Goal: Complete application form: Complete application form

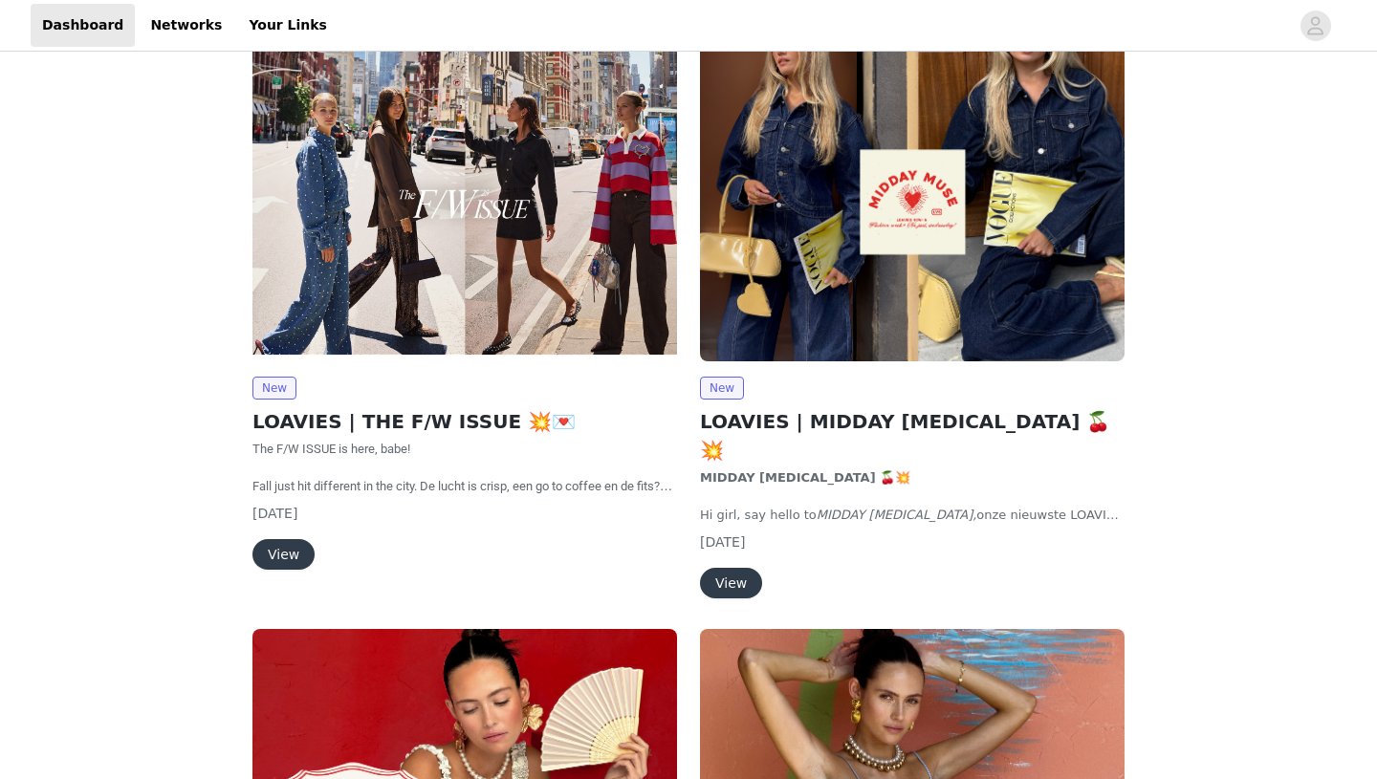
click at [276, 550] on button "View" at bounding box center [283, 554] width 62 height 31
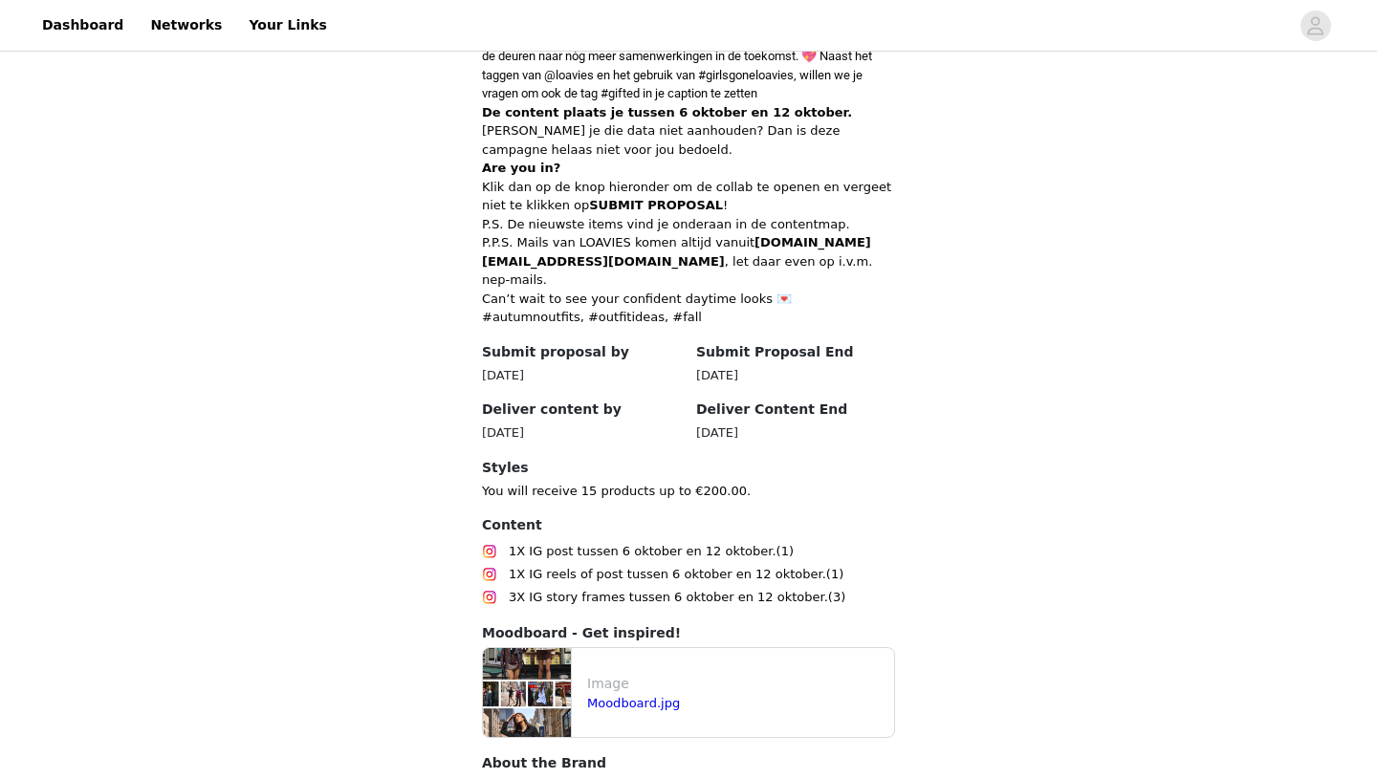
scroll to position [874, 0]
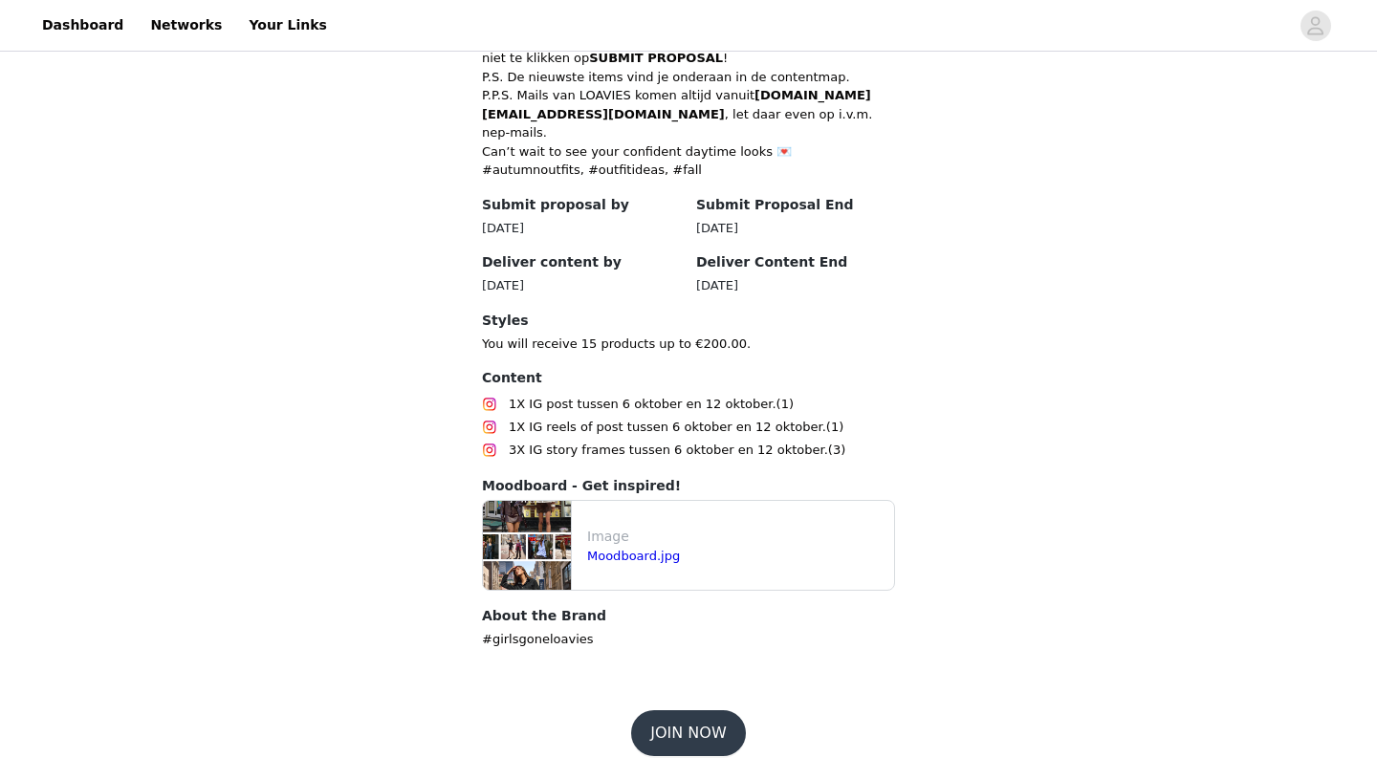
click at [696, 729] on button "JOIN NOW" at bounding box center [688, 733] width 114 height 46
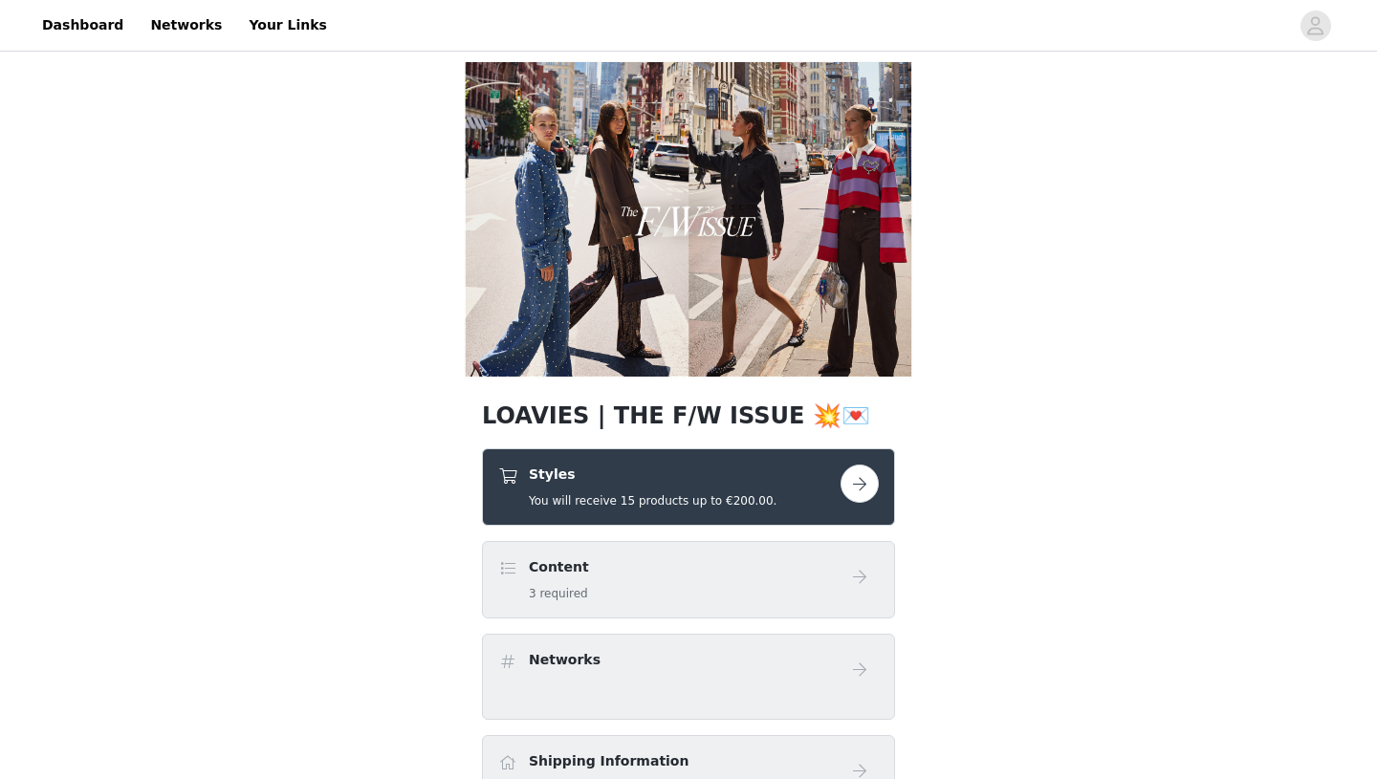
click at [856, 490] on button "button" at bounding box center [859, 484] width 38 height 38
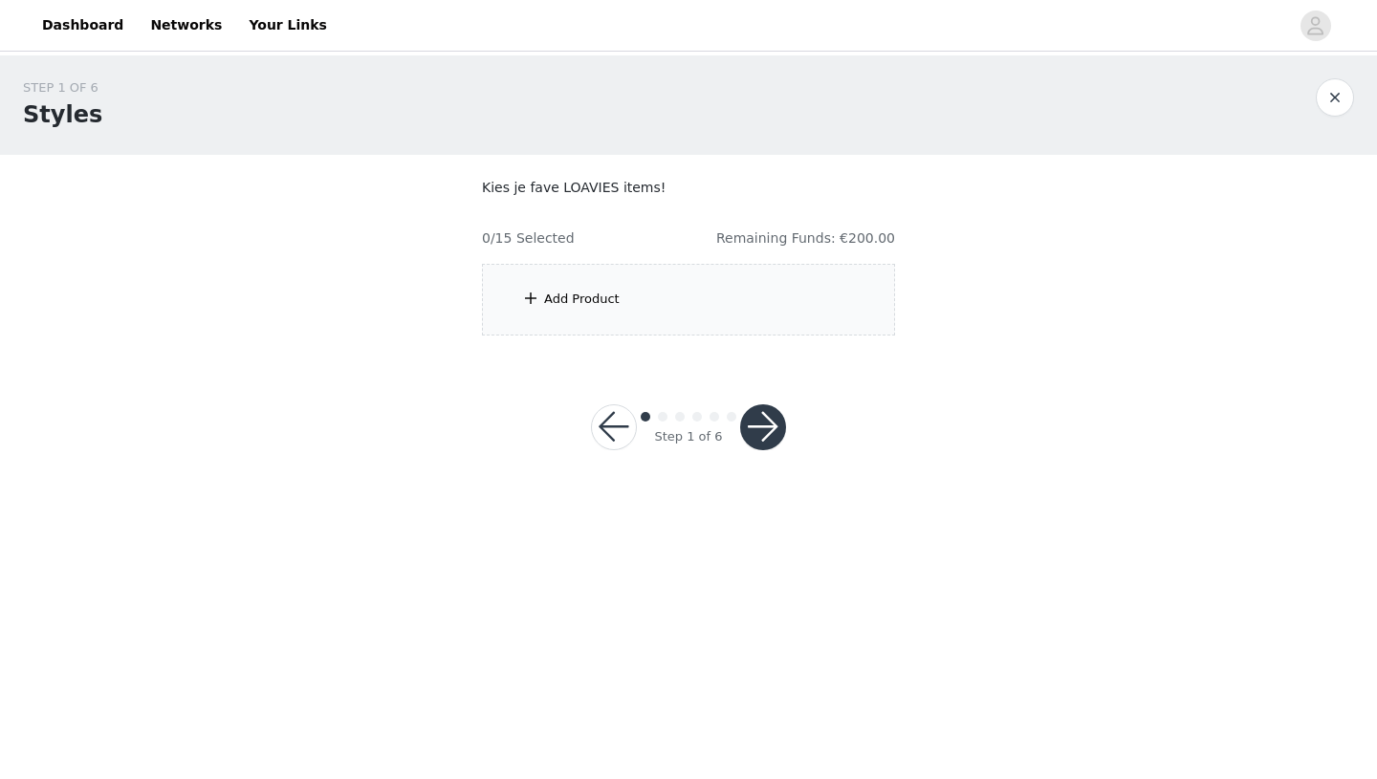
click at [600, 312] on div "Add Product" at bounding box center [688, 300] width 413 height 72
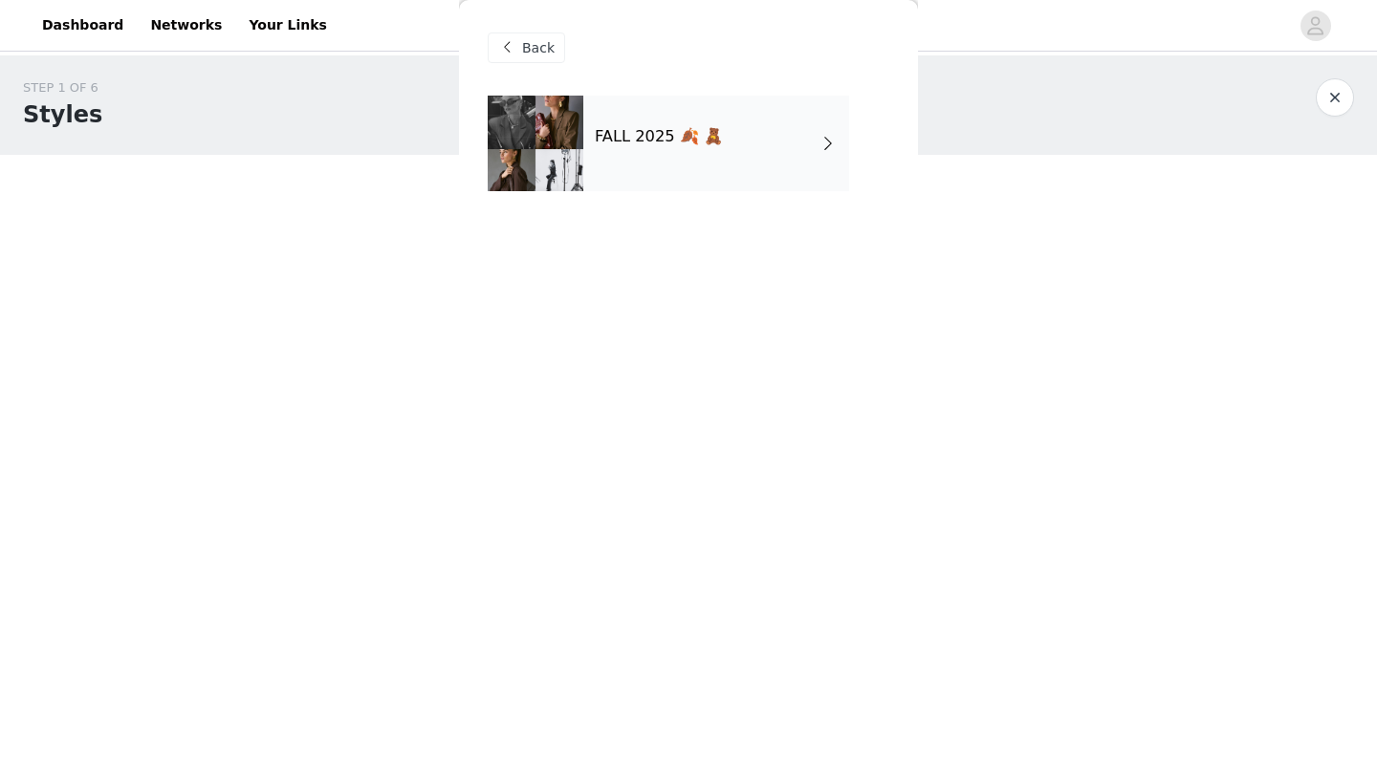
click at [744, 137] on div "FALL 2025 🍂 🧸" at bounding box center [716, 144] width 266 height 96
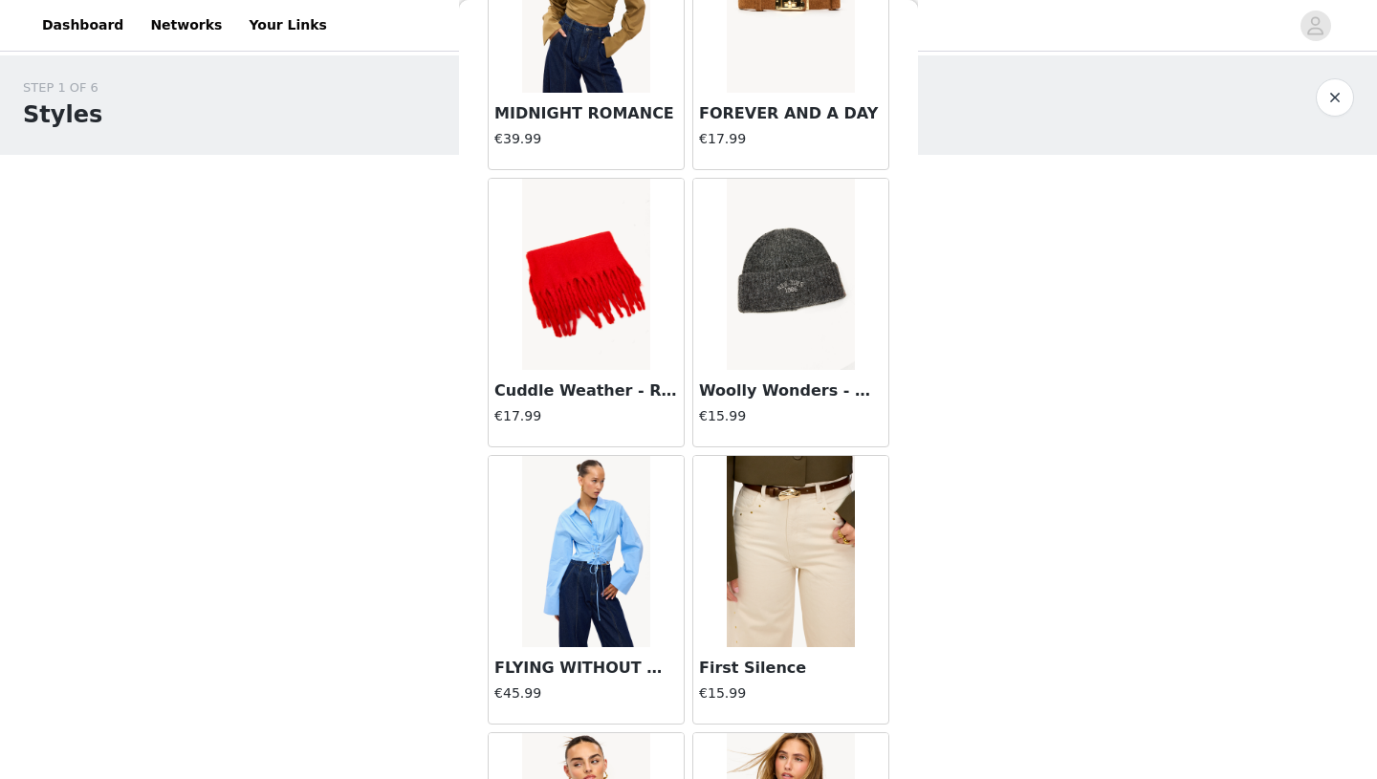
scroll to position [2146, 0]
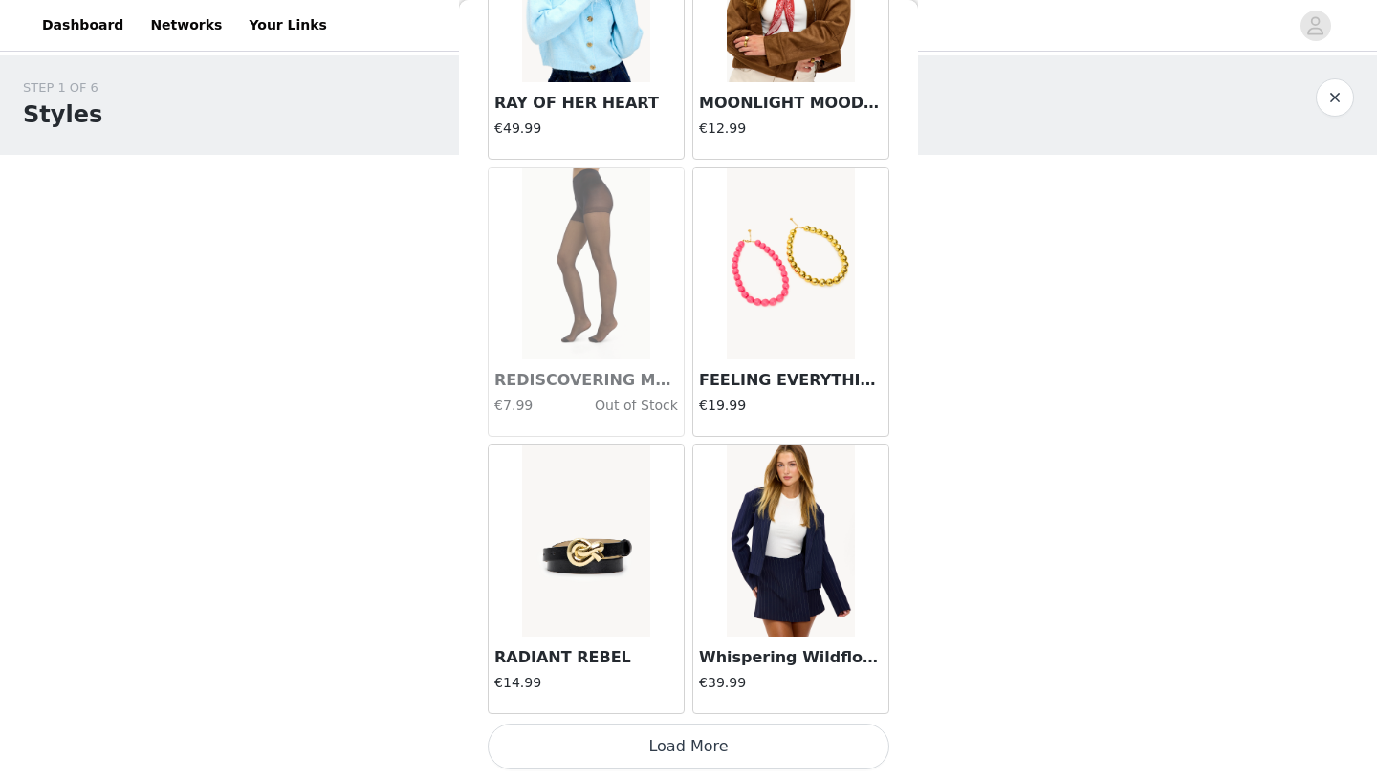
click at [718, 748] on button "Load More" at bounding box center [689, 747] width 402 height 46
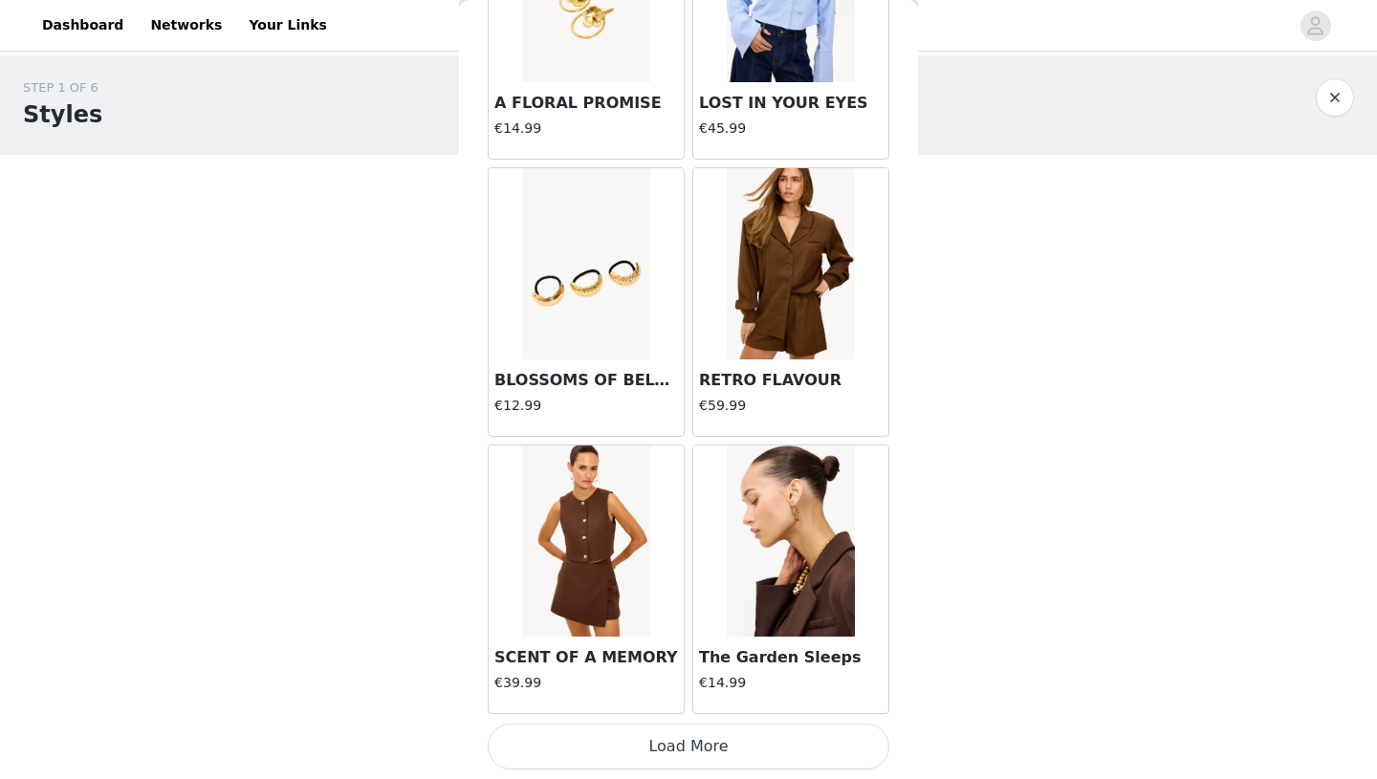
click at [683, 751] on button "Load More" at bounding box center [689, 747] width 402 height 46
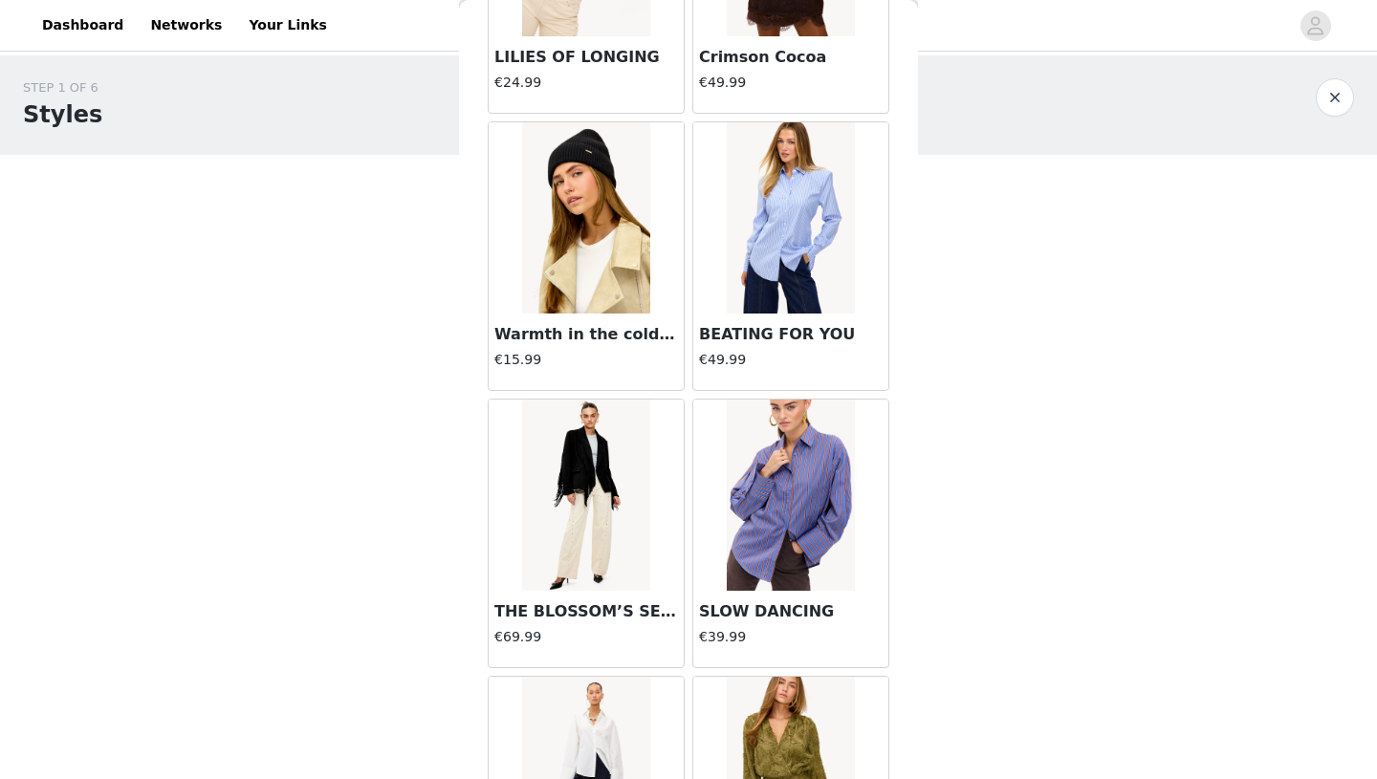
scroll to position [7691, 0]
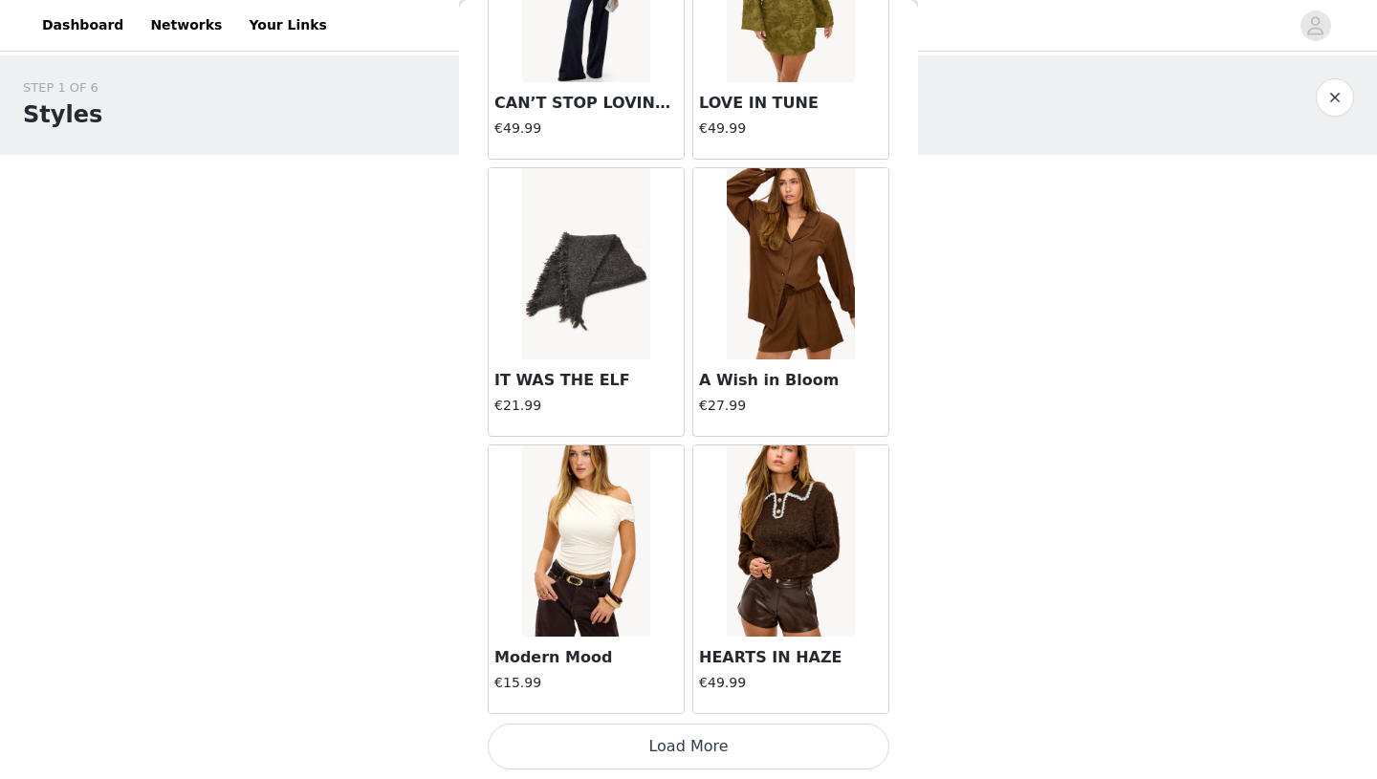
click at [701, 759] on button "Load More" at bounding box center [689, 747] width 402 height 46
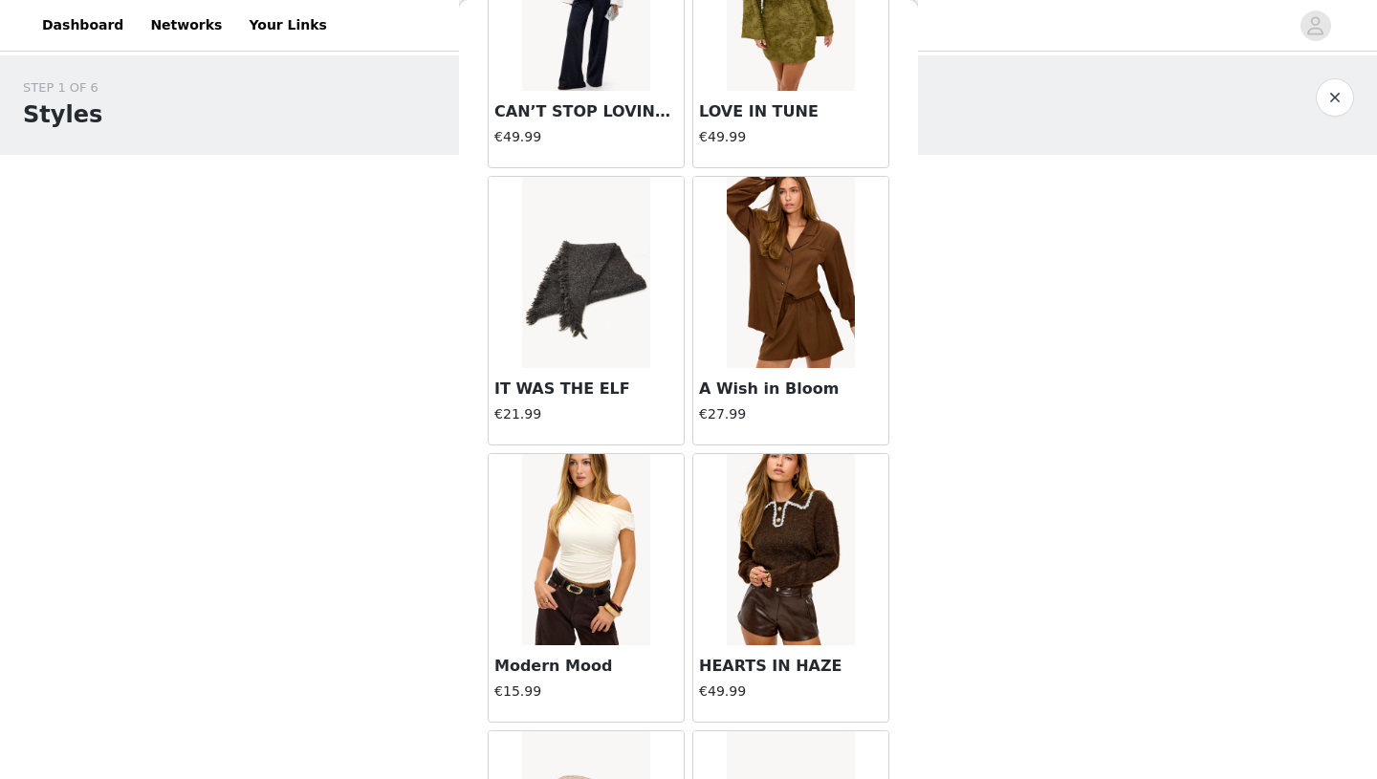
scroll to position [10463, 0]
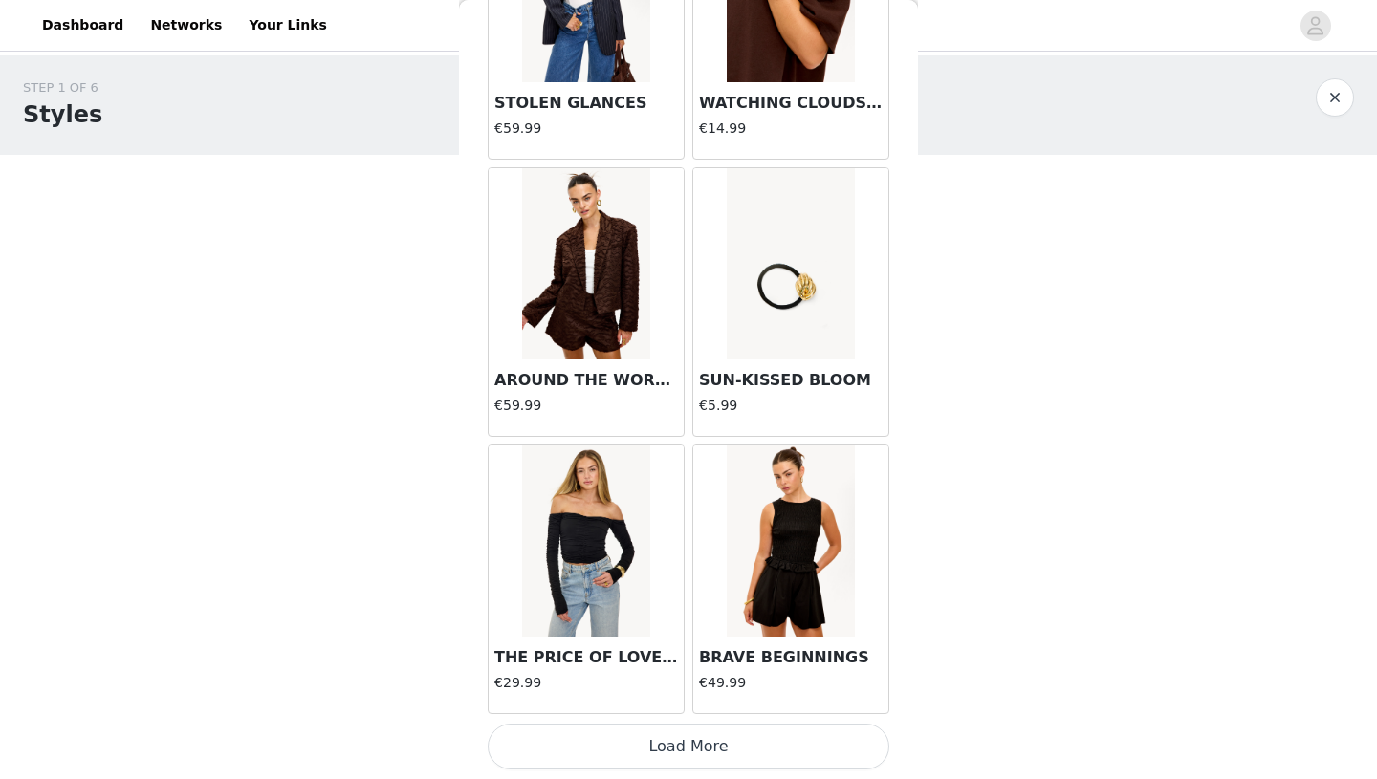
click at [730, 744] on button "Load More" at bounding box center [689, 747] width 402 height 46
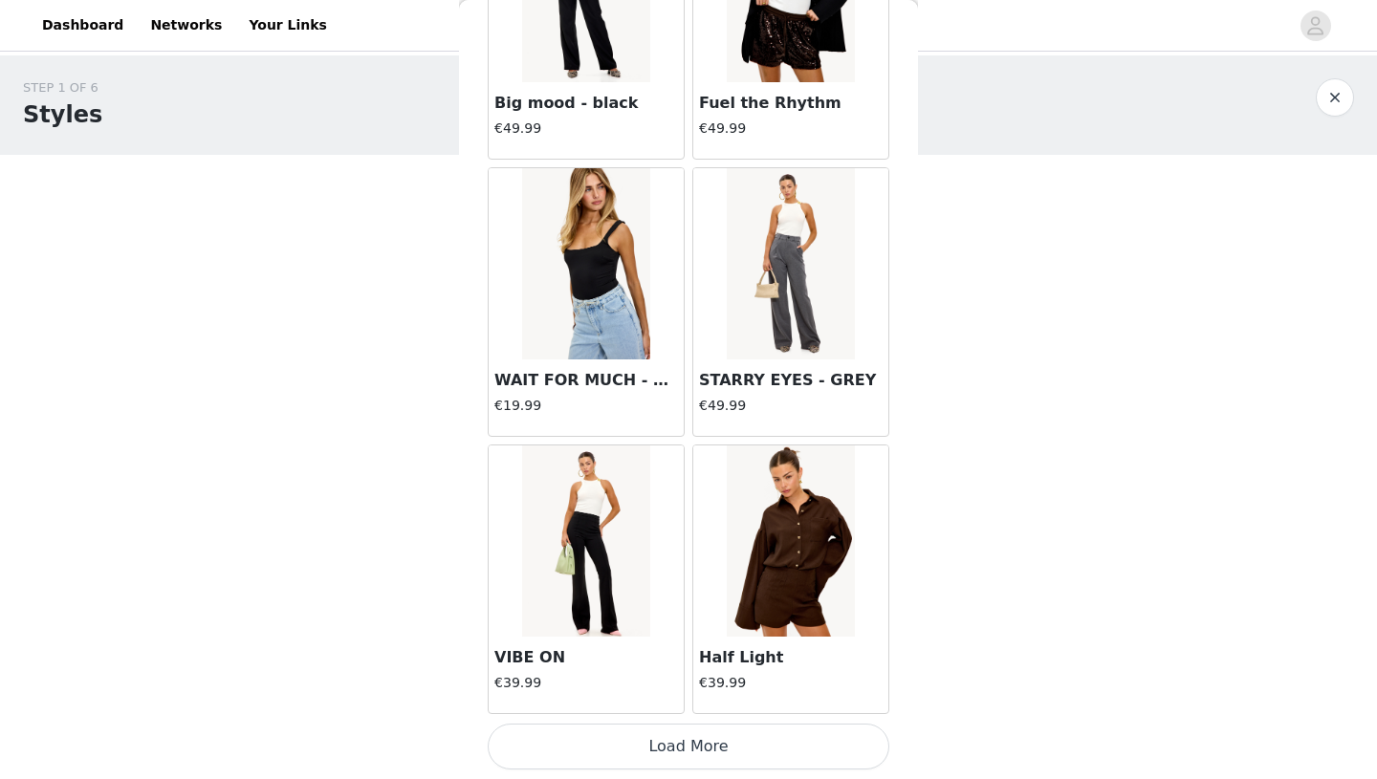
click at [728, 757] on button "Load More" at bounding box center [689, 747] width 402 height 46
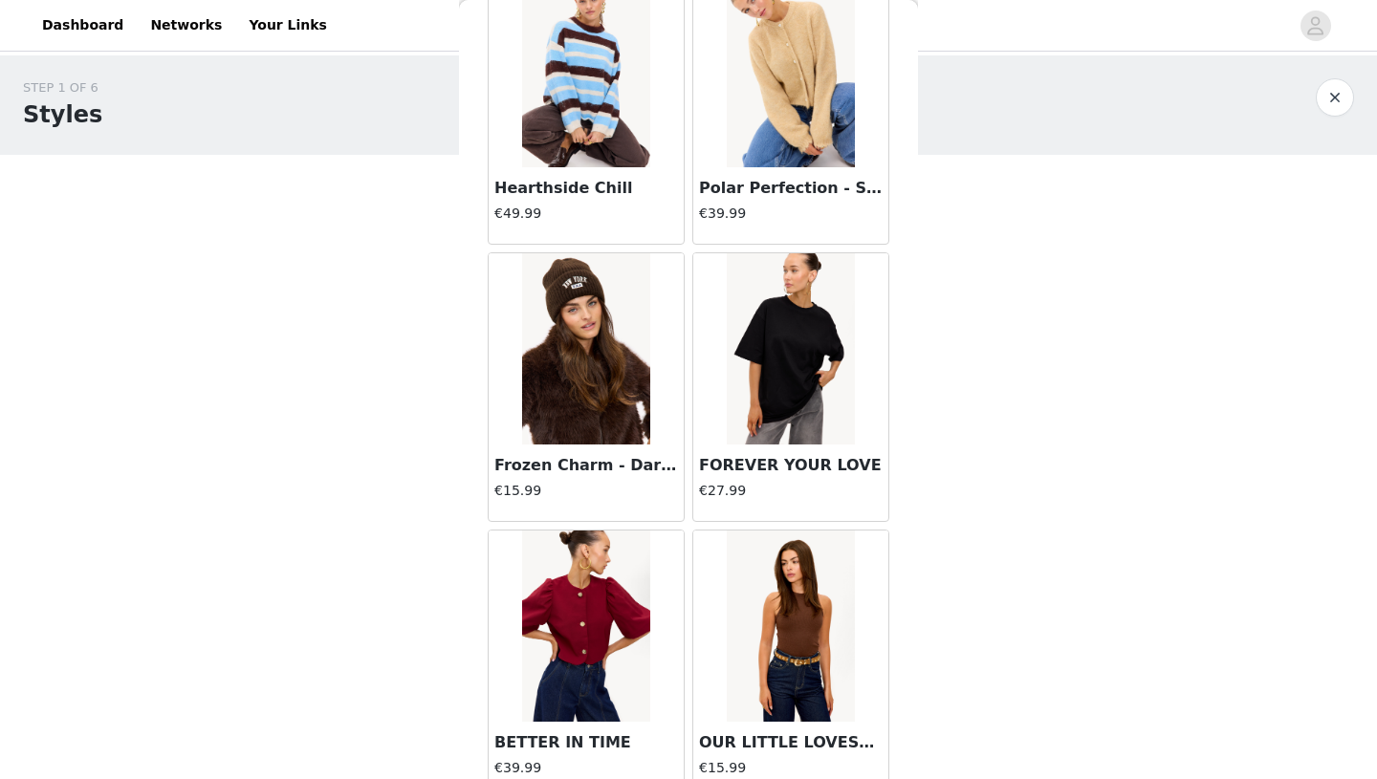
scroll to position [16008, 0]
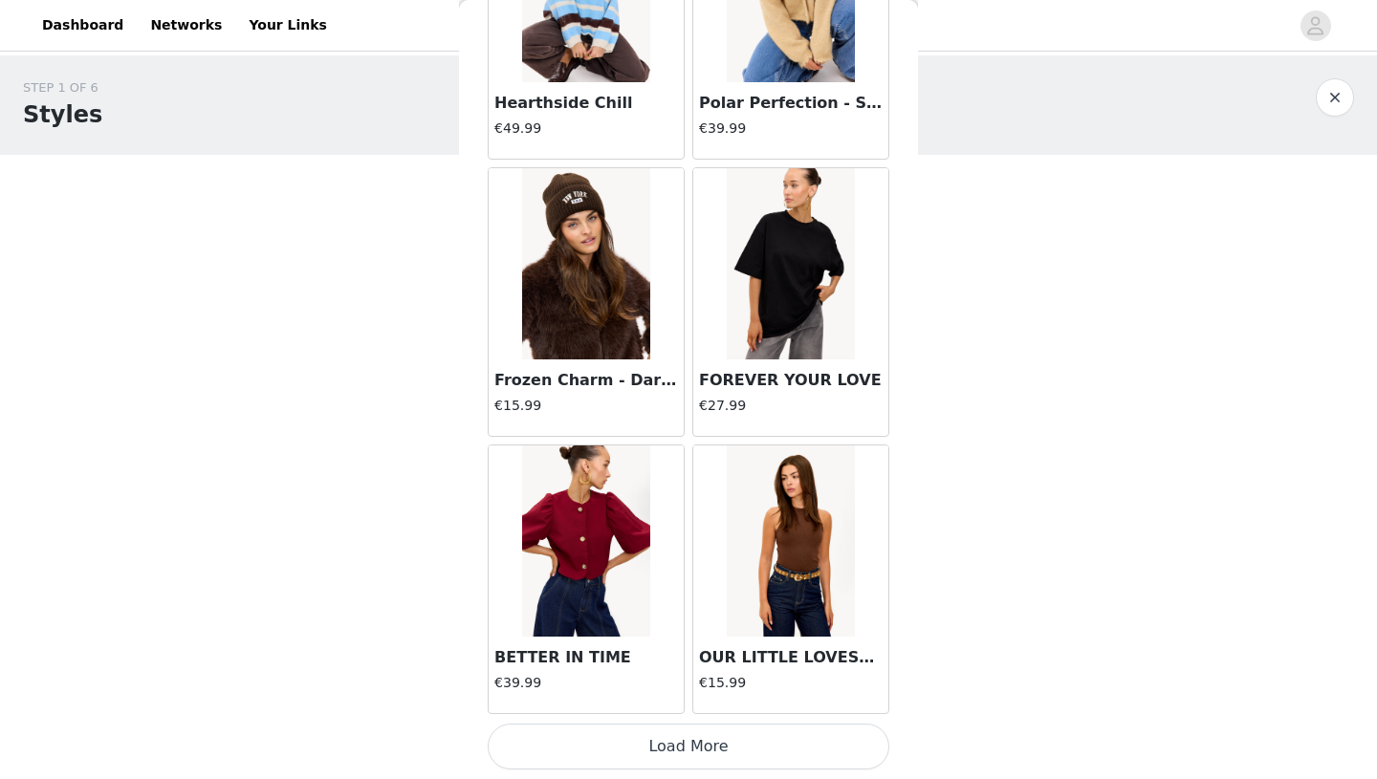
click at [722, 742] on button "Load More" at bounding box center [689, 747] width 402 height 46
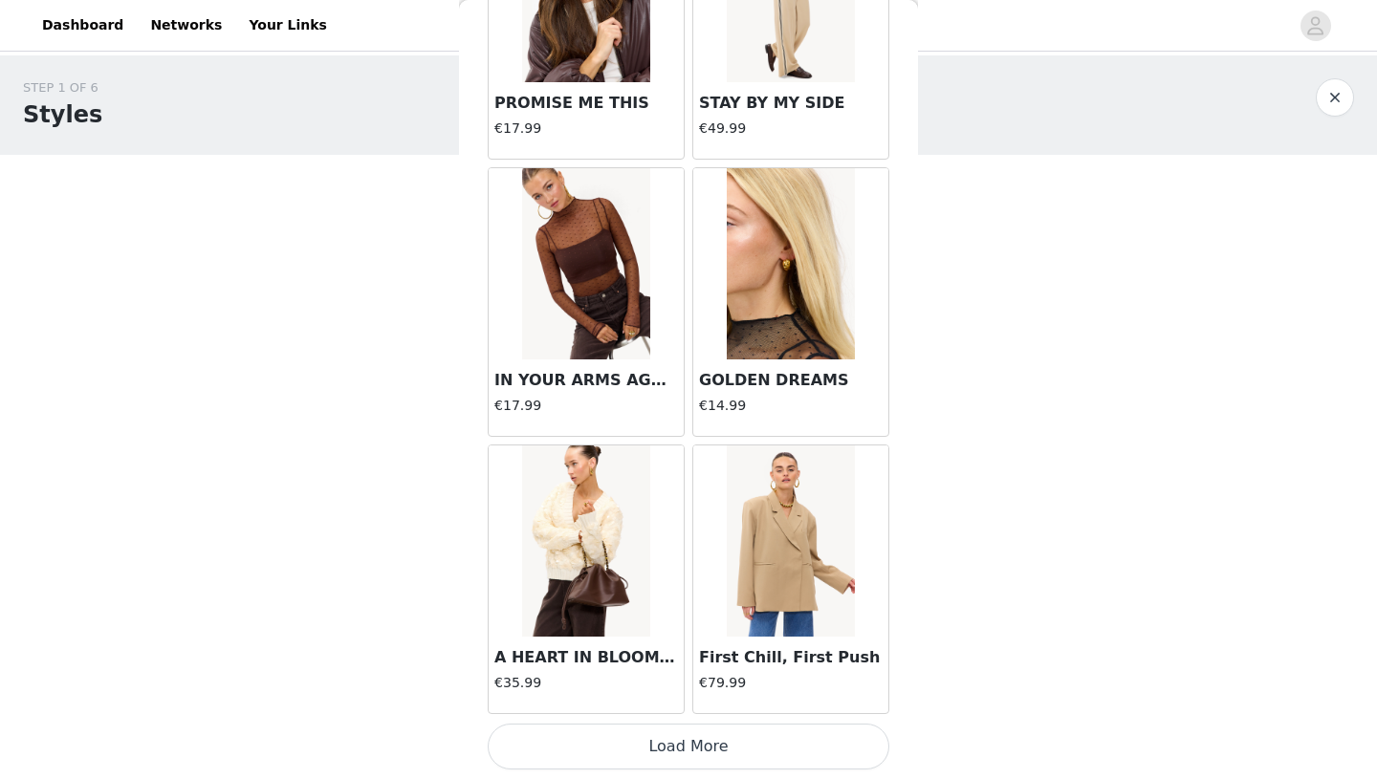
click at [727, 749] on button "Load More" at bounding box center [689, 747] width 402 height 46
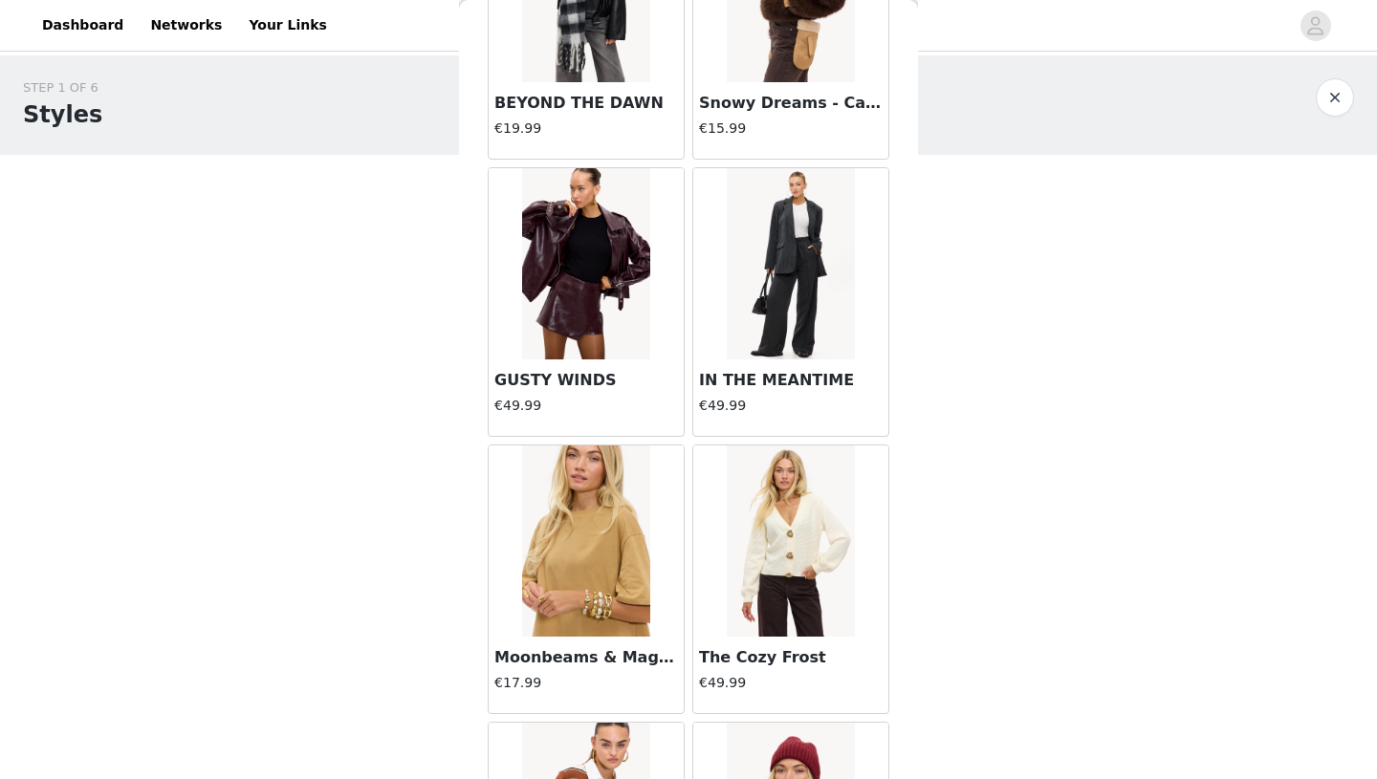
scroll to position [21553, 0]
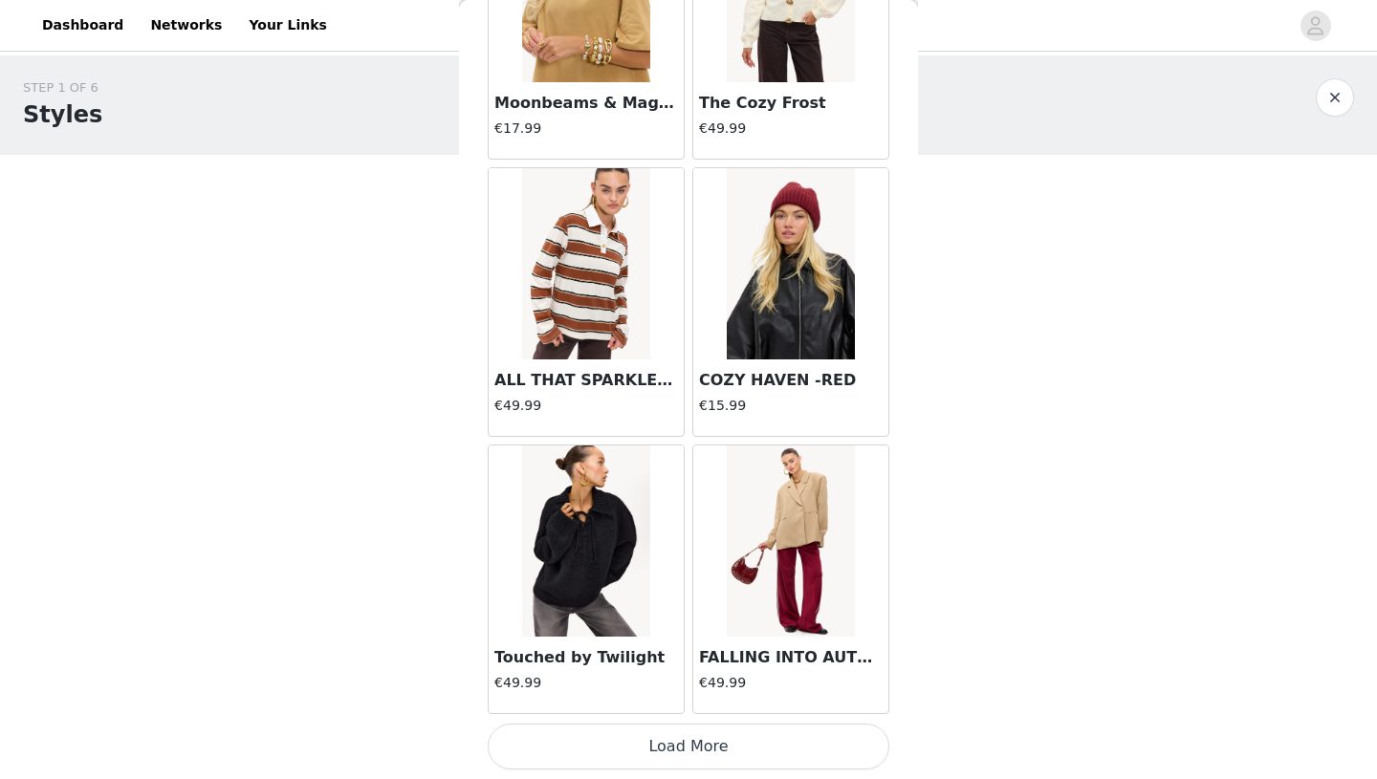
click at [718, 732] on button "Load More" at bounding box center [689, 747] width 402 height 46
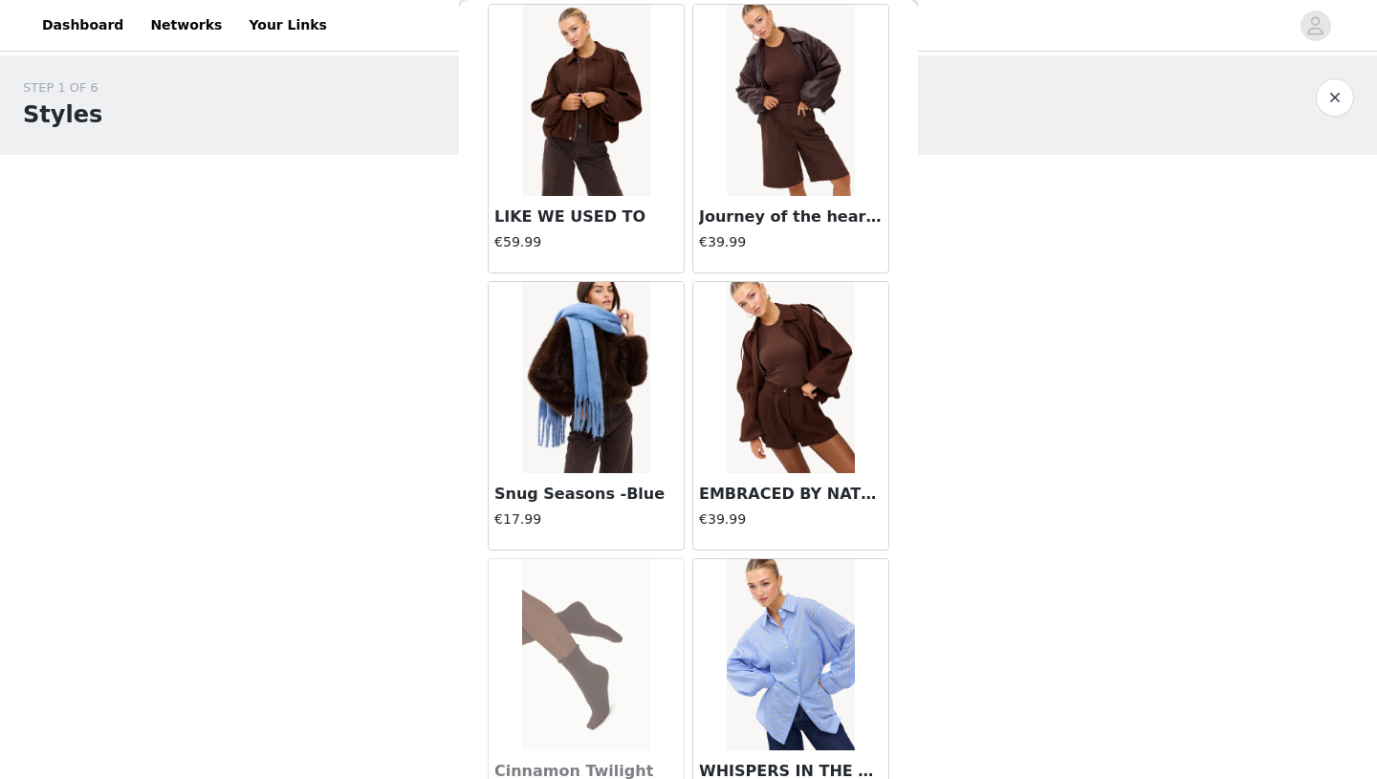
scroll to position [24325, 0]
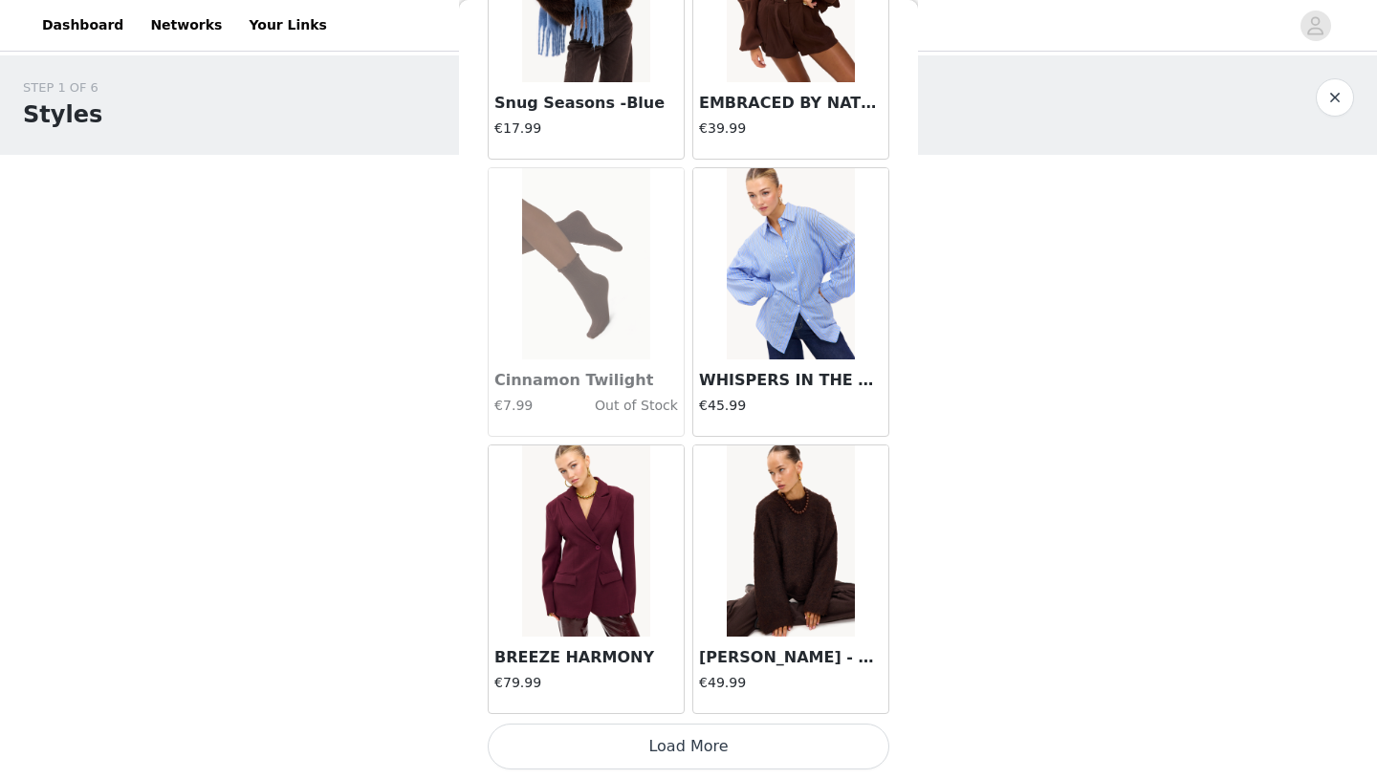
click at [639, 749] on button "Load More" at bounding box center [689, 747] width 402 height 46
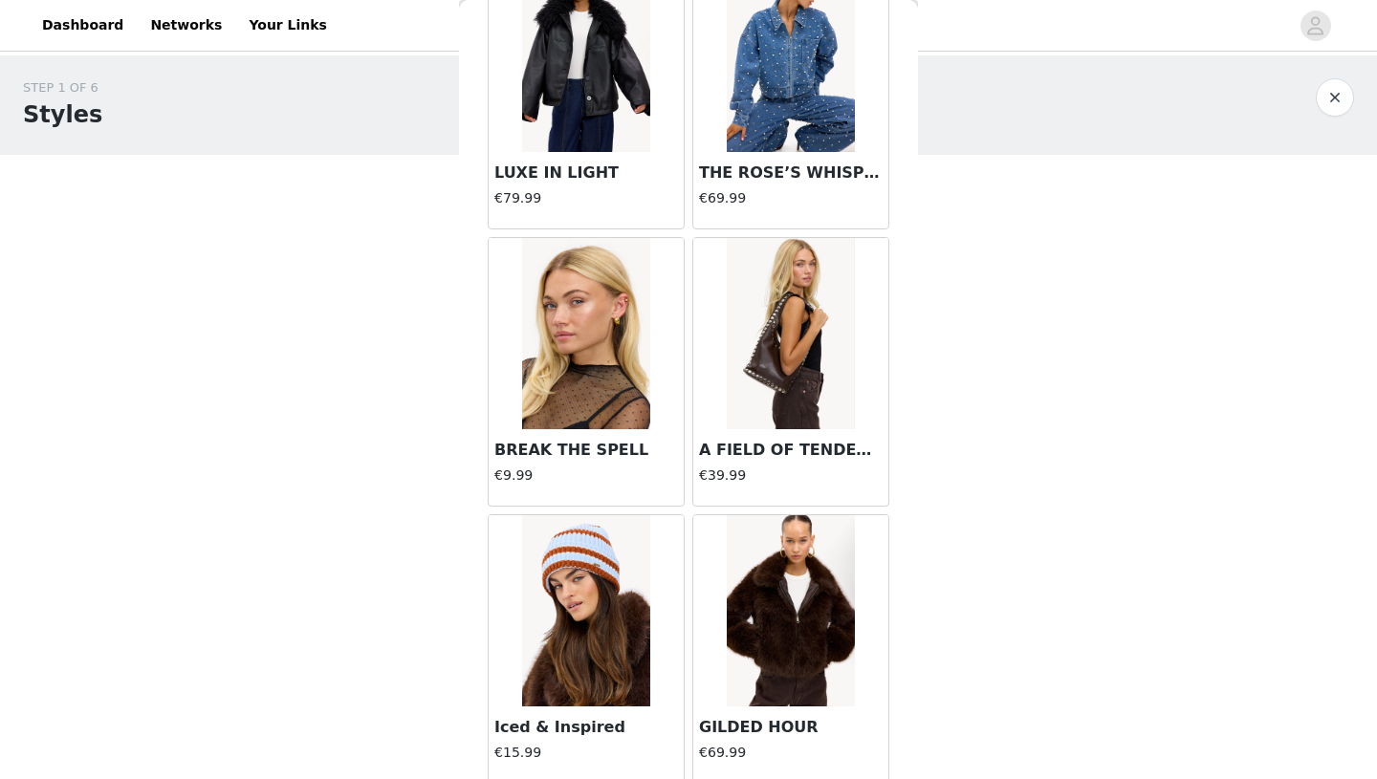
scroll to position [27098, 0]
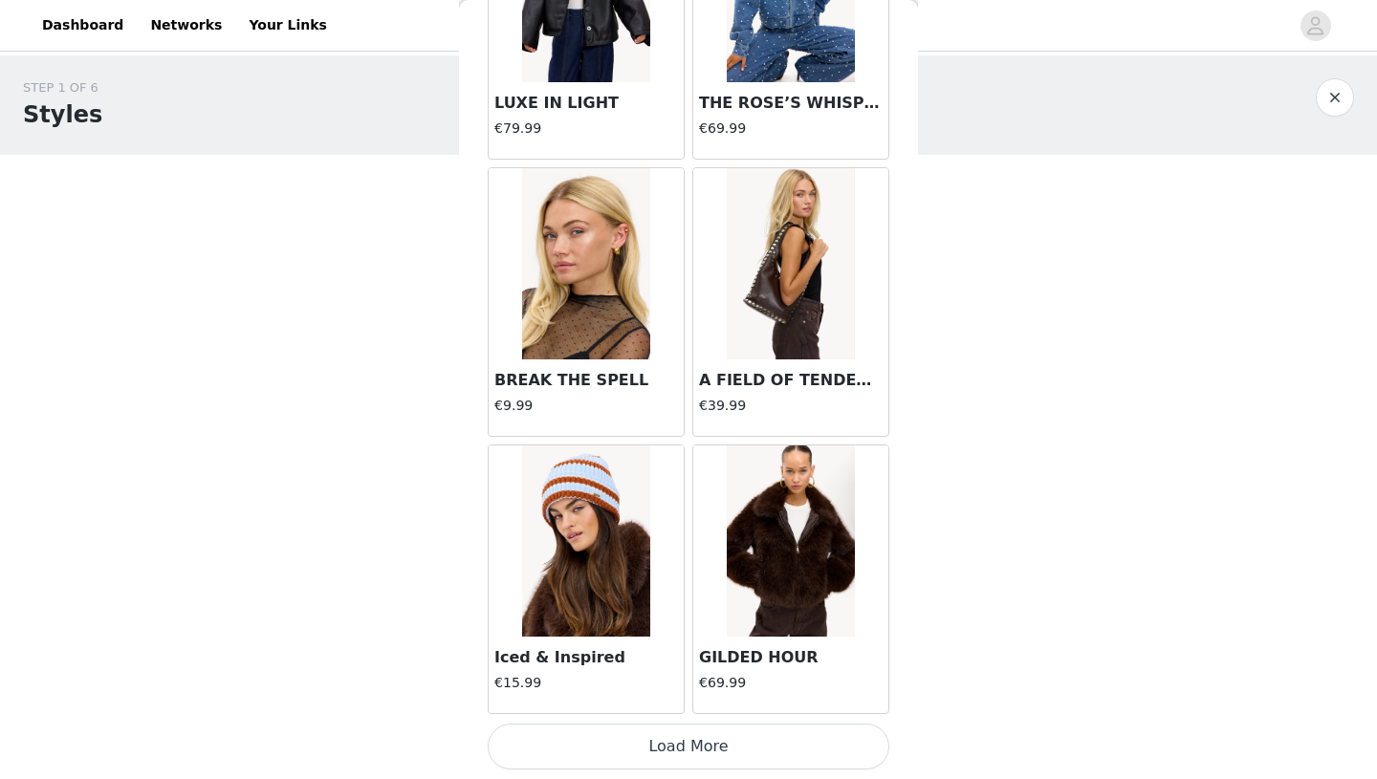
click at [657, 749] on button "Load More" at bounding box center [689, 747] width 402 height 46
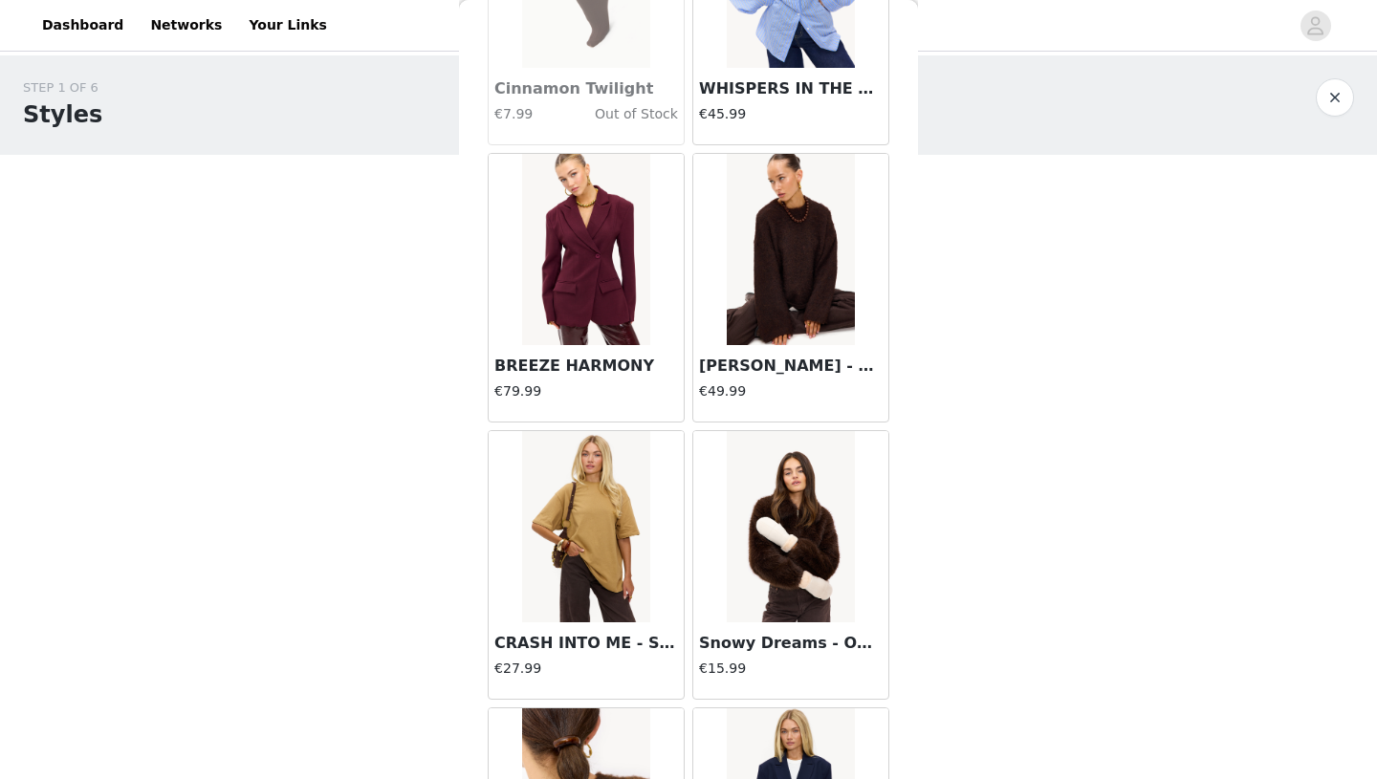
scroll to position [24615, 0]
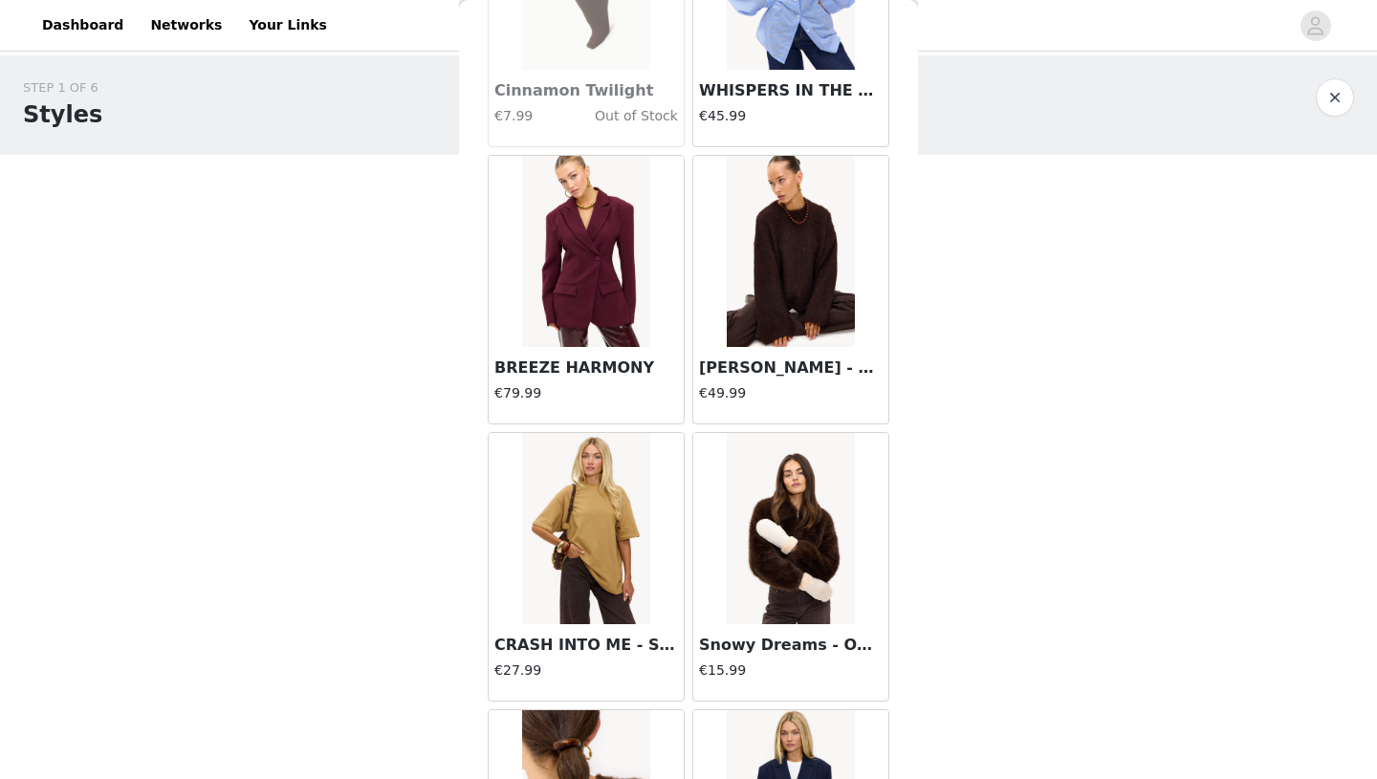
click at [601, 265] on img at bounding box center [585, 251] width 127 height 191
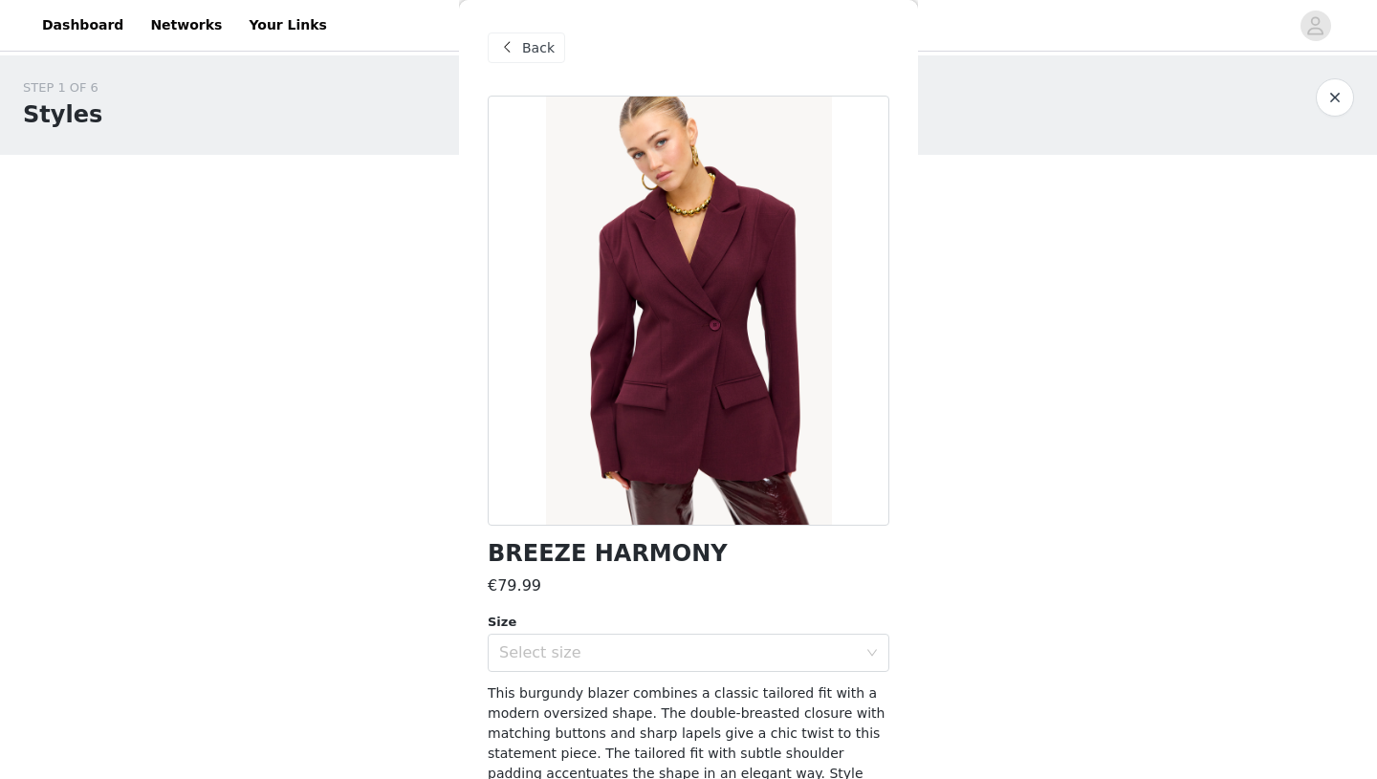
scroll to position [108, 0]
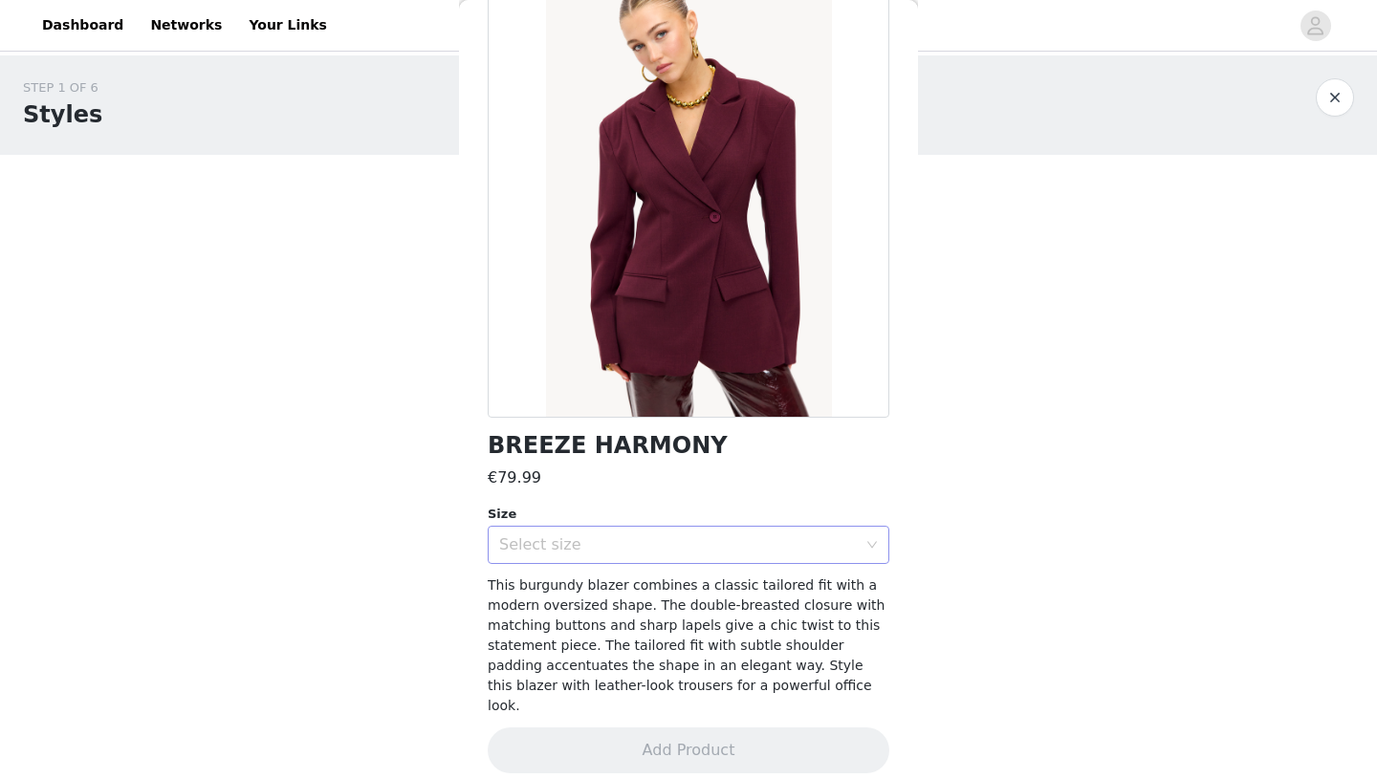
click at [651, 552] on div "Select size" at bounding box center [678, 544] width 358 height 19
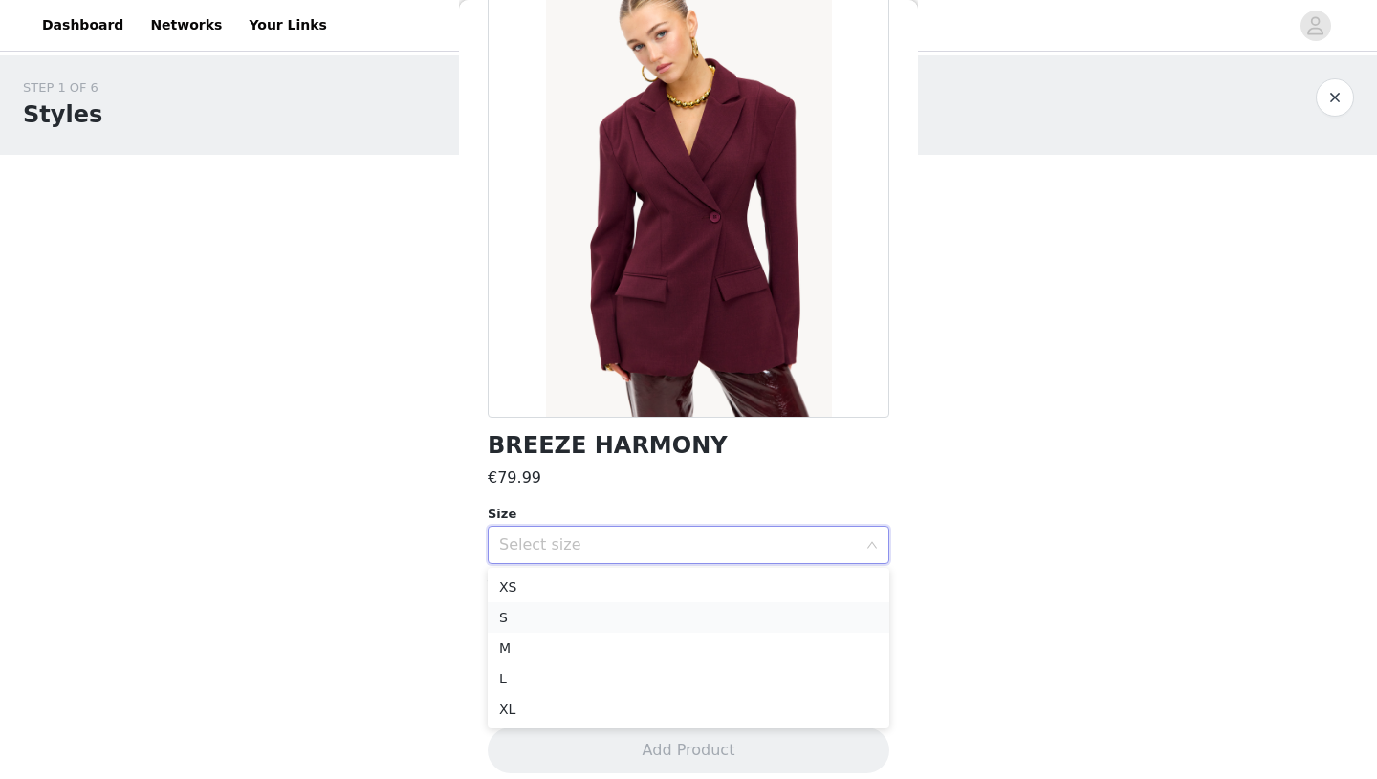
click at [614, 620] on li "S" at bounding box center [689, 617] width 402 height 31
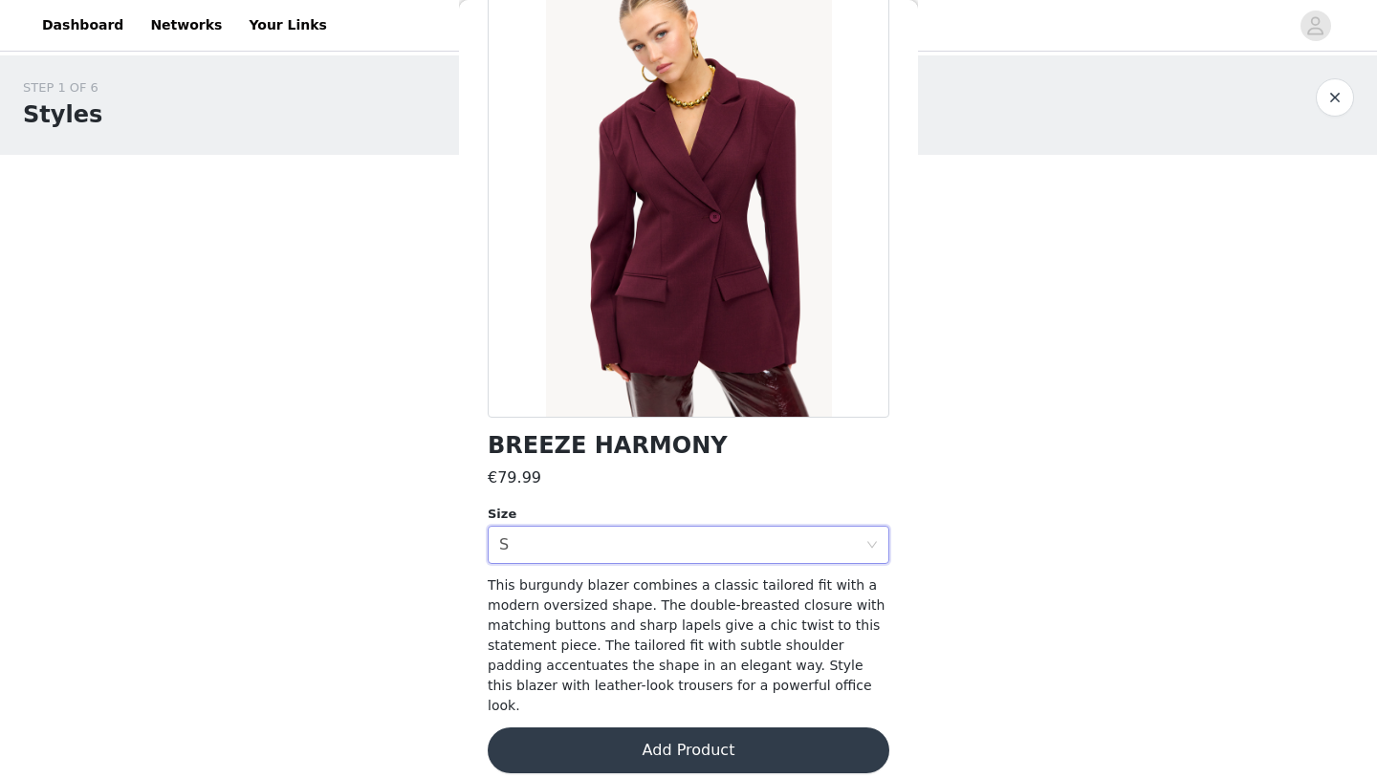
click at [684, 731] on button "Add Product" at bounding box center [689, 751] width 402 height 46
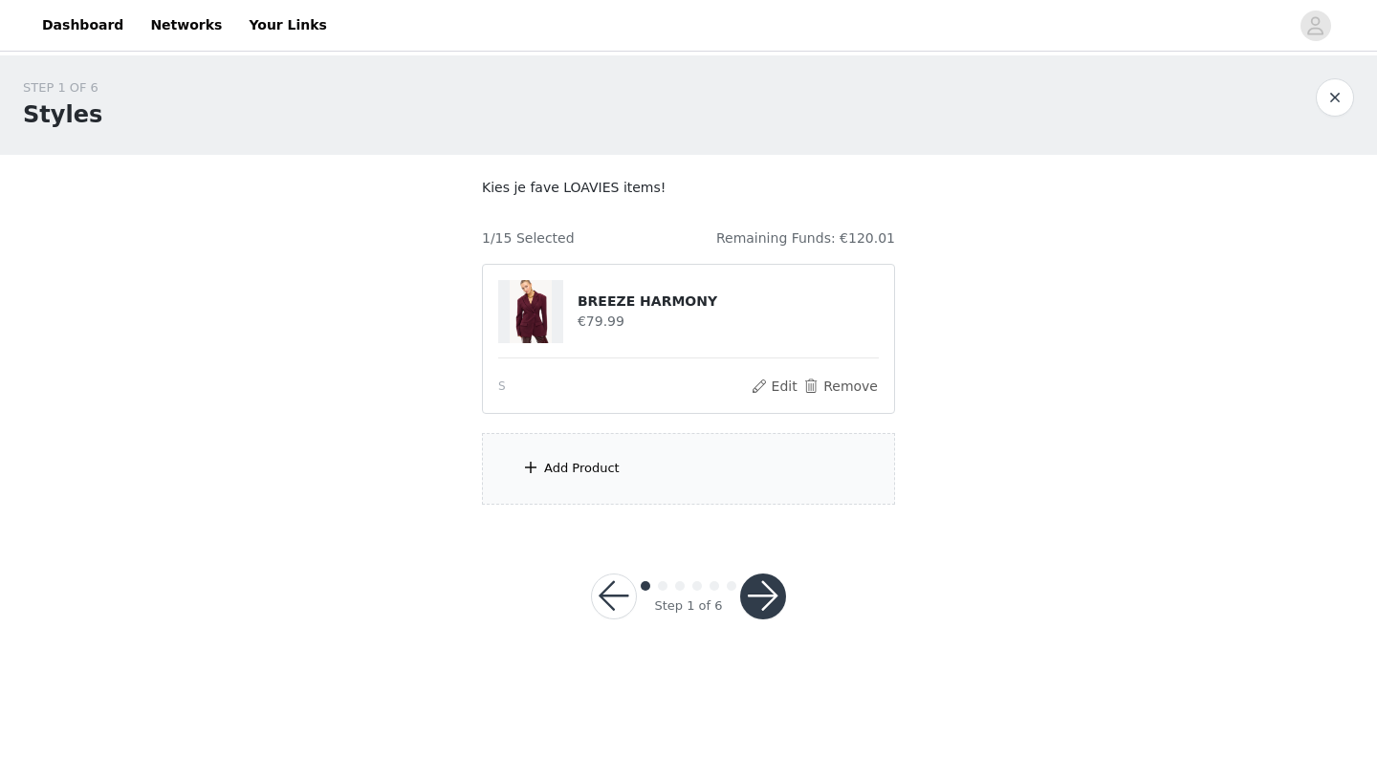
click at [661, 479] on div "Add Product" at bounding box center [688, 469] width 413 height 72
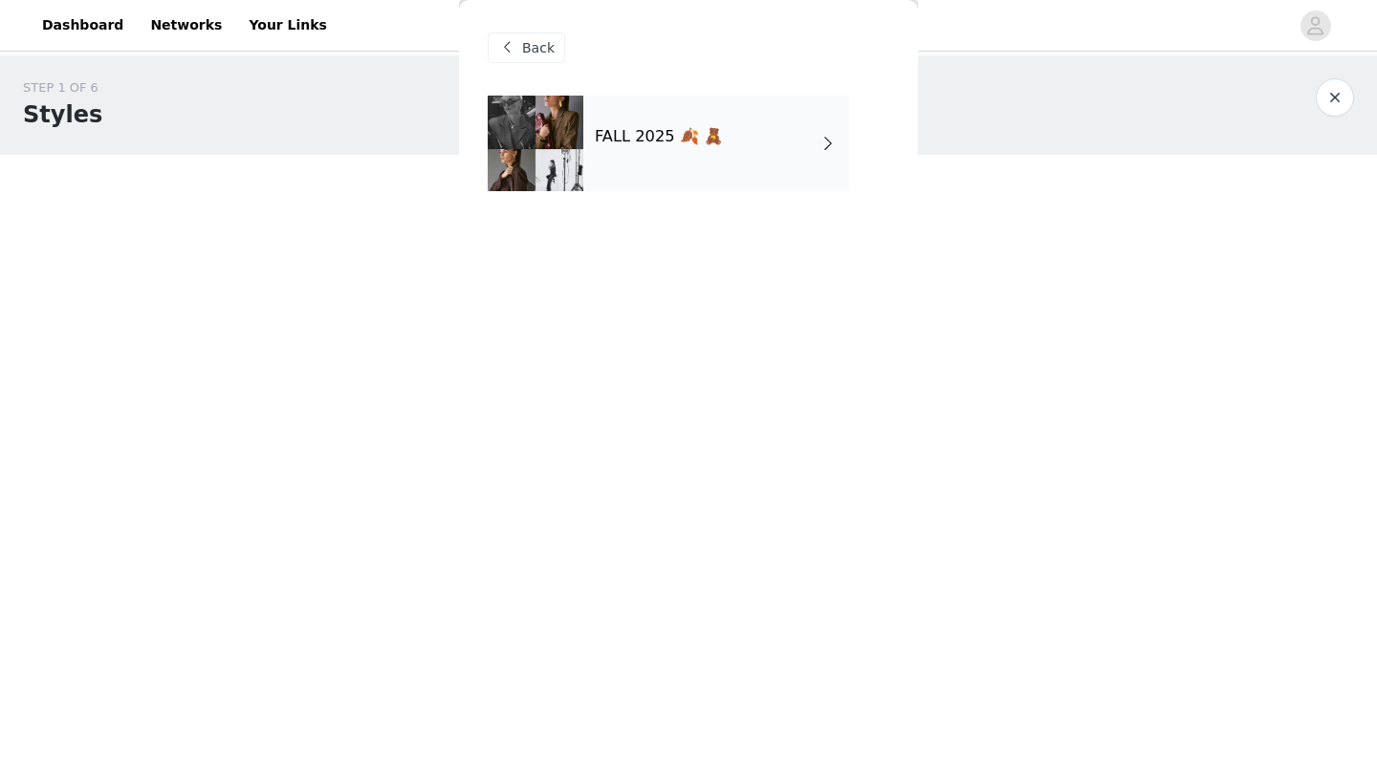
click at [723, 123] on div "FALL 2025 🍂 🧸" at bounding box center [716, 144] width 266 height 96
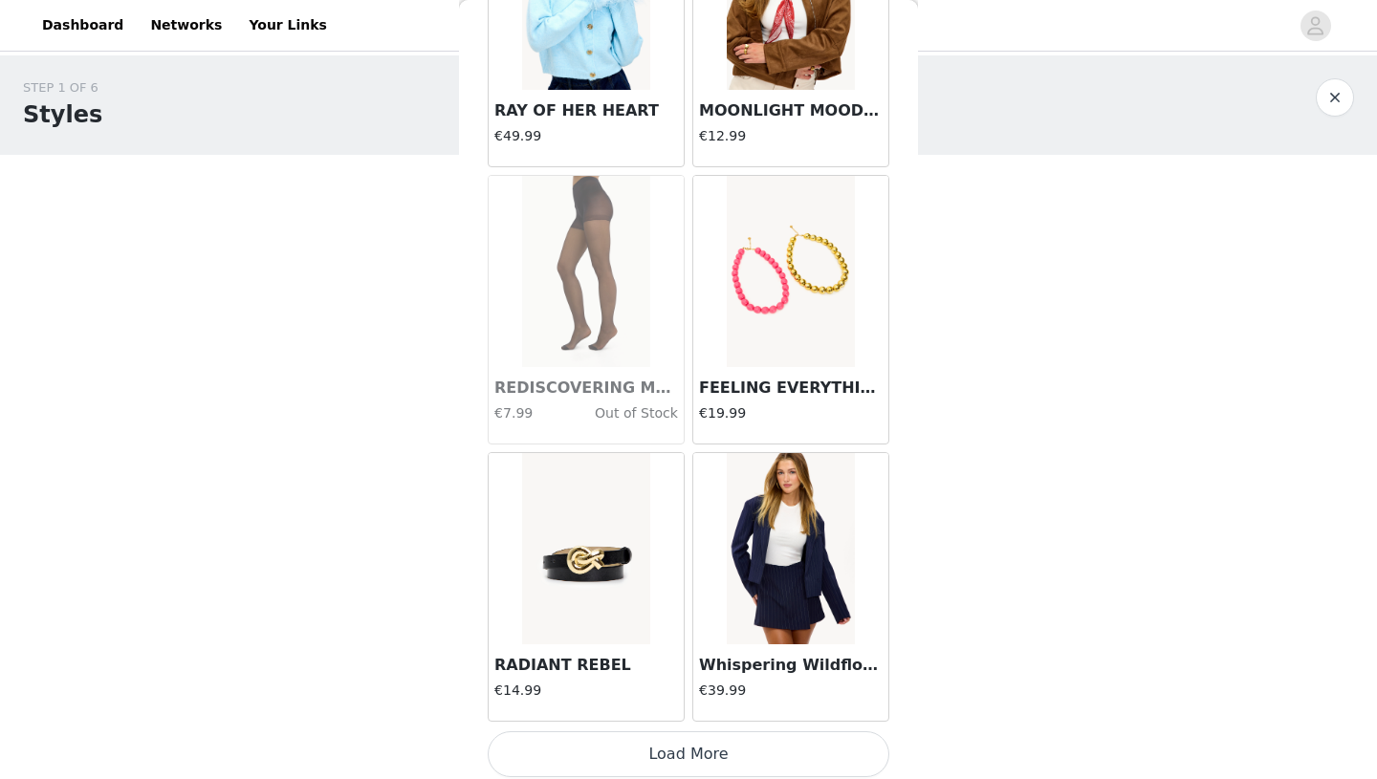
scroll to position [2146, 0]
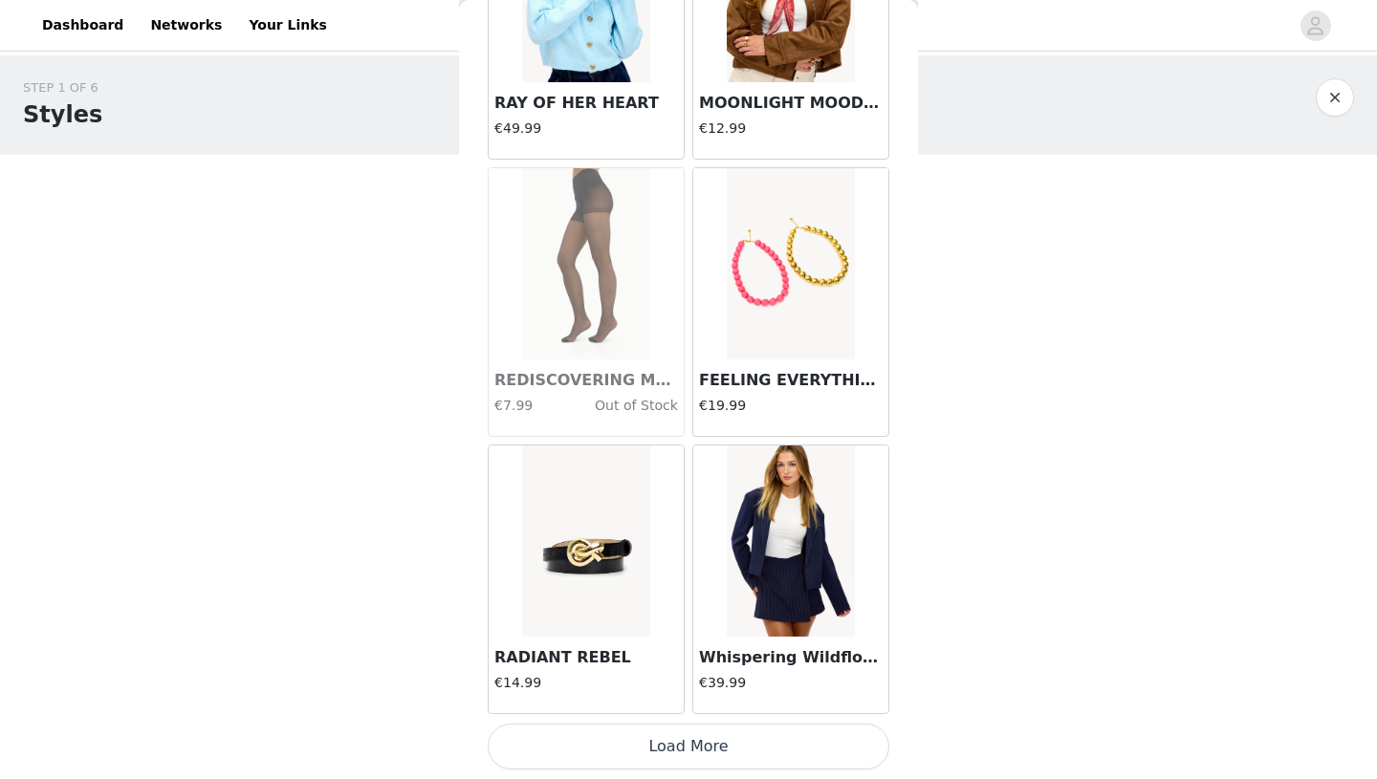
click at [705, 764] on button "Load More" at bounding box center [689, 747] width 402 height 46
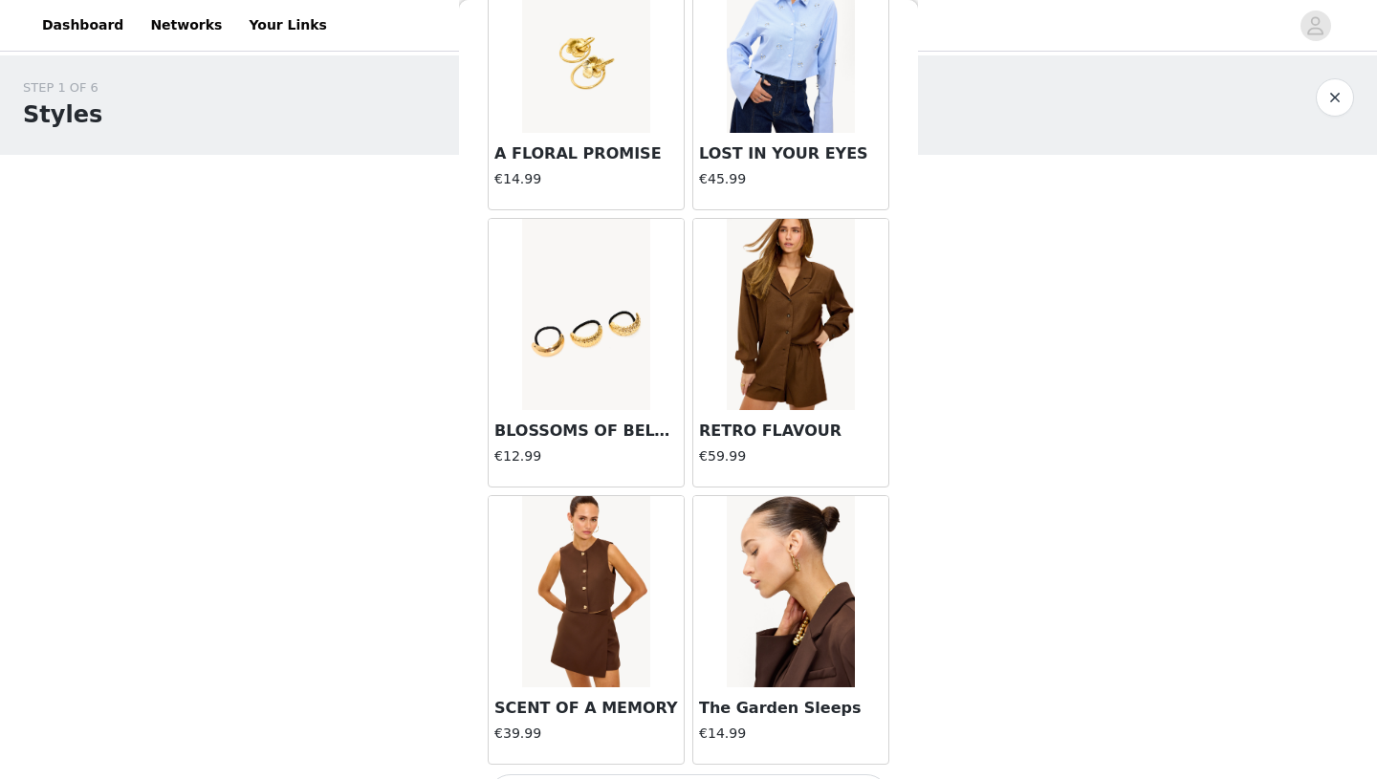
scroll to position [4919, 0]
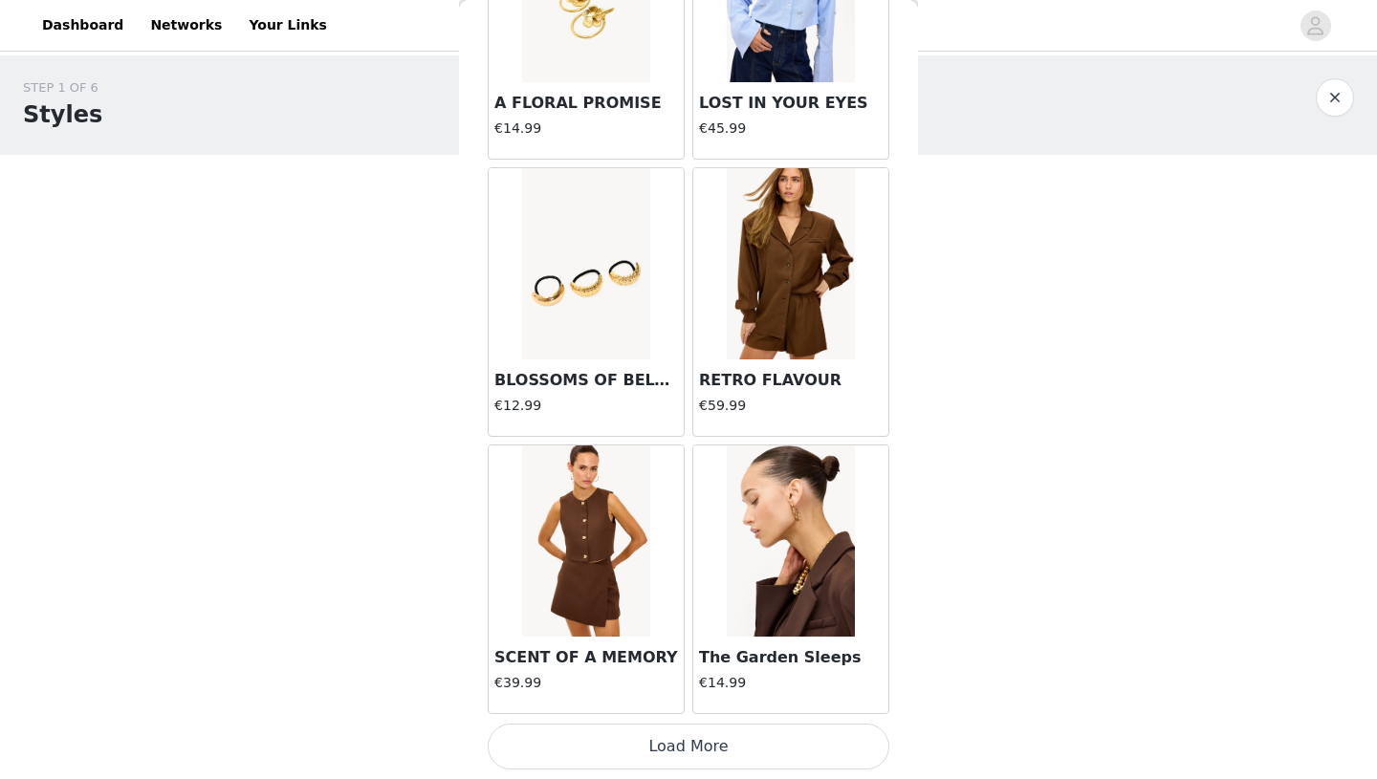
click at [721, 730] on button "Load More" at bounding box center [689, 747] width 402 height 46
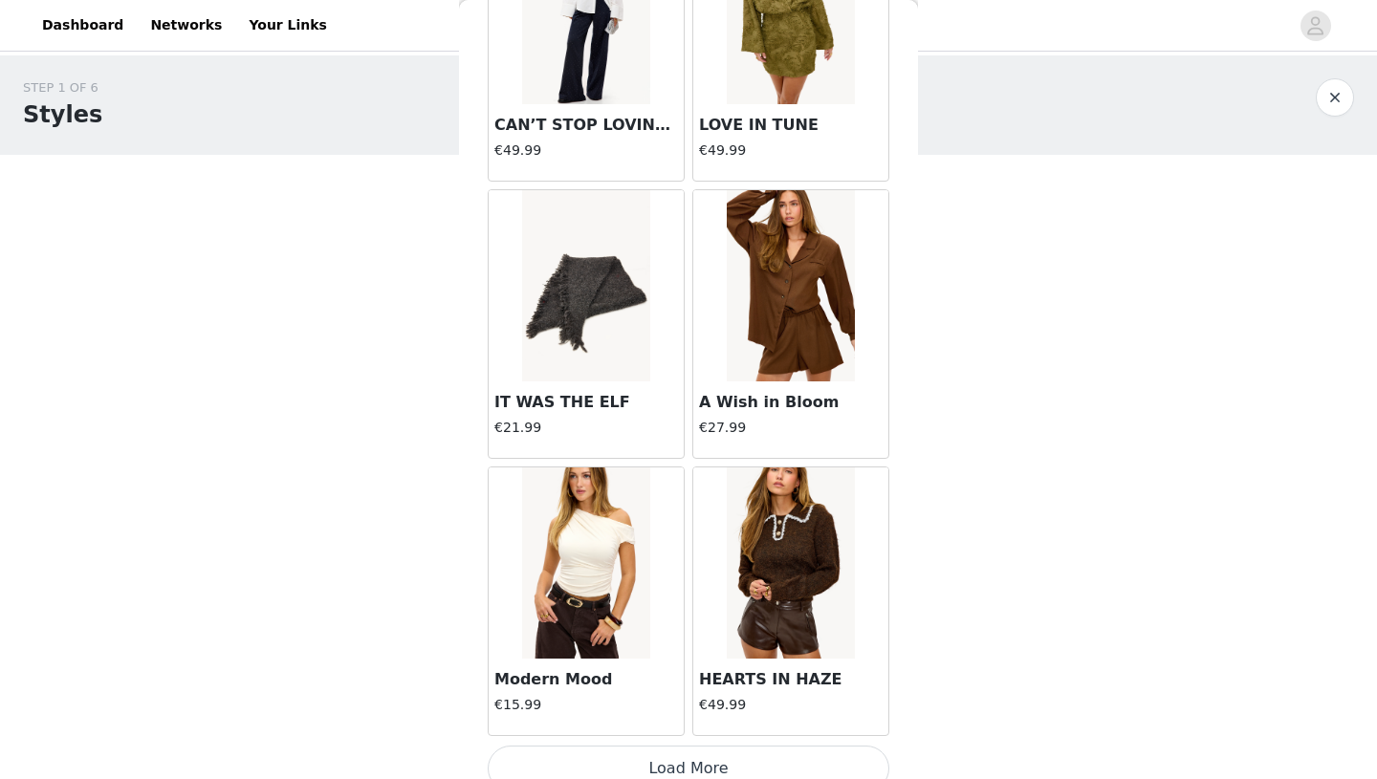
scroll to position [7691, 0]
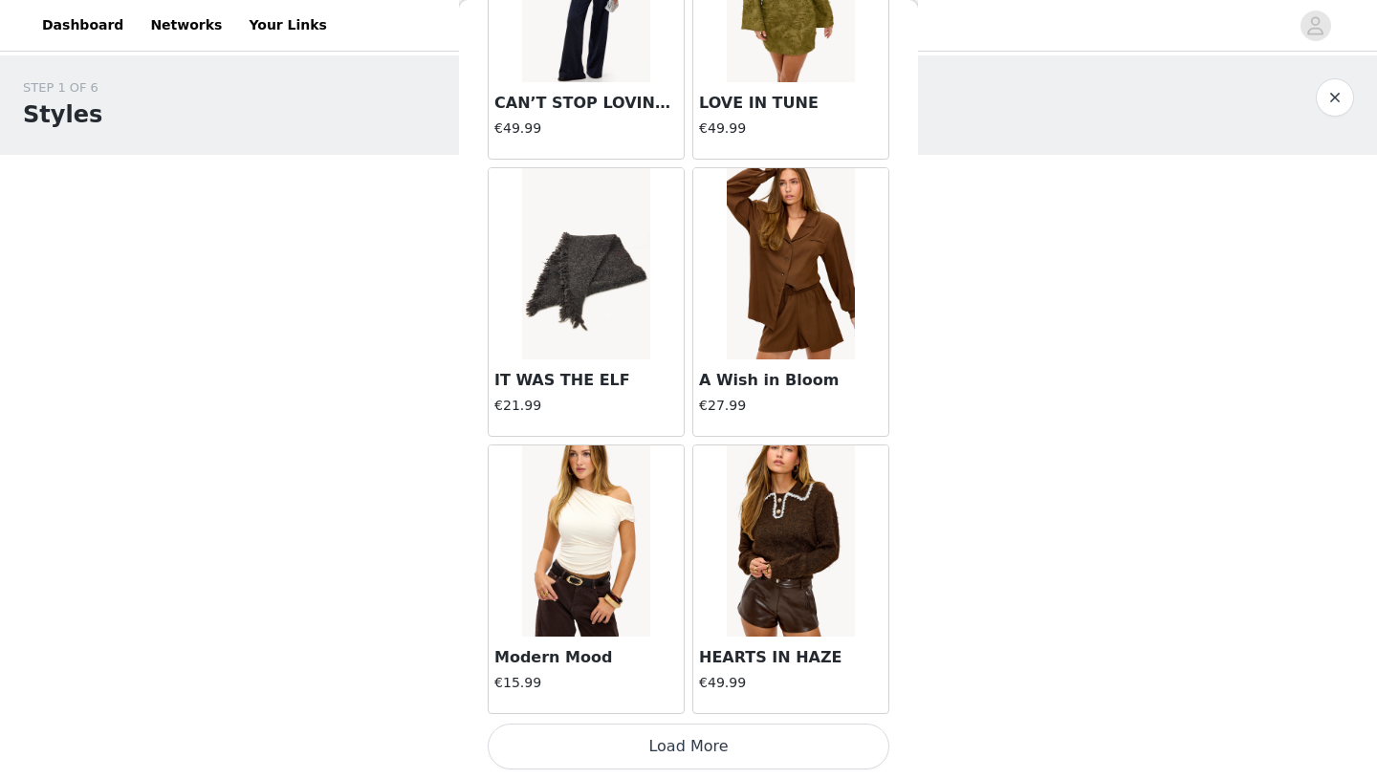
click at [680, 738] on button "Load More" at bounding box center [689, 747] width 402 height 46
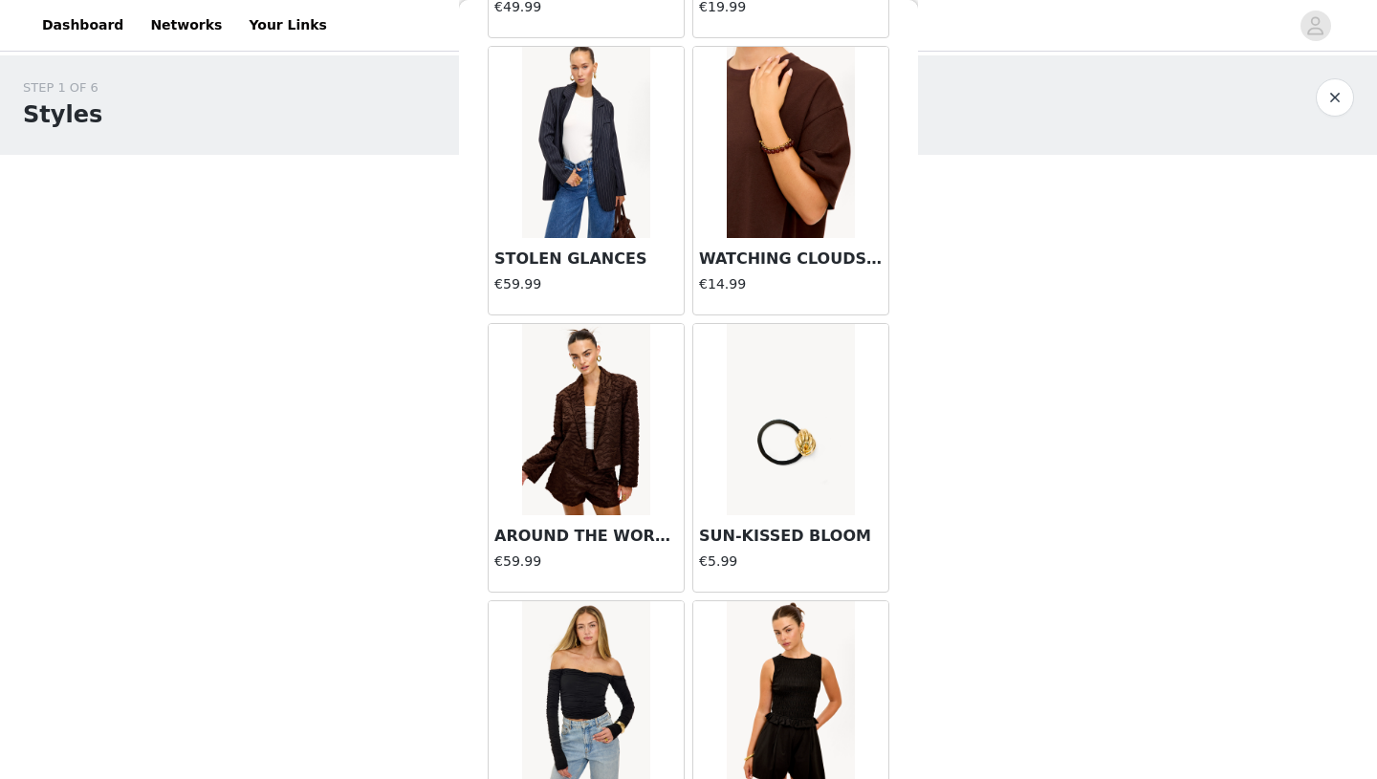
scroll to position [10463, 0]
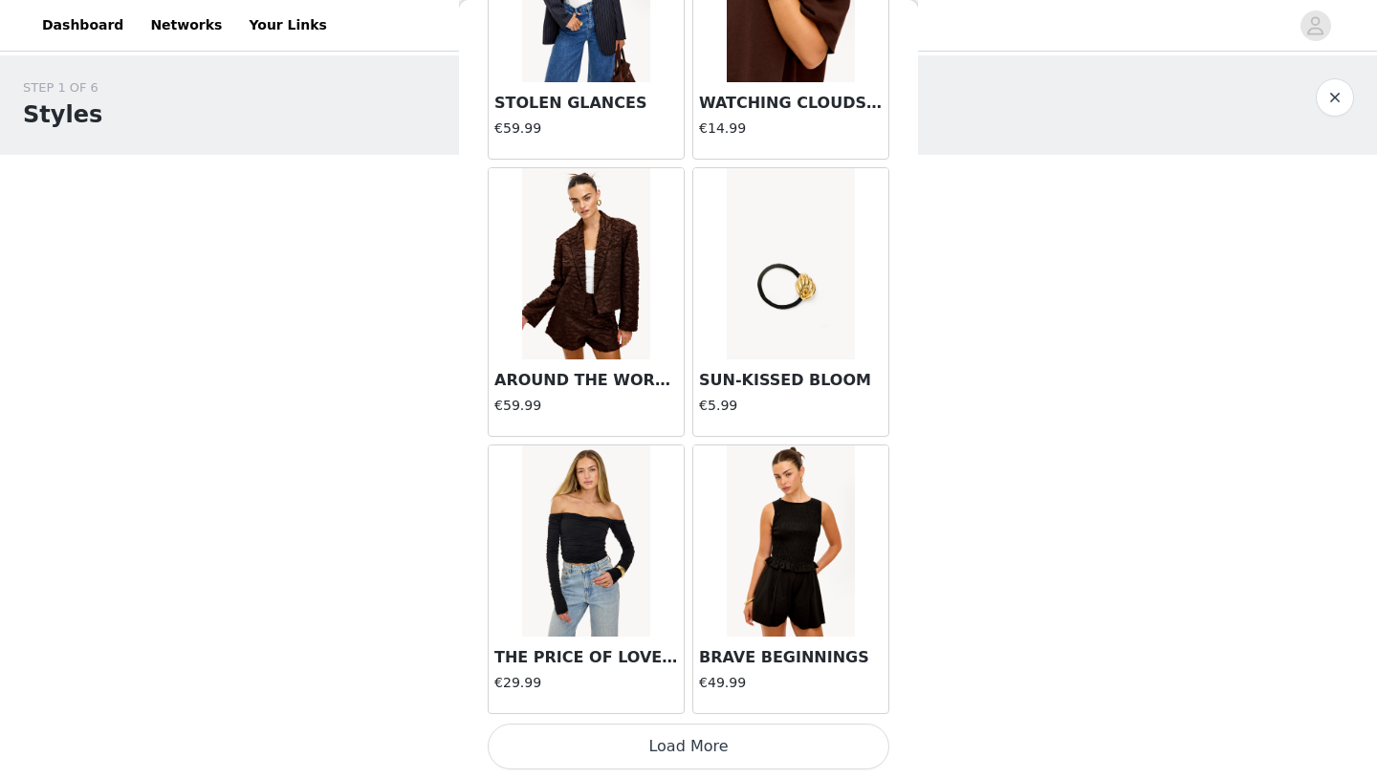
click at [706, 747] on button "Load More" at bounding box center [689, 747] width 402 height 46
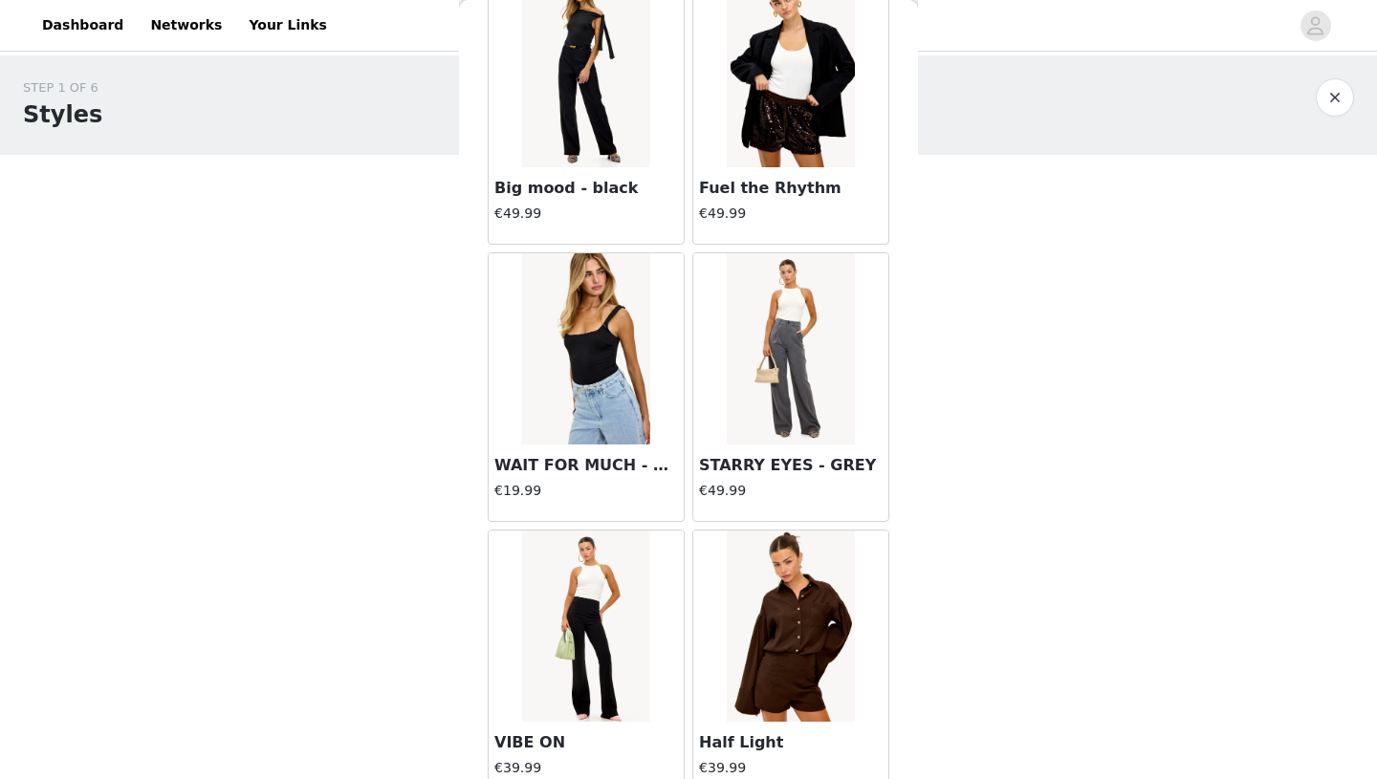
scroll to position [13236, 0]
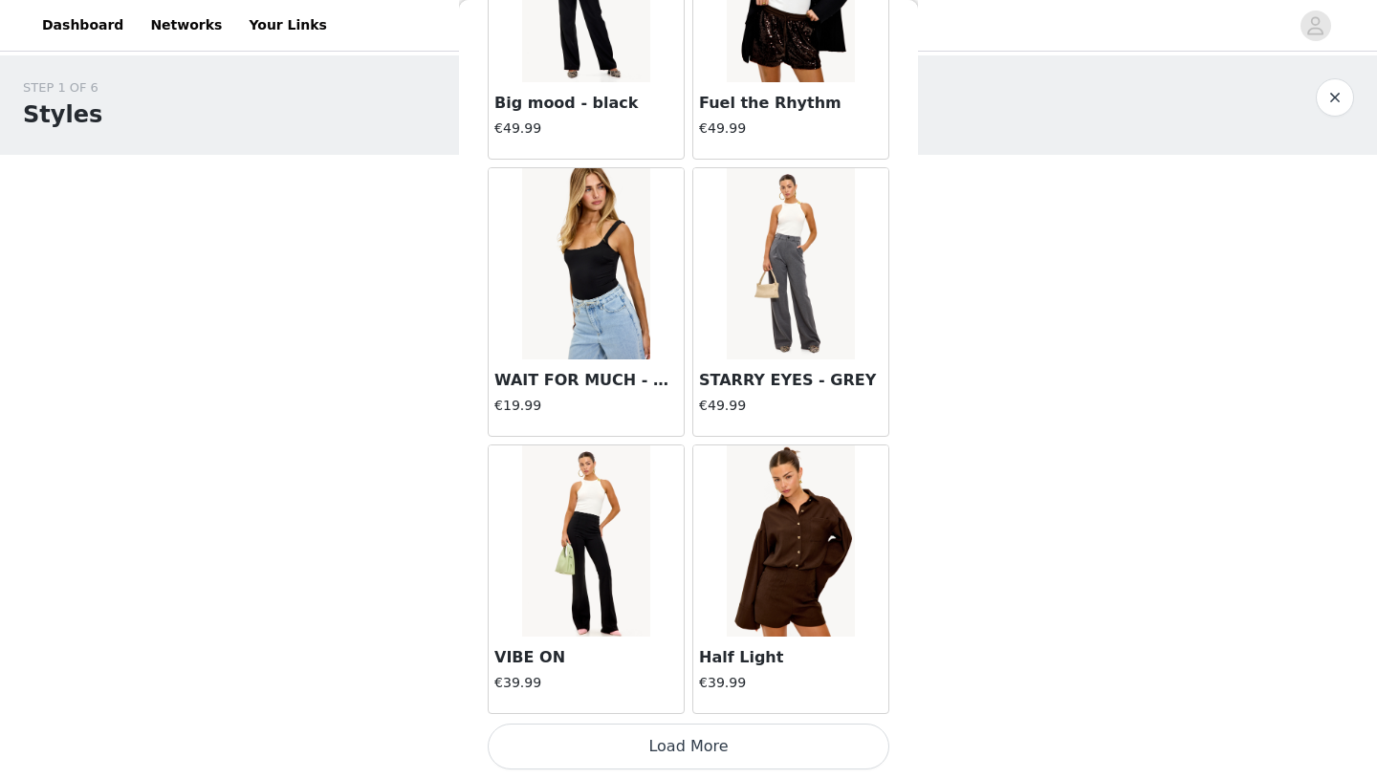
click at [636, 746] on button "Load More" at bounding box center [689, 747] width 402 height 46
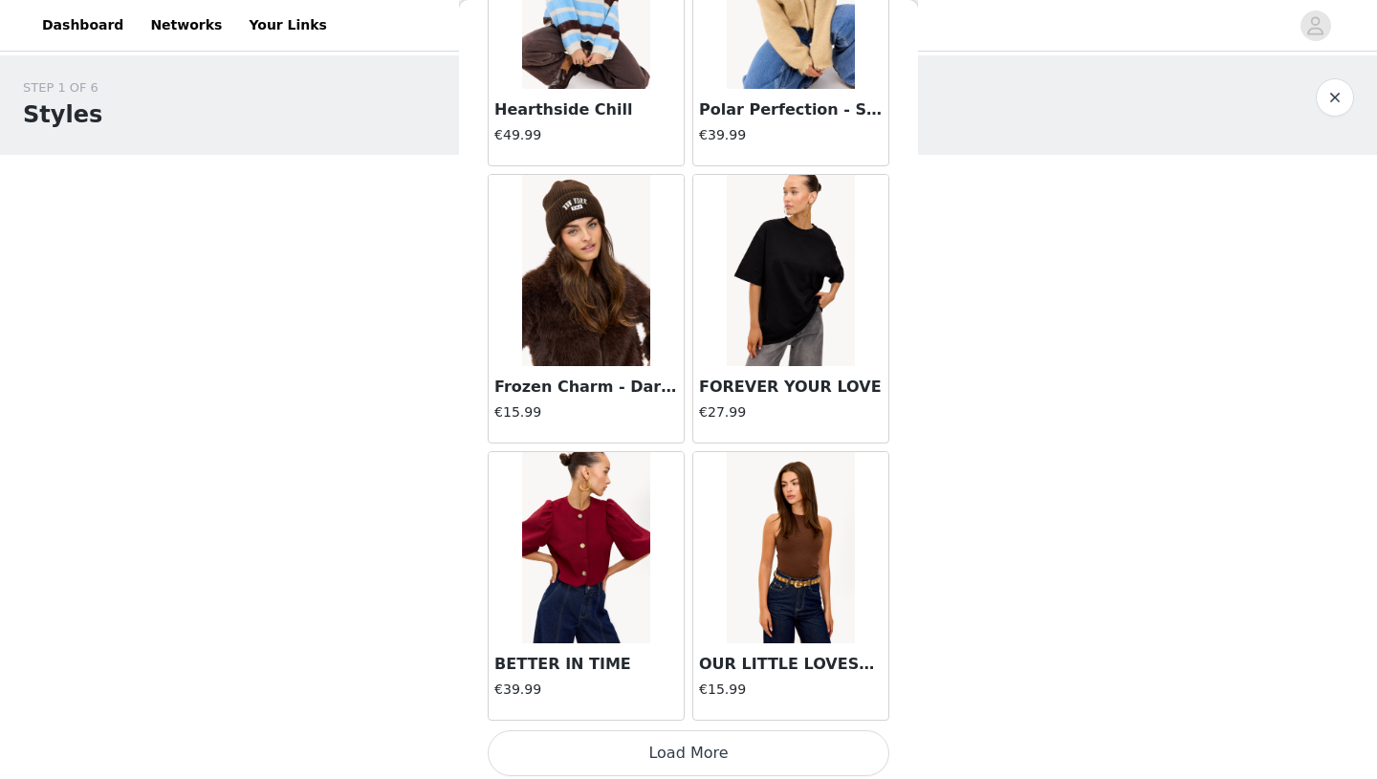
scroll to position [16008, 0]
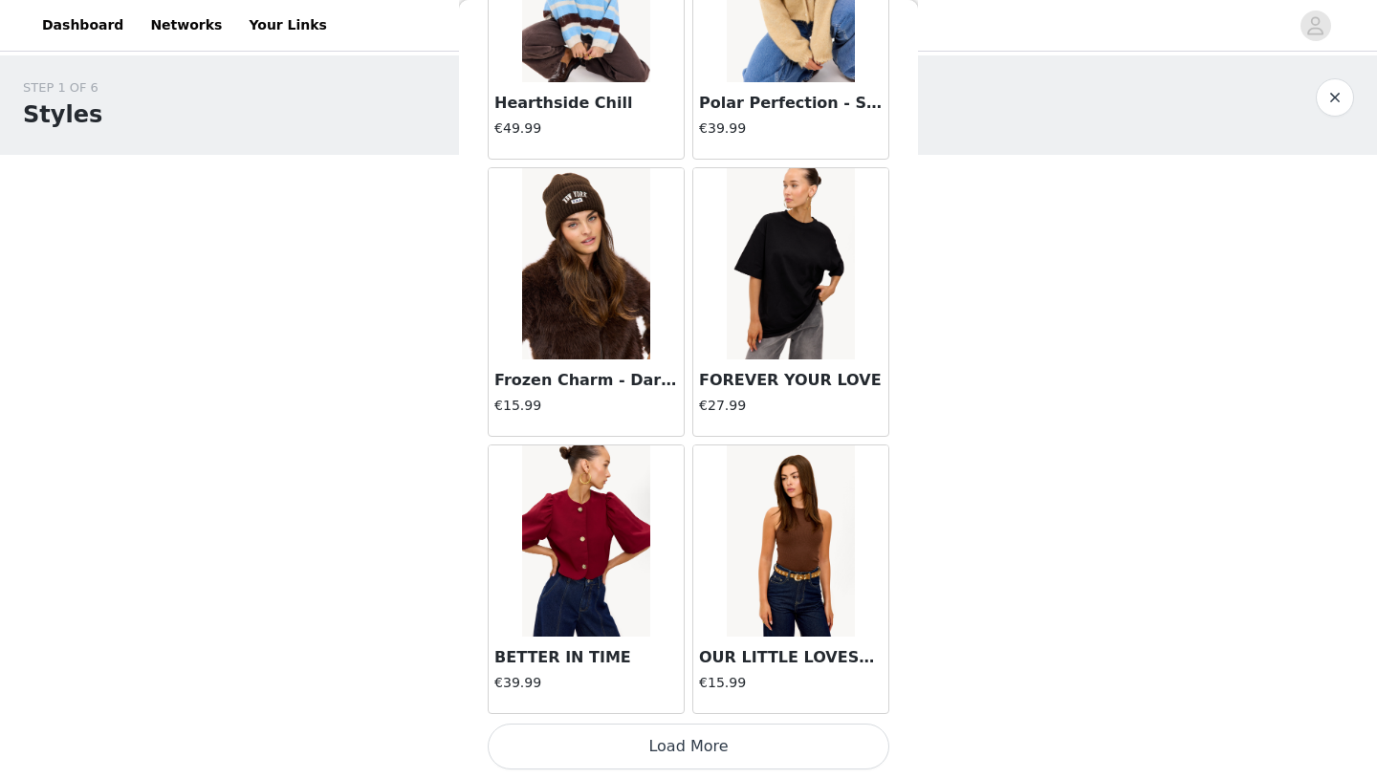
click at [707, 738] on button "Load More" at bounding box center [689, 747] width 402 height 46
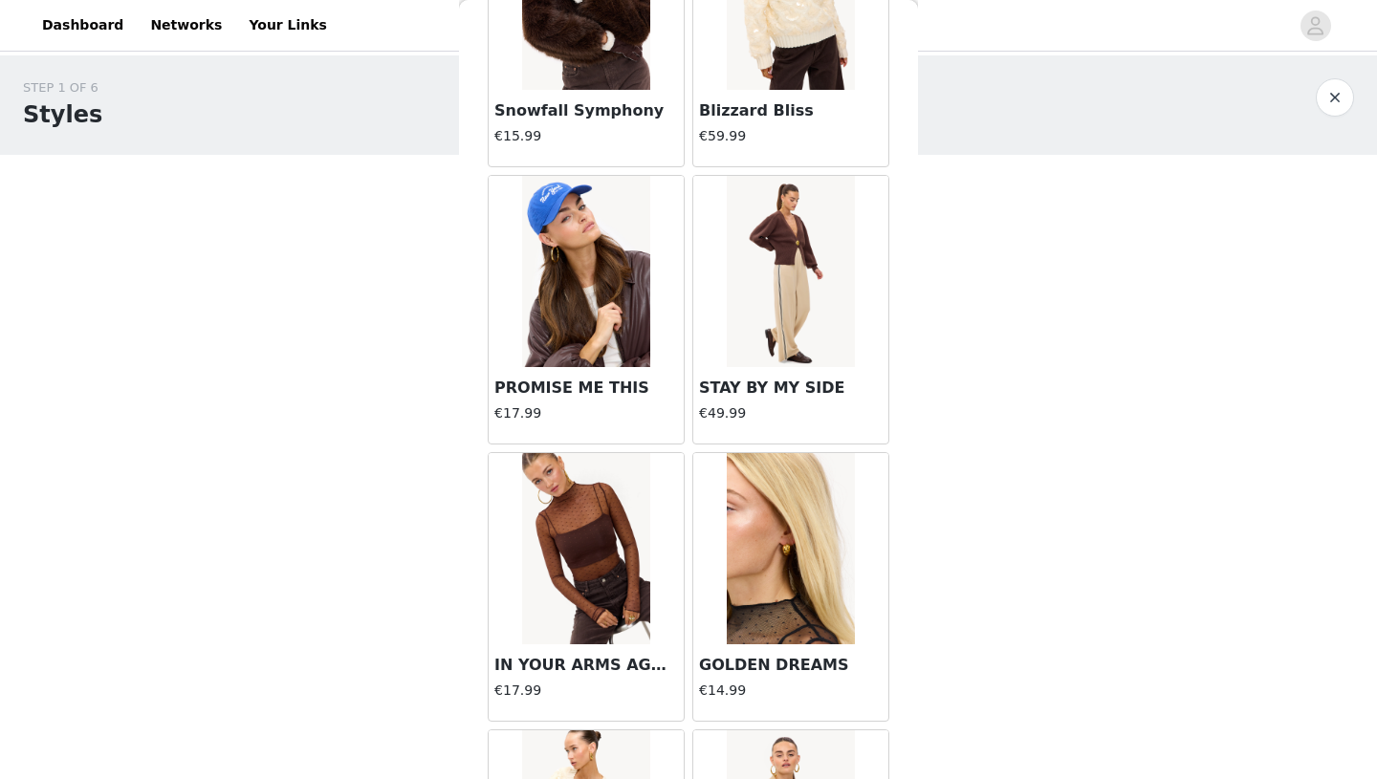
scroll to position [18780, 0]
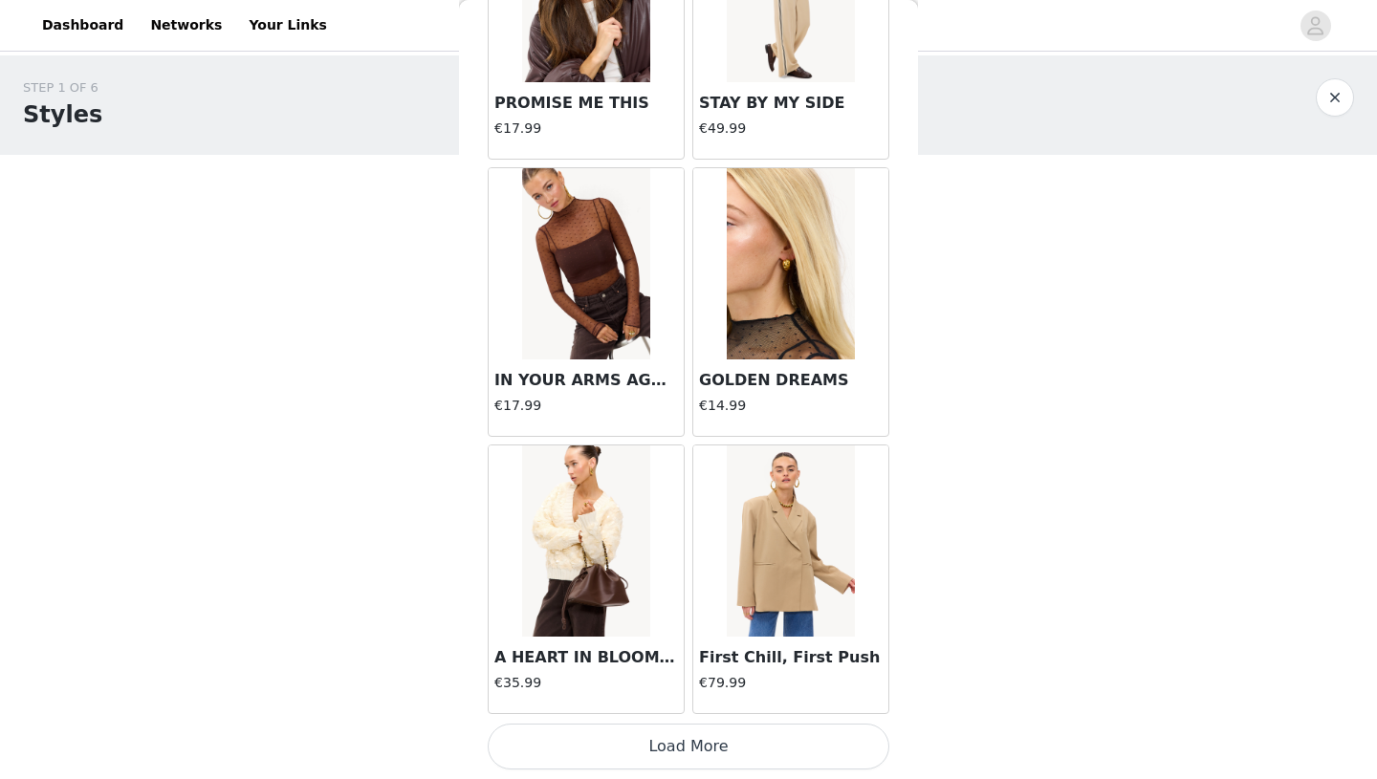
click at [680, 754] on button "Load More" at bounding box center [689, 747] width 402 height 46
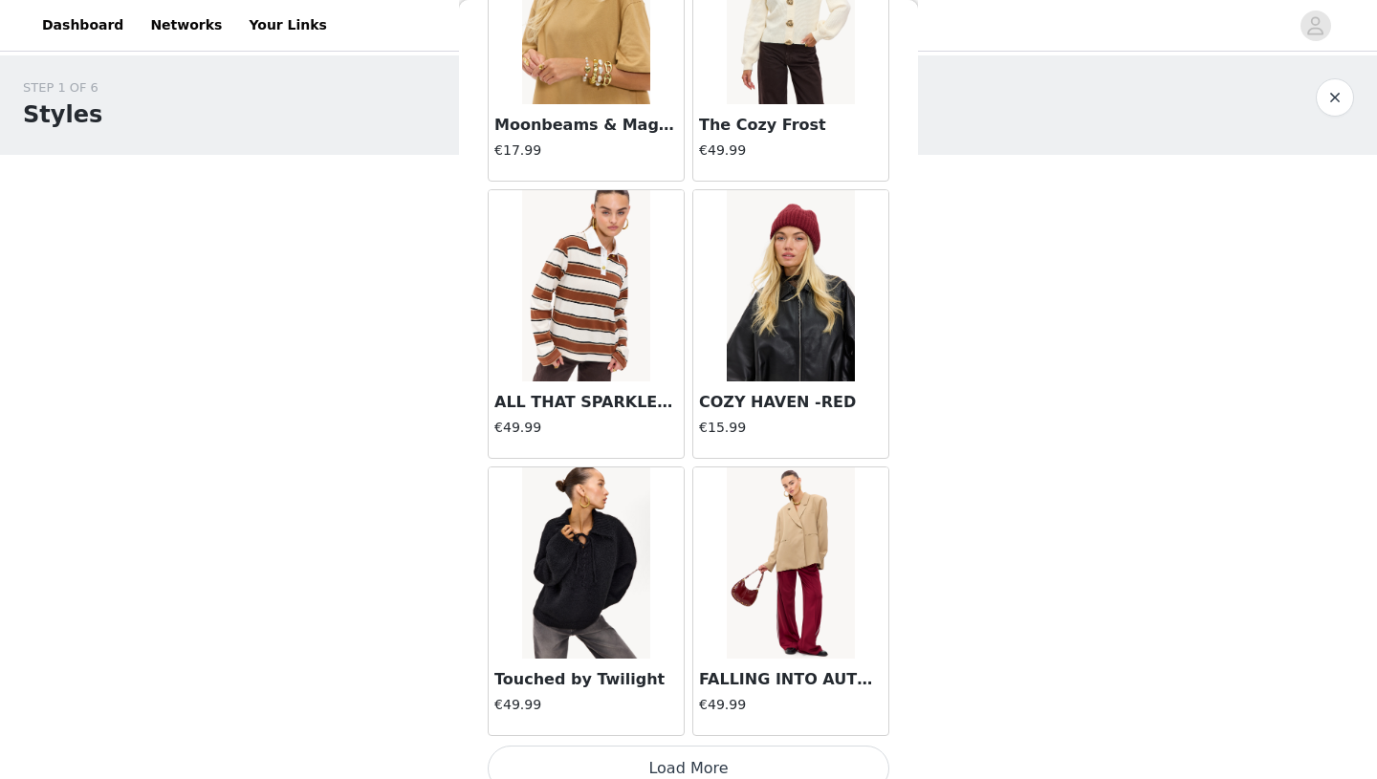
scroll to position [21549, 0]
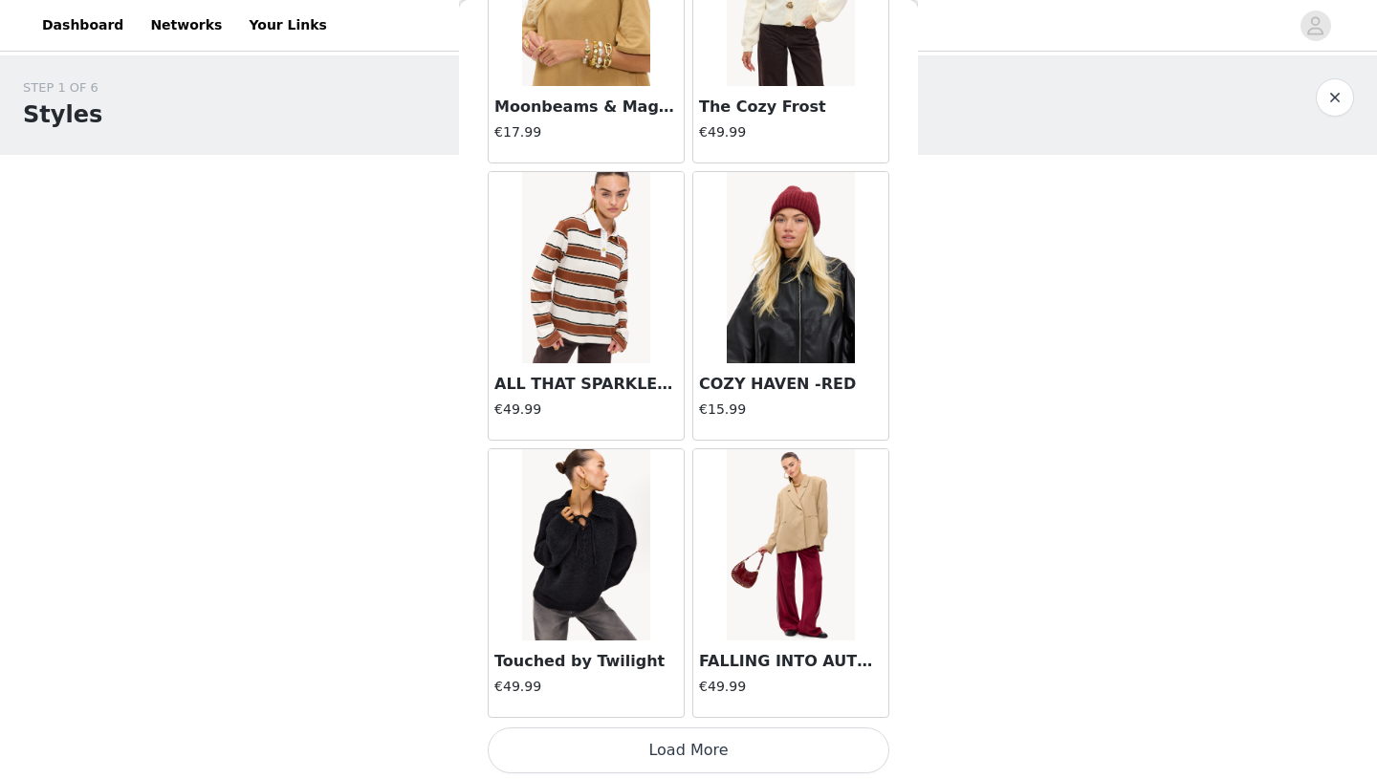
click at [680, 754] on button "Load More" at bounding box center [689, 751] width 402 height 46
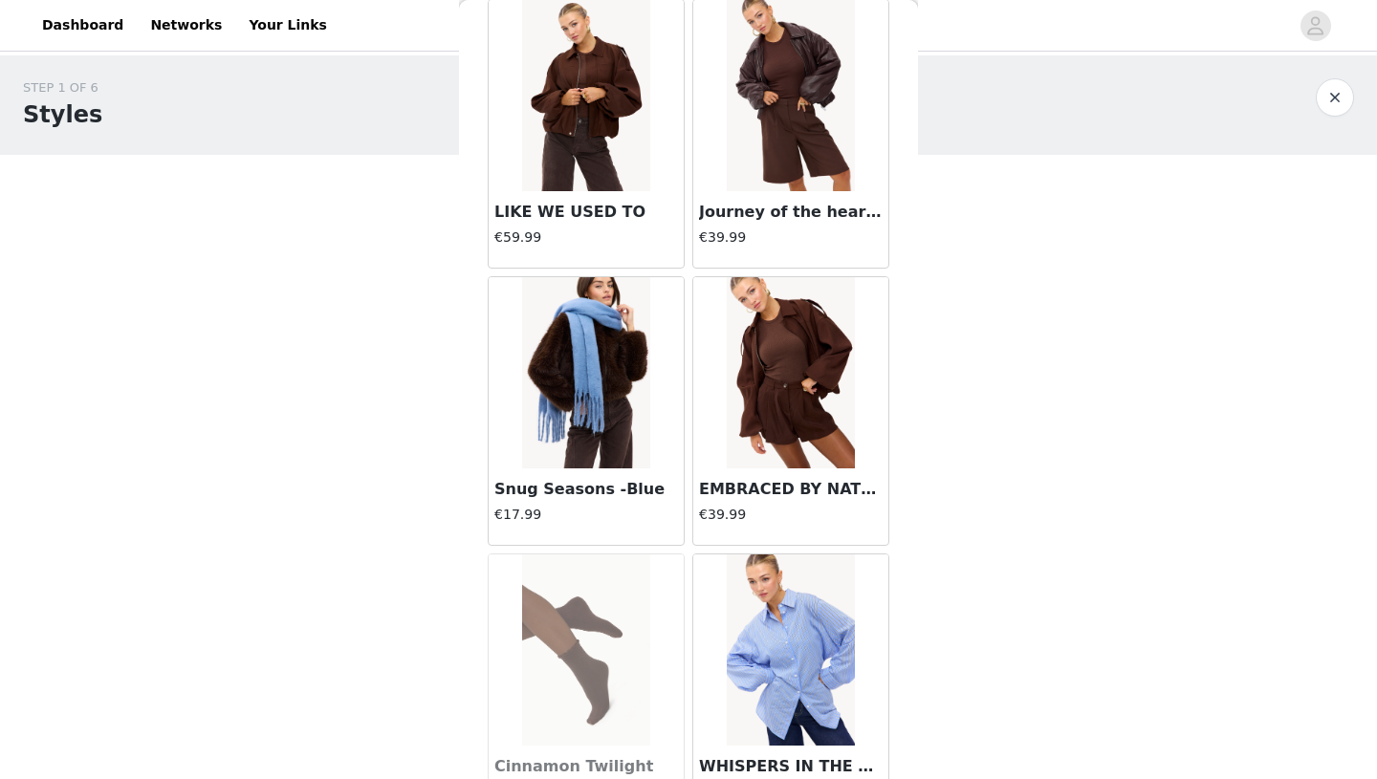
scroll to position [24325, 0]
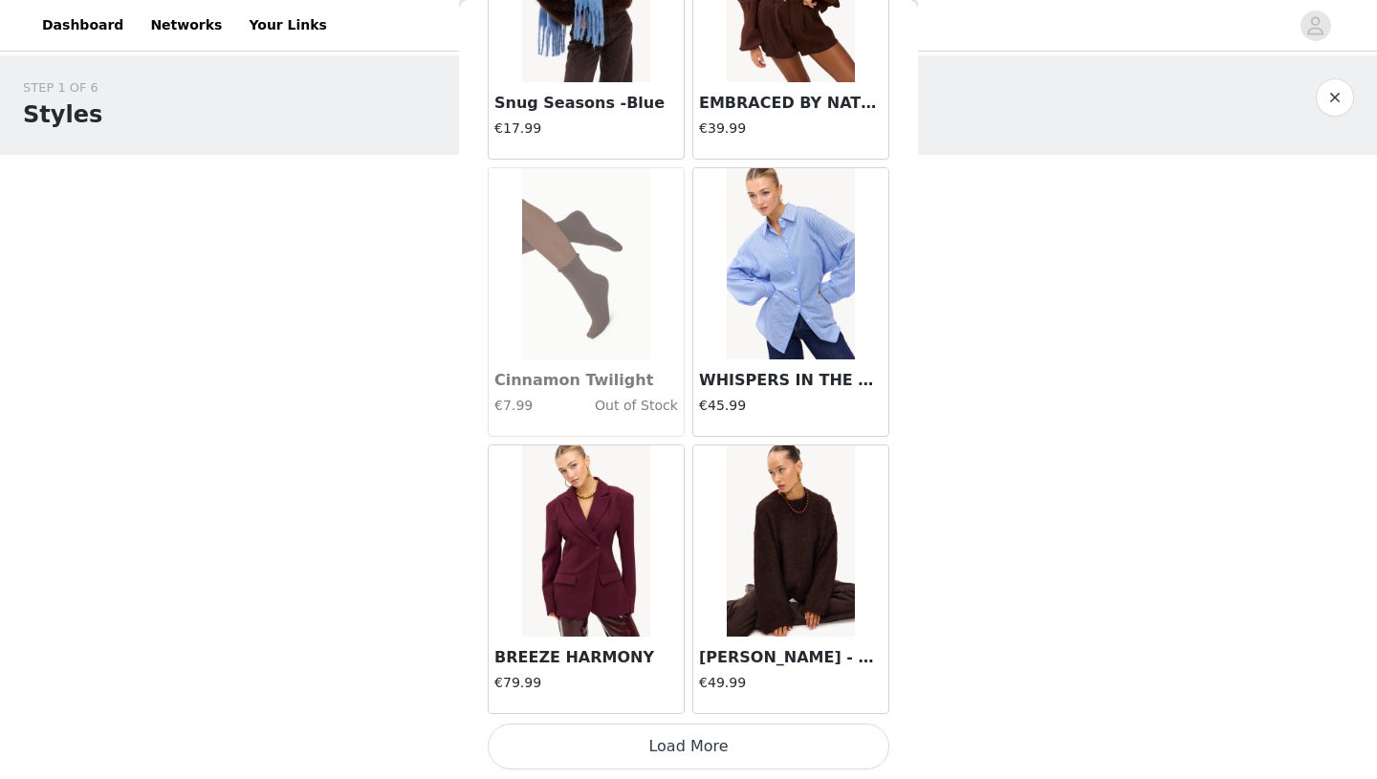
click at [678, 759] on button "Load More" at bounding box center [689, 747] width 402 height 46
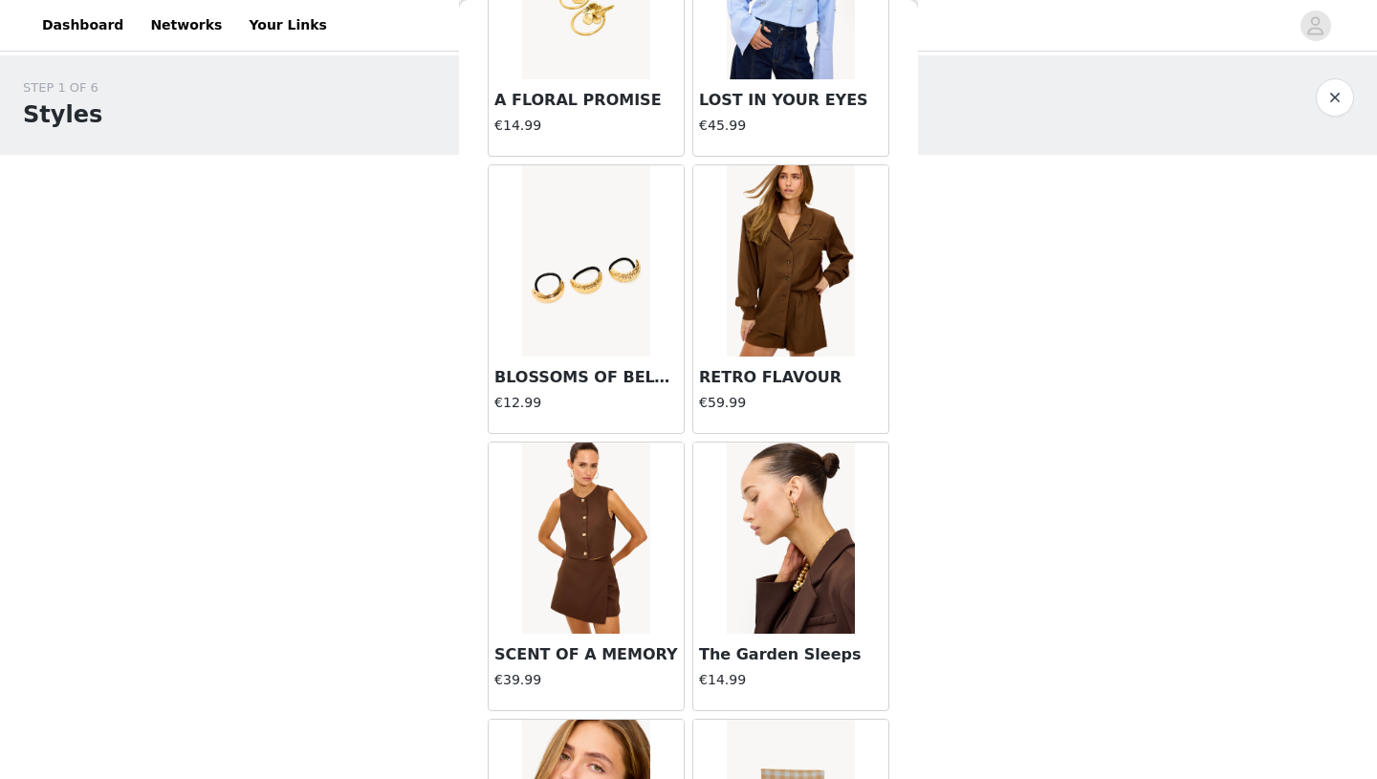
scroll to position [4967, 0]
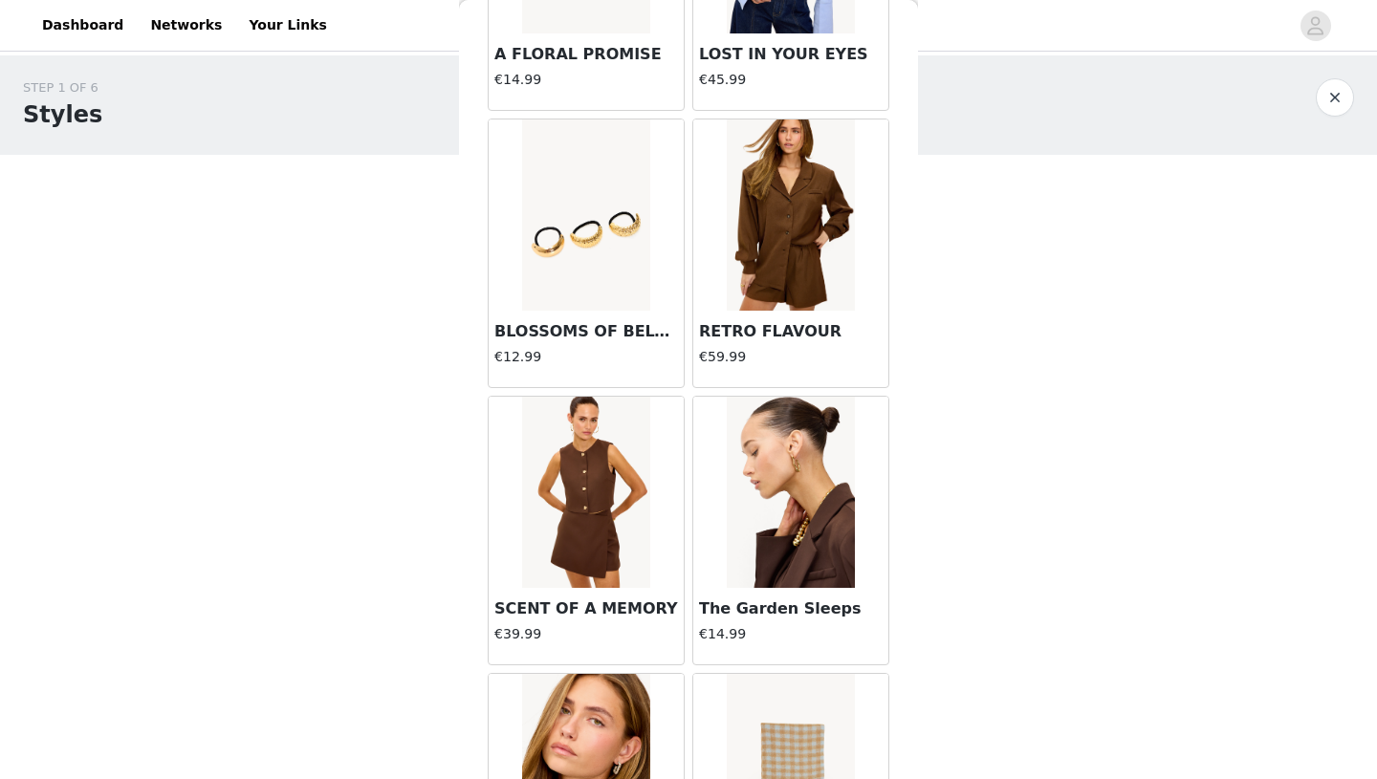
click at [772, 251] on img at bounding box center [790, 214] width 127 height 191
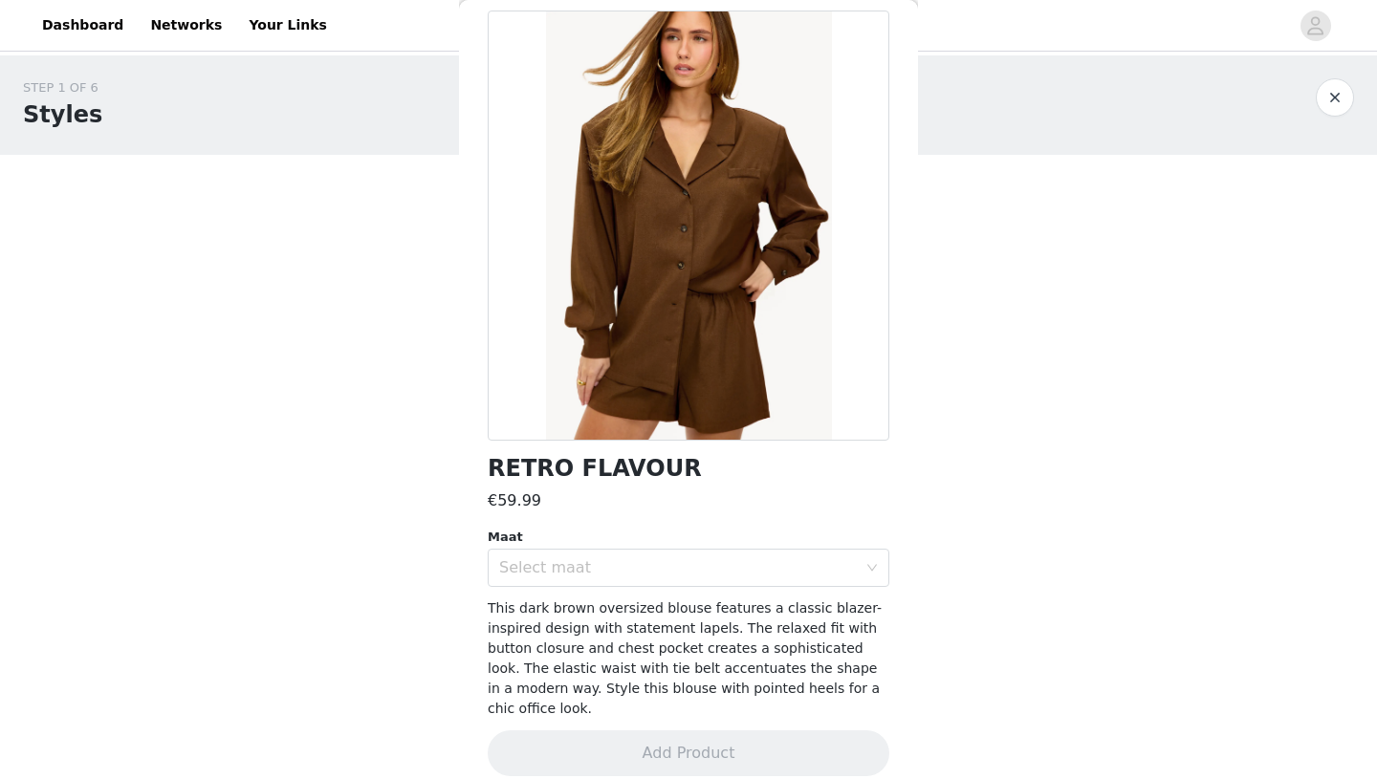
scroll to position [87, 0]
click at [681, 570] on div "Select maat" at bounding box center [678, 565] width 358 height 19
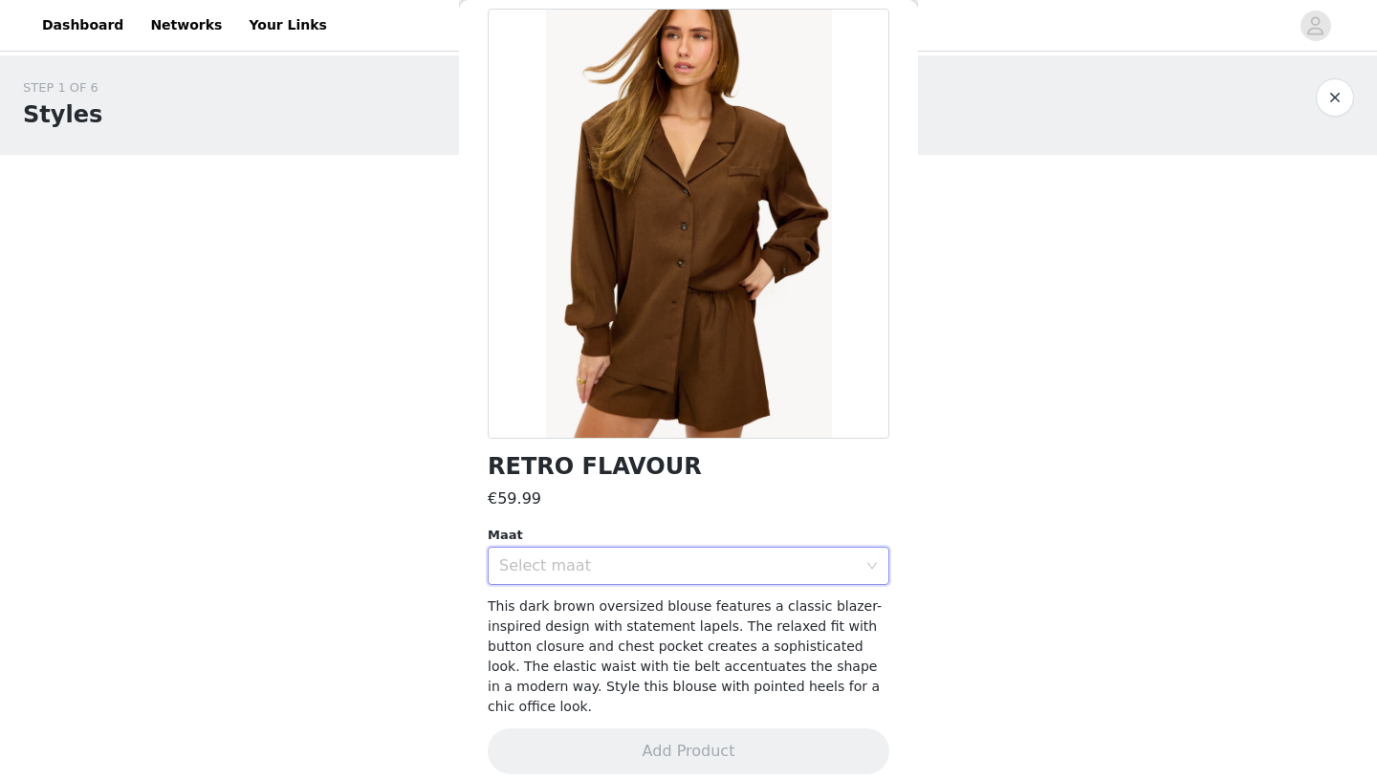
click at [860, 475] on div "RETRO FLAVOUR" at bounding box center [689, 467] width 402 height 26
click at [802, 565] on div "Select maat" at bounding box center [678, 565] width 358 height 19
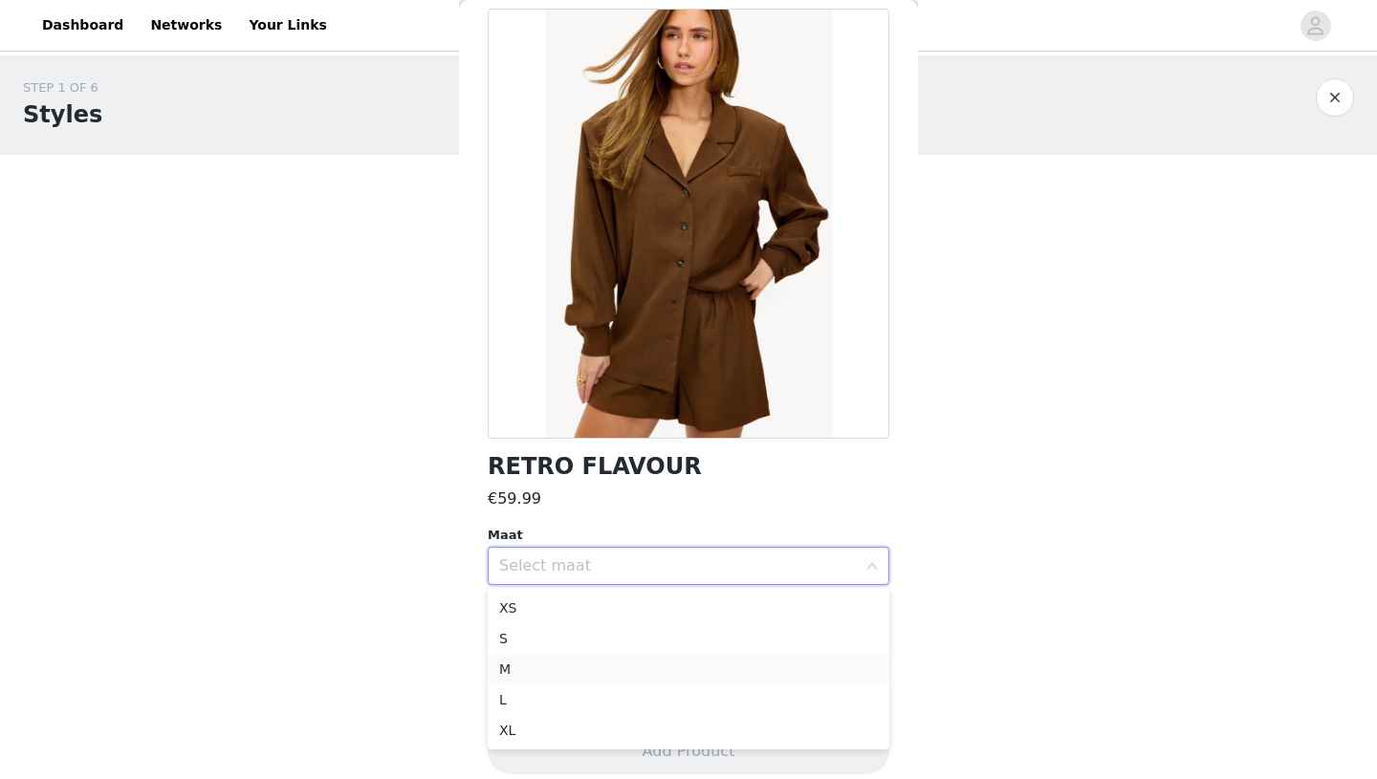
click at [741, 661] on li "M" at bounding box center [689, 669] width 402 height 31
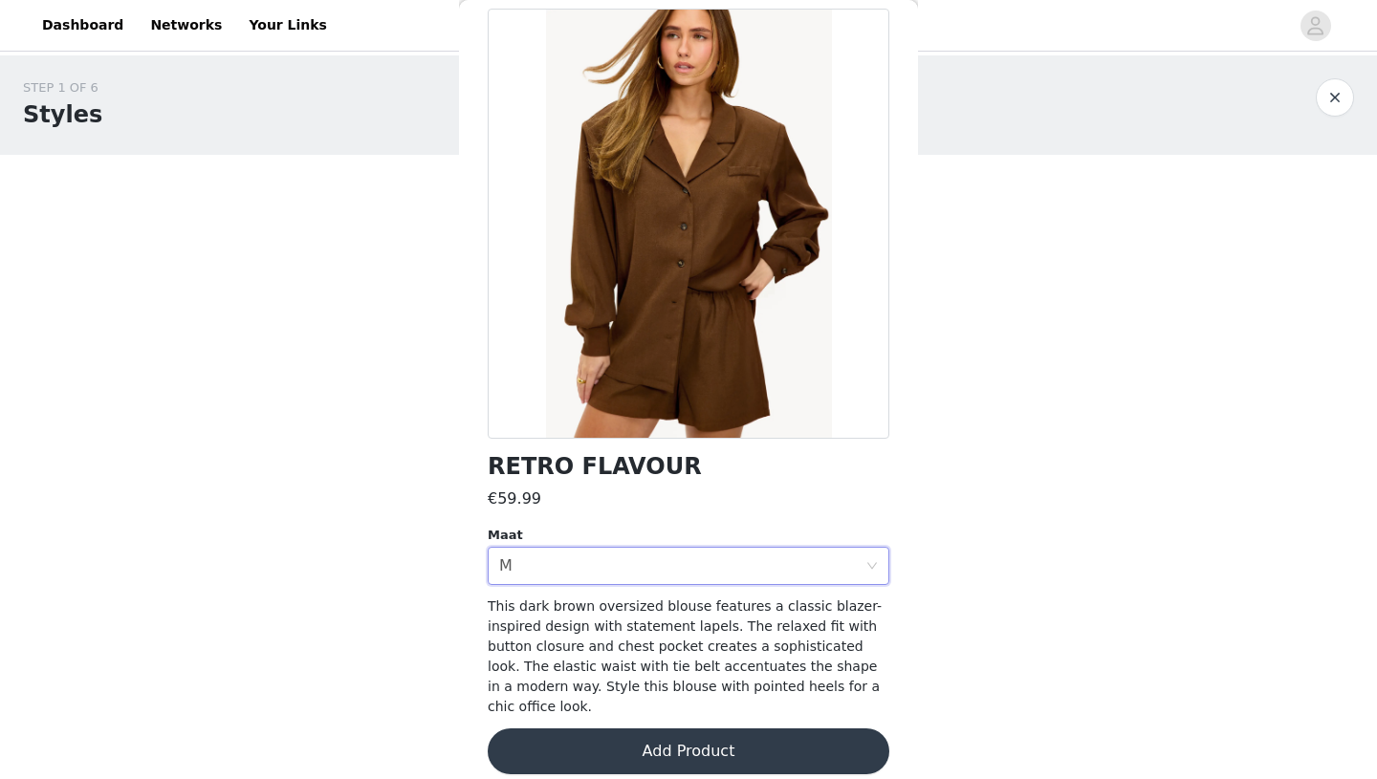
click at [726, 735] on button "Add Product" at bounding box center [689, 751] width 402 height 46
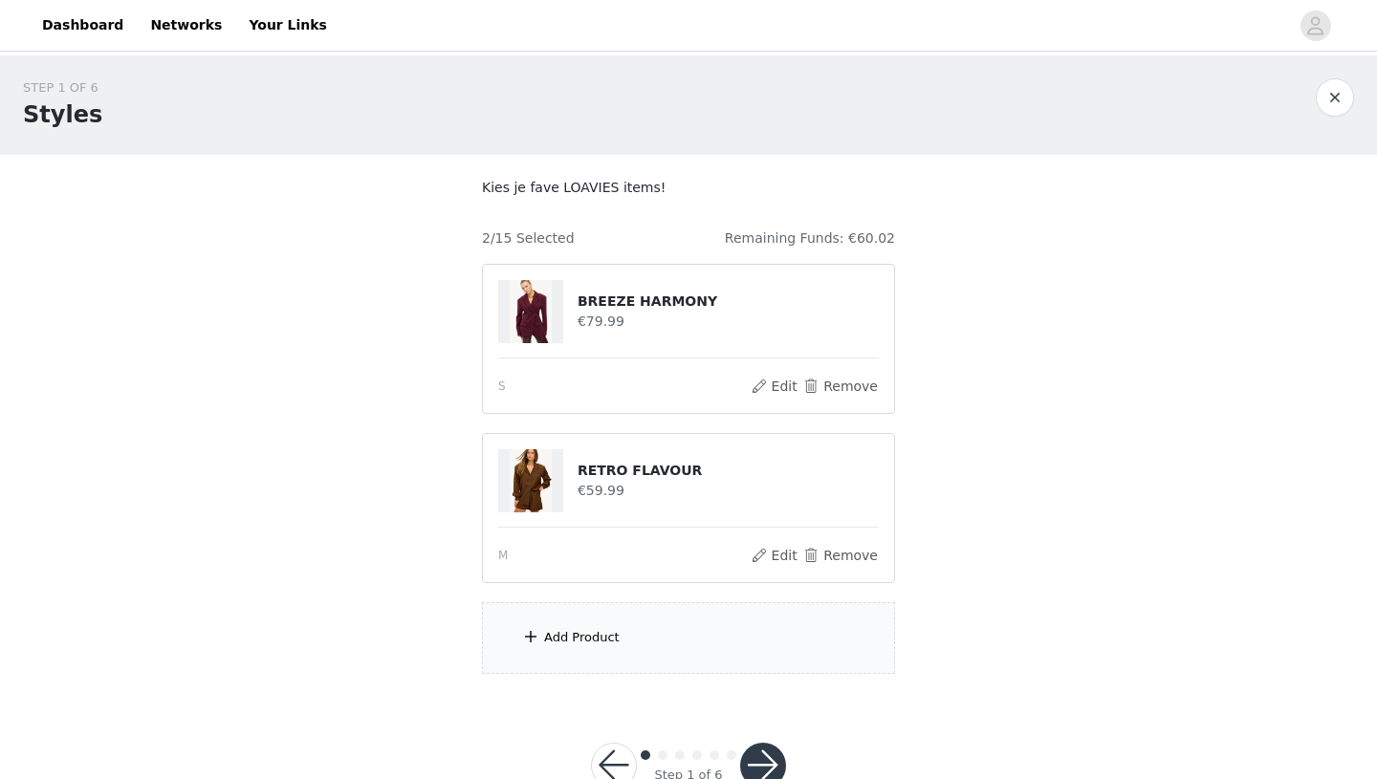
click at [603, 650] on div "Add Product" at bounding box center [688, 638] width 413 height 72
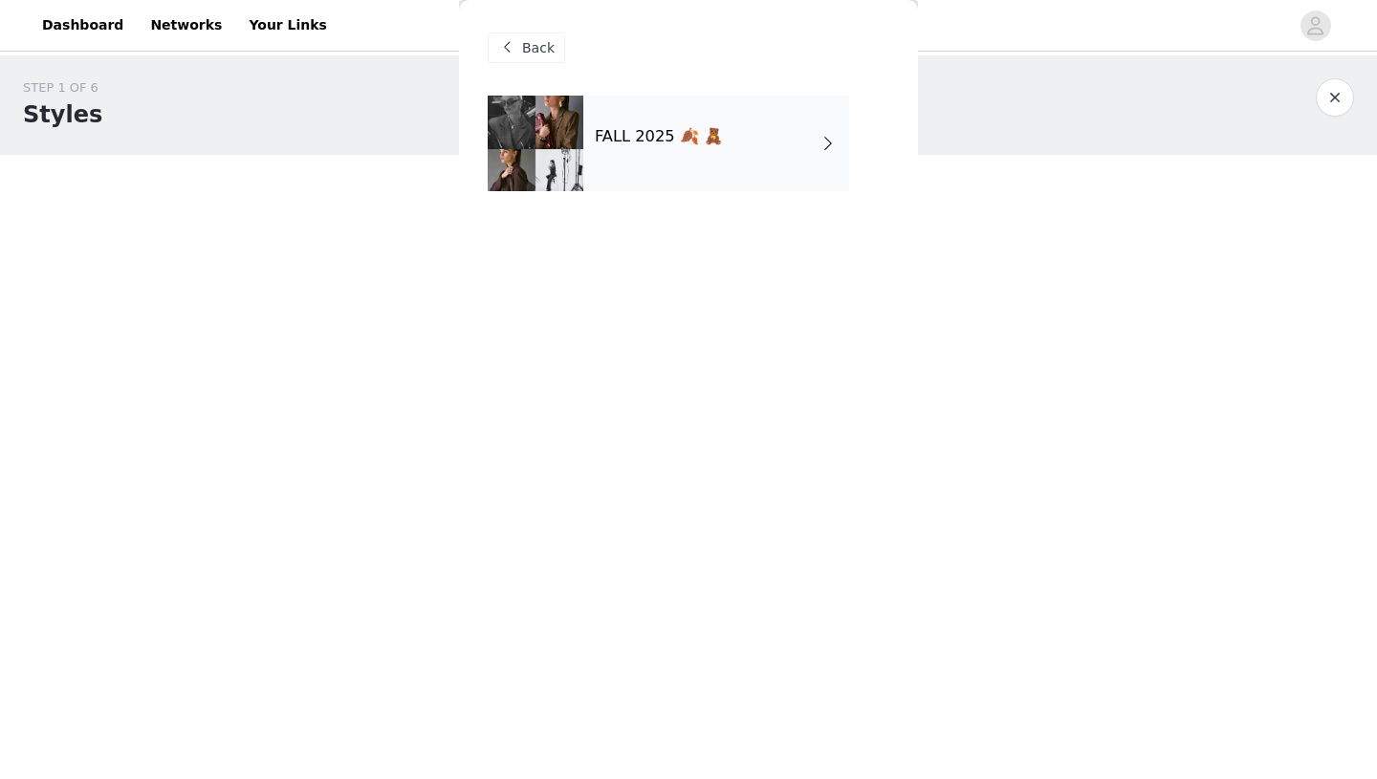
click at [769, 139] on div "FALL 2025 🍂 🧸" at bounding box center [716, 144] width 266 height 96
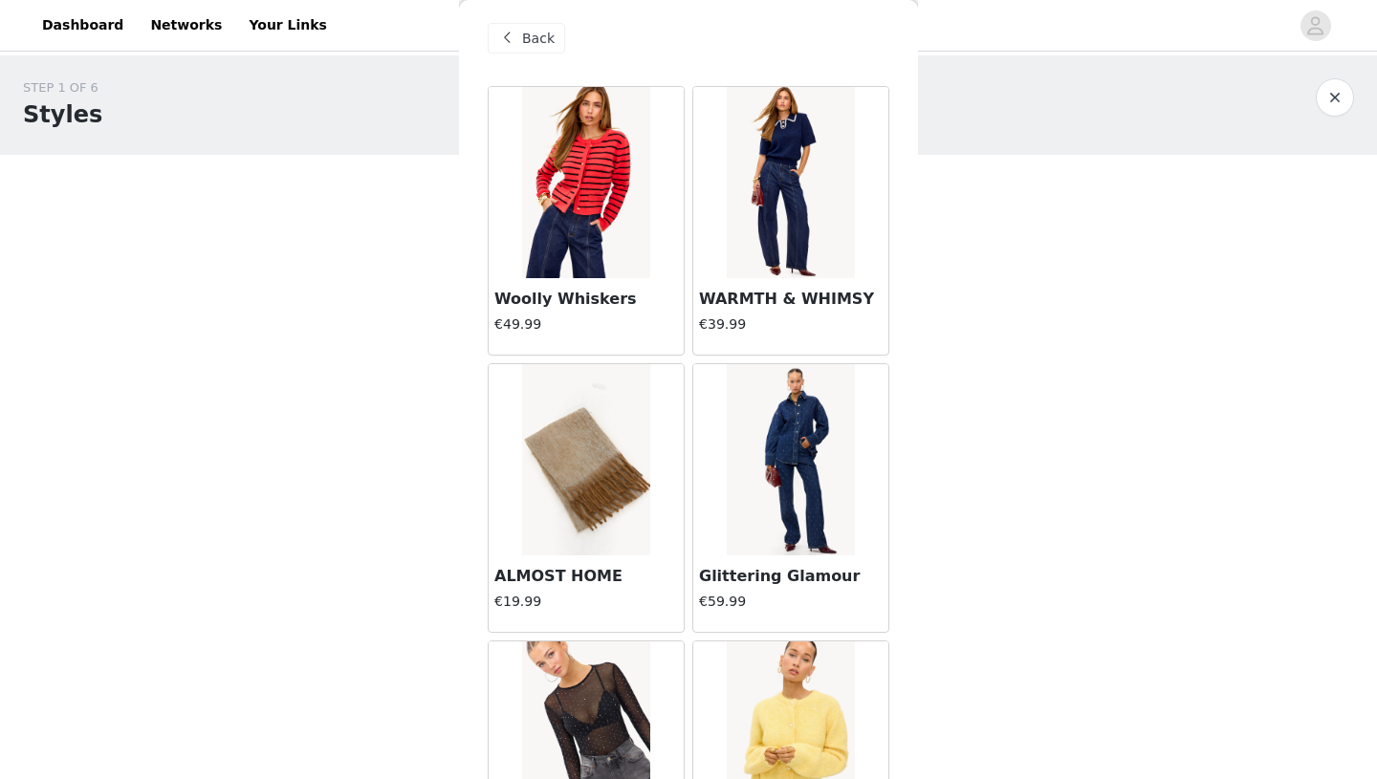
scroll to position [11, 0]
click at [784, 177] on img at bounding box center [790, 181] width 127 height 191
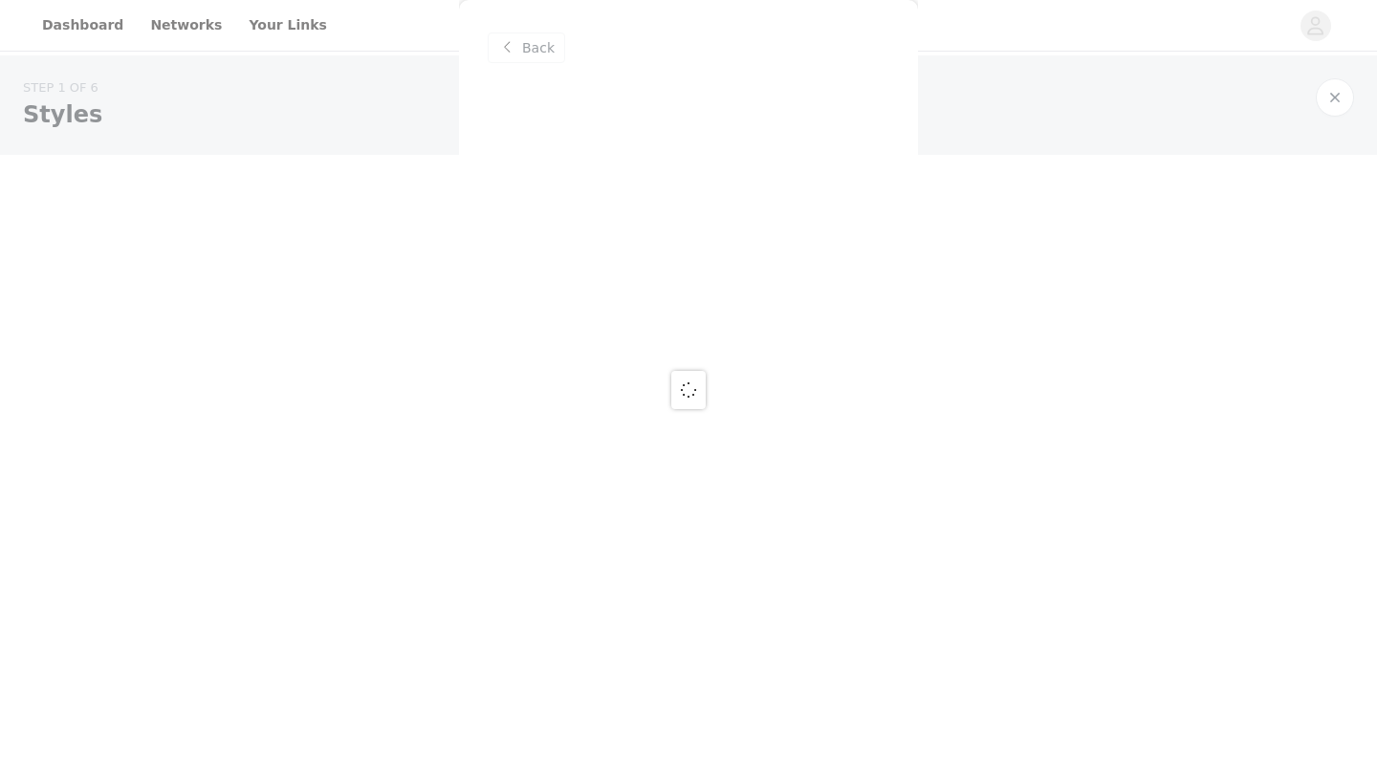
scroll to position [0, 0]
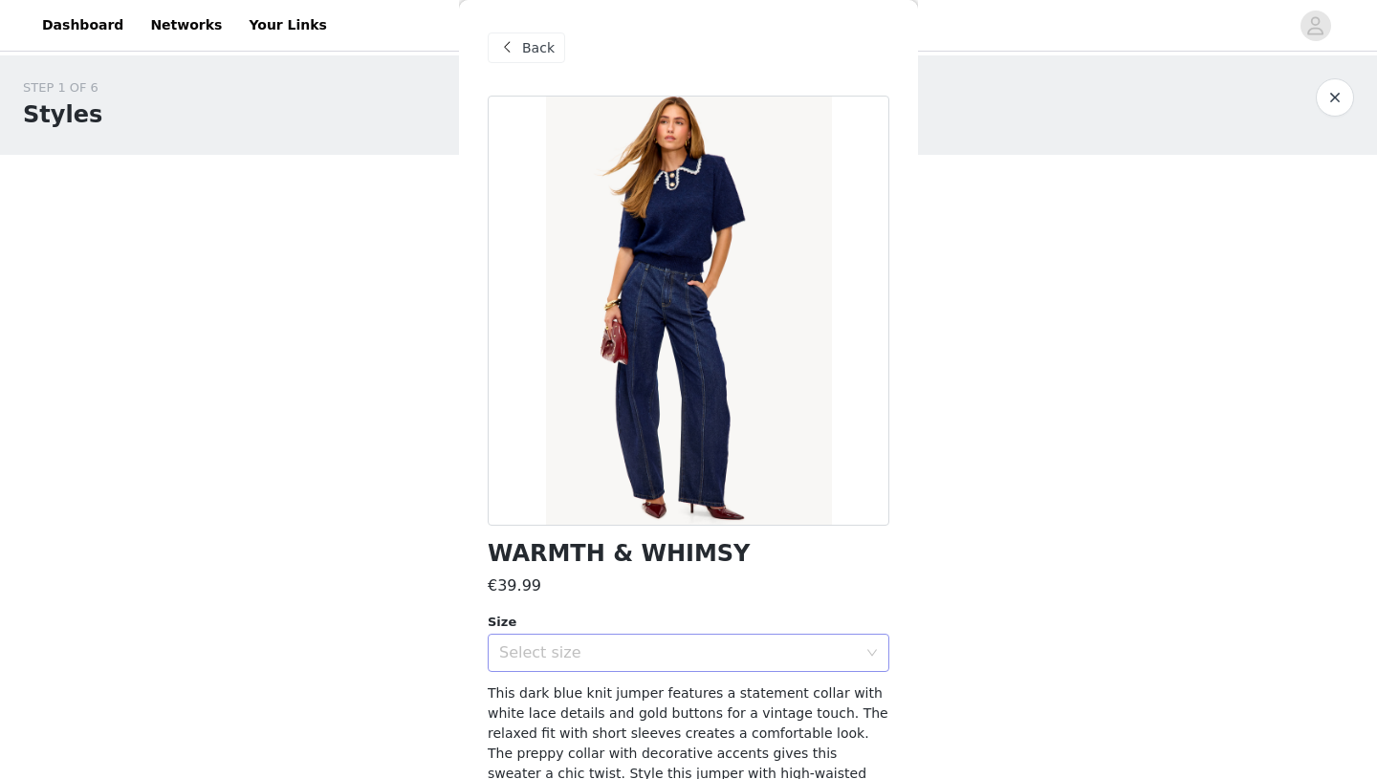
click at [701, 653] on div "Select size" at bounding box center [678, 652] width 358 height 19
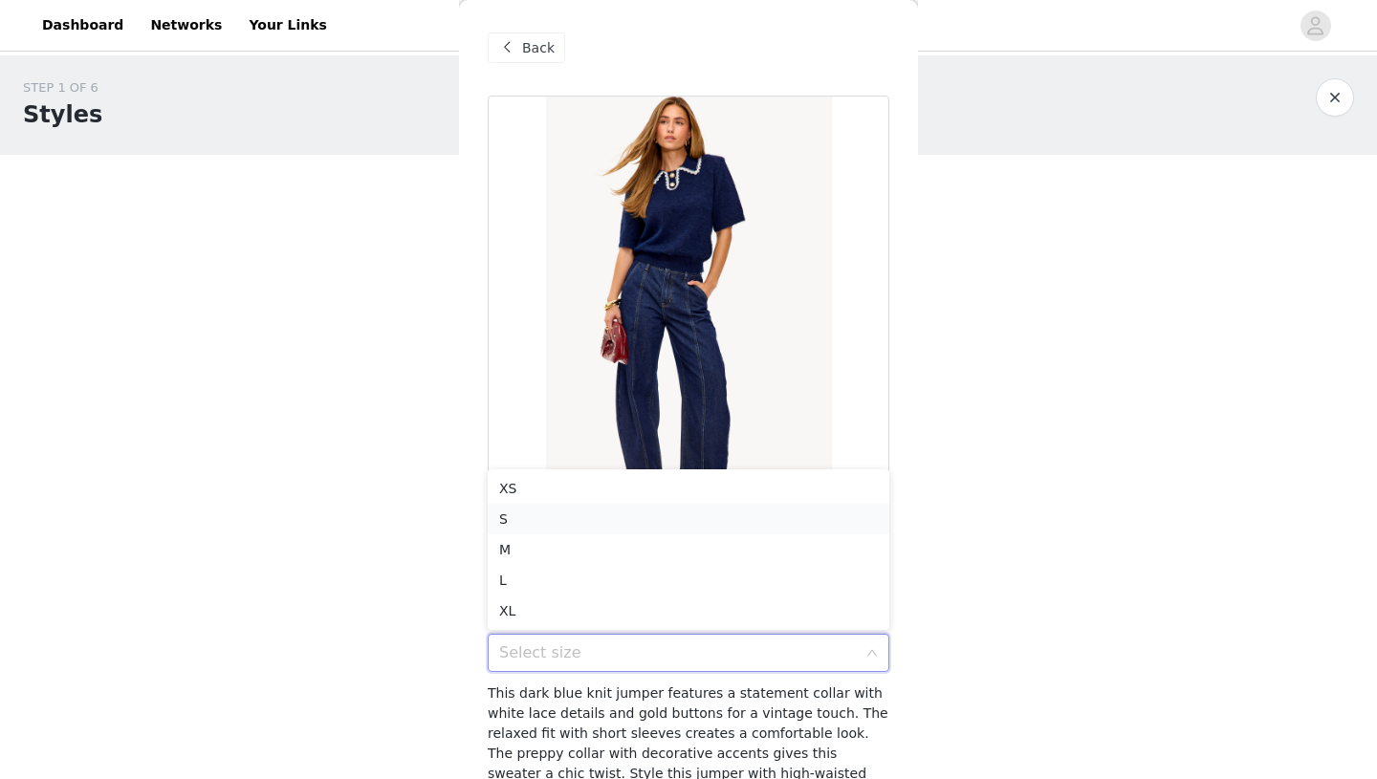
click at [658, 522] on li "S" at bounding box center [689, 519] width 402 height 31
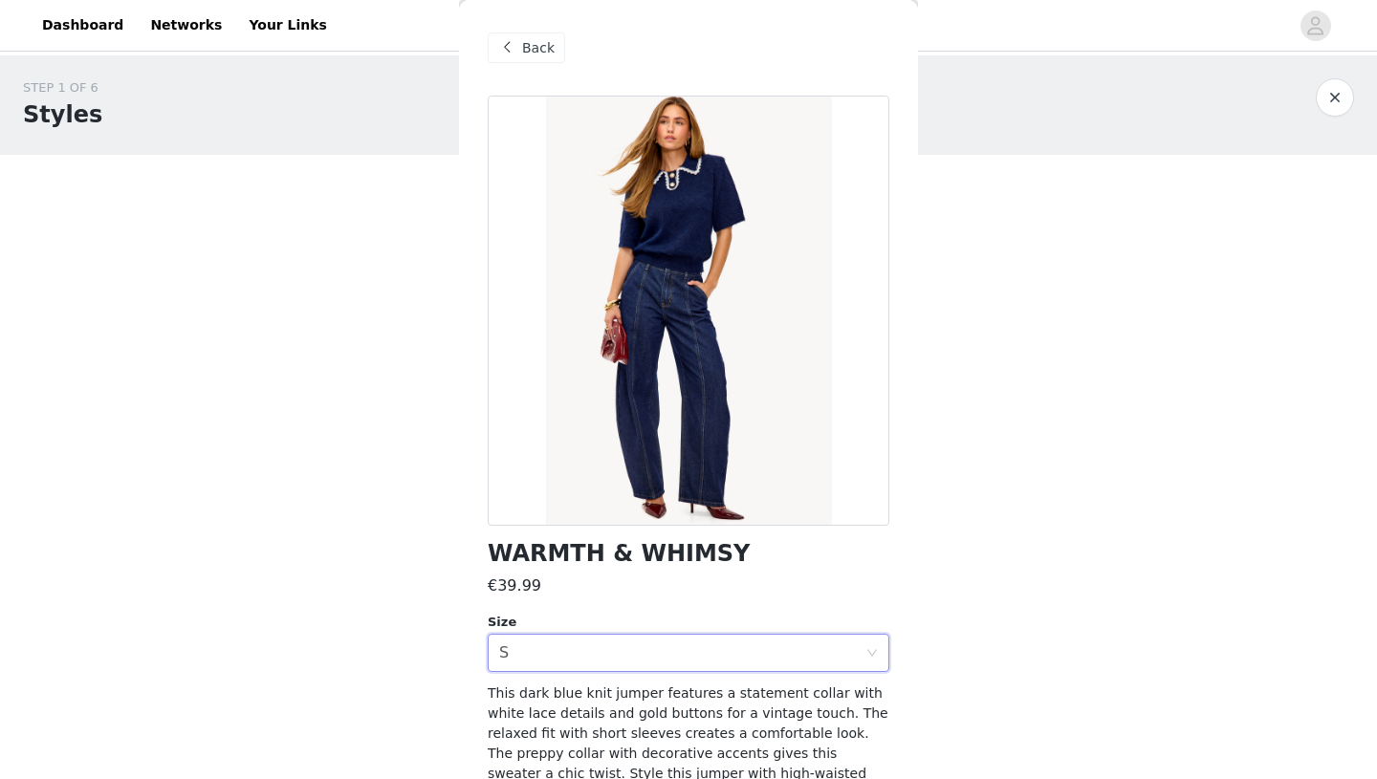
scroll to position [87, 0]
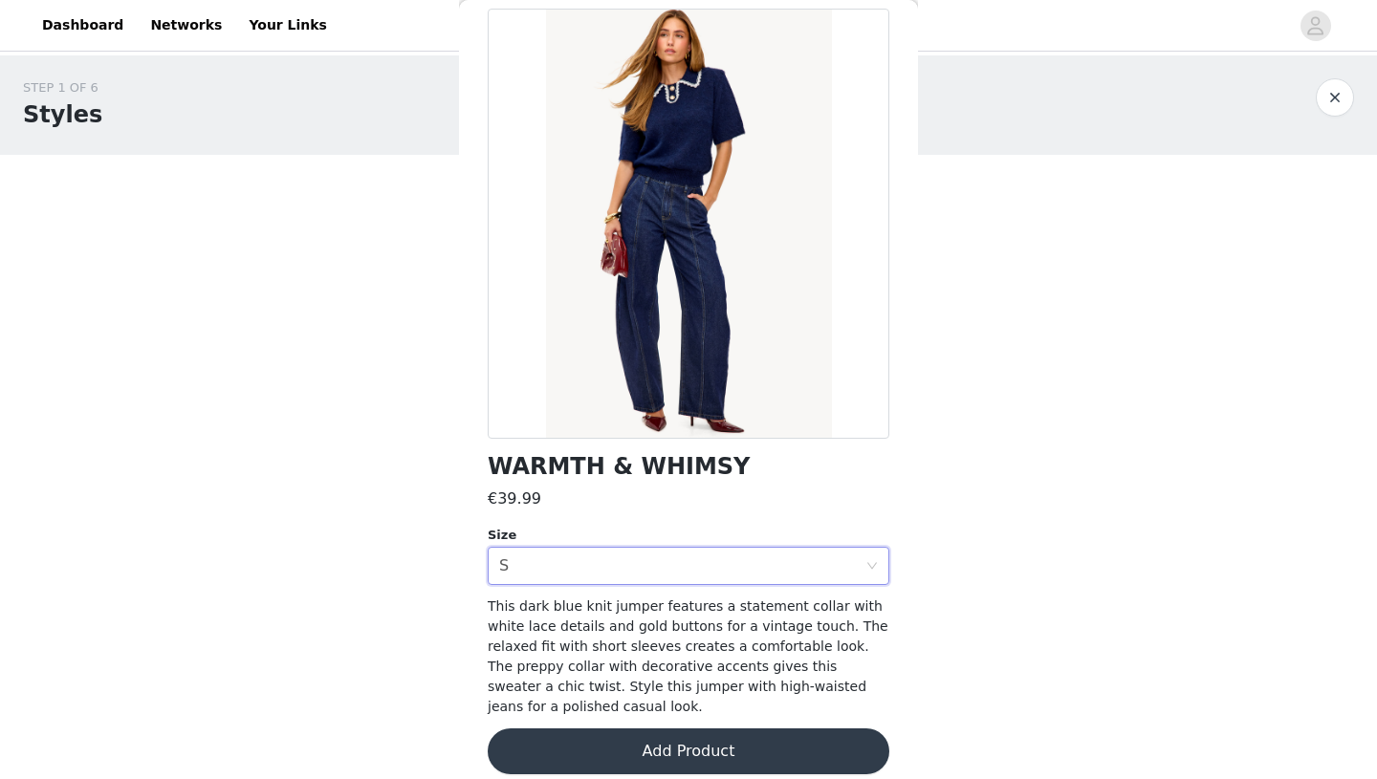
click at [645, 733] on button "Add Product" at bounding box center [689, 751] width 402 height 46
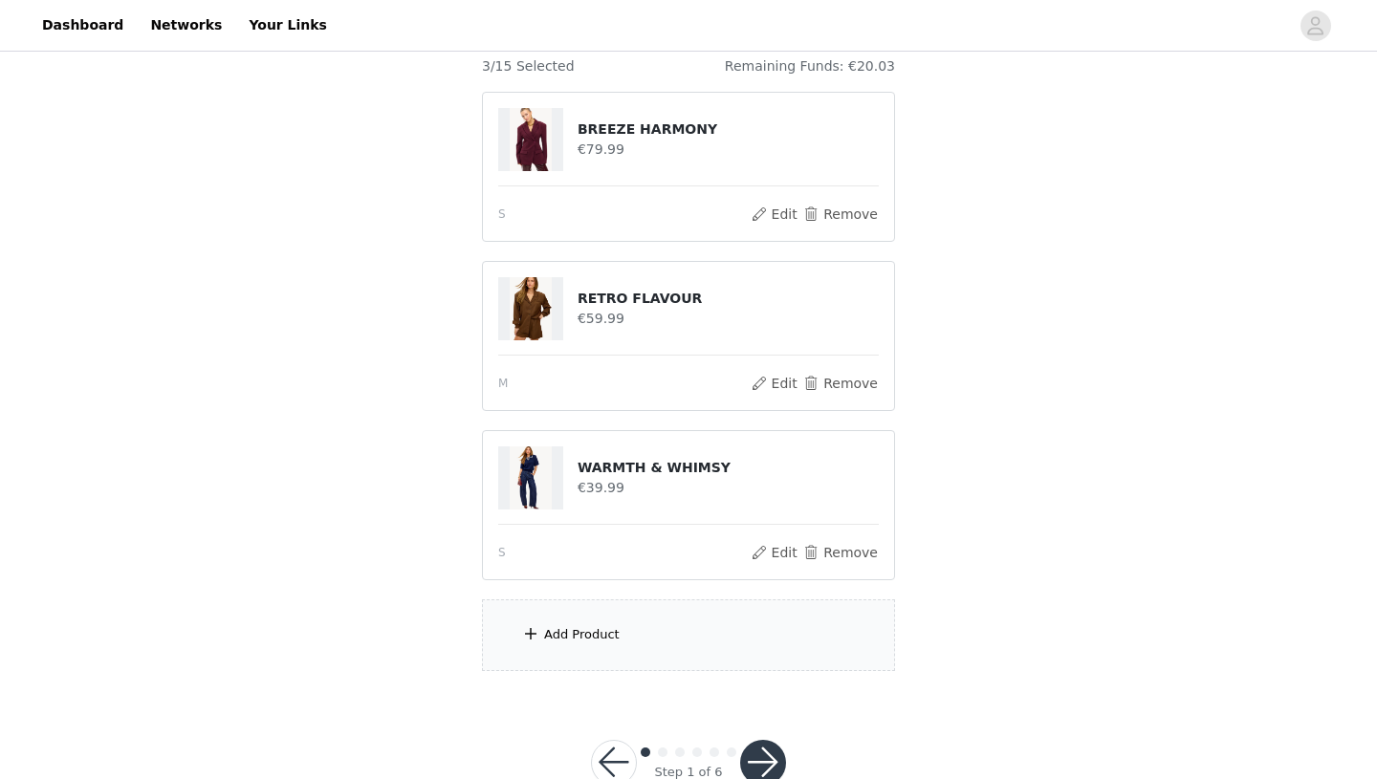
scroll to position [225, 0]
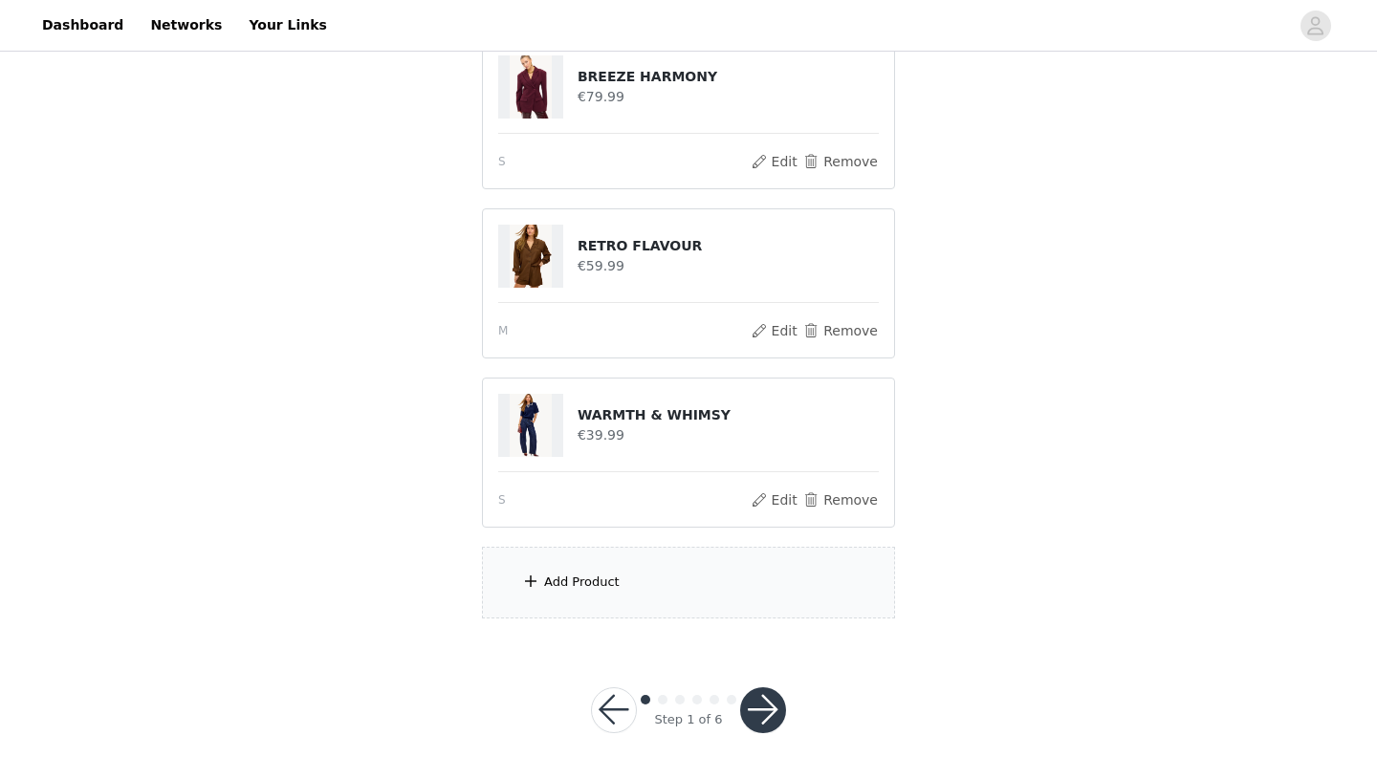
click at [671, 581] on div "Add Product" at bounding box center [688, 583] width 413 height 72
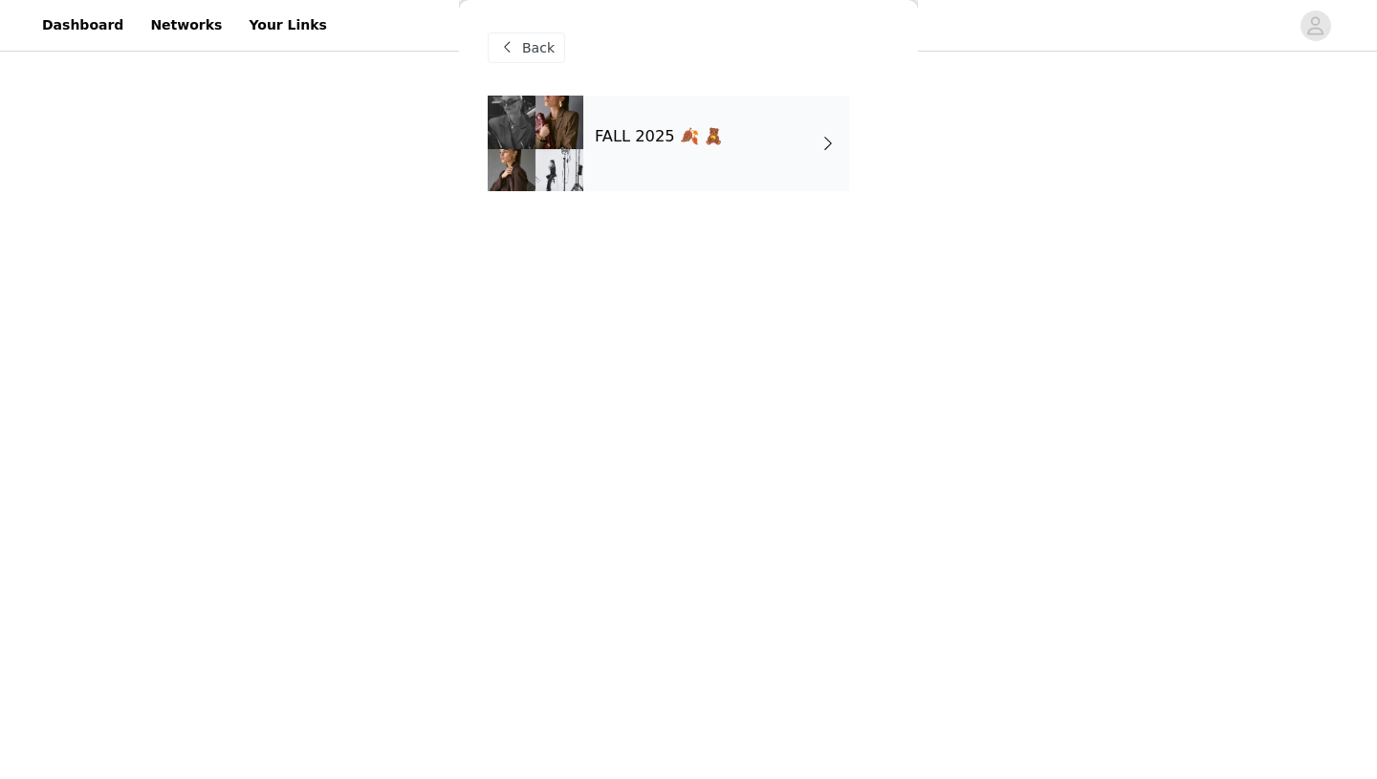
click at [783, 158] on div "FALL 2025 🍂 🧸" at bounding box center [716, 144] width 266 height 96
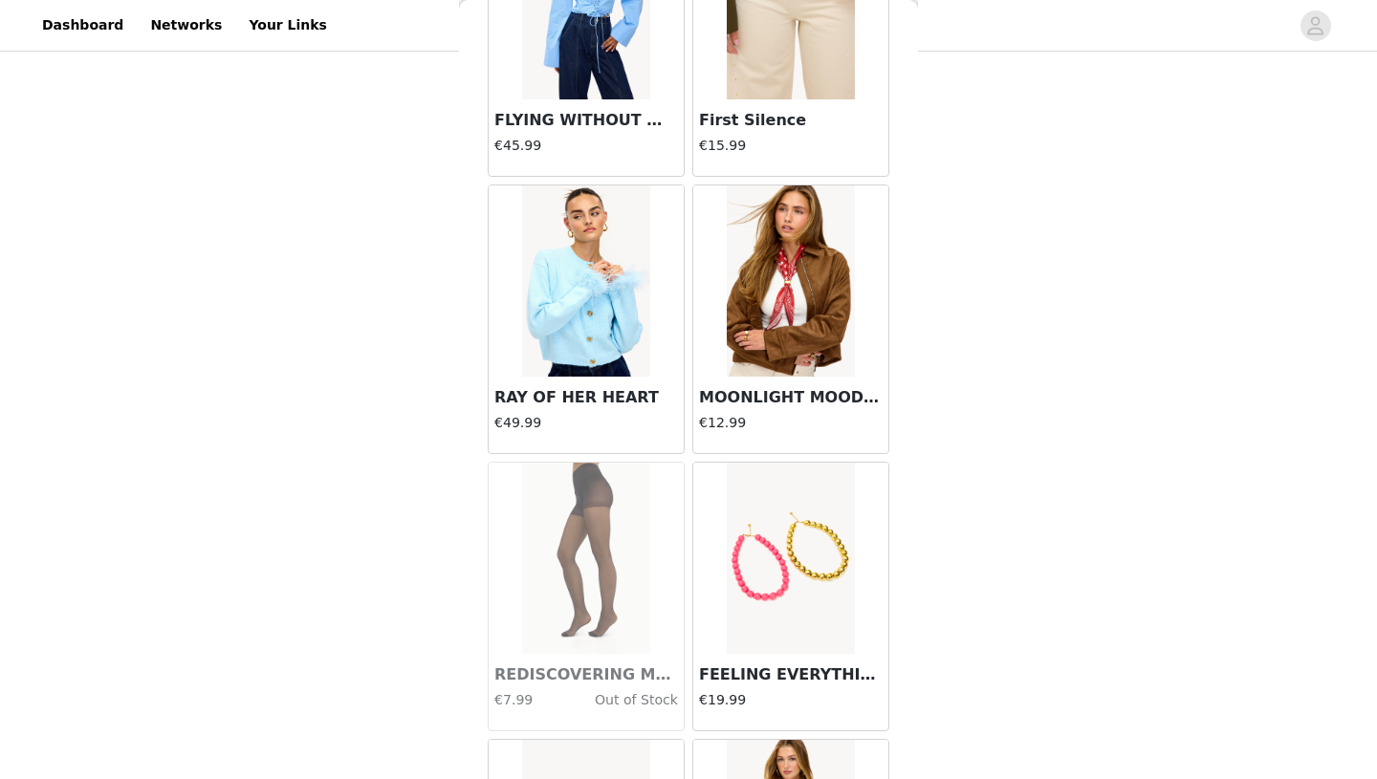
scroll to position [2146, 0]
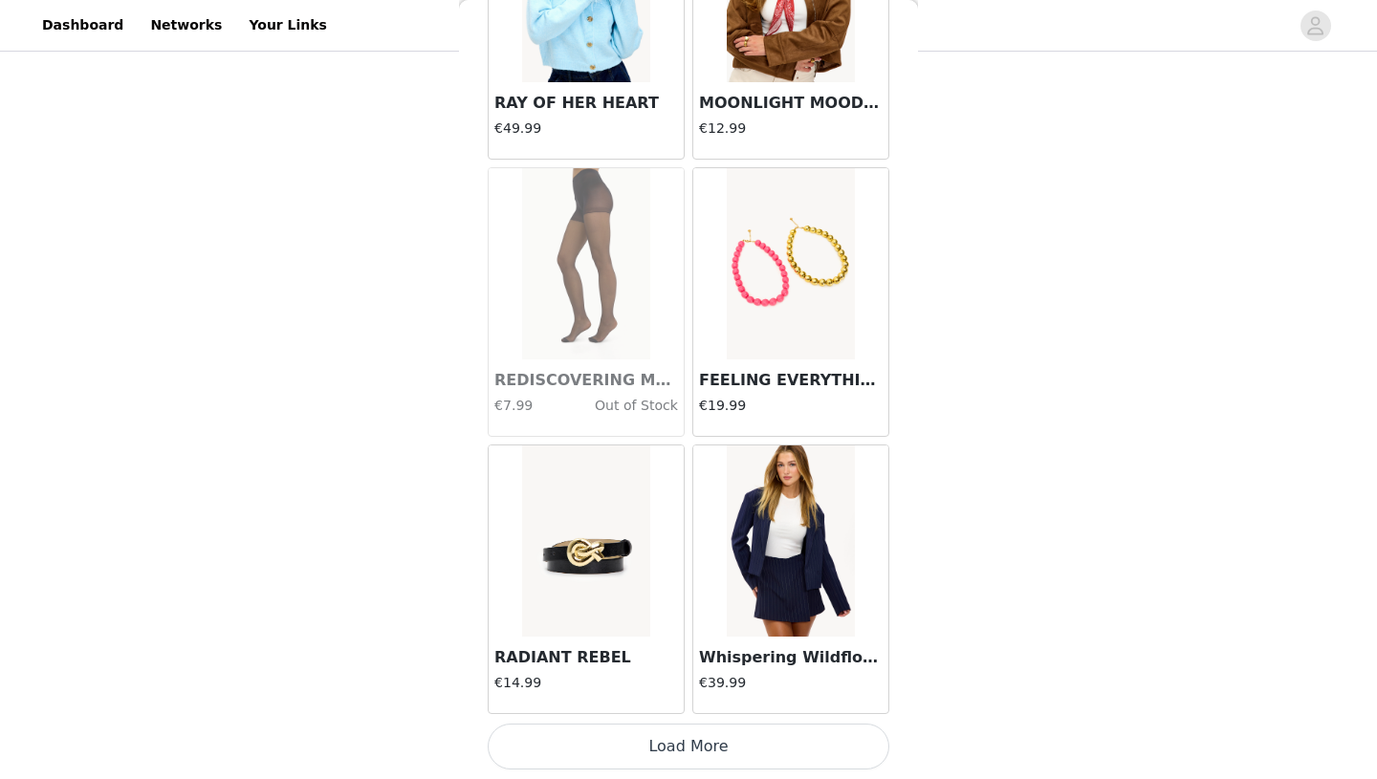
click at [710, 744] on button "Load More" at bounding box center [689, 747] width 402 height 46
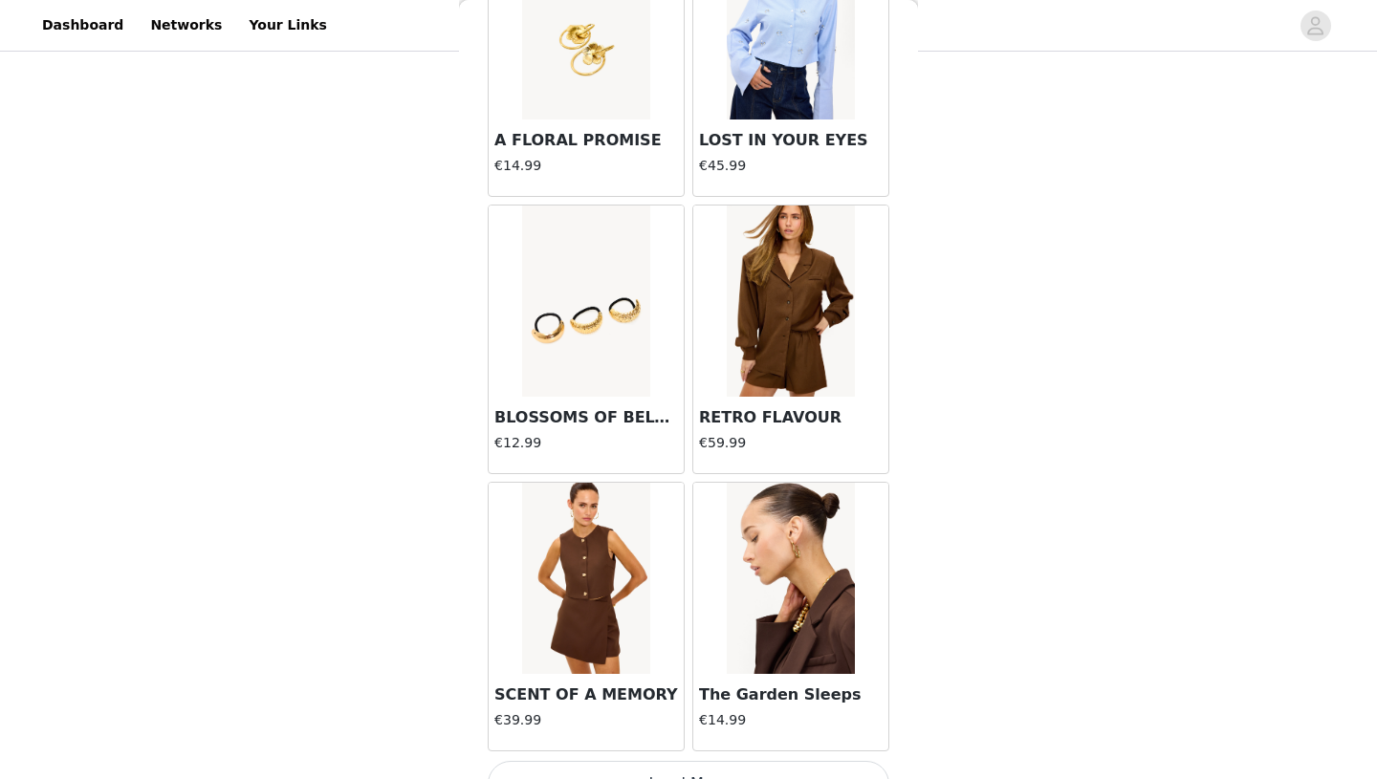
scroll to position [4919, 0]
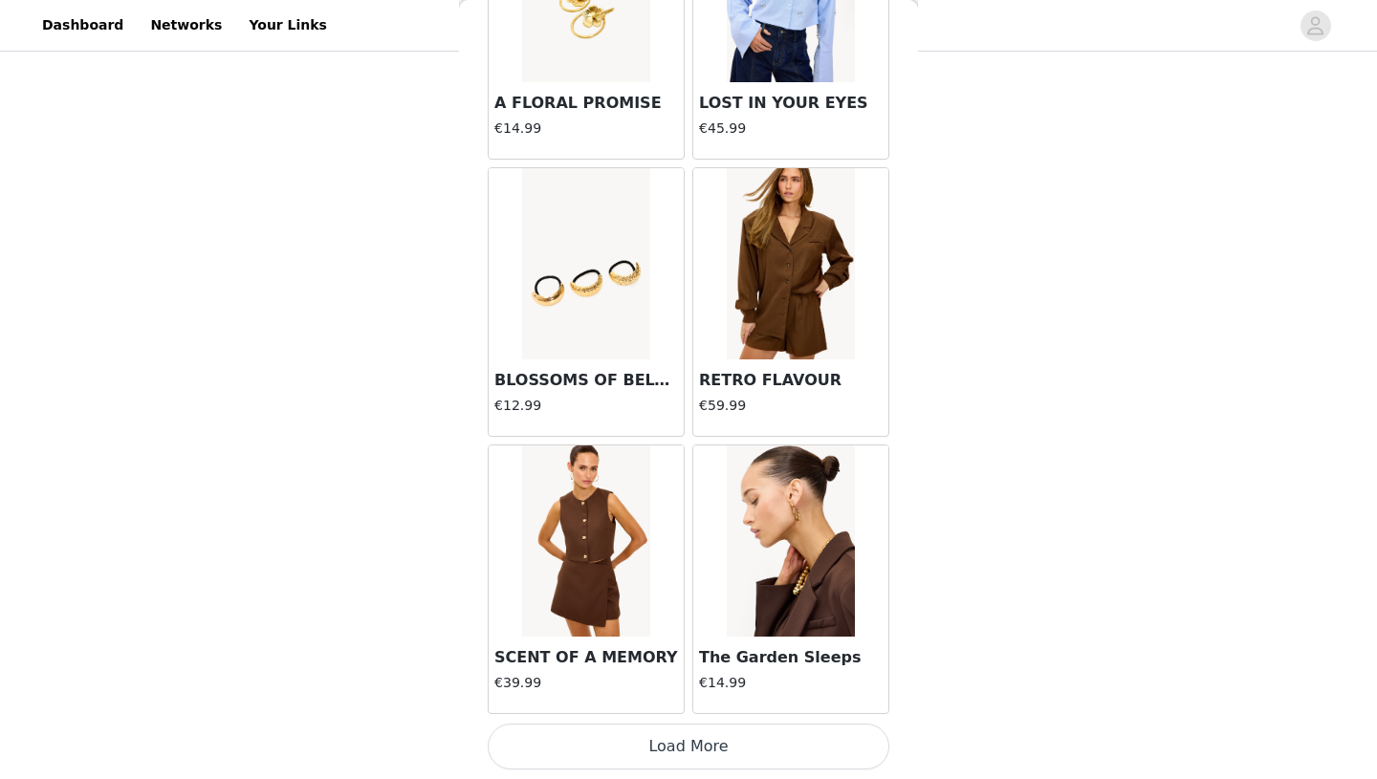
click at [724, 765] on button "Load More" at bounding box center [689, 747] width 402 height 46
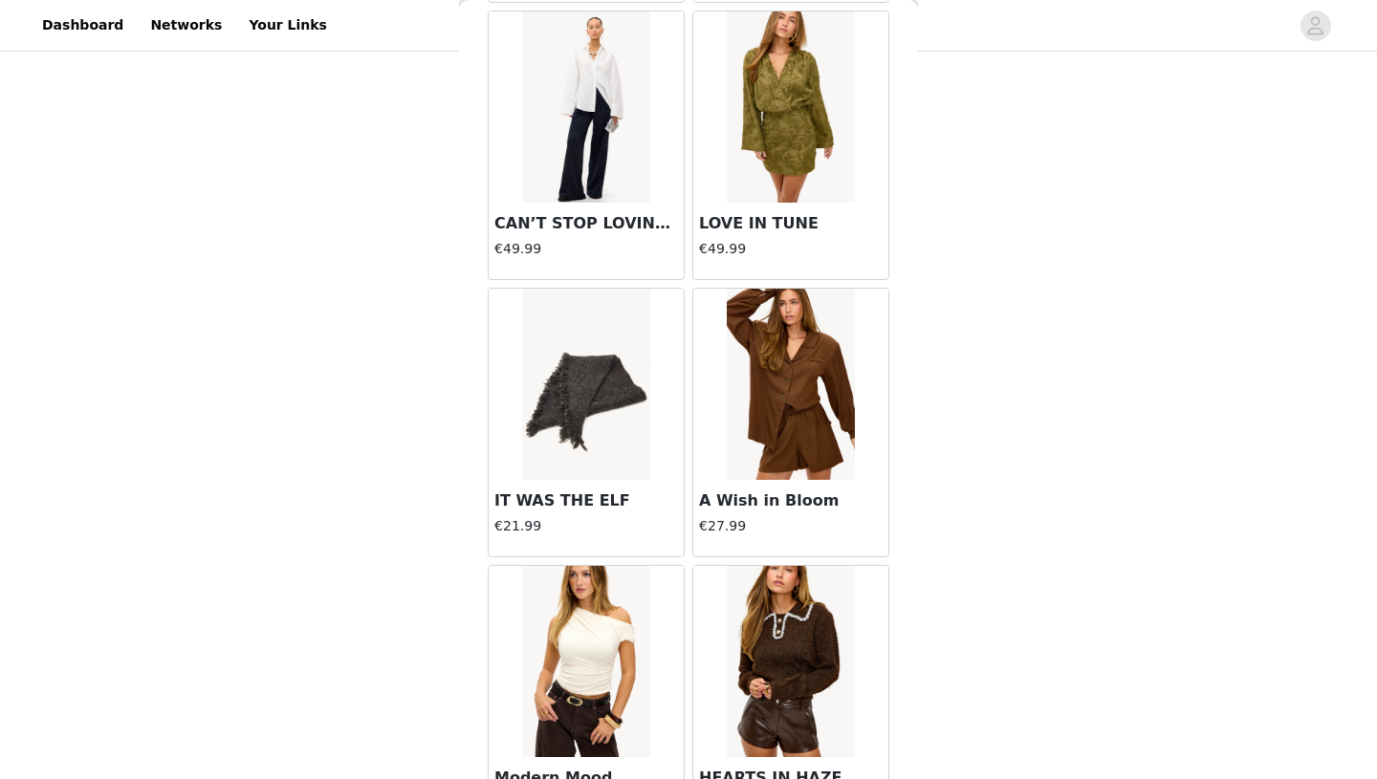
scroll to position [7691, 0]
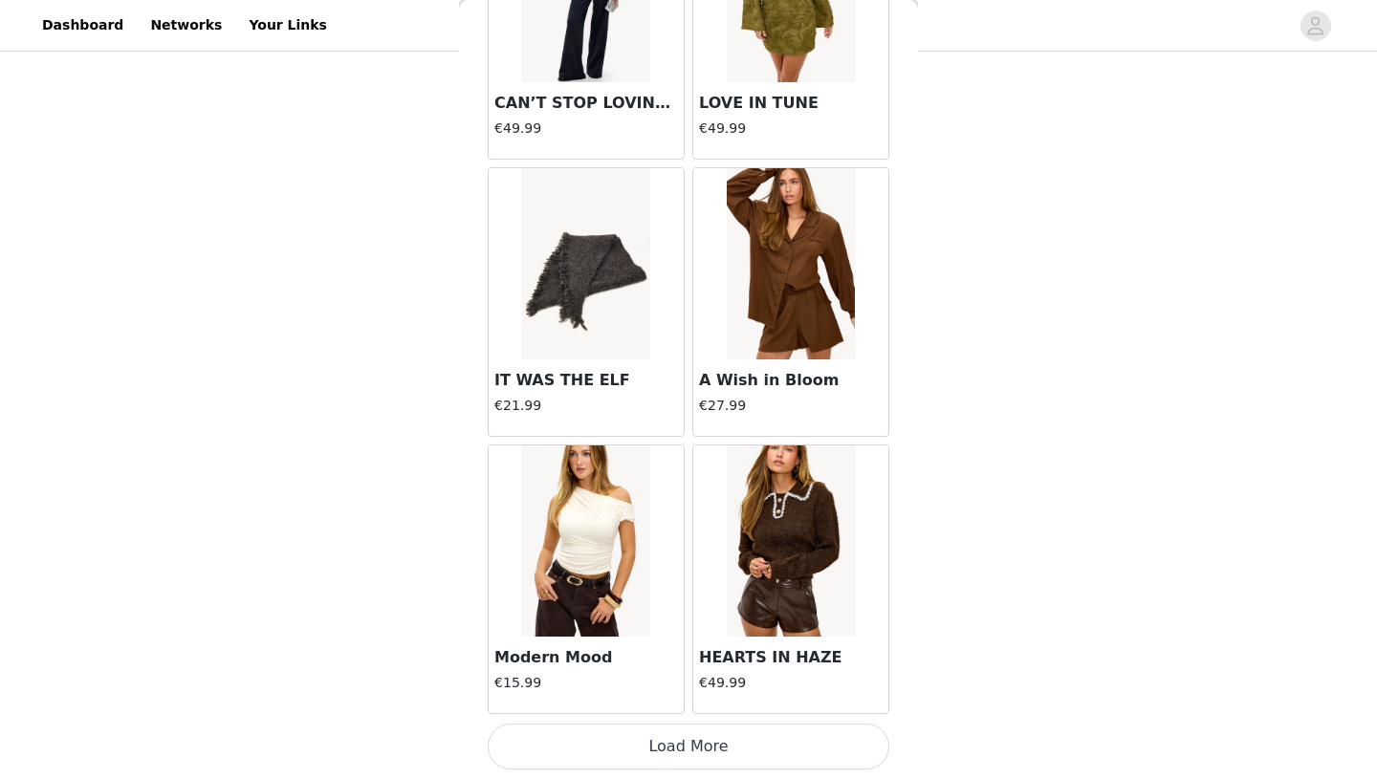
click at [743, 762] on button "Load More" at bounding box center [689, 747] width 402 height 46
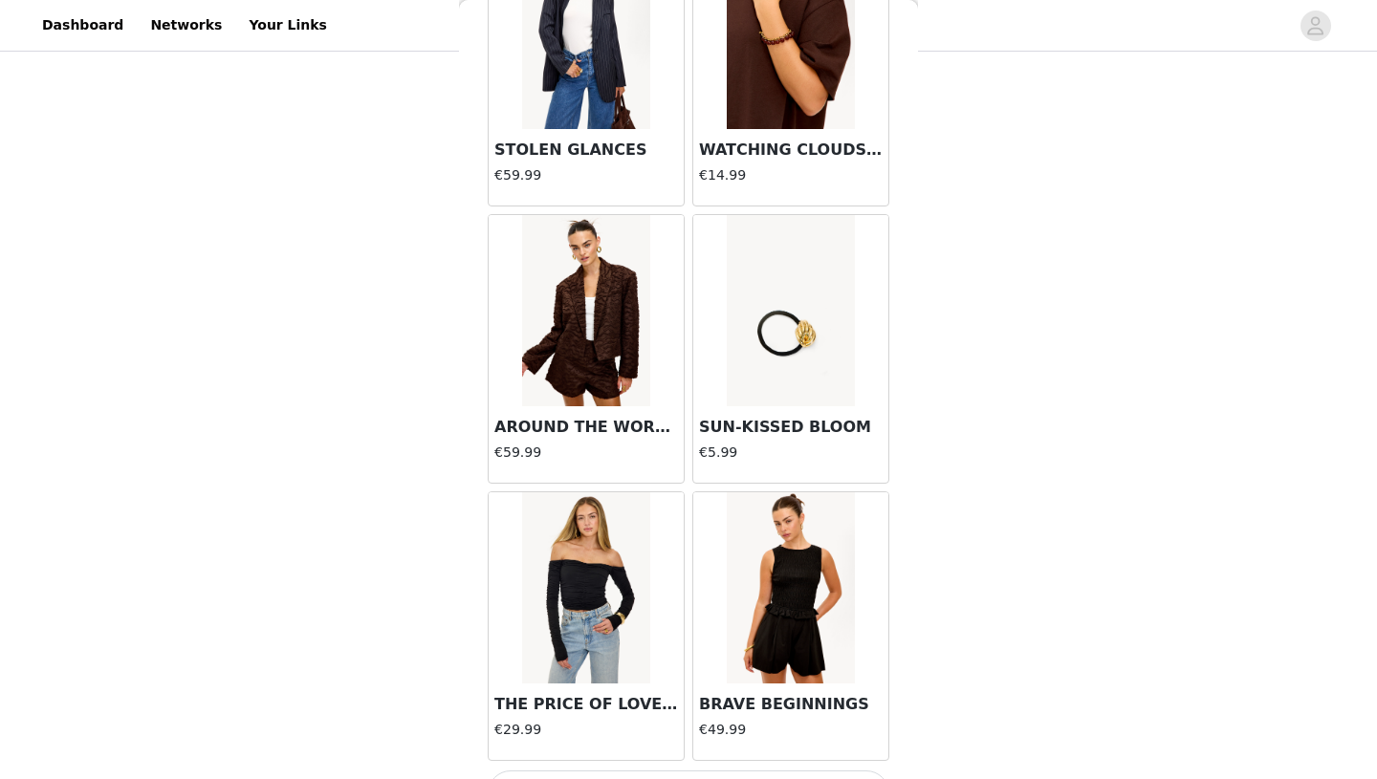
scroll to position [10463, 0]
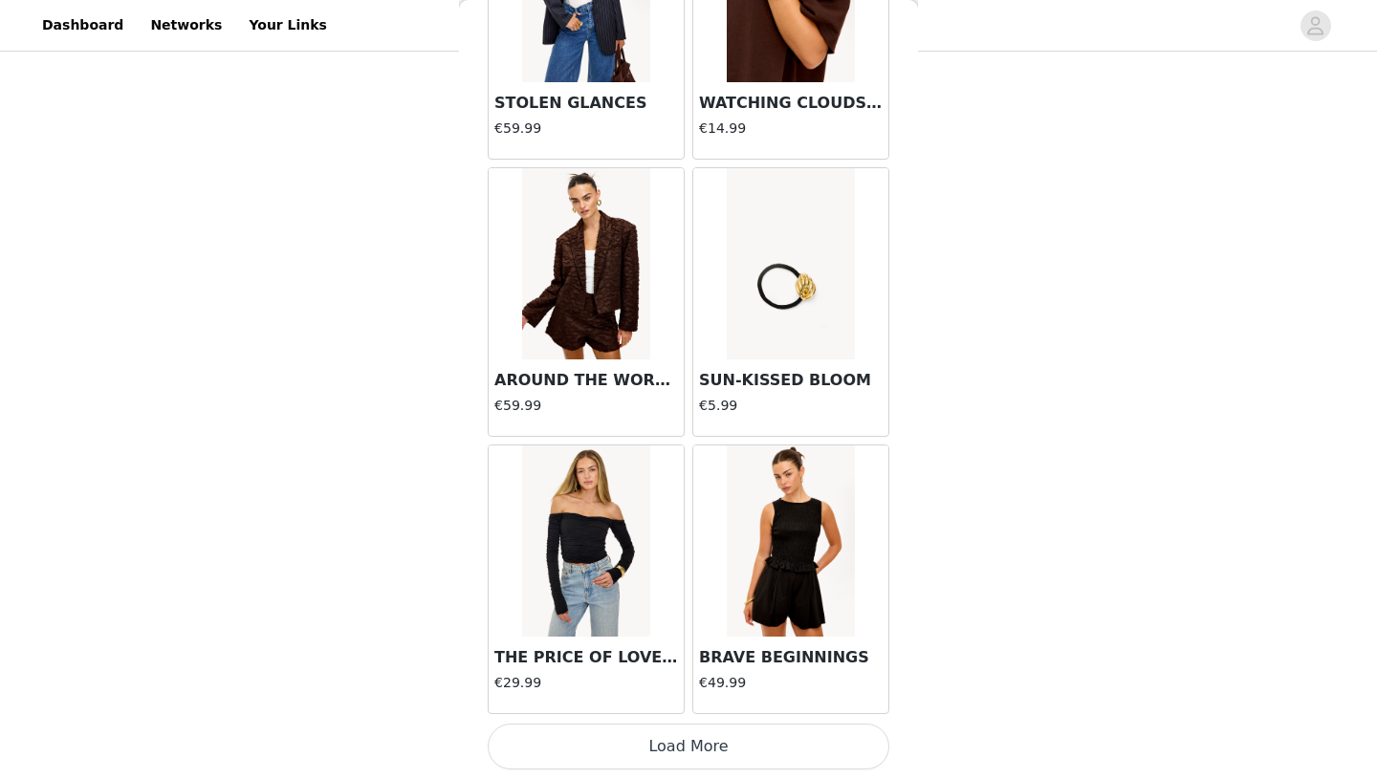
click at [741, 747] on button "Load More" at bounding box center [689, 747] width 402 height 46
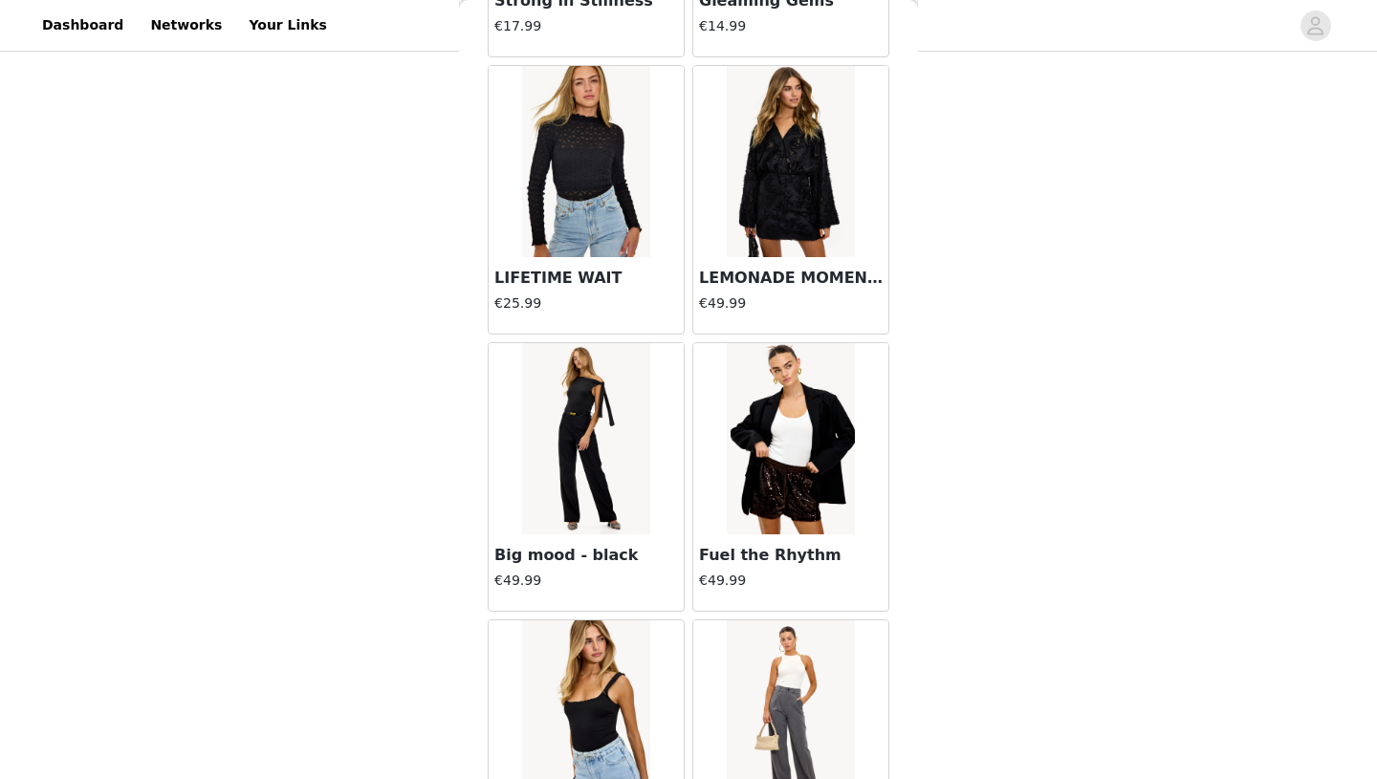
scroll to position [13236, 0]
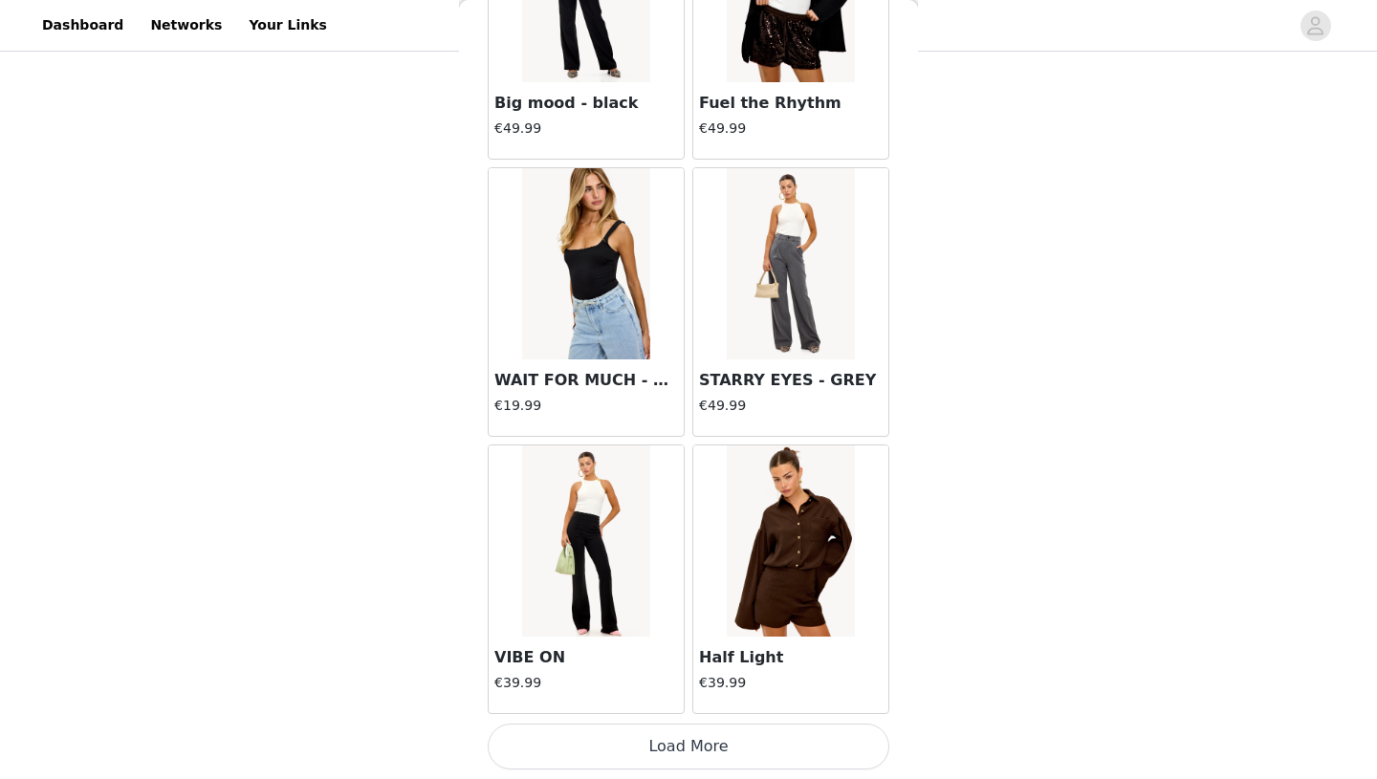
click at [742, 750] on button "Load More" at bounding box center [689, 747] width 402 height 46
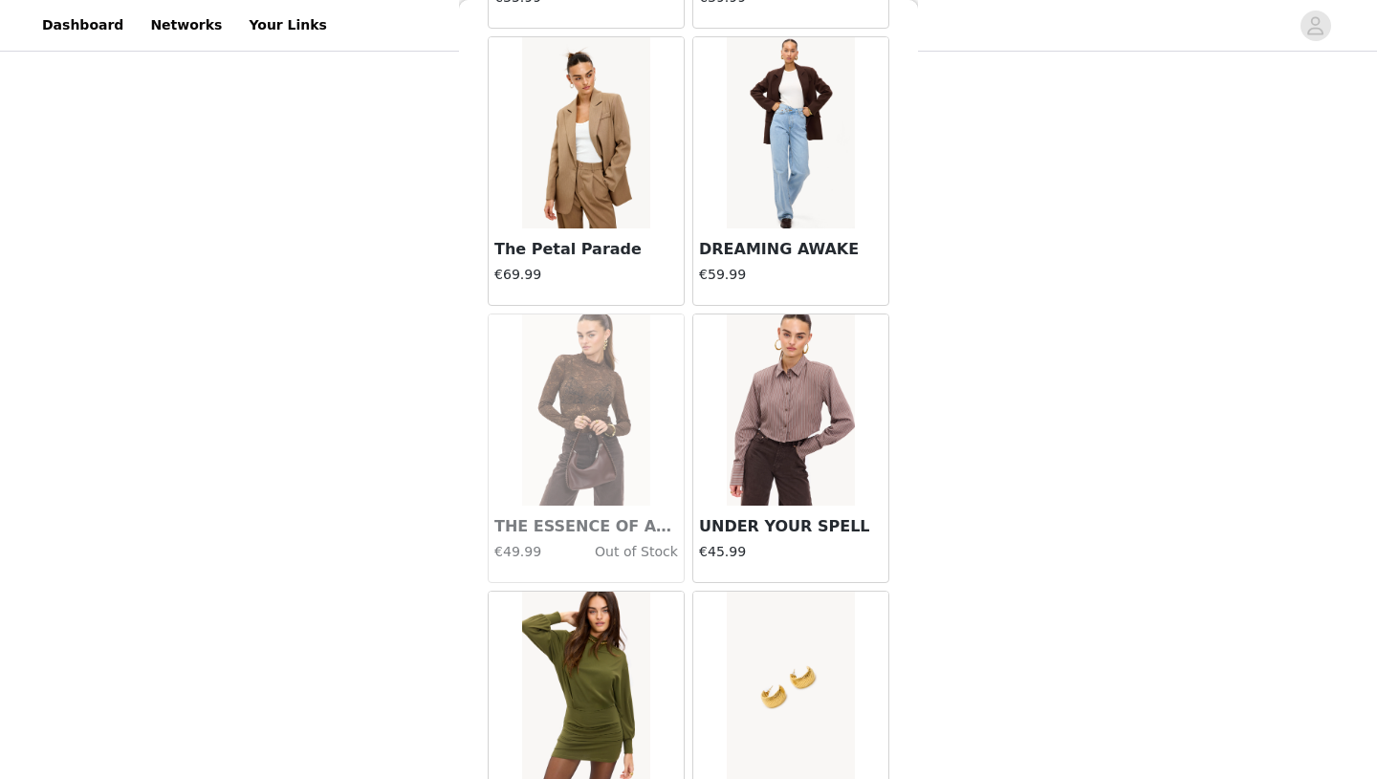
scroll to position [16008, 0]
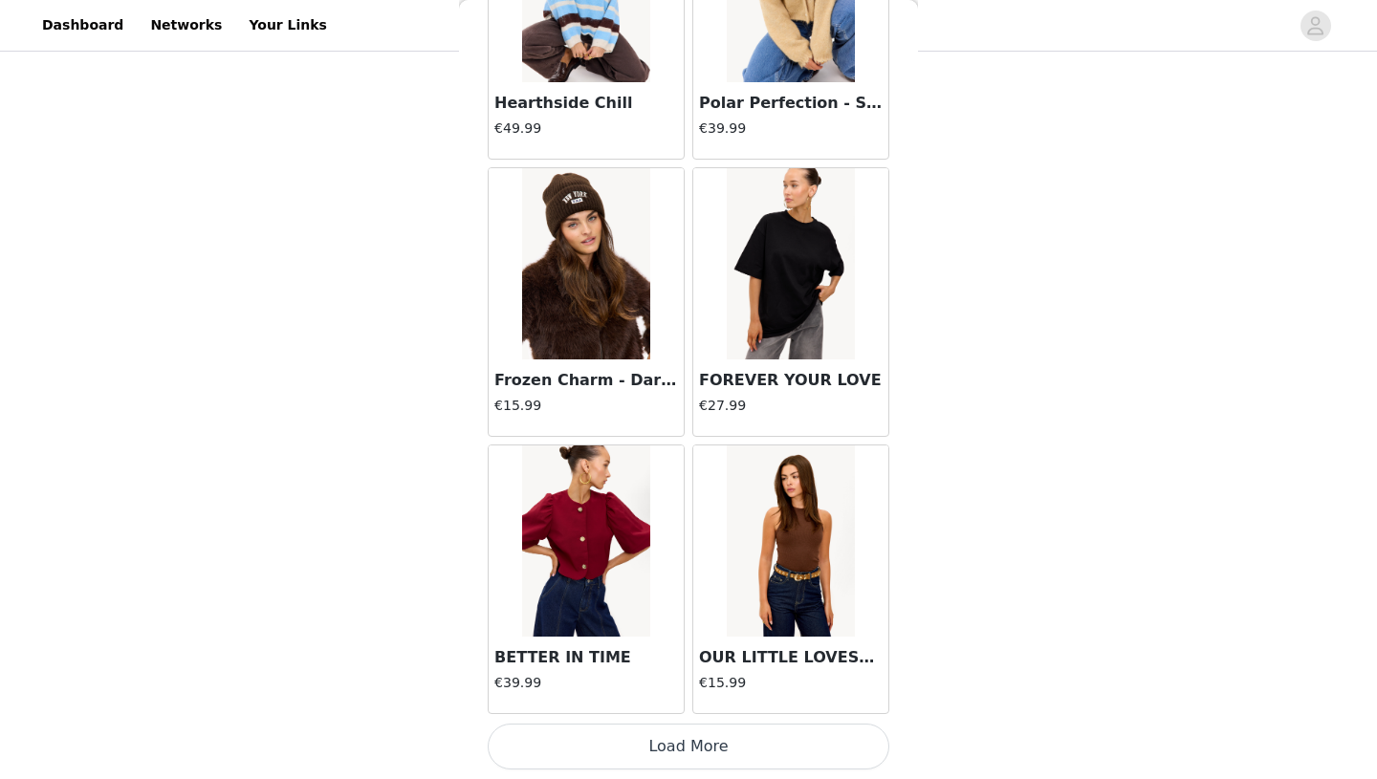
click at [755, 741] on button "Load More" at bounding box center [689, 747] width 402 height 46
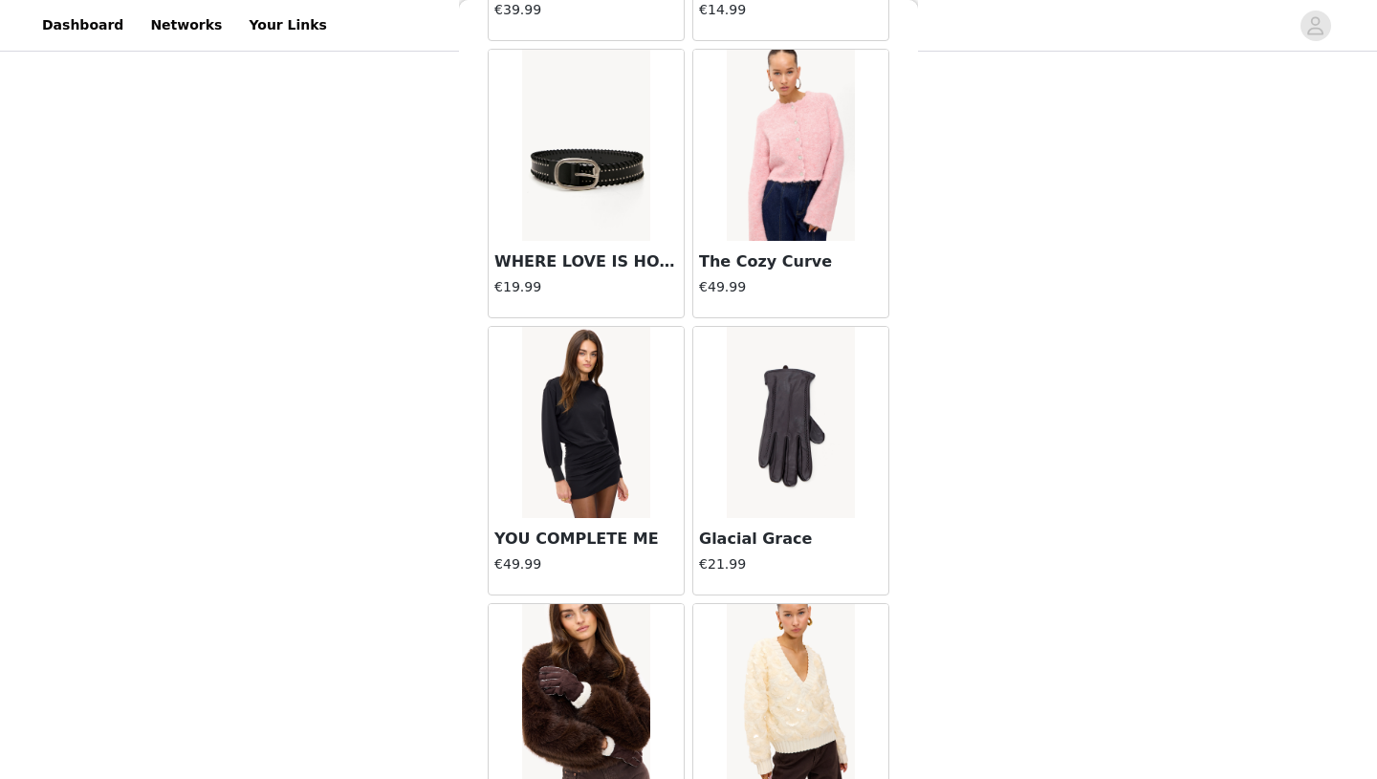
scroll to position [18780, 0]
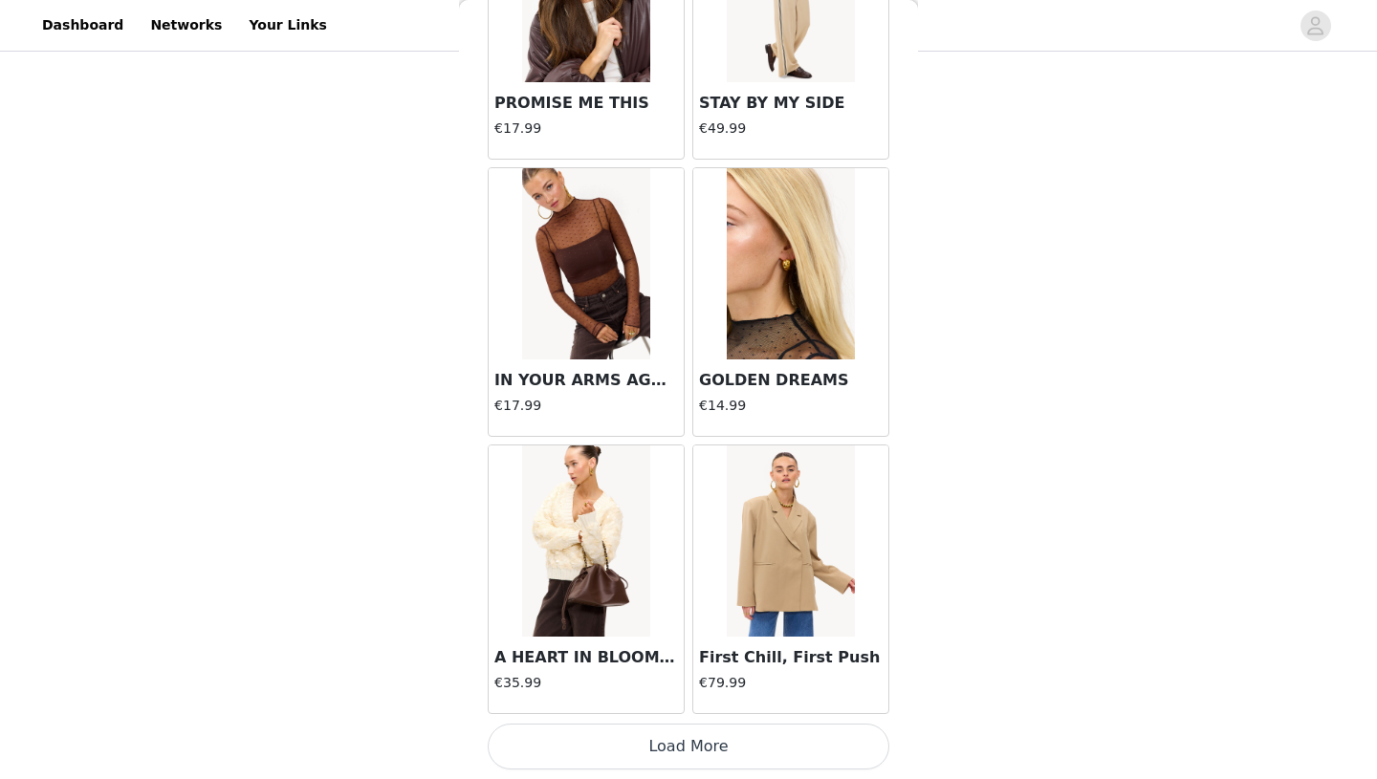
click at [746, 751] on button "Load More" at bounding box center [689, 747] width 402 height 46
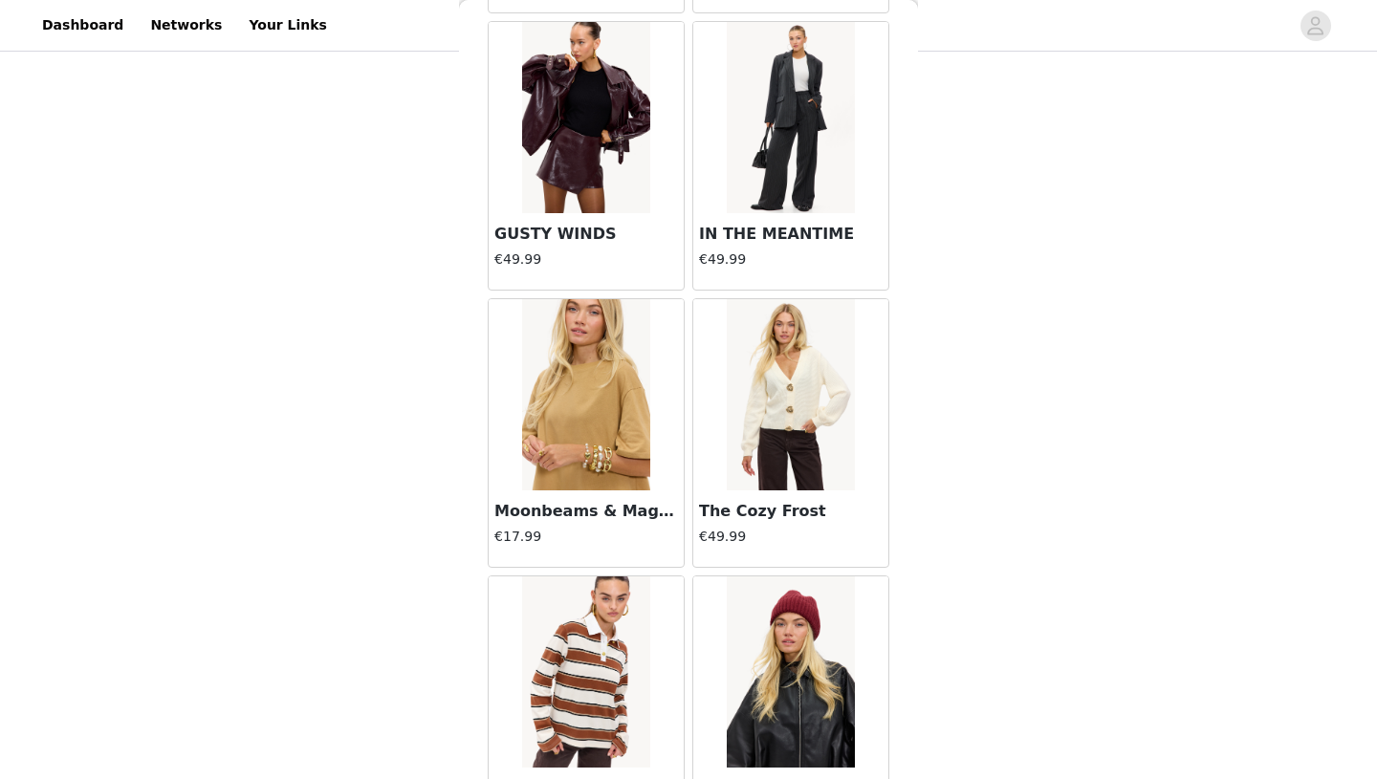
scroll to position [21553, 0]
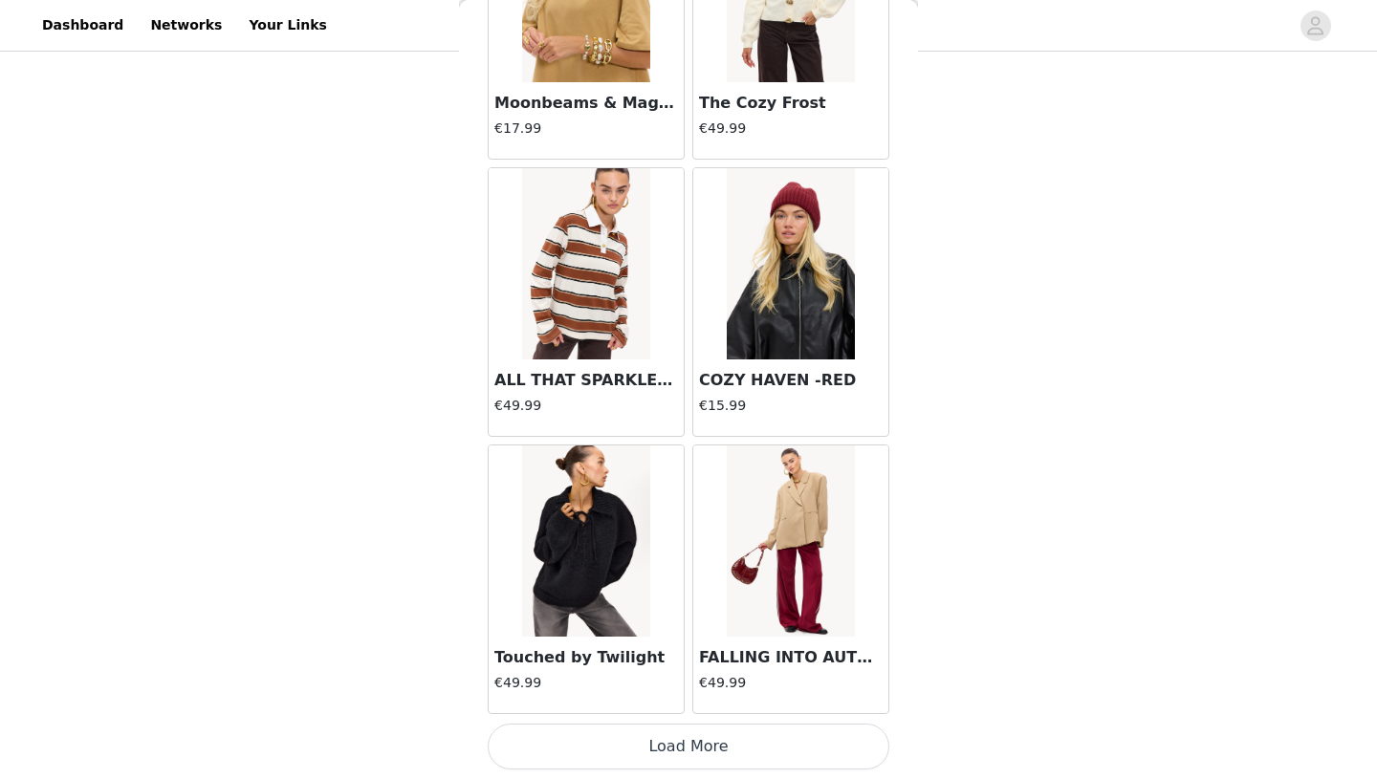
click at [766, 753] on button "Load More" at bounding box center [689, 747] width 402 height 46
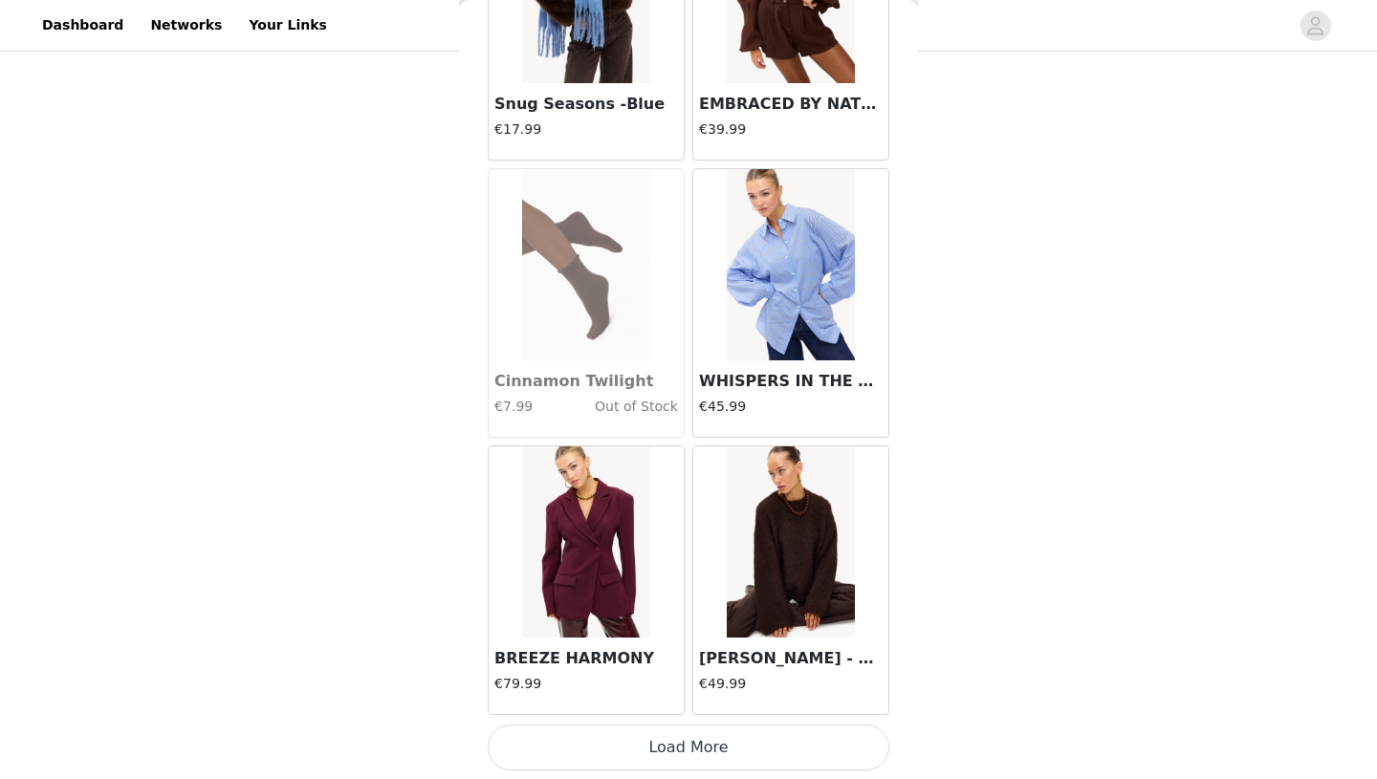
scroll to position [24325, 0]
click at [750, 741] on button "Load More" at bounding box center [689, 747] width 402 height 46
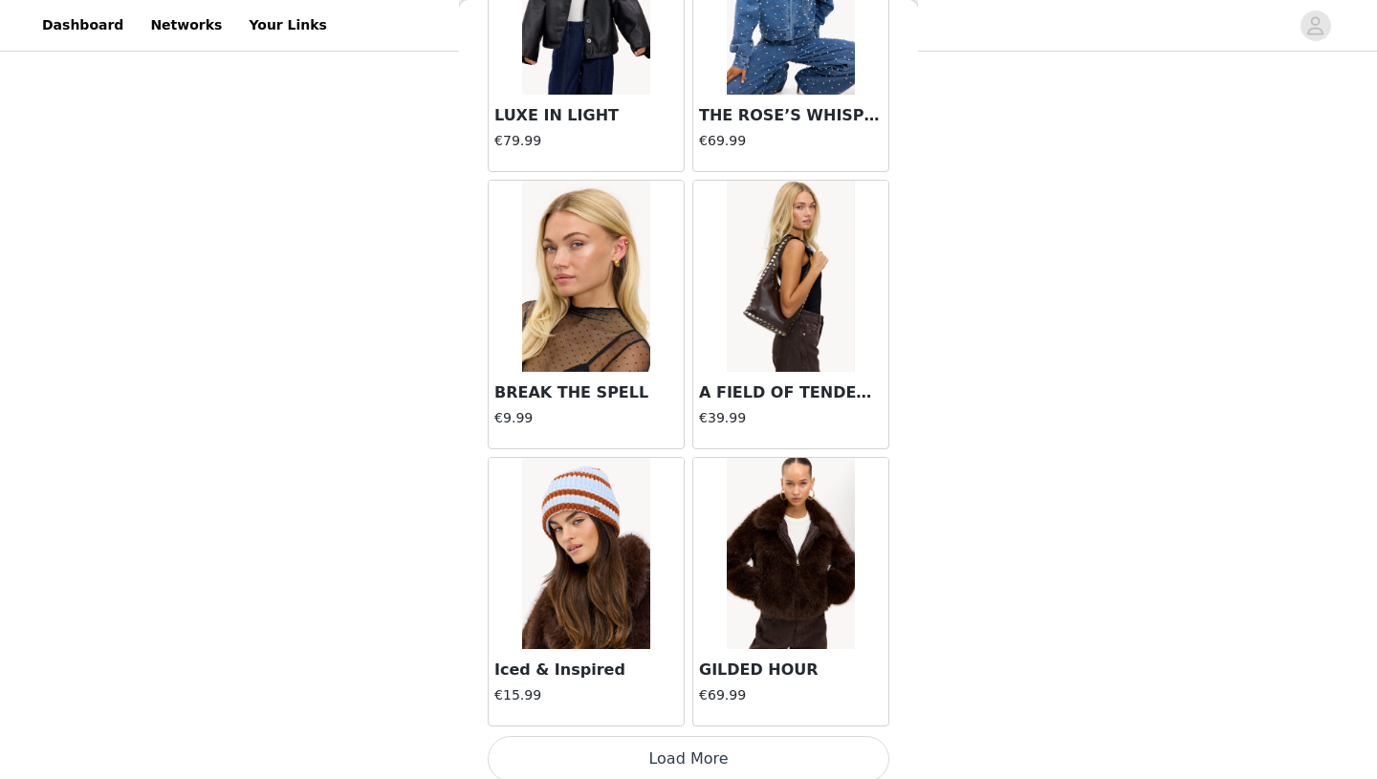
scroll to position [27098, 0]
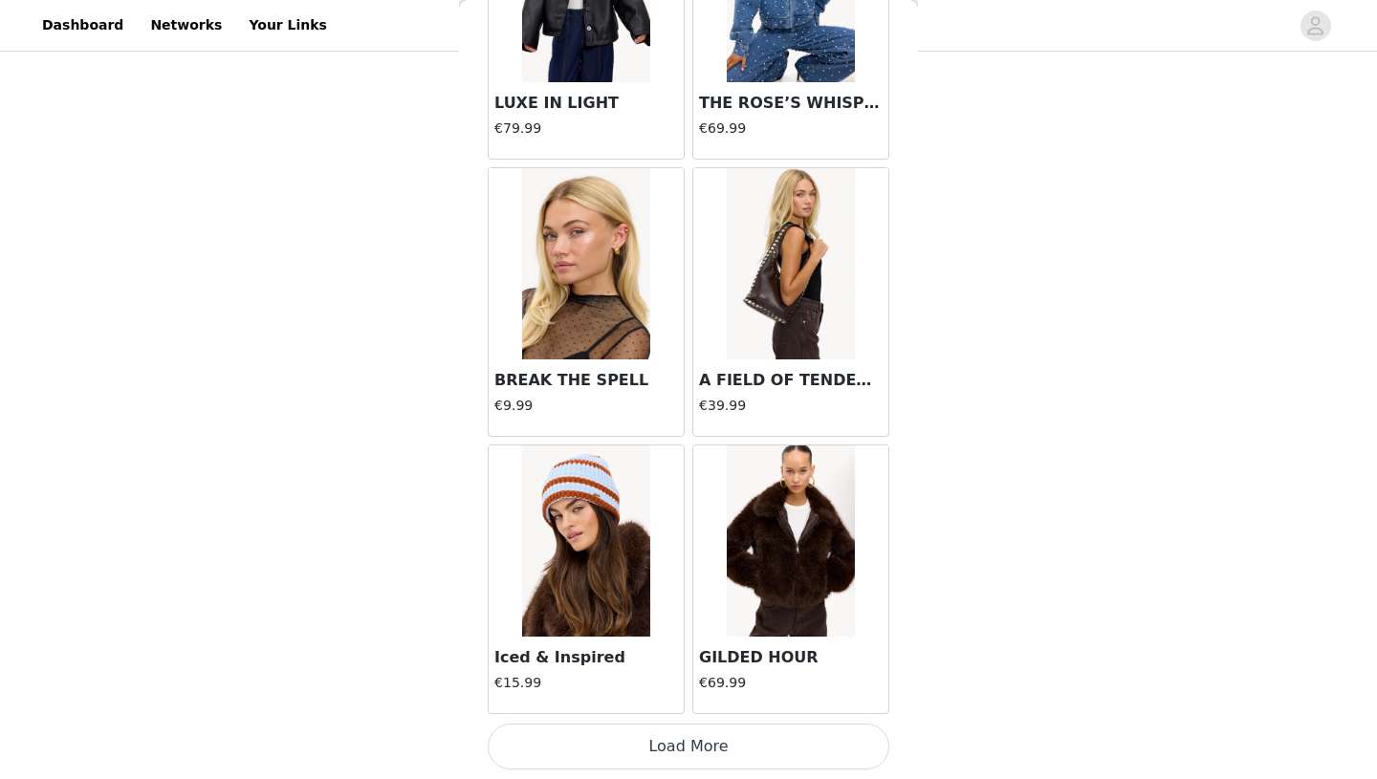
click at [771, 765] on button "Load More" at bounding box center [689, 747] width 402 height 46
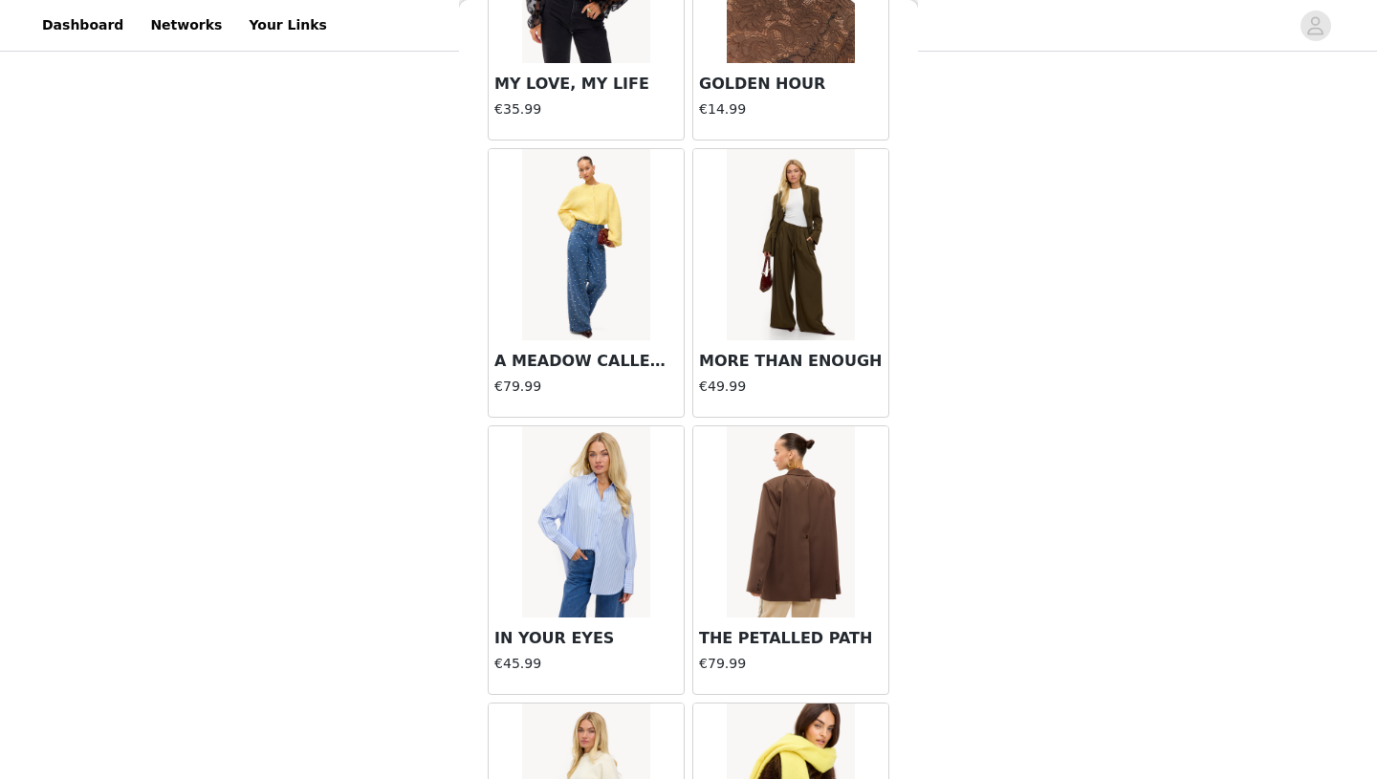
scroll to position [28225, 0]
click at [809, 282] on img at bounding box center [790, 245] width 127 height 191
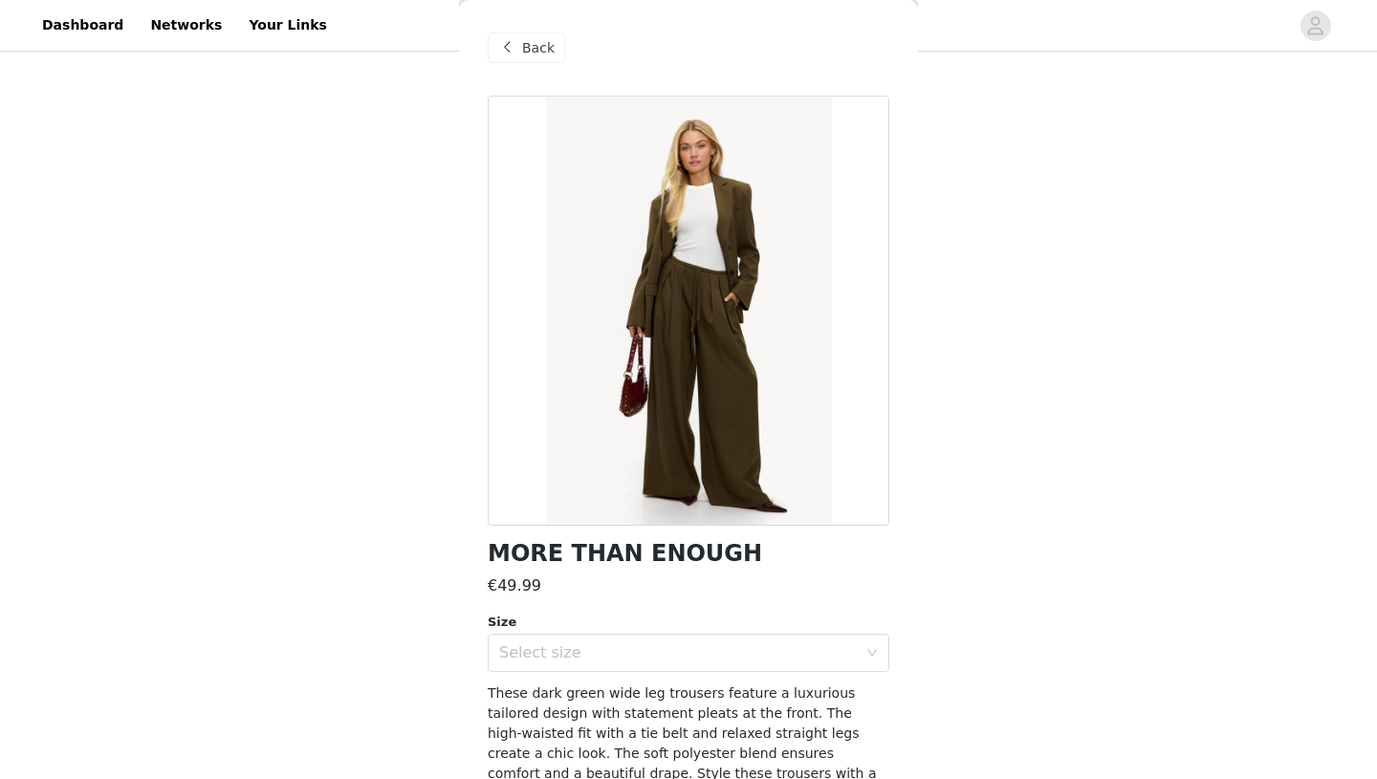
scroll to position [10, 0]
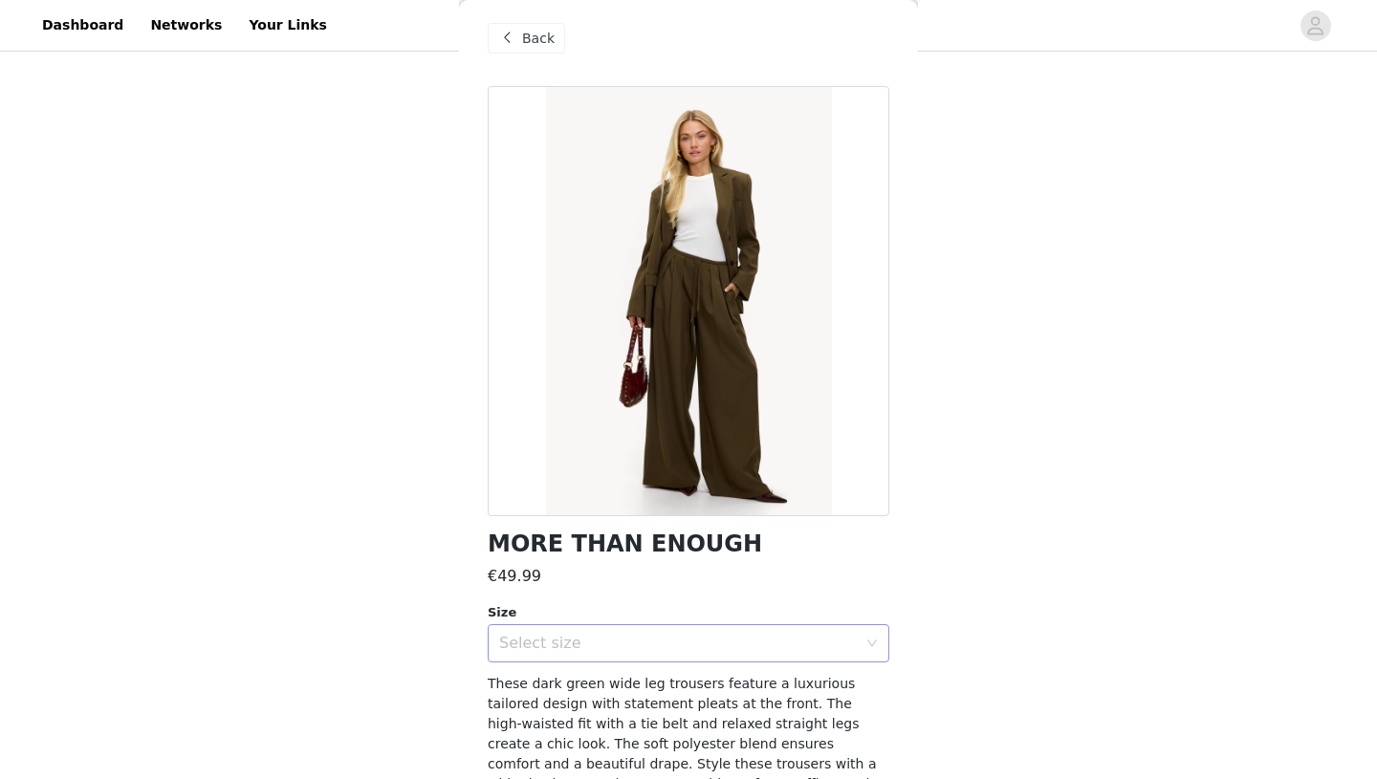
click at [650, 649] on div "Select size" at bounding box center [678, 643] width 358 height 19
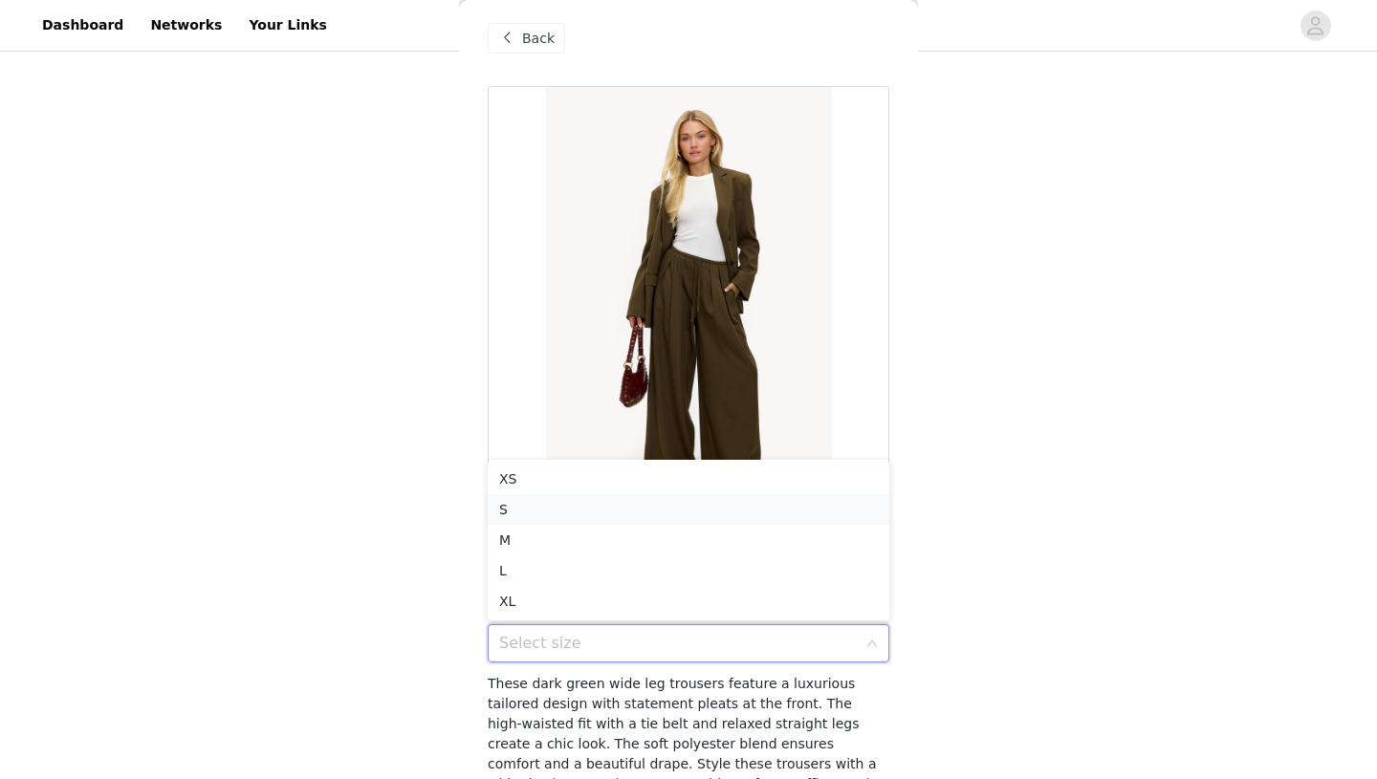
click at [542, 512] on li "S" at bounding box center [689, 509] width 402 height 31
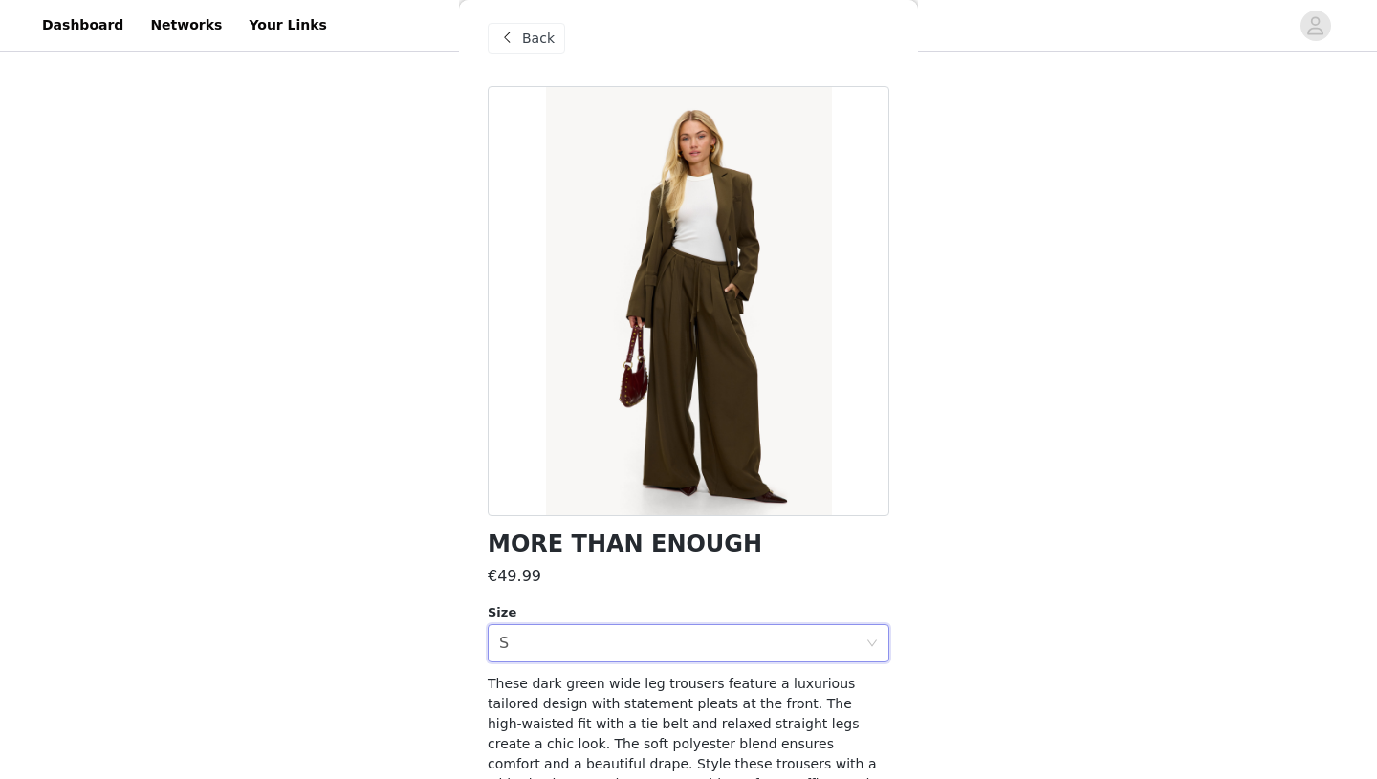
scroll to position [108, 0]
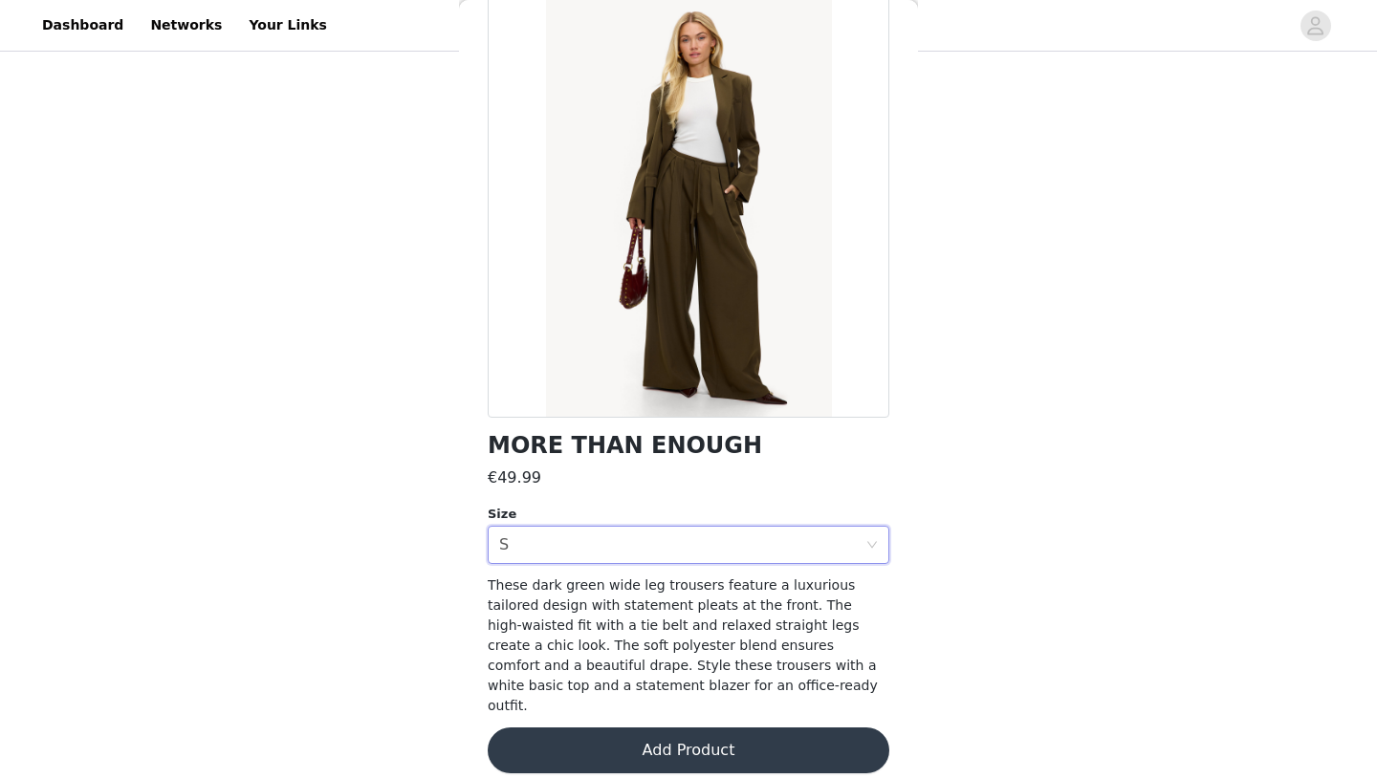
click at [621, 729] on button "Add Product" at bounding box center [689, 751] width 402 height 46
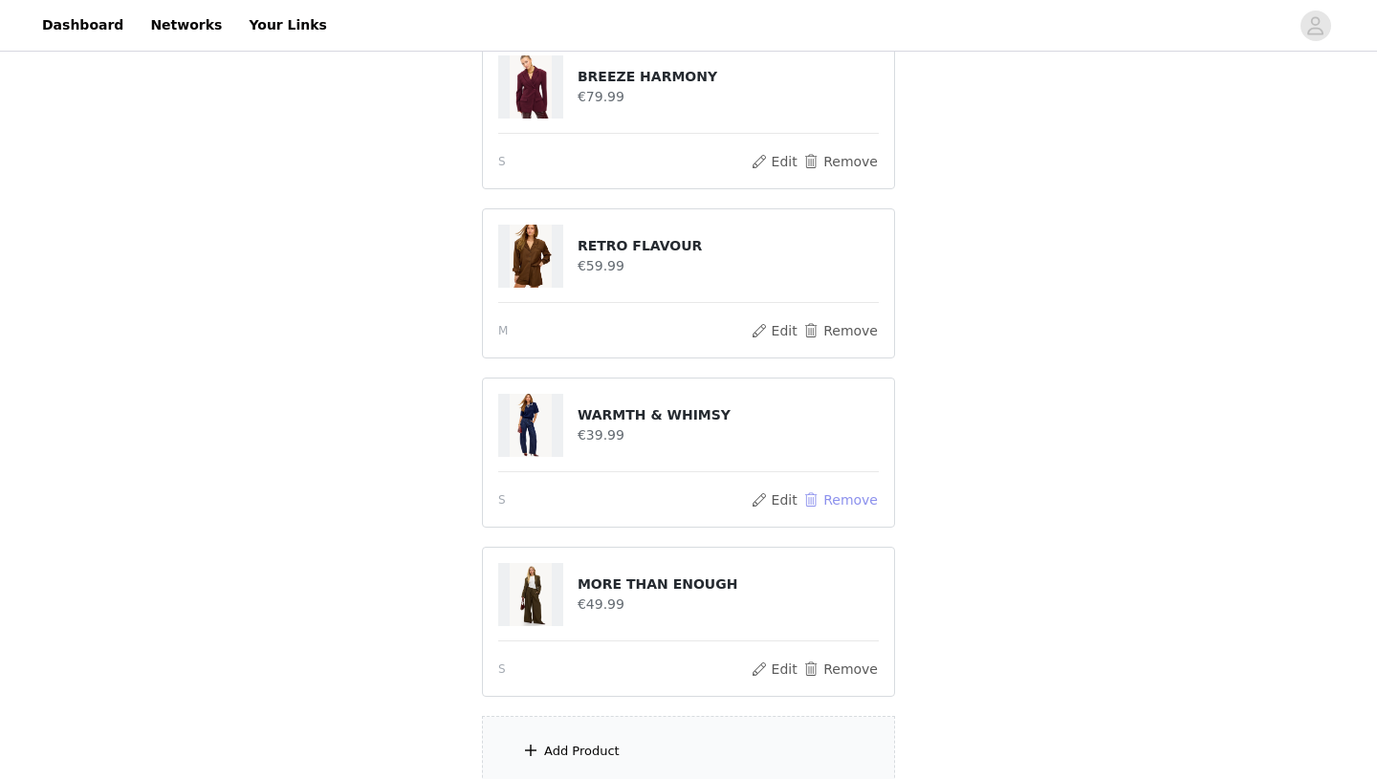
click at [824, 500] on button "Remove" at bounding box center [840, 500] width 76 height 23
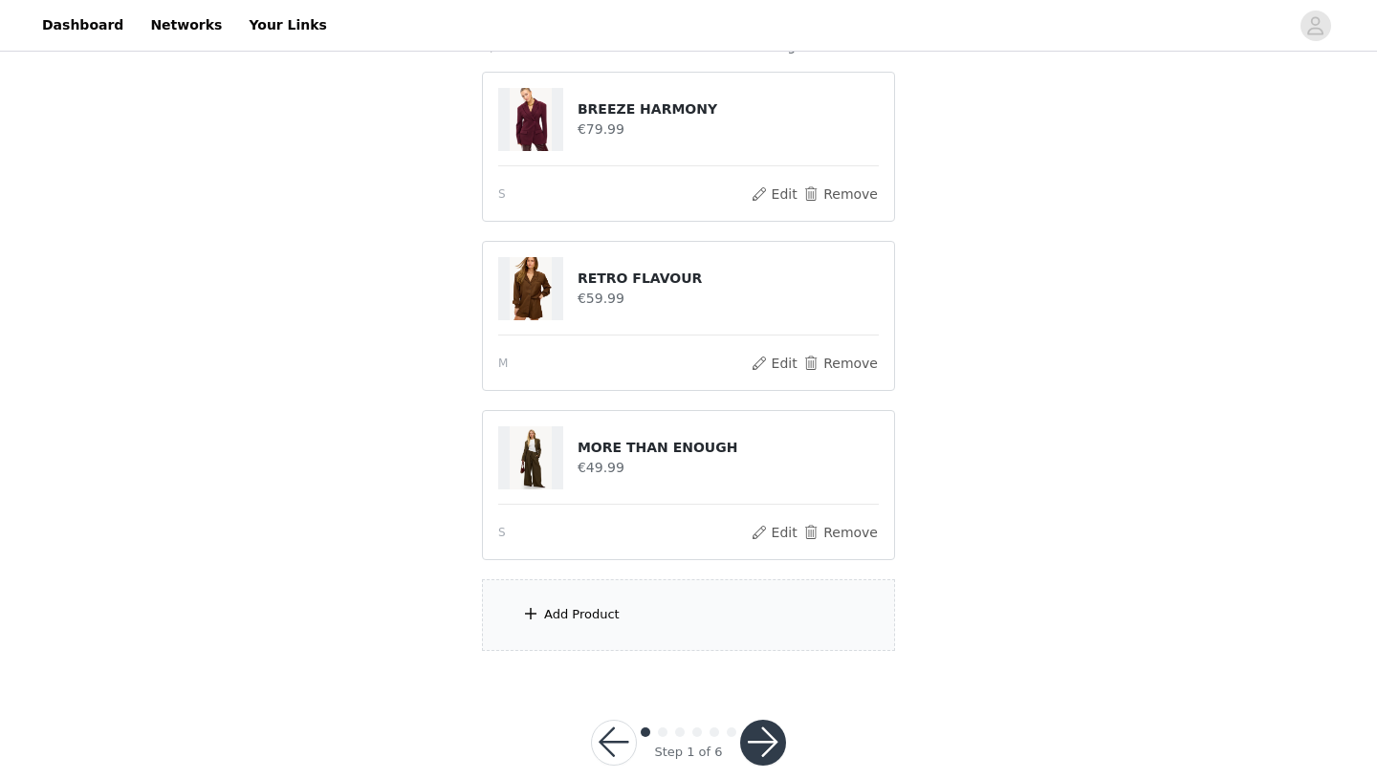
scroll to position [225, 0]
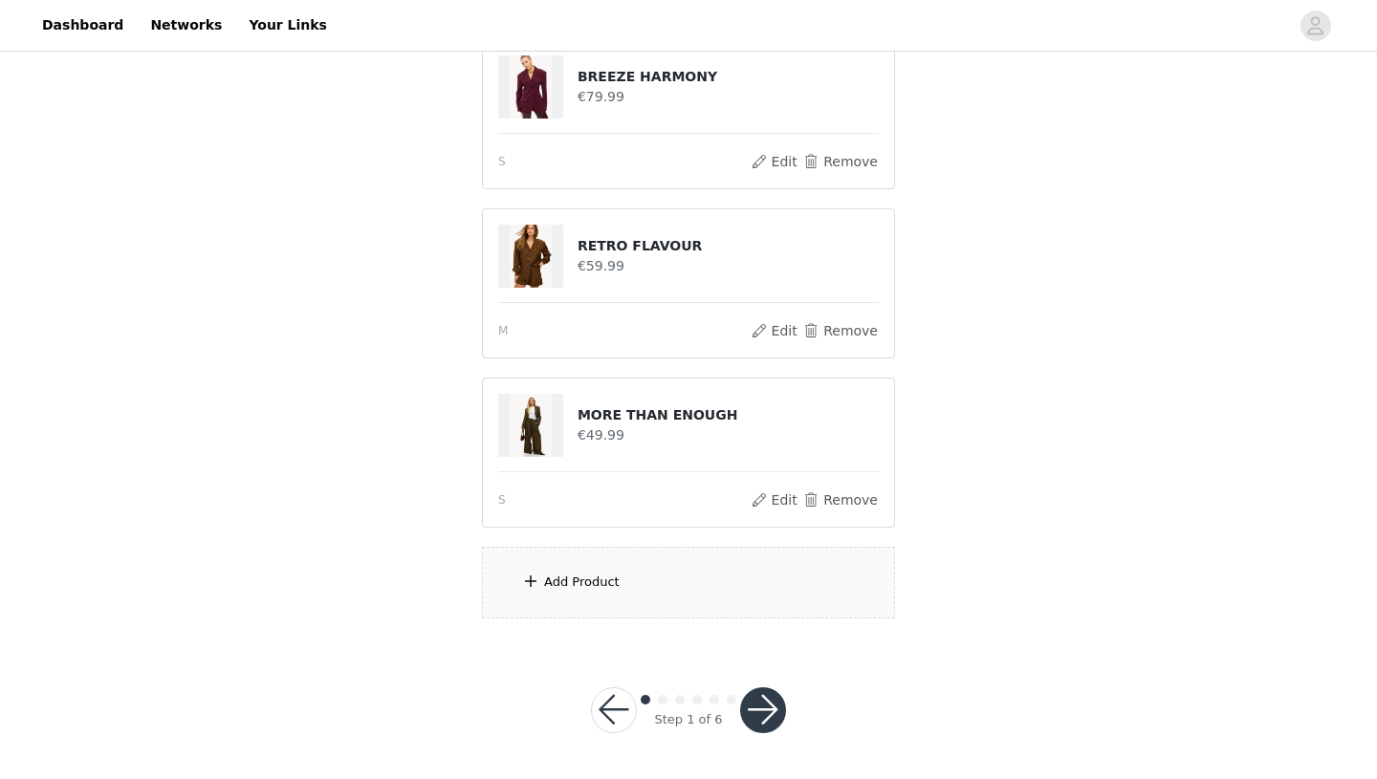
click at [711, 613] on div "Add Product" at bounding box center [688, 583] width 413 height 72
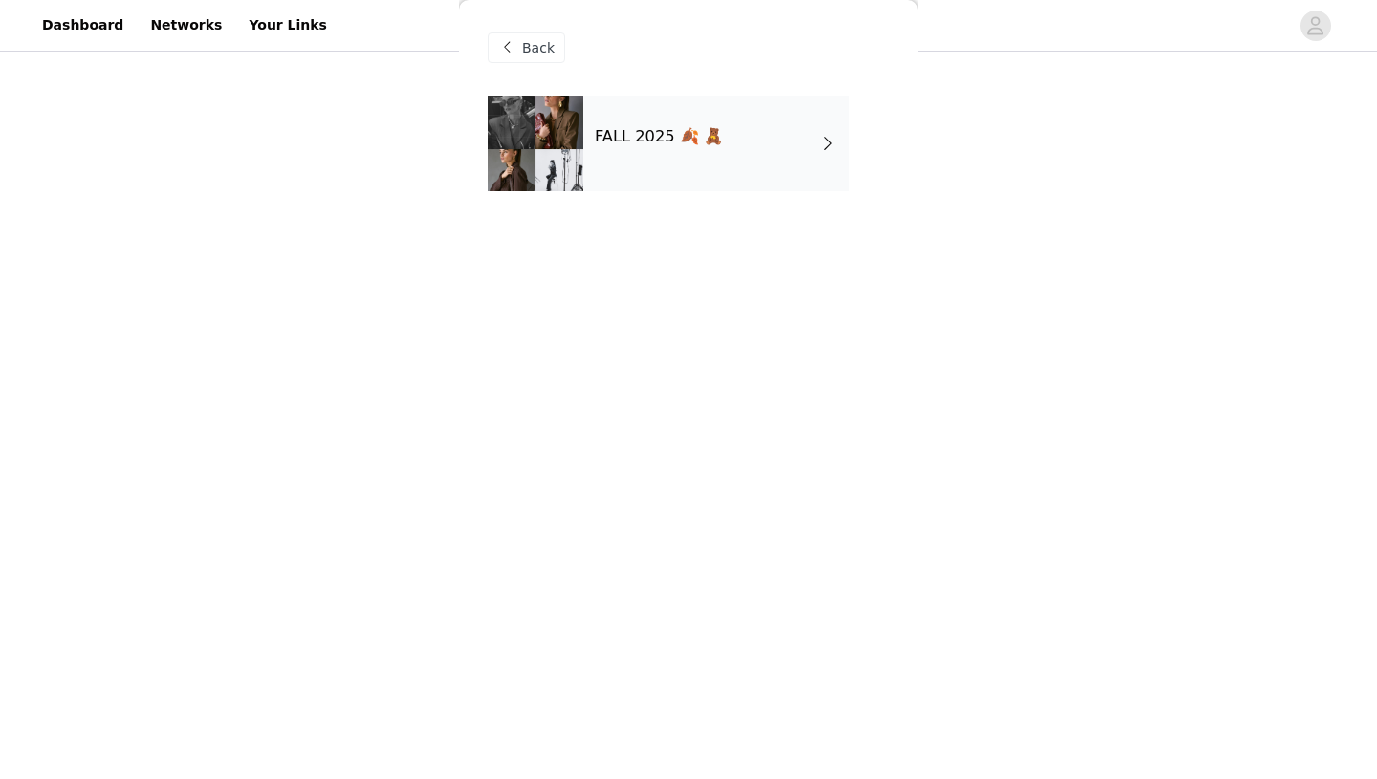
click at [790, 167] on div "FALL 2025 🍂 🧸" at bounding box center [716, 144] width 266 height 96
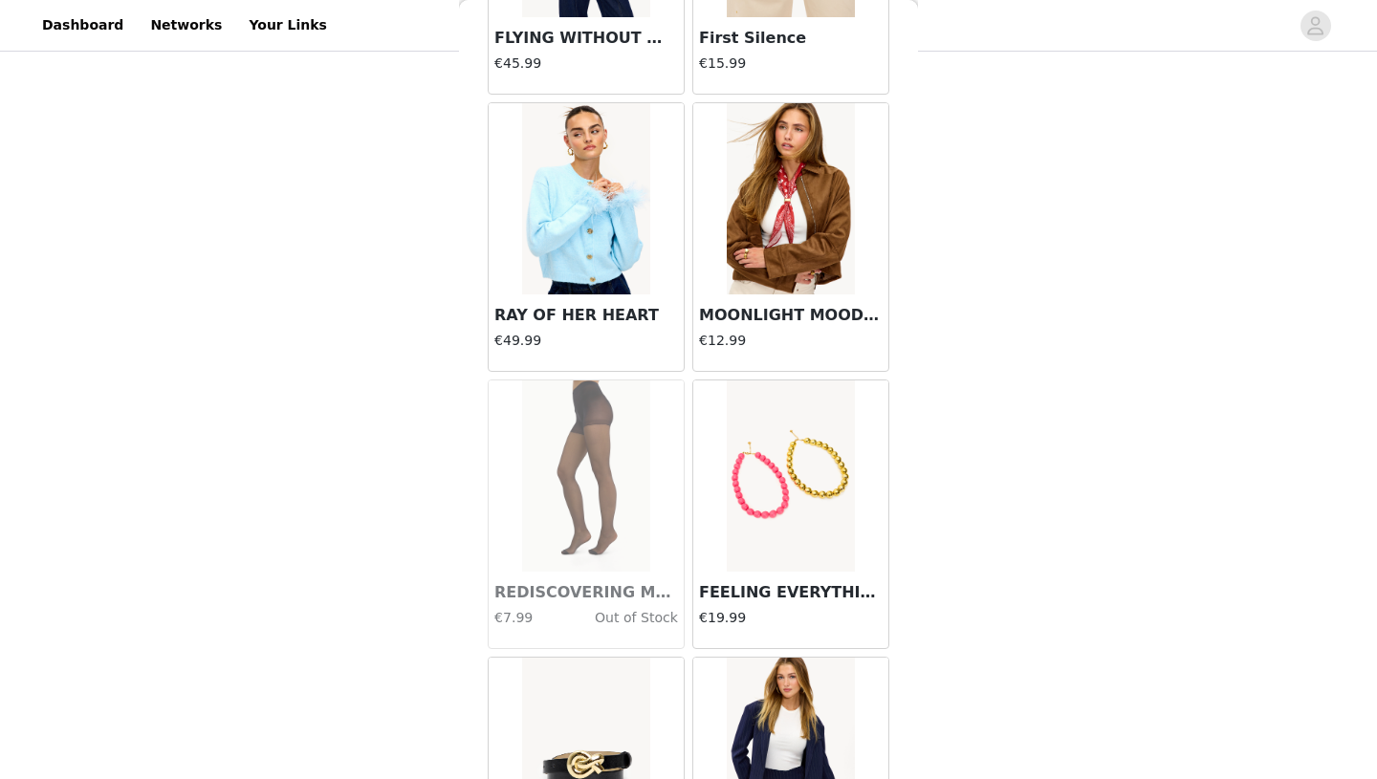
scroll to position [2146, 0]
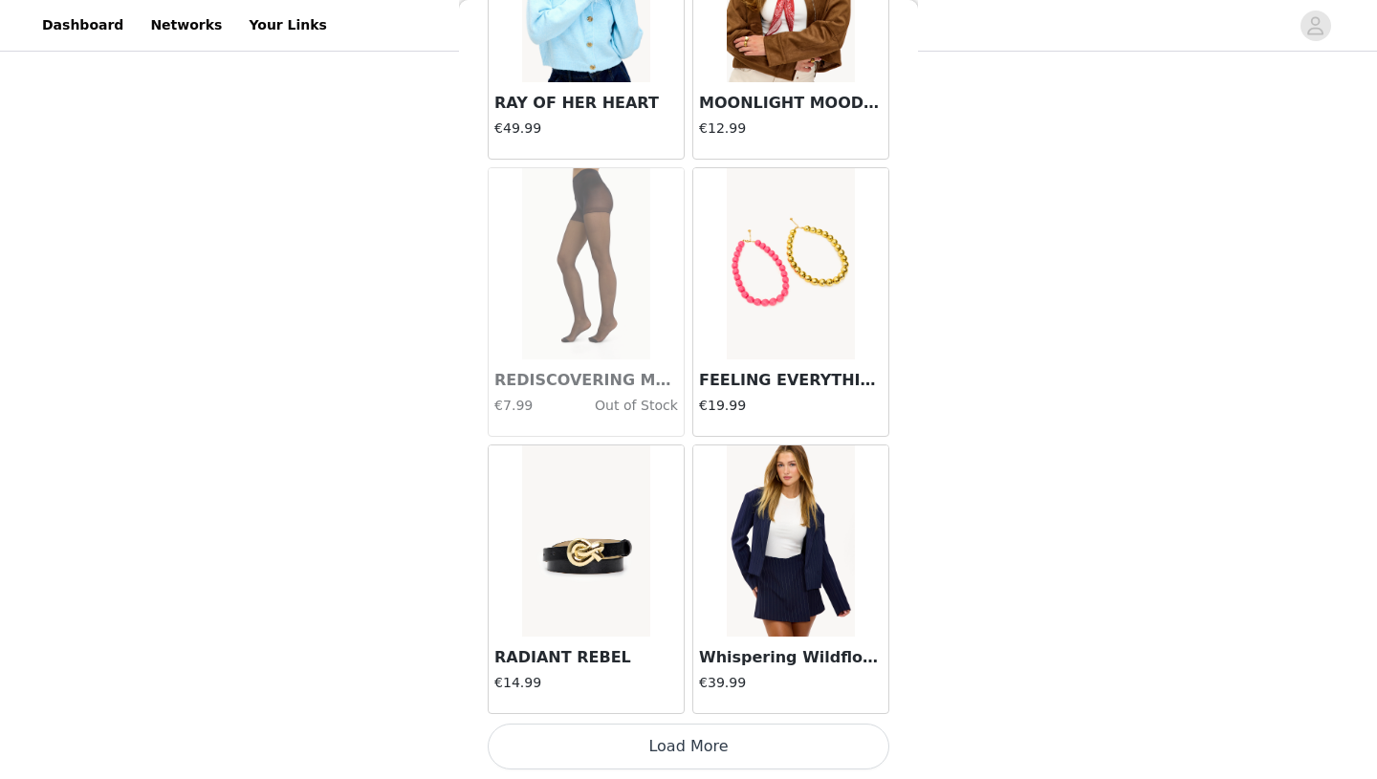
click at [706, 748] on button "Load More" at bounding box center [689, 747] width 402 height 46
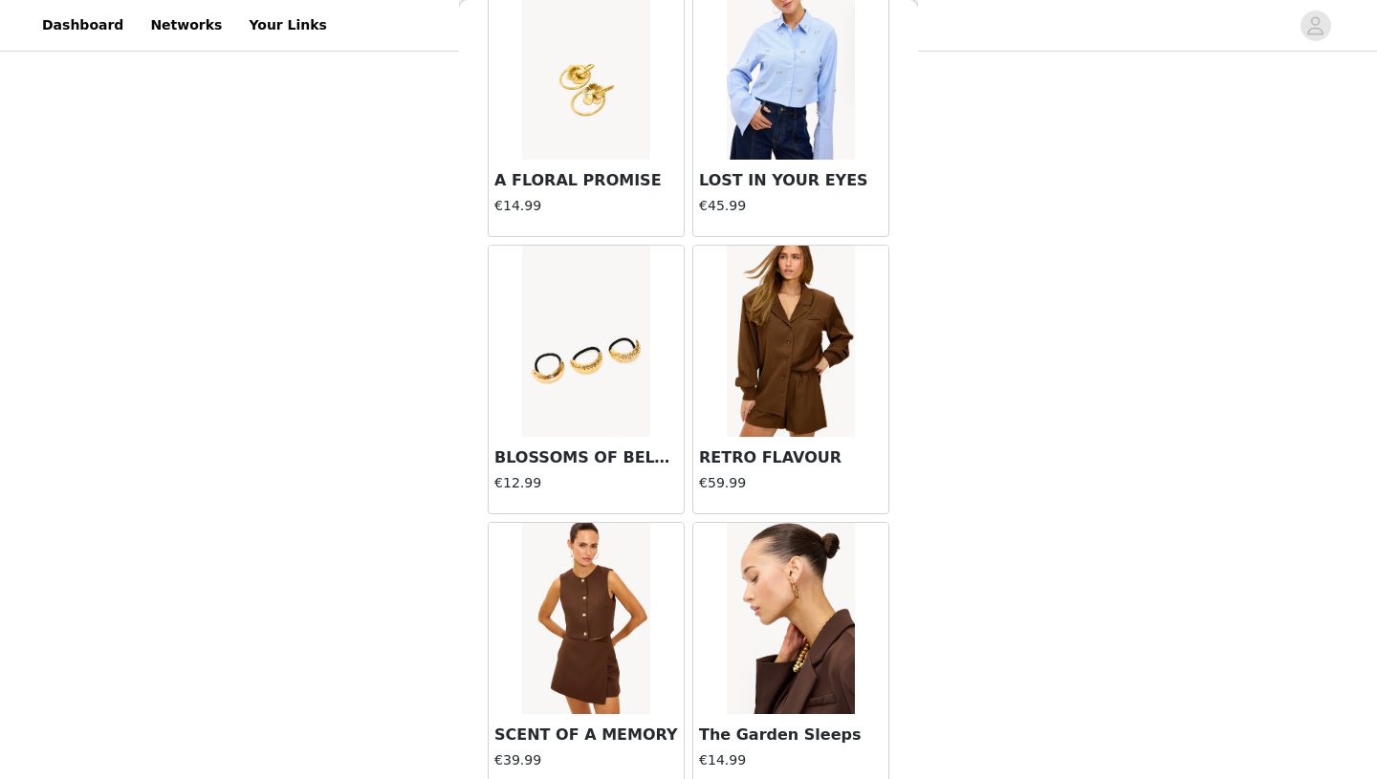
scroll to position [4919, 0]
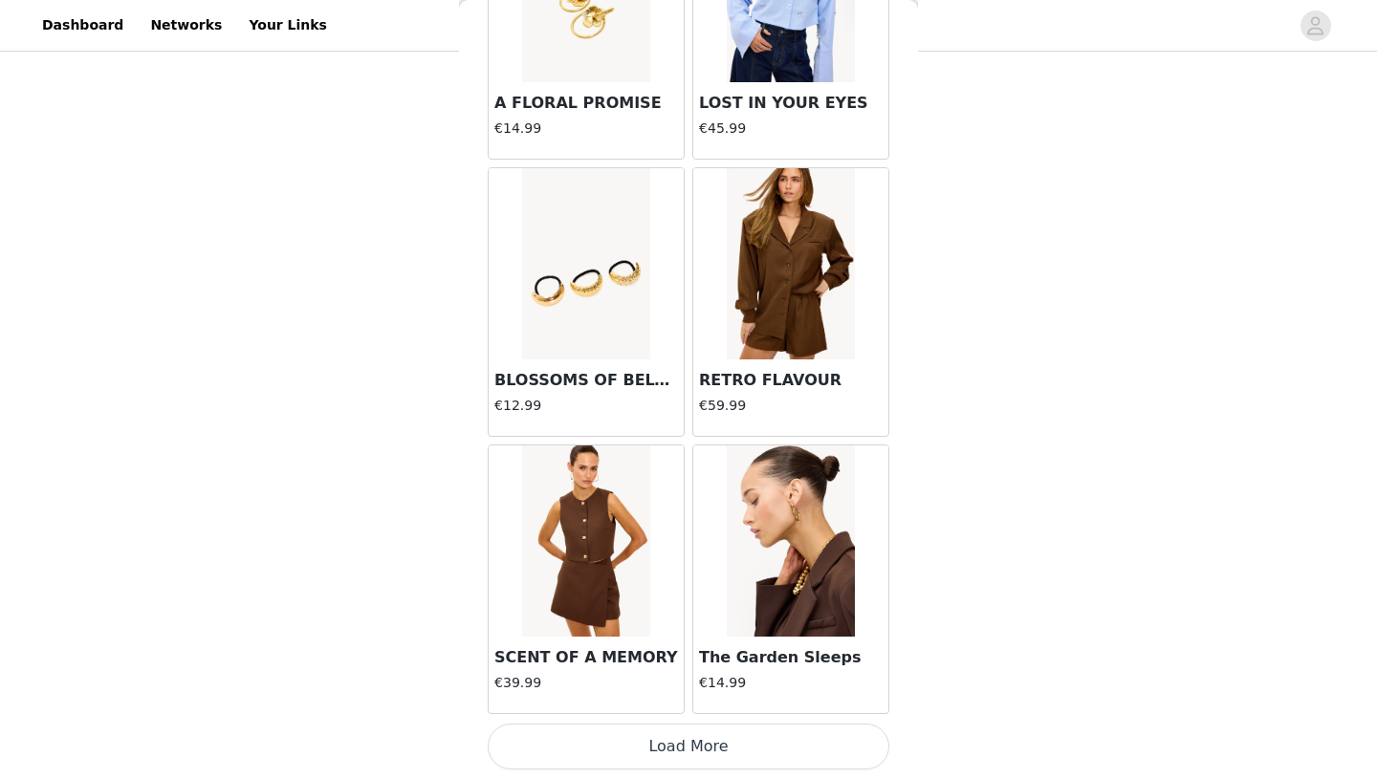
click at [728, 764] on button "Load More" at bounding box center [689, 747] width 402 height 46
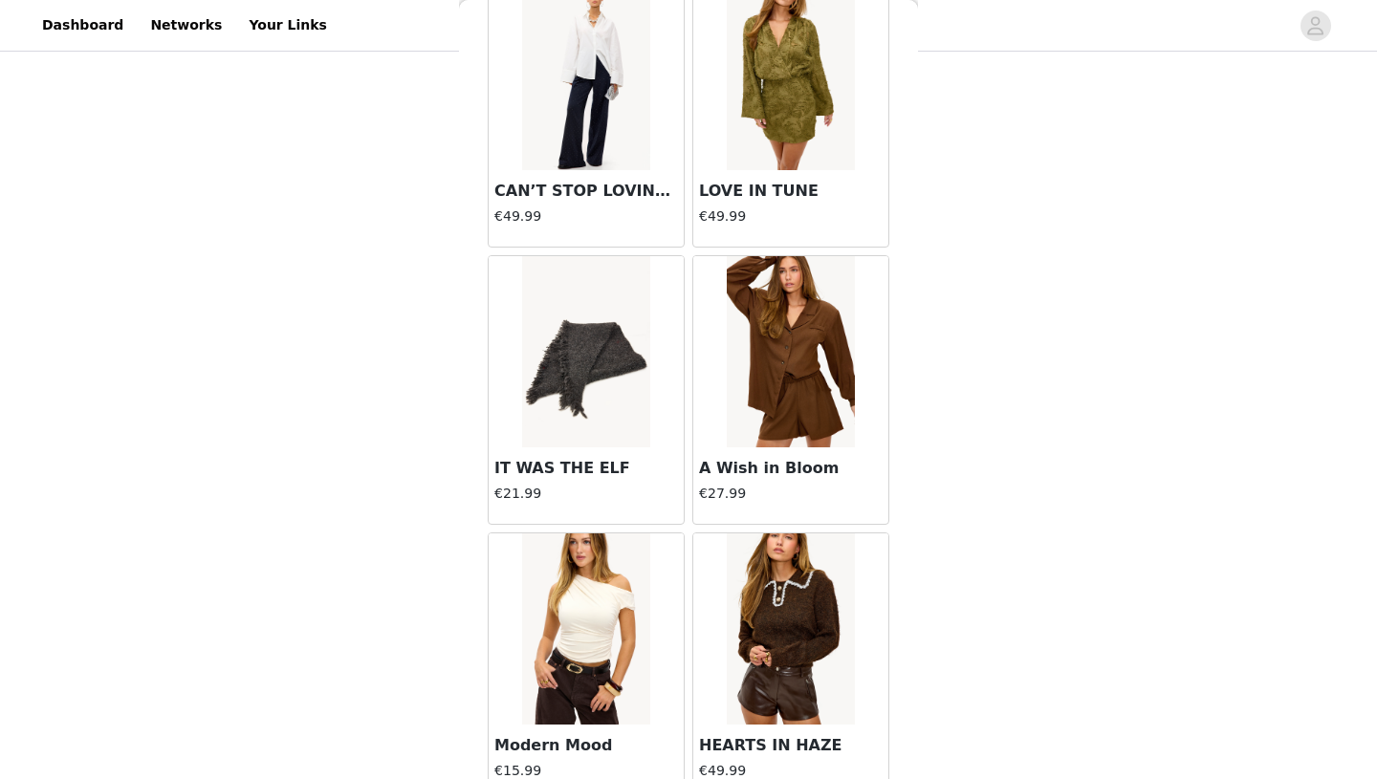
scroll to position [7691, 0]
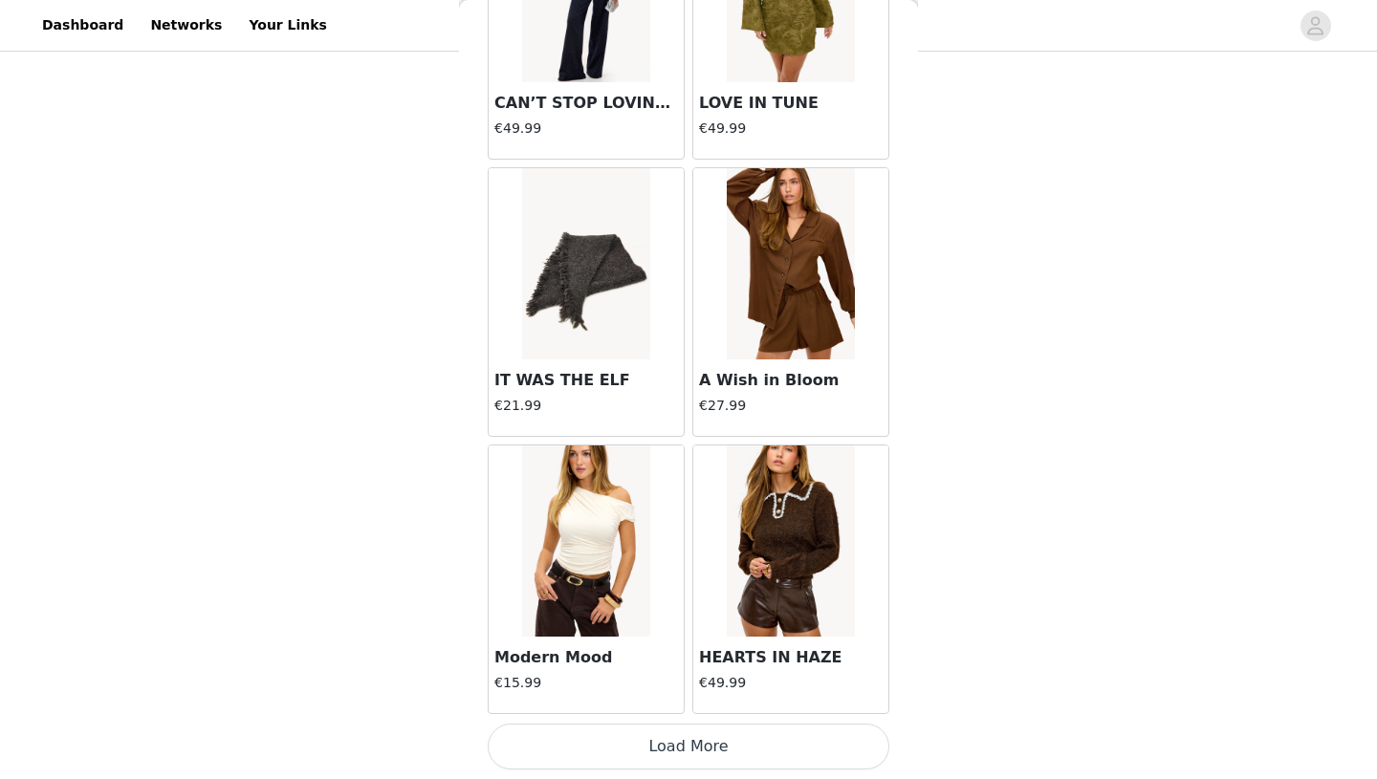
click at [693, 763] on button "Load More" at bounding box center [689, 747] width 402 height 46
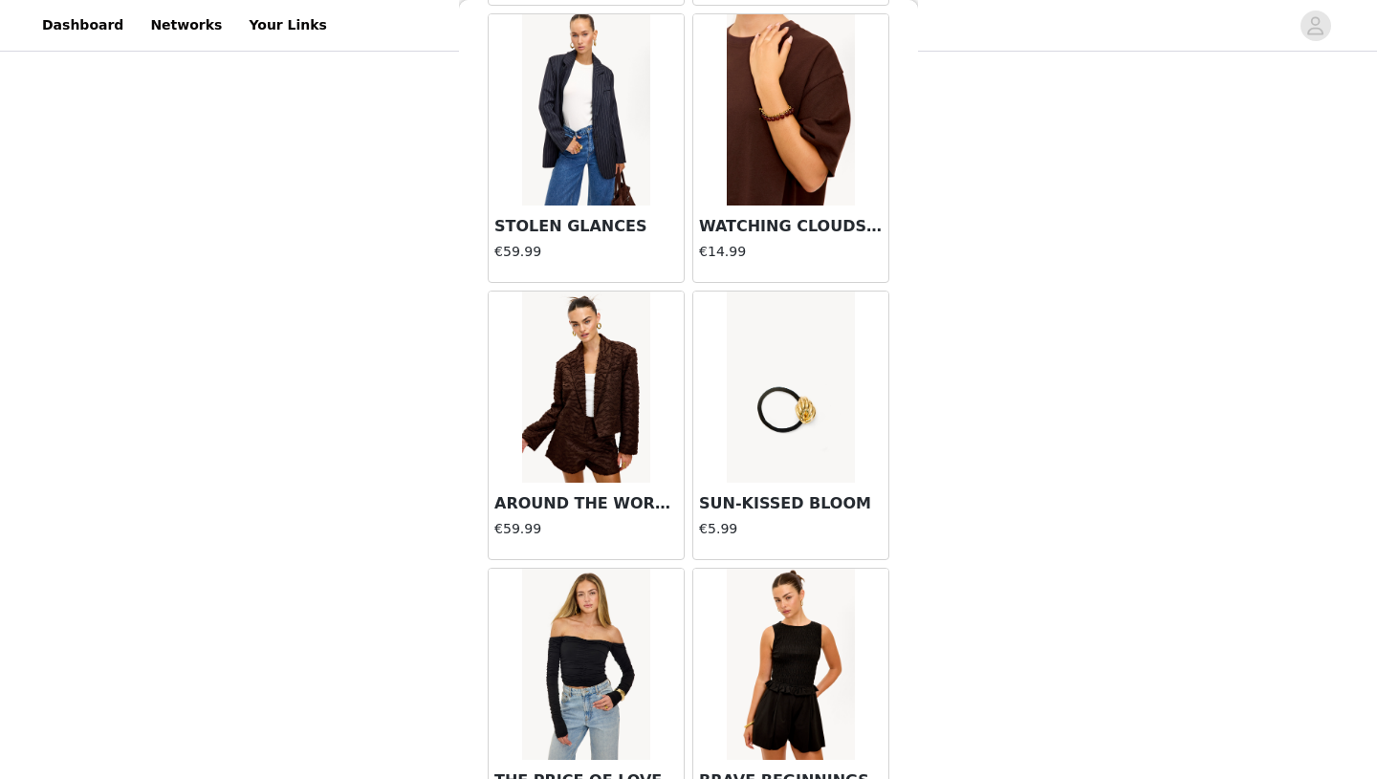
scroll to position [10463, 0]
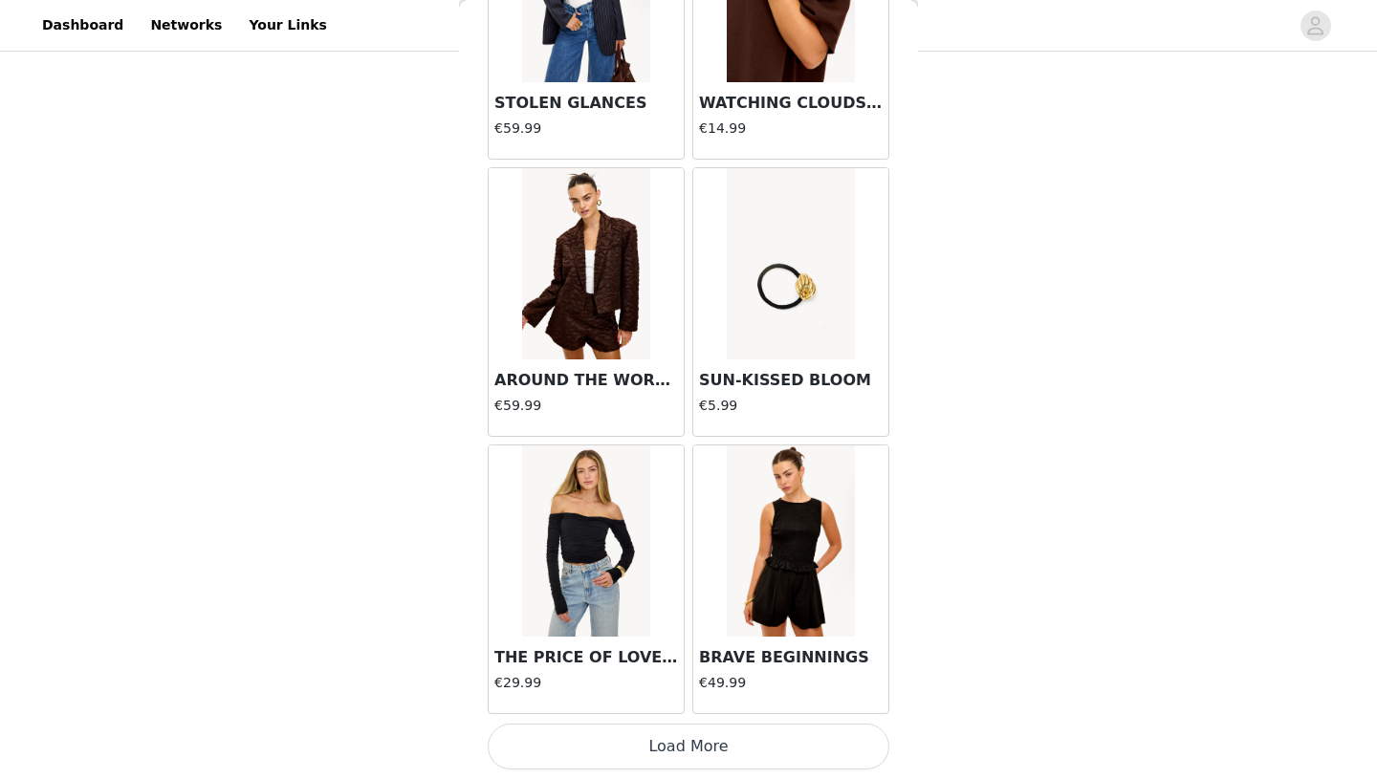
click at [708, 757] on button "Load More" at bounding box center [689, 747] width 402 height 46
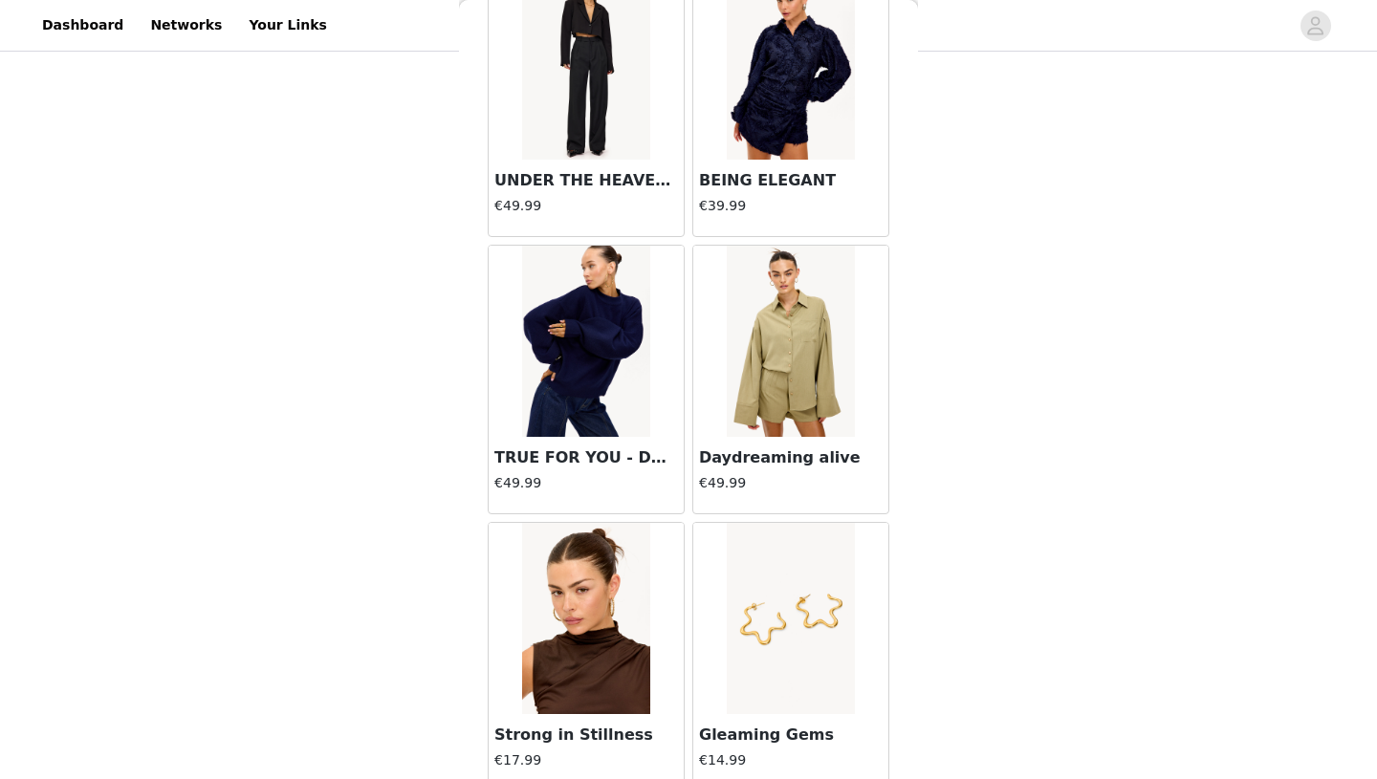
scroll to position [11070, 0]
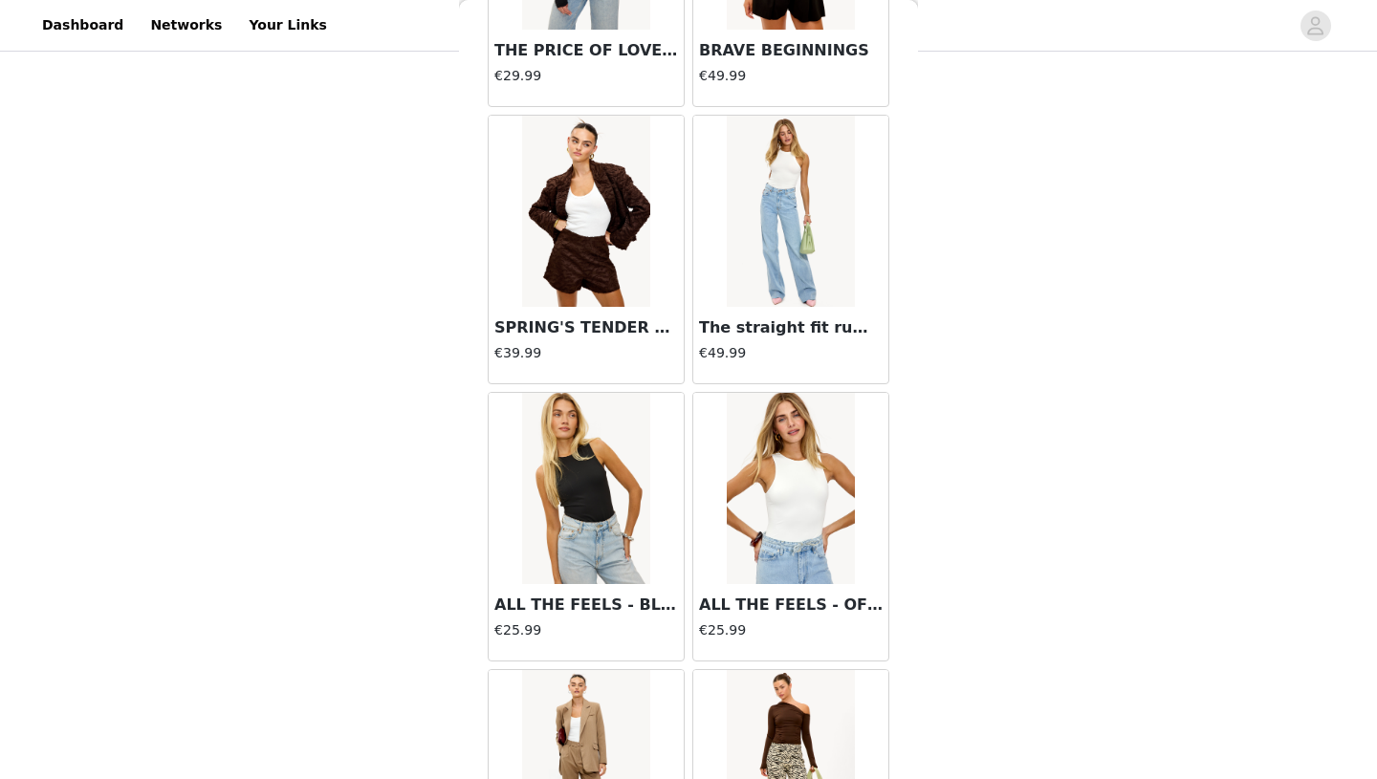
click at [816, 478] on img at bounding box center [790, 488] width 127 height 191
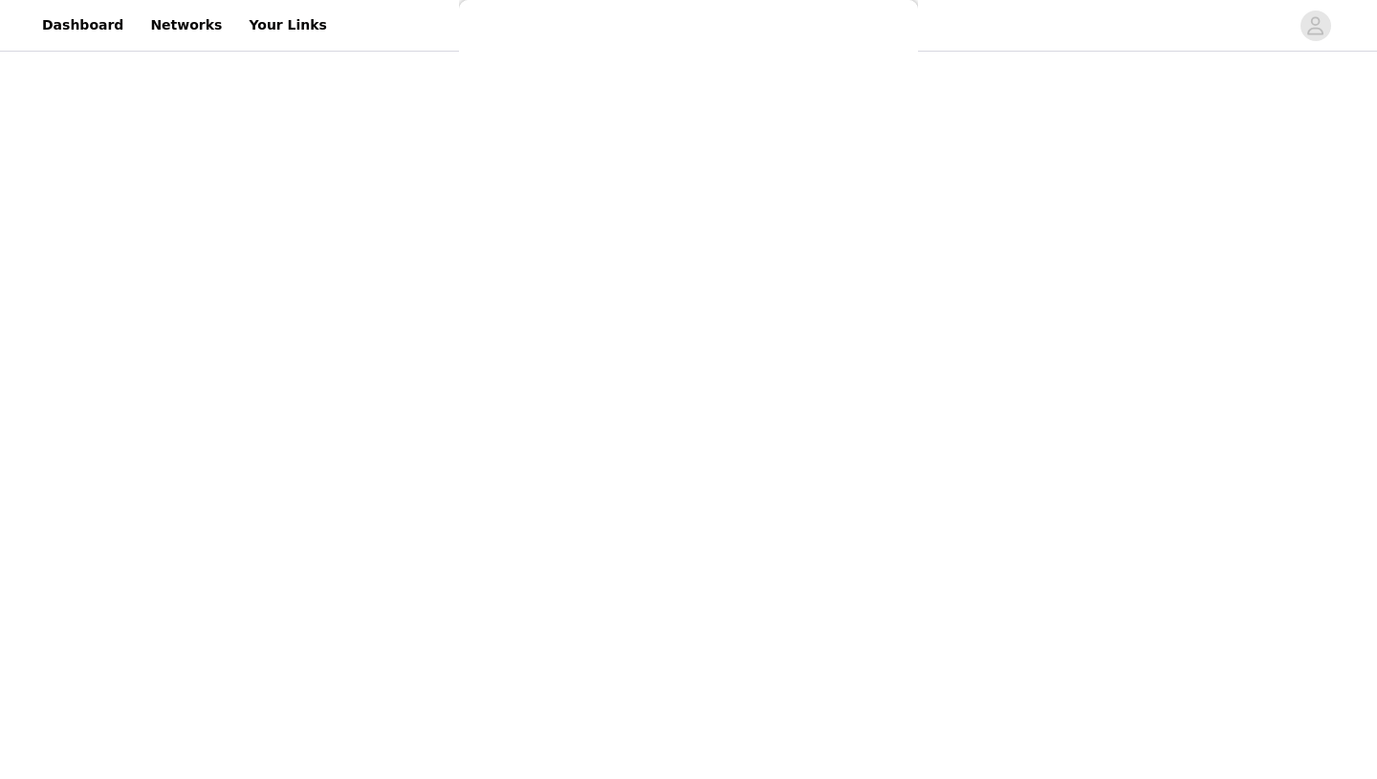
scroll to position [0, 0]
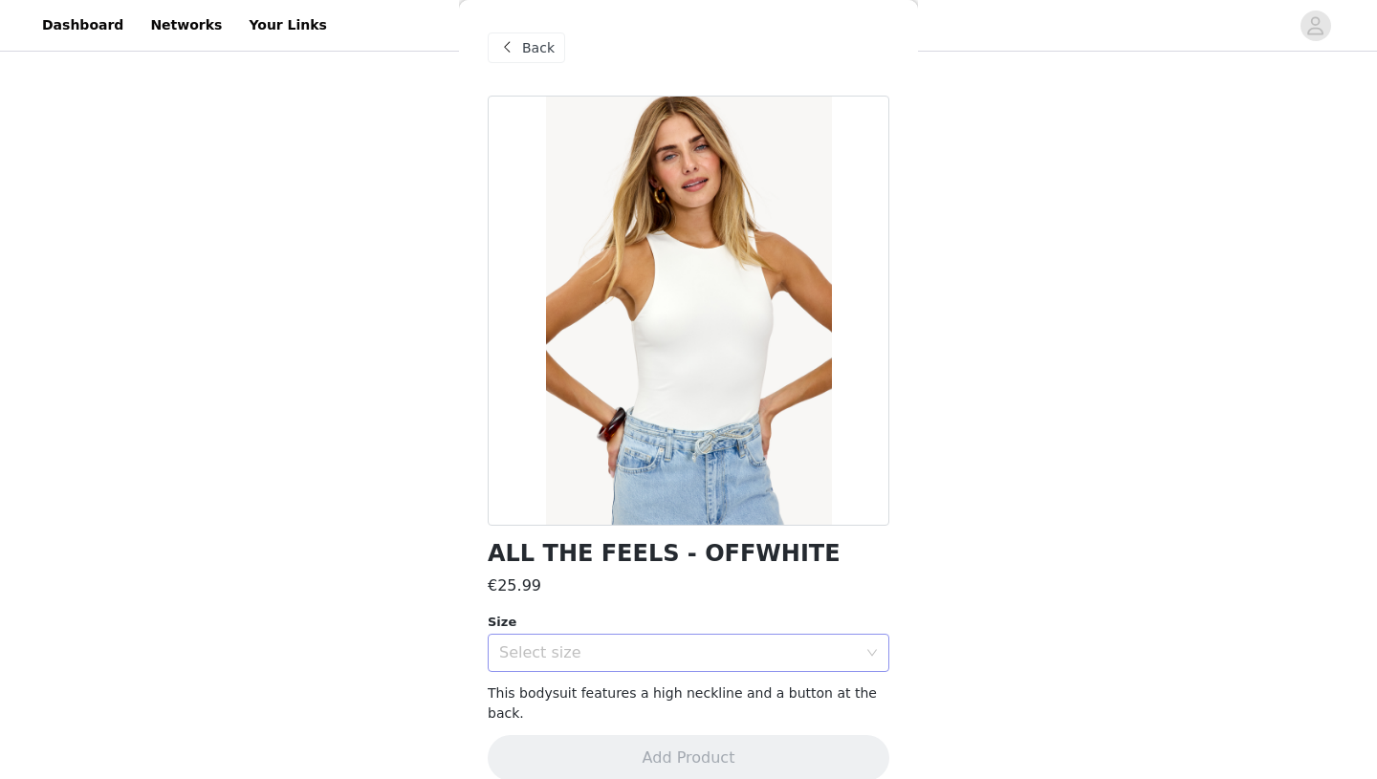
click at [727, 670] on div "Select size" at bounding box center [682, 653] width 366 height 36
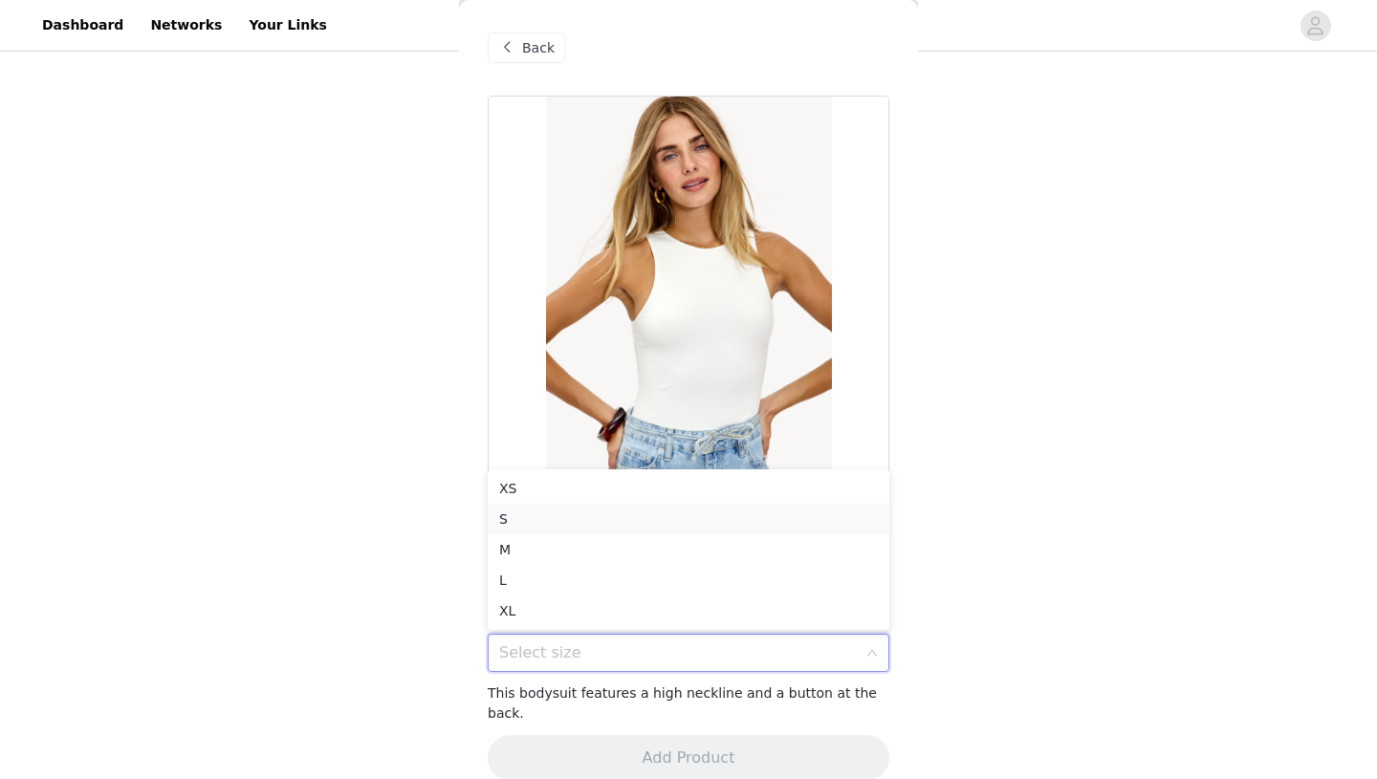
click at [651, 520] on li "S" at bounding box center [689, 519] width 402 height 31
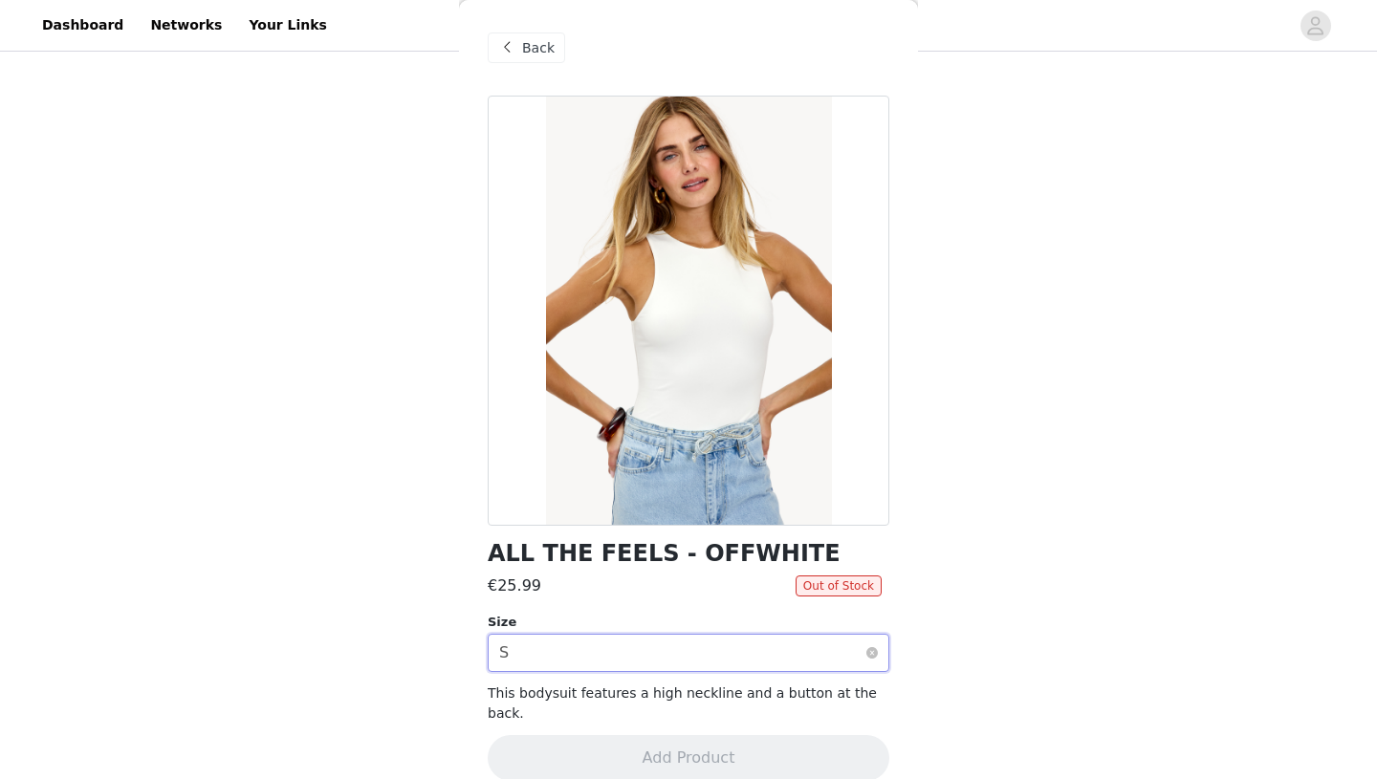
click at [818, 658] on div "Select size S" at bounding box center [682, 653] width 366 height 36
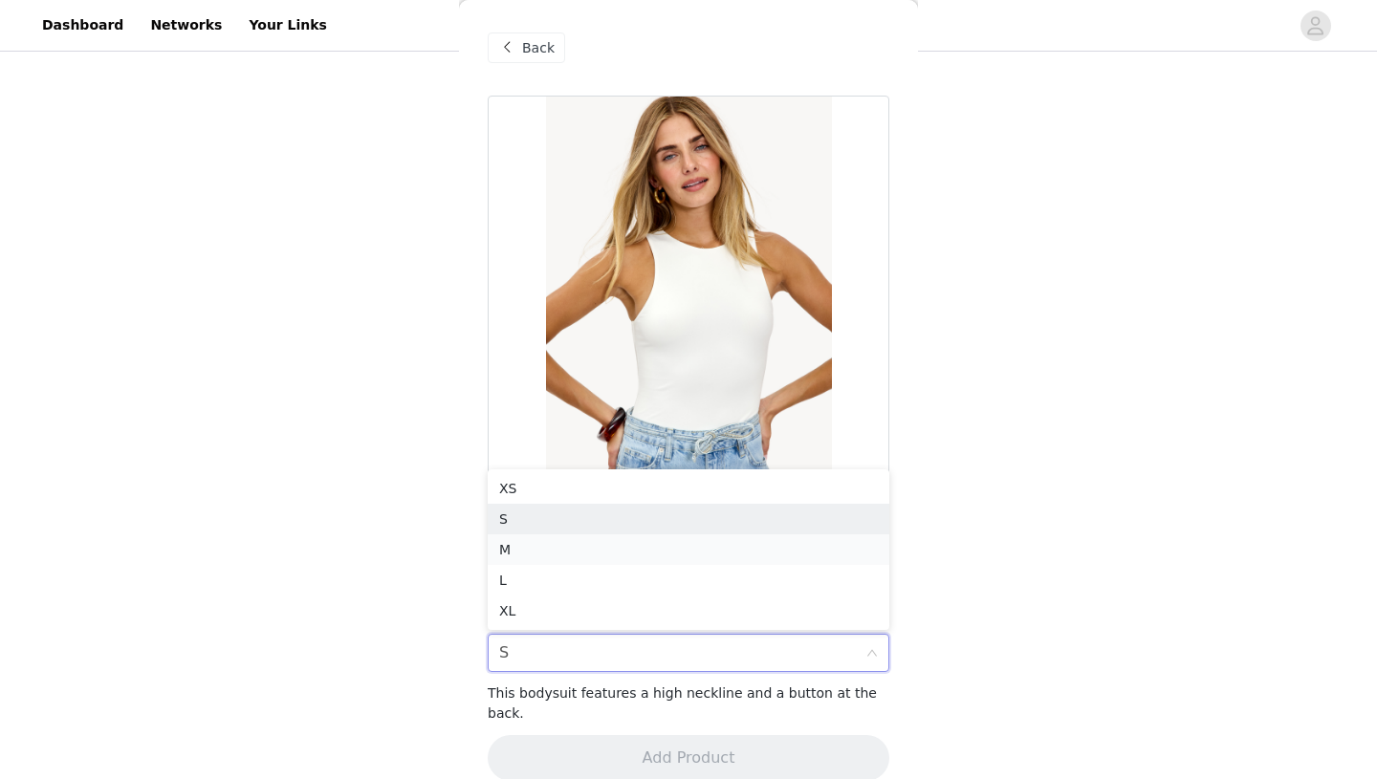
click at [775, 534] on li "M" at bounding box center [689, 549] width 402 height 31
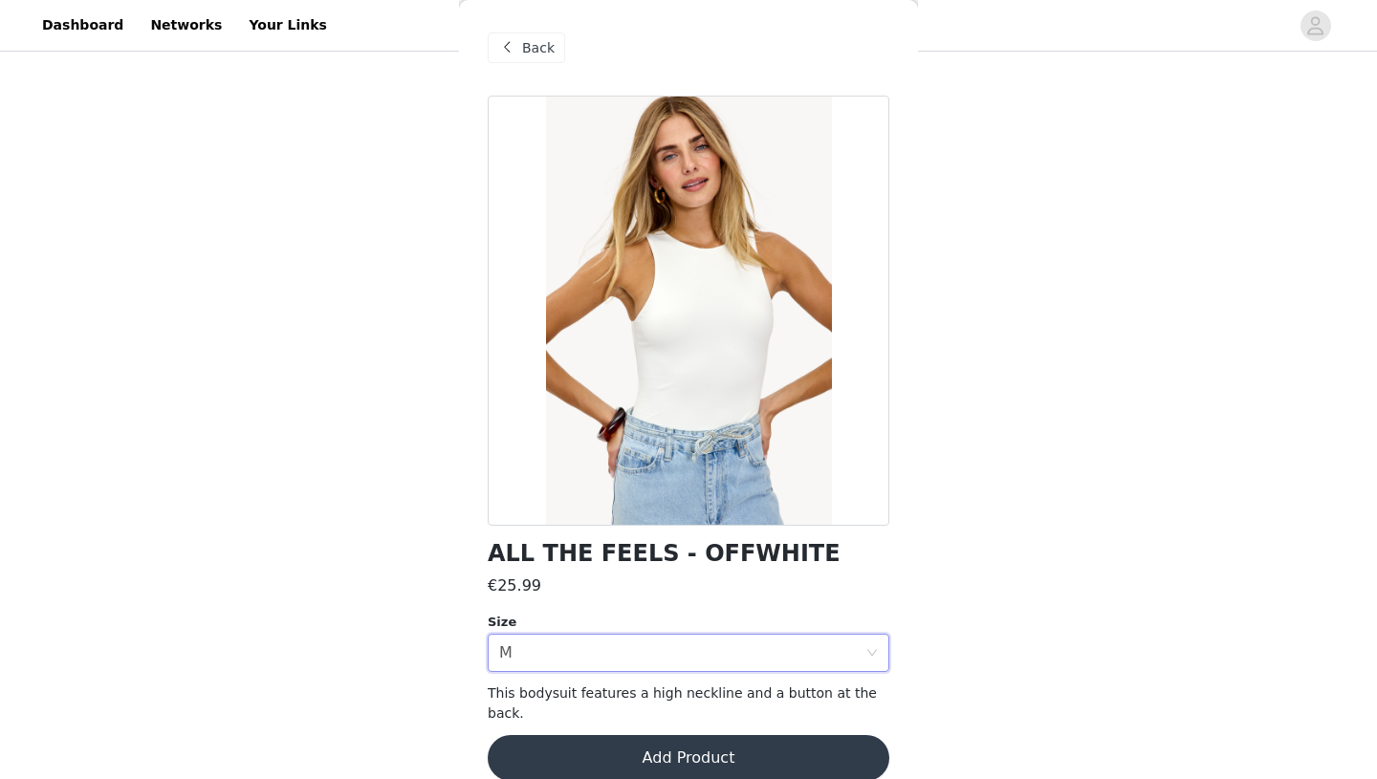
scroll to position [5, 0]
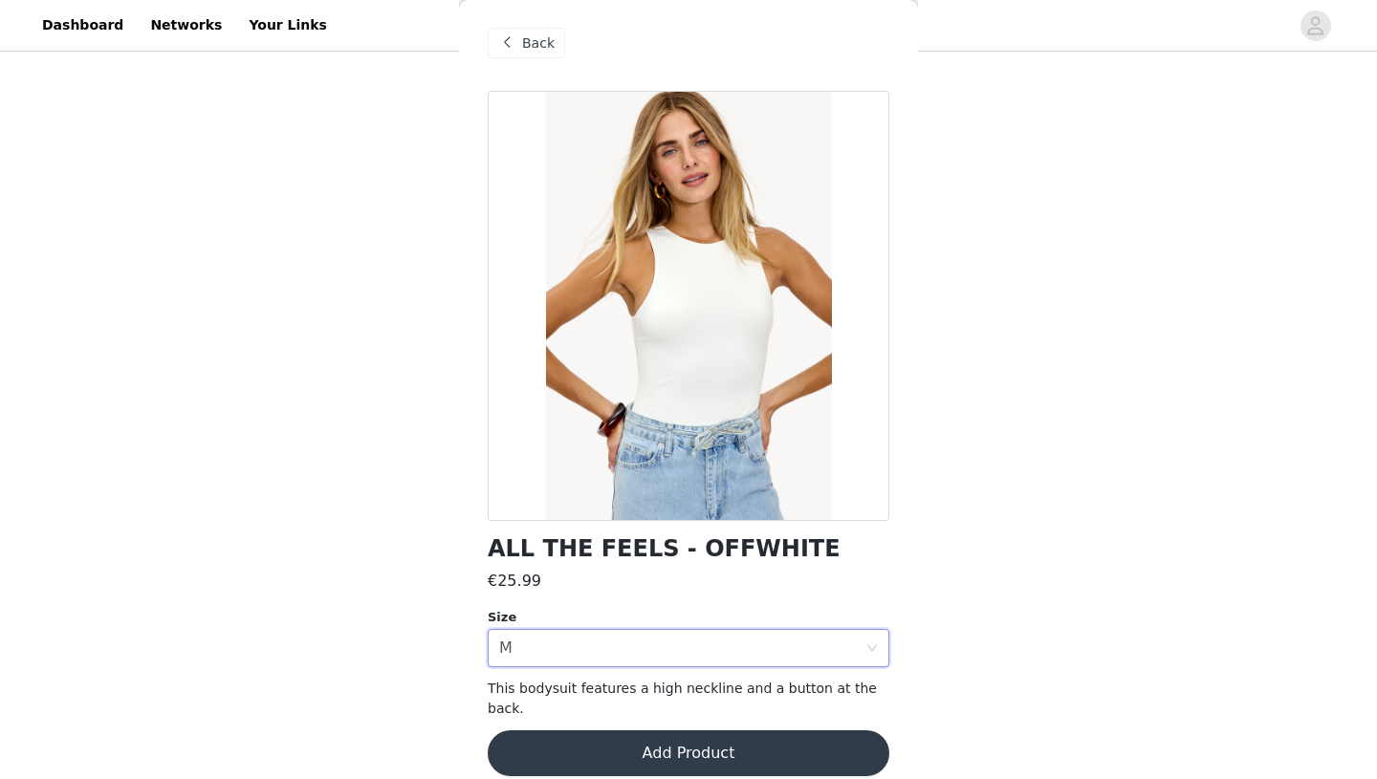
click at [699, 745] on button "Add Product" at bounding box center [689, 753] width 402 height 46
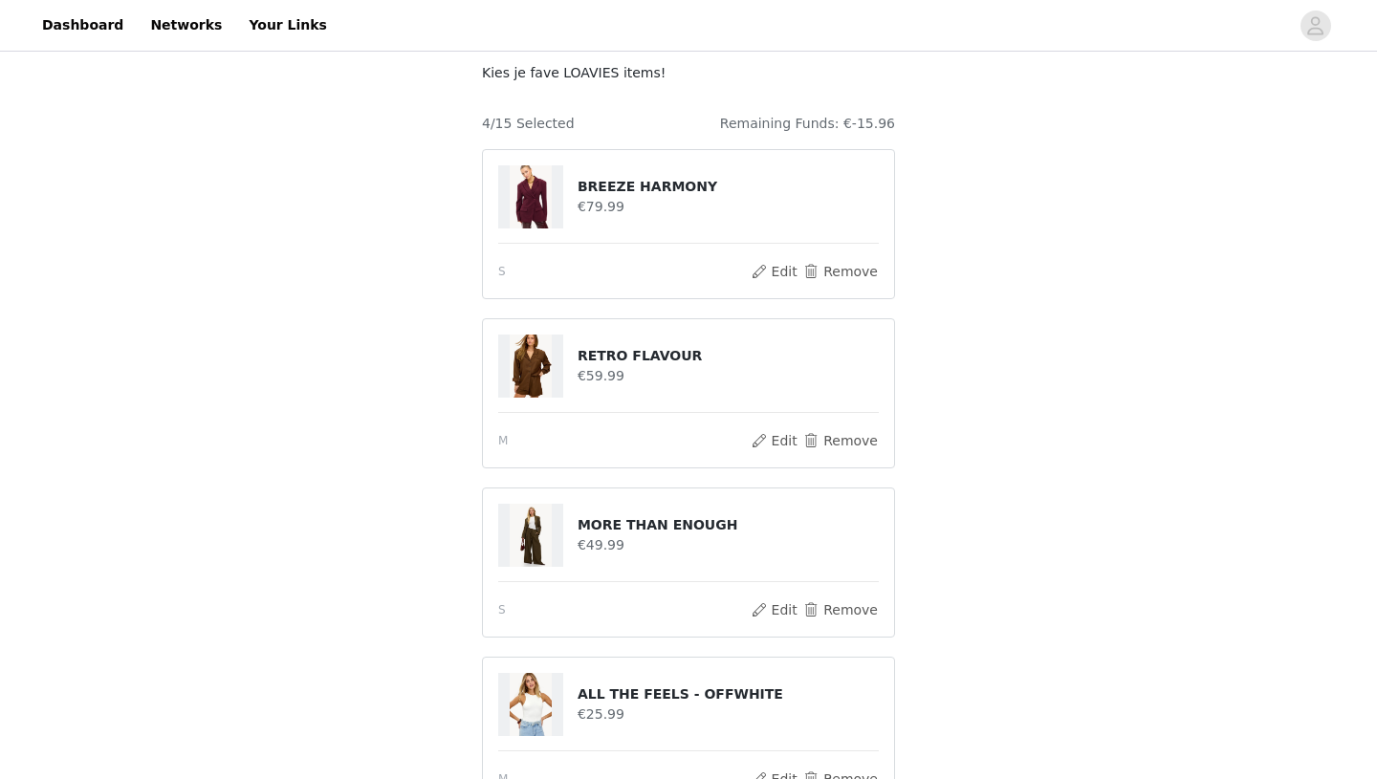
scroll to position [394, 0]
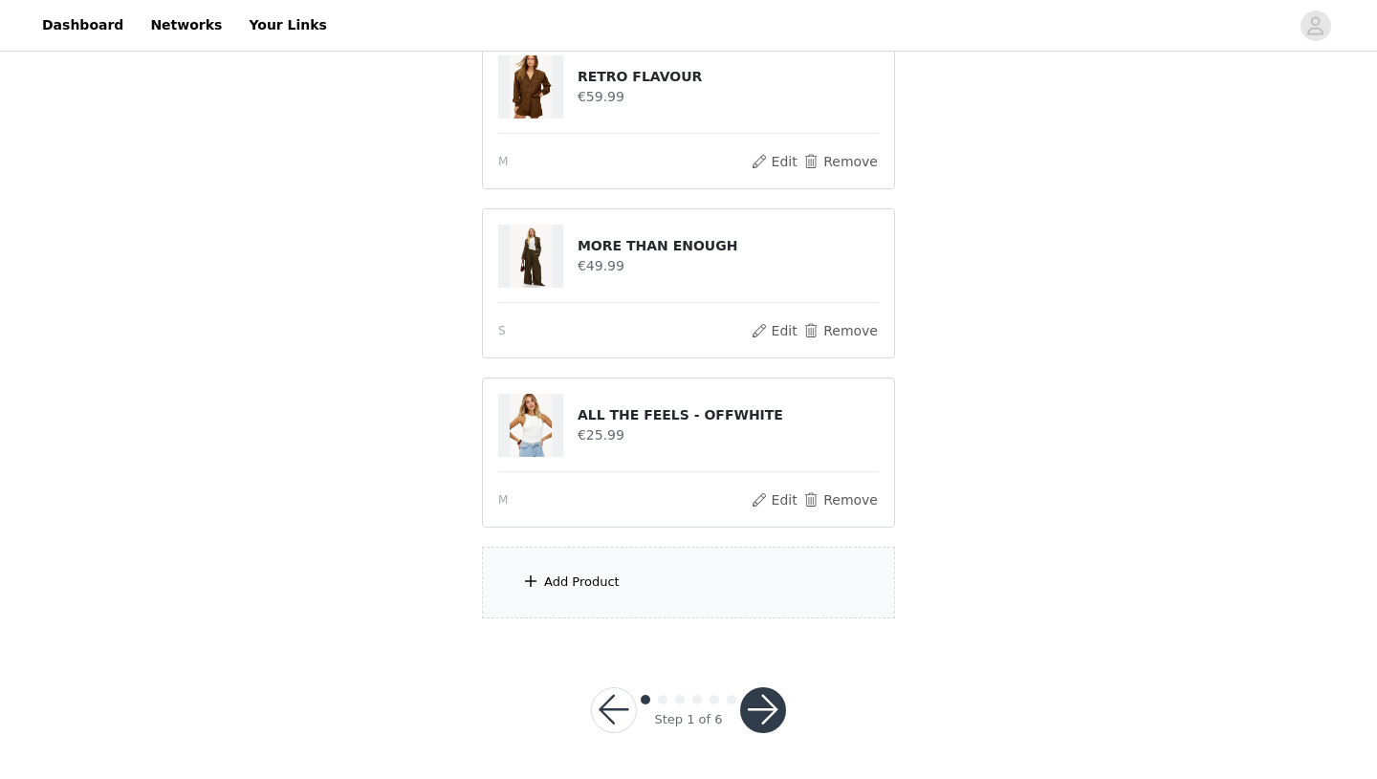
click at [765, 727] on button "button" at bounding box center [763, 710] width 46 height 46
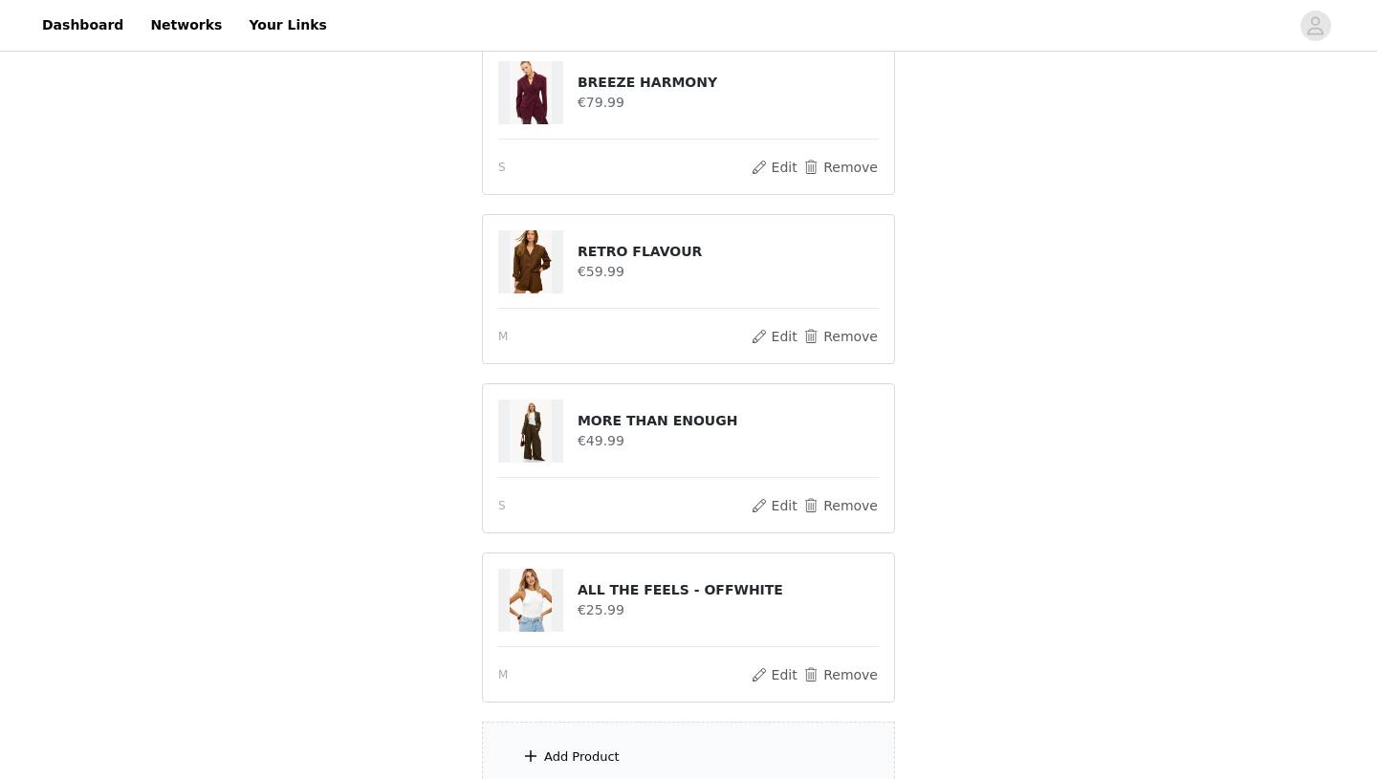
scroll to position [465, 0]
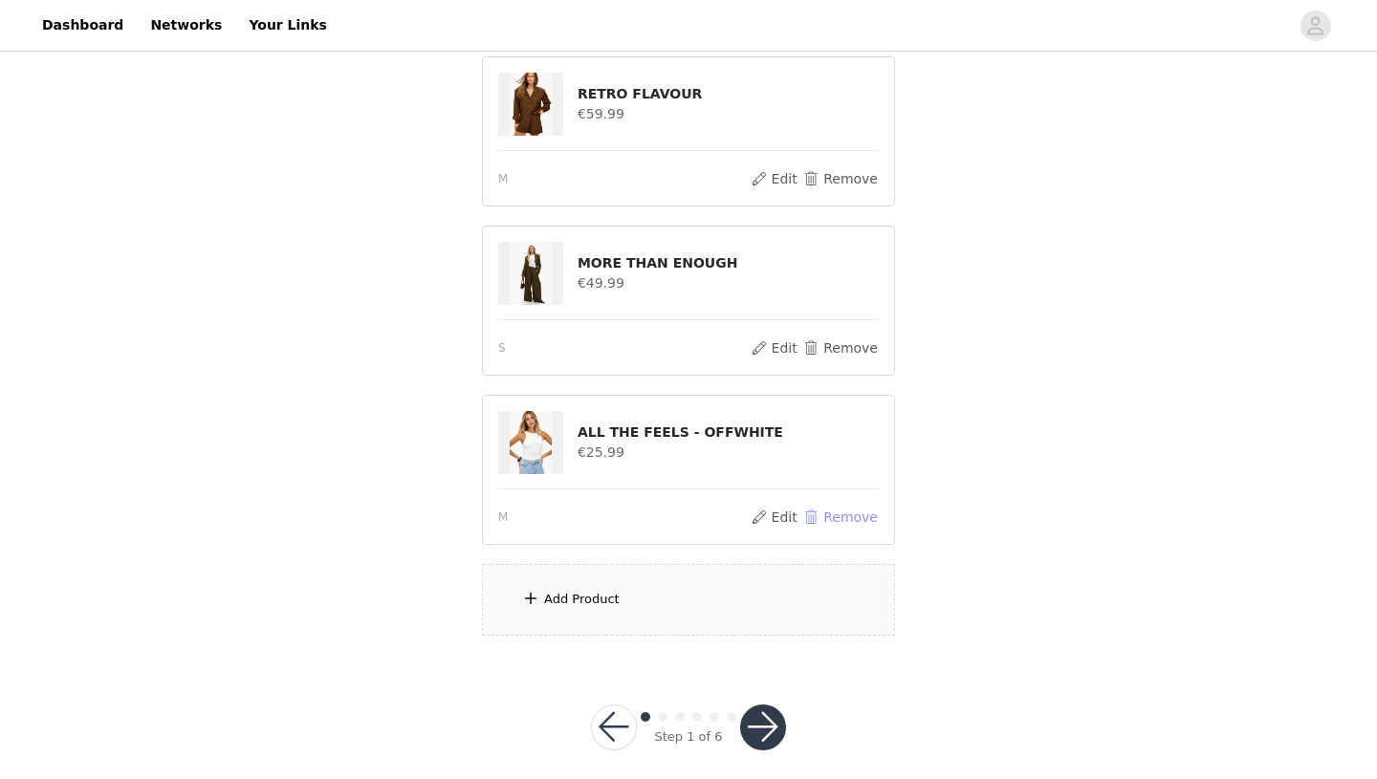
click at [841, 506] on button "Remove" at bounding box center [840, 517] width 76 height 23
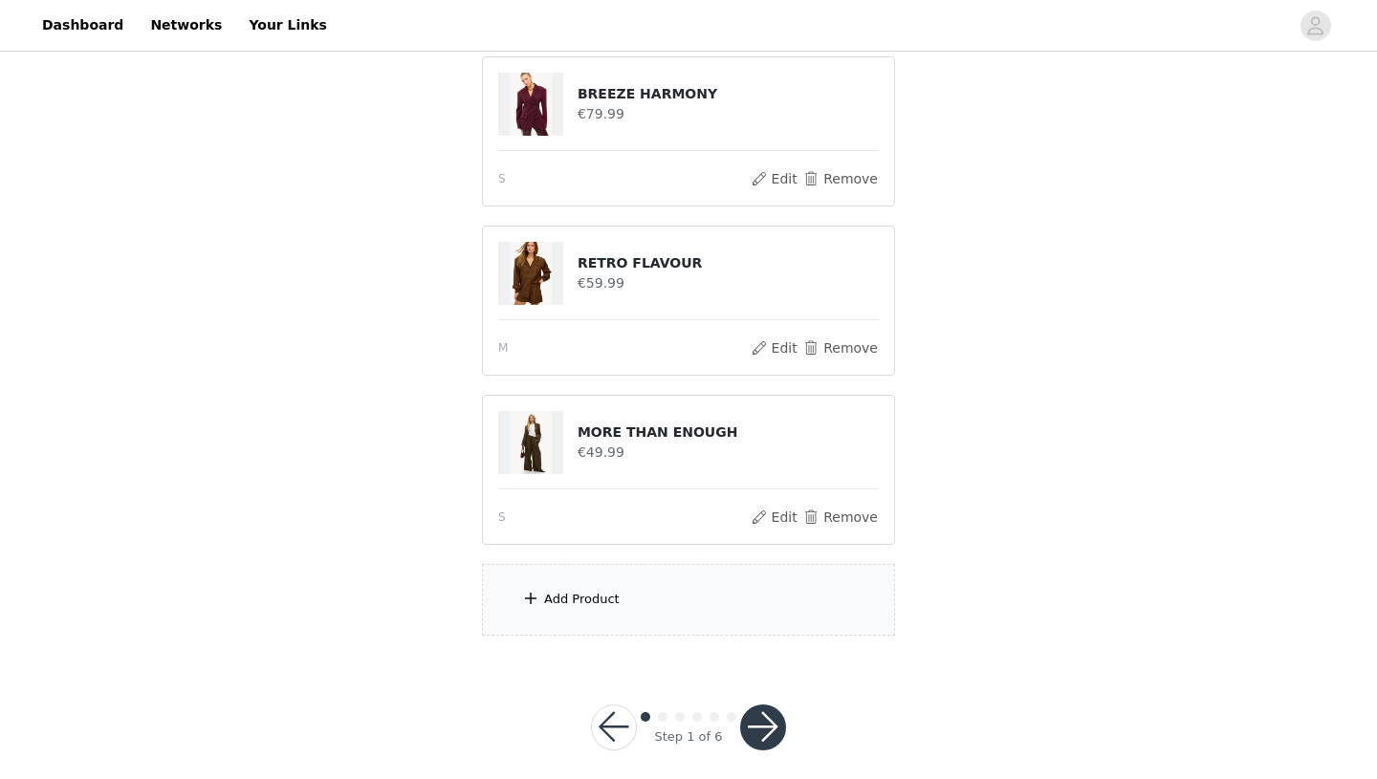
click at [590, 590] on div "Add Product" at bounding box center [582, 599] width 76 height 19
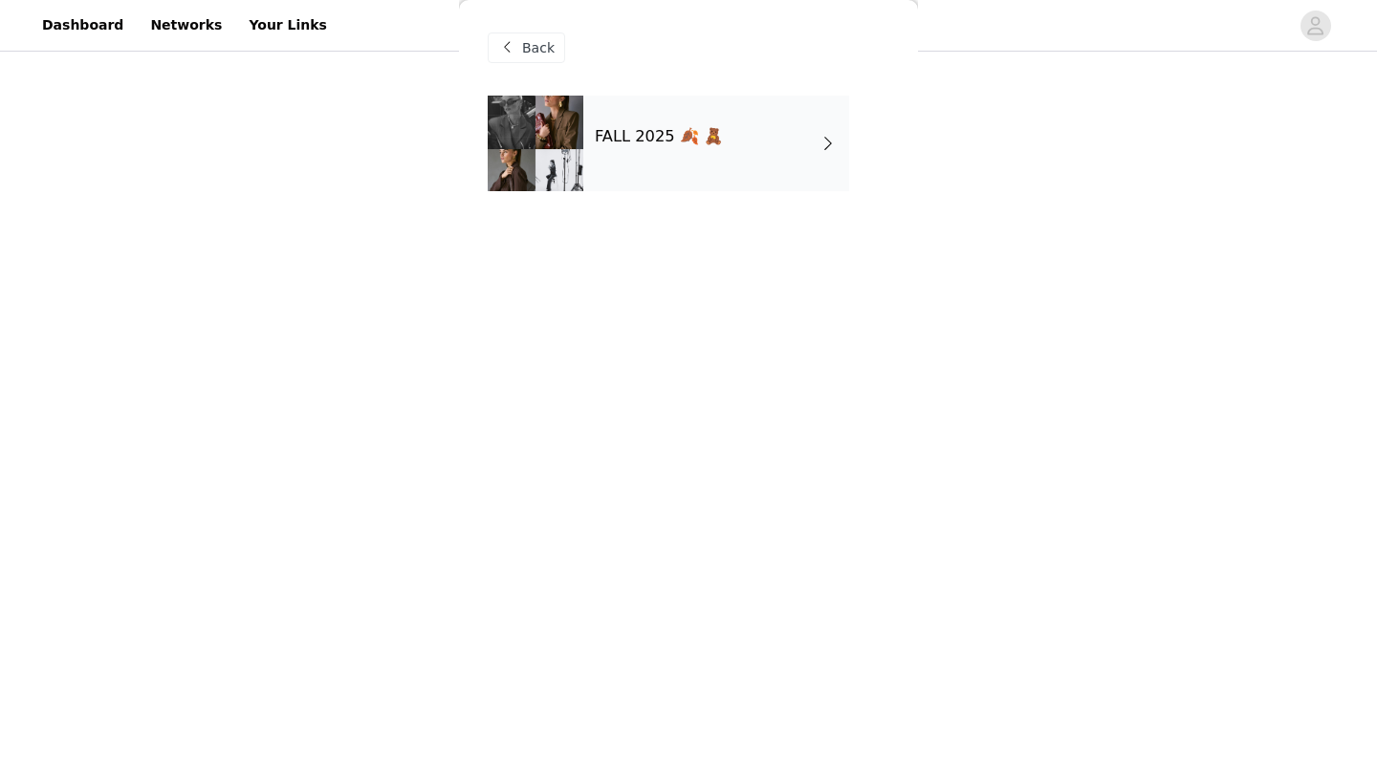
click at [749, 171] on div "FALL 2025 🍂 🧸" at bounding box center [716, 144] width 266 height 96
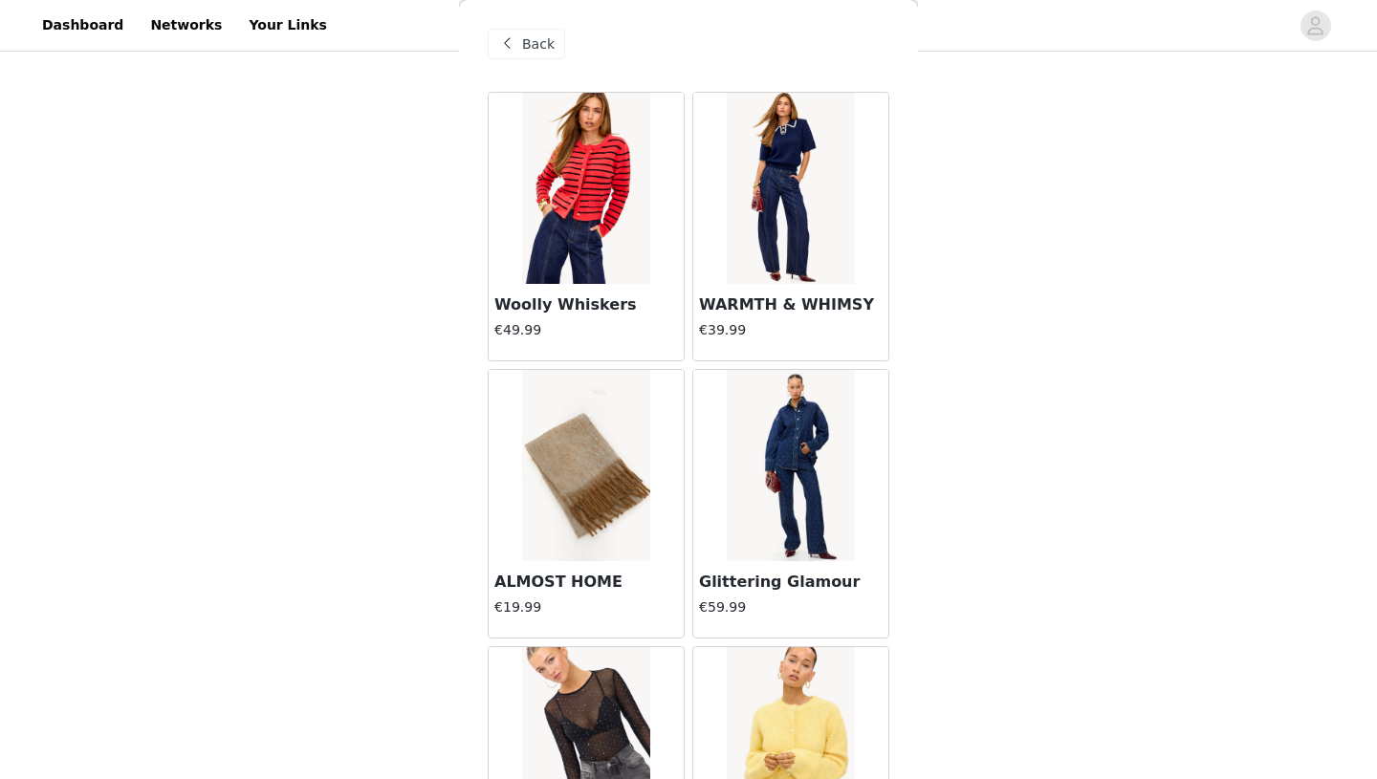
scroll to position [5, 0]
click at [785, 185] on img at bounding box center [790, 187] width 127 height 191
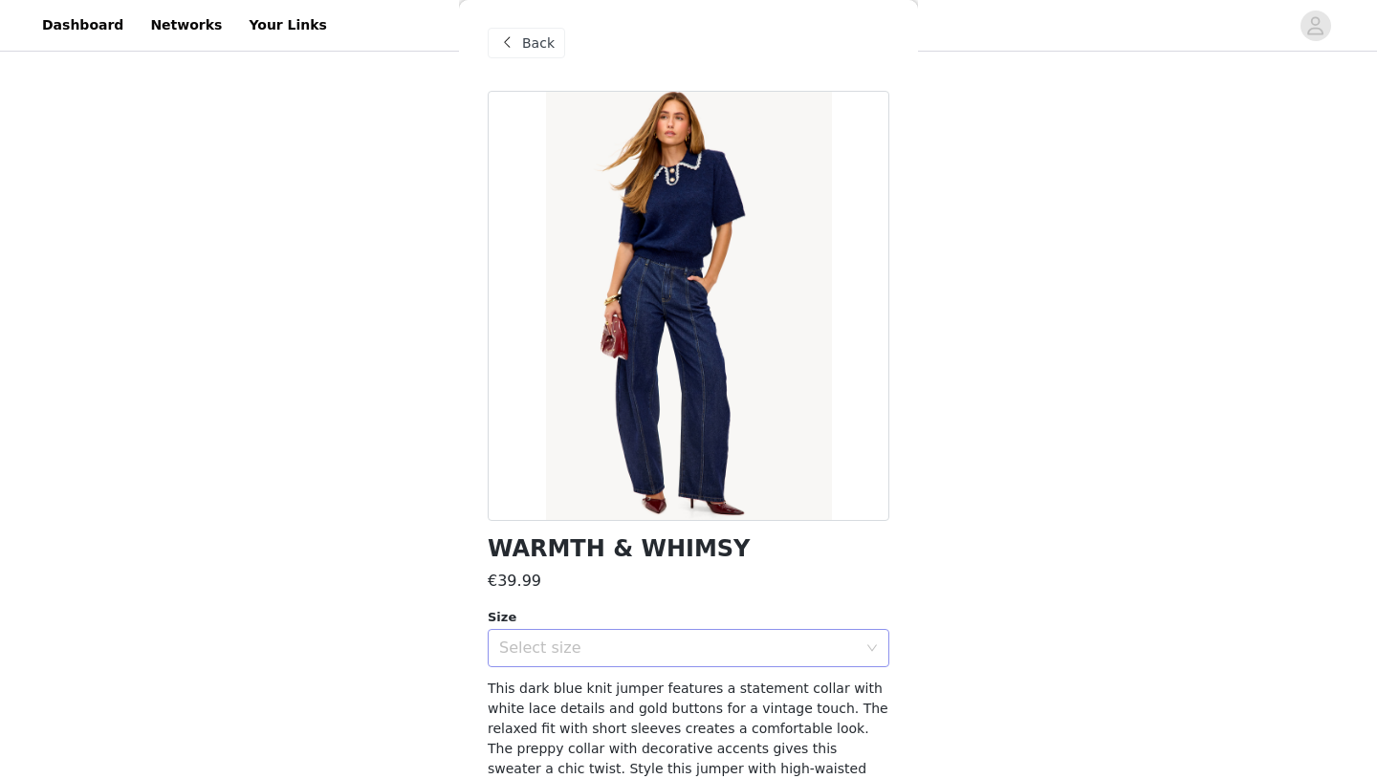
click at [693, 652] on div "Select size" at bounding box center [678, 648] width 358 height 19
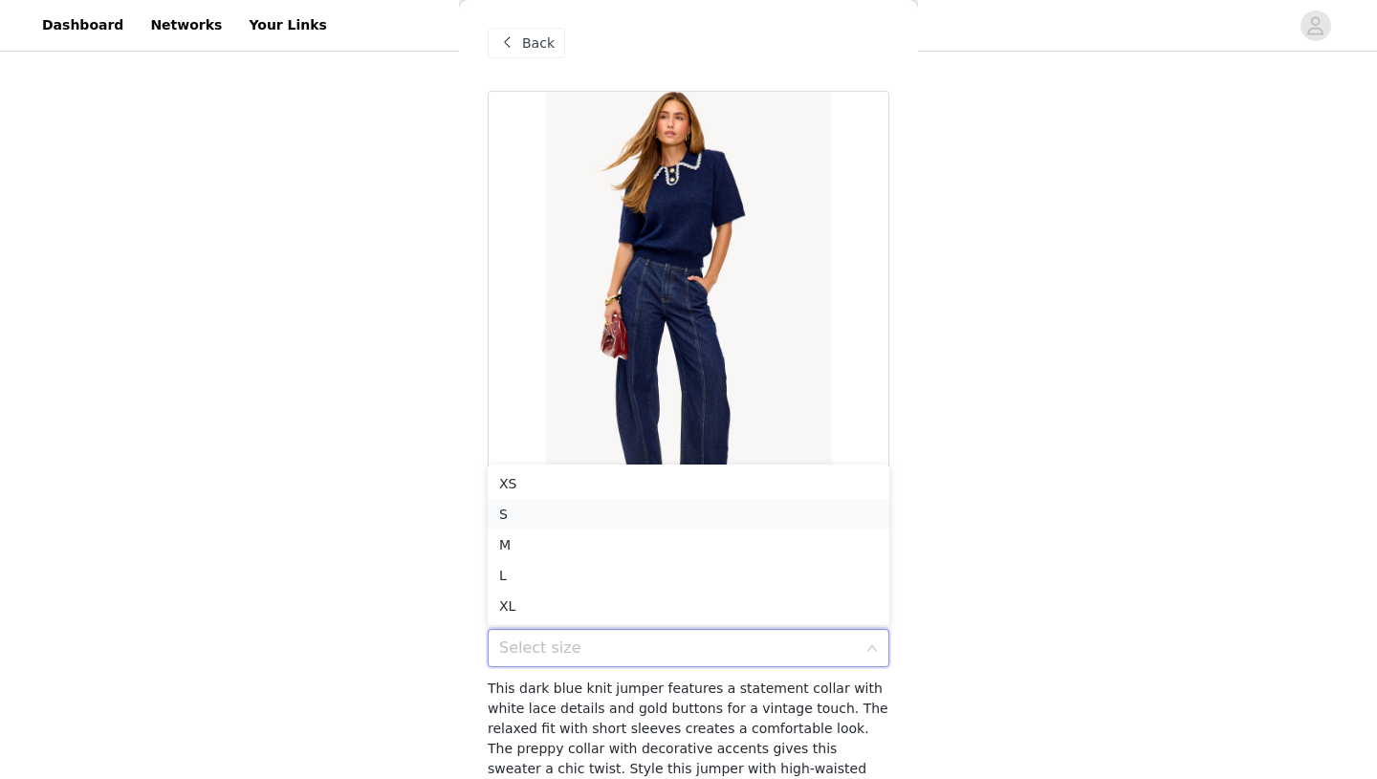
click at [631, 519] on li "S" at bounding box center [689, 514] width 402 height 31
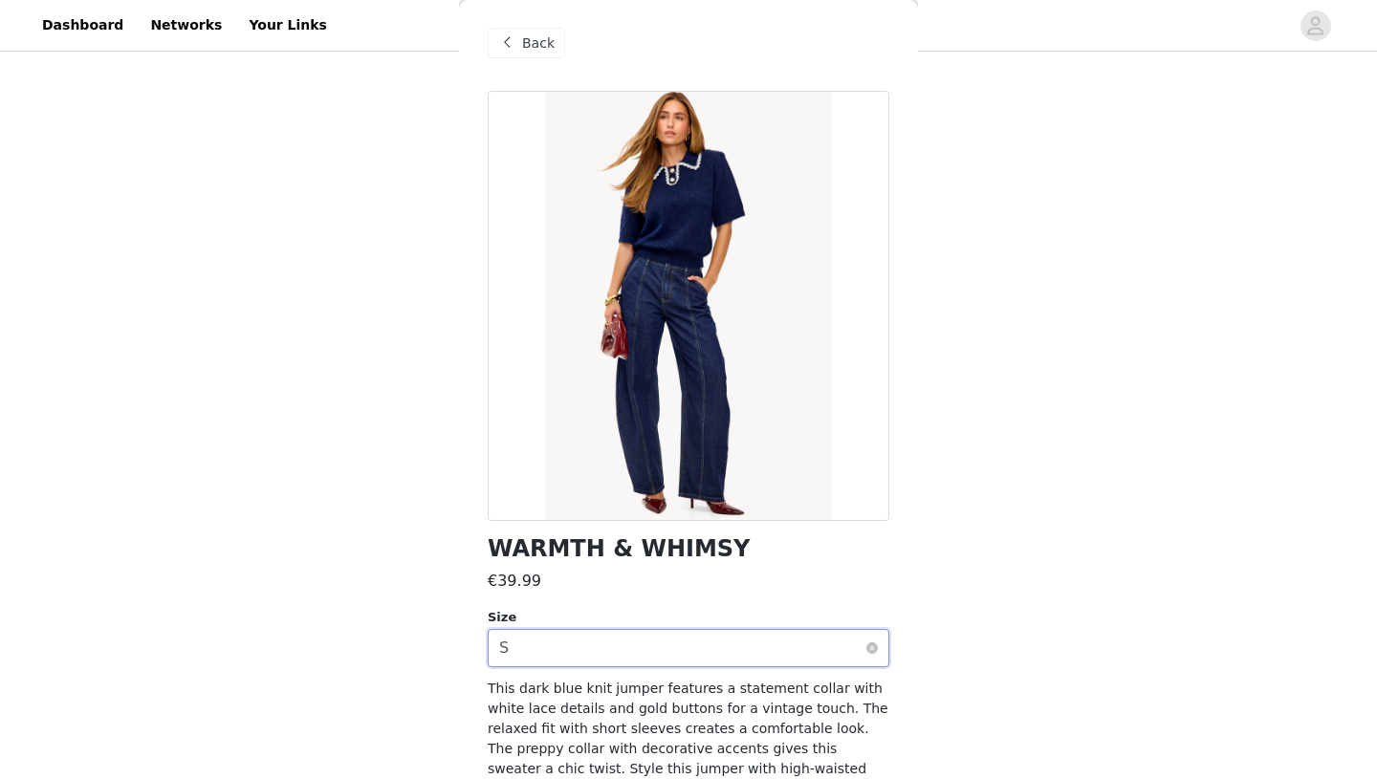
scroll to position [87, 0]
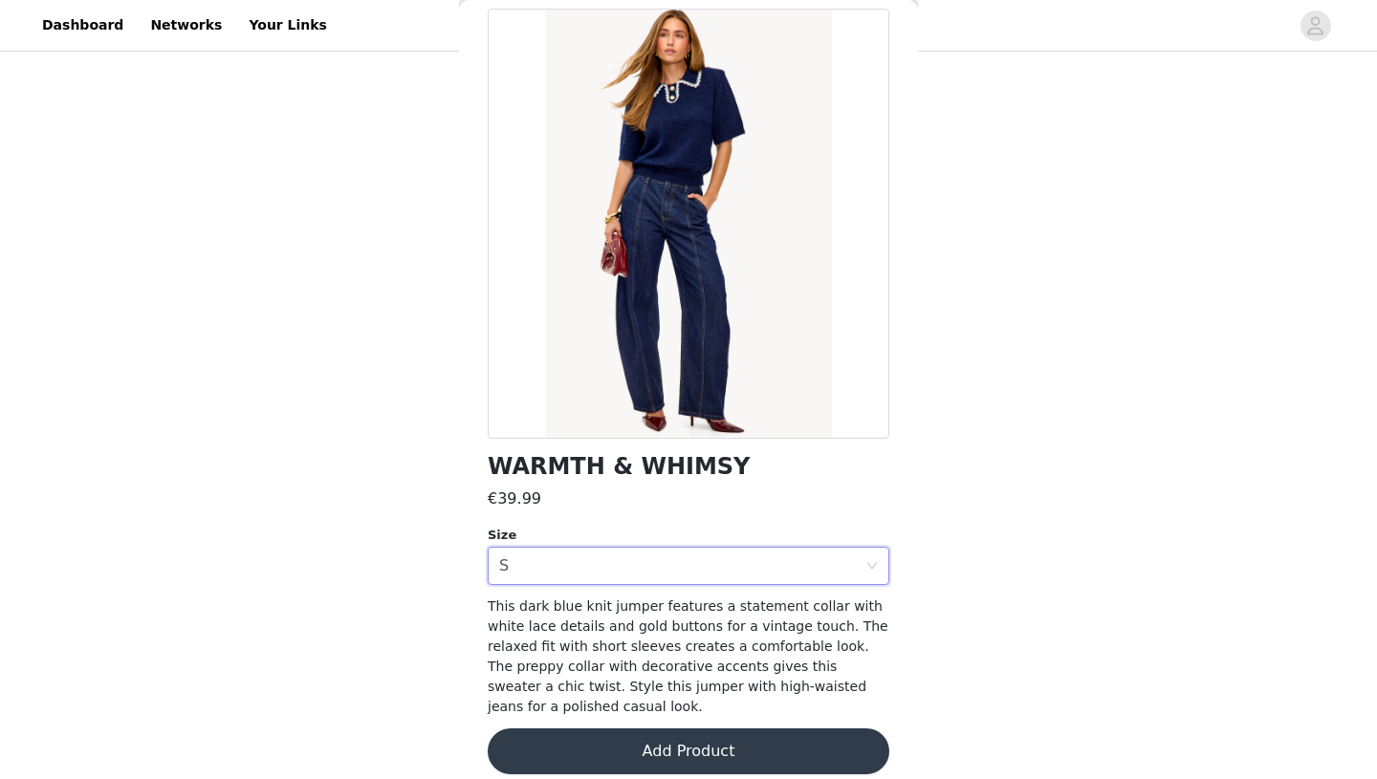
click at [674, 739] on button "Add Product" at bounding box center [689, 751] width 402 height 46
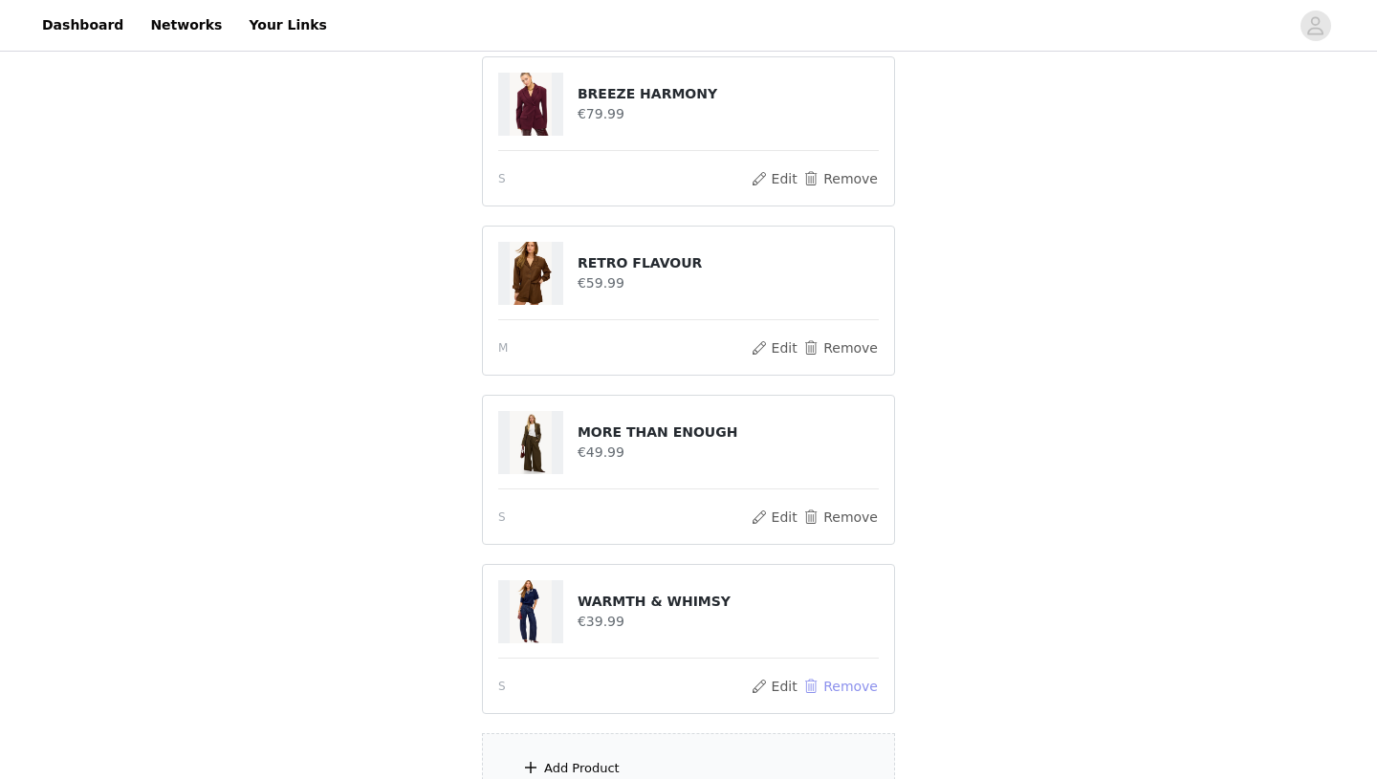
click at [837, 675] on button "Remove" at bounding box center [840, 686] width 76 height 23
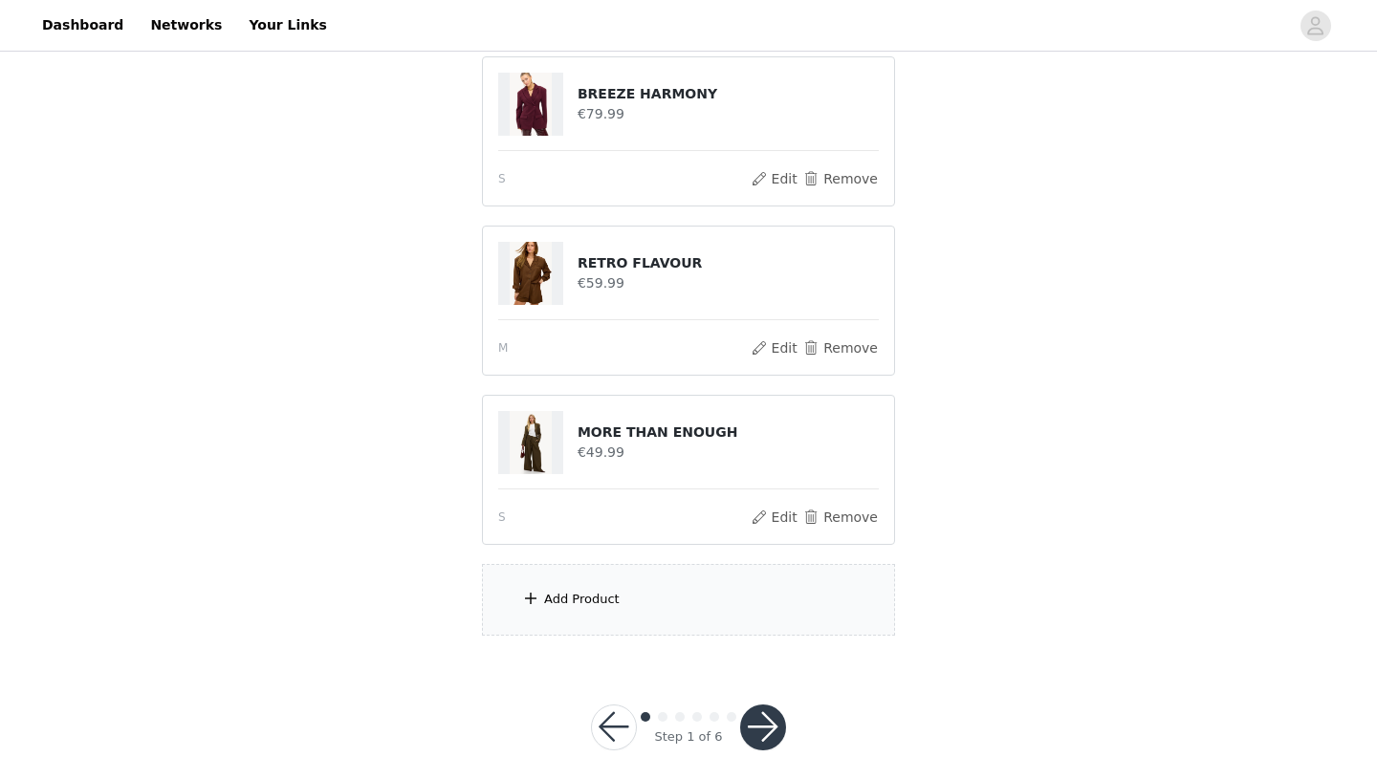
click at [757, 610] on div "Add Product" at bounding box center [688, 600] width 413 height 72
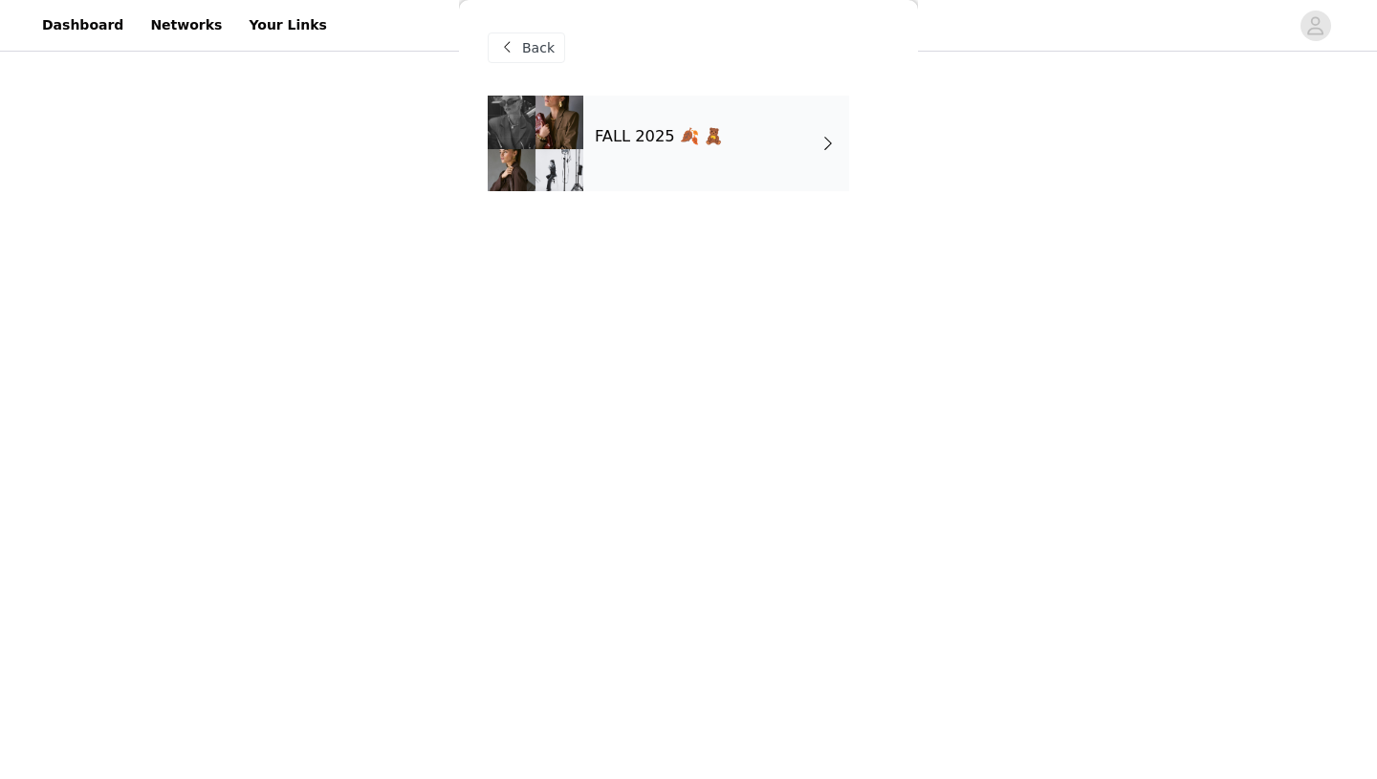
click at [825, 136] on span at bounding box center [827, 143] width 19 height 23
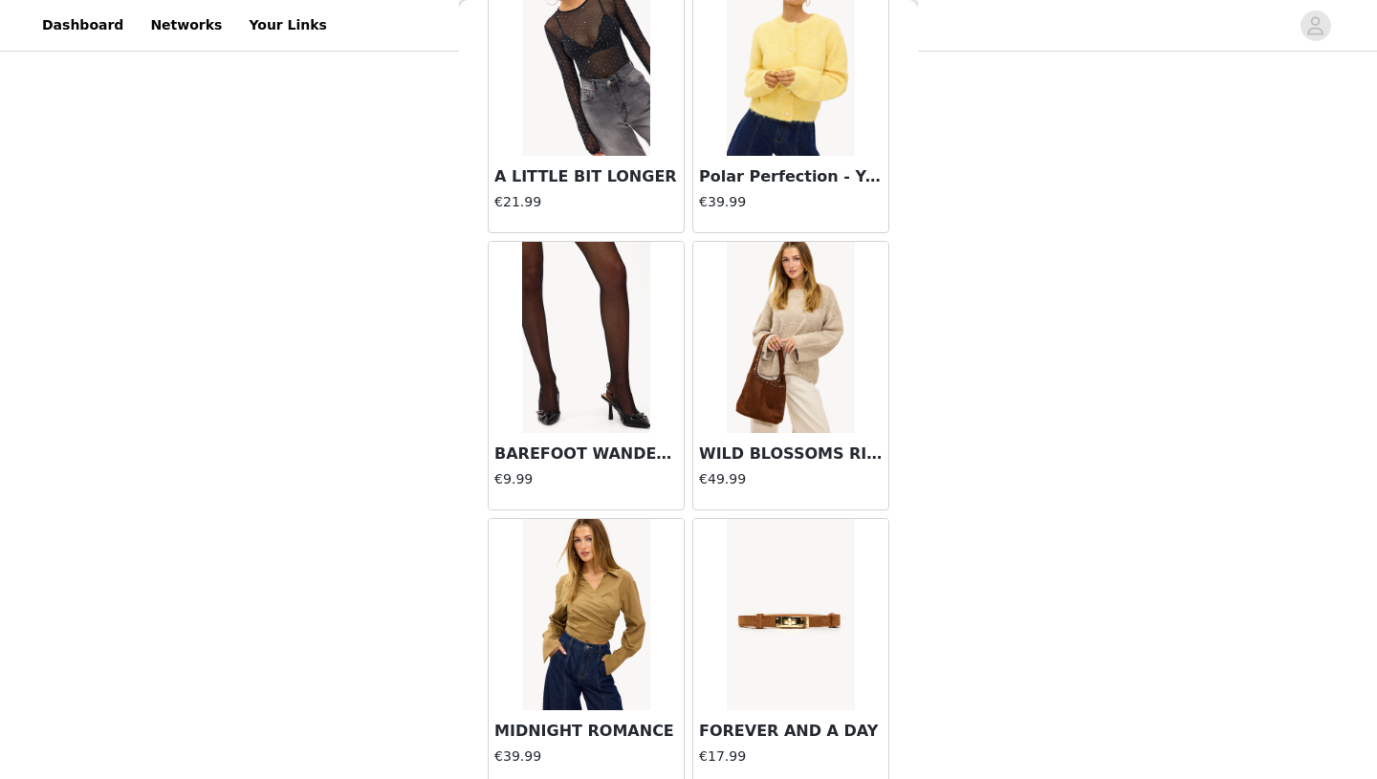
scroll to position [690, 0]
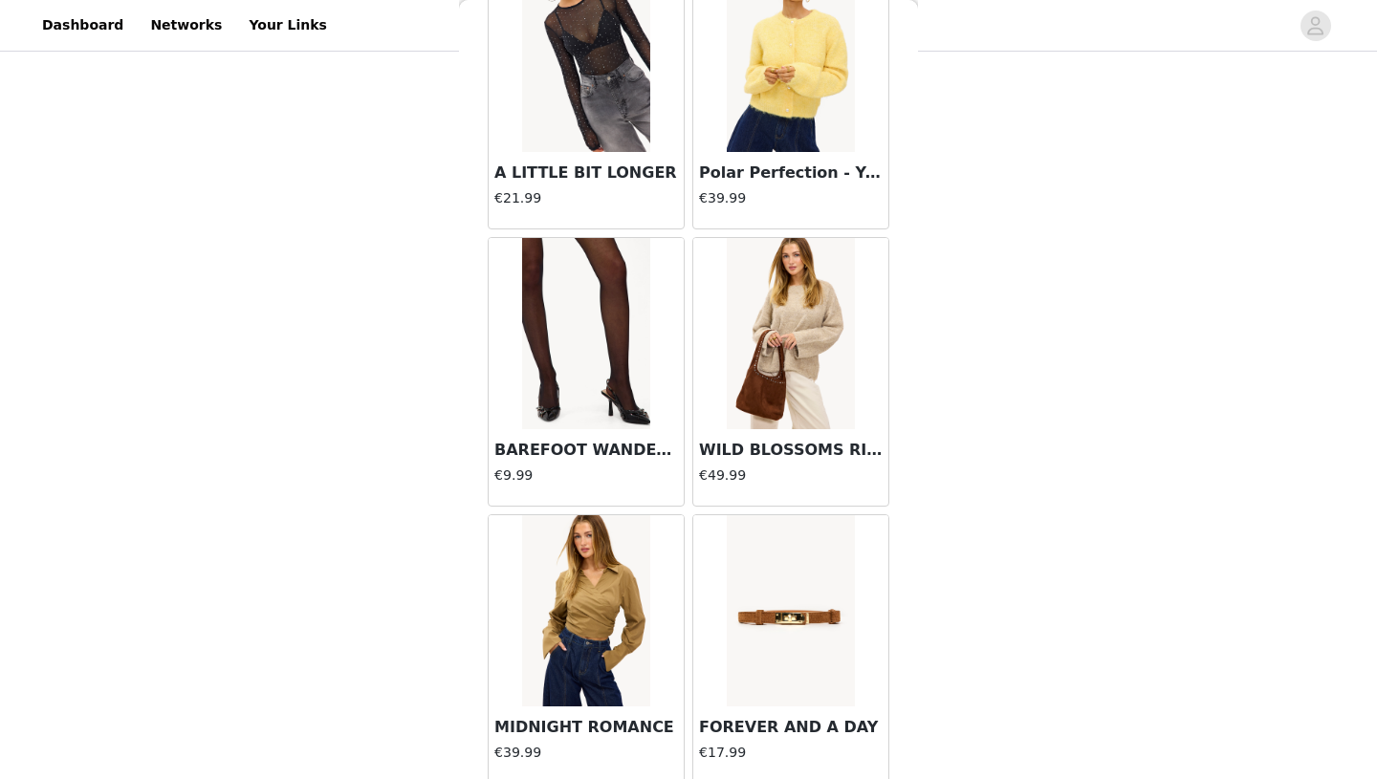
click at [631, 323] on img at bounding box center [585, 333] width 127 height 191
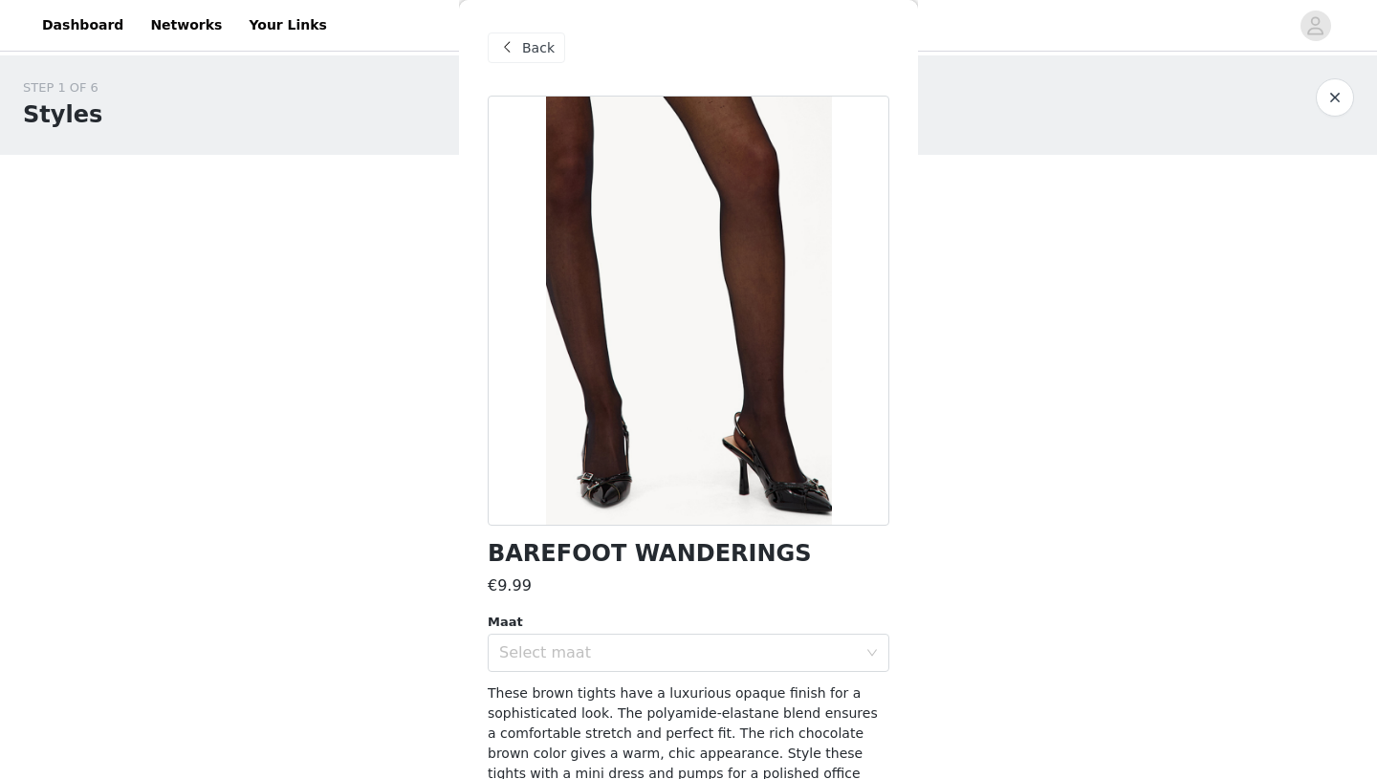
scroll to position [1, 0]
click at [531, 41] on span "Back" at bounding box center [538, 47] width 33 height 20
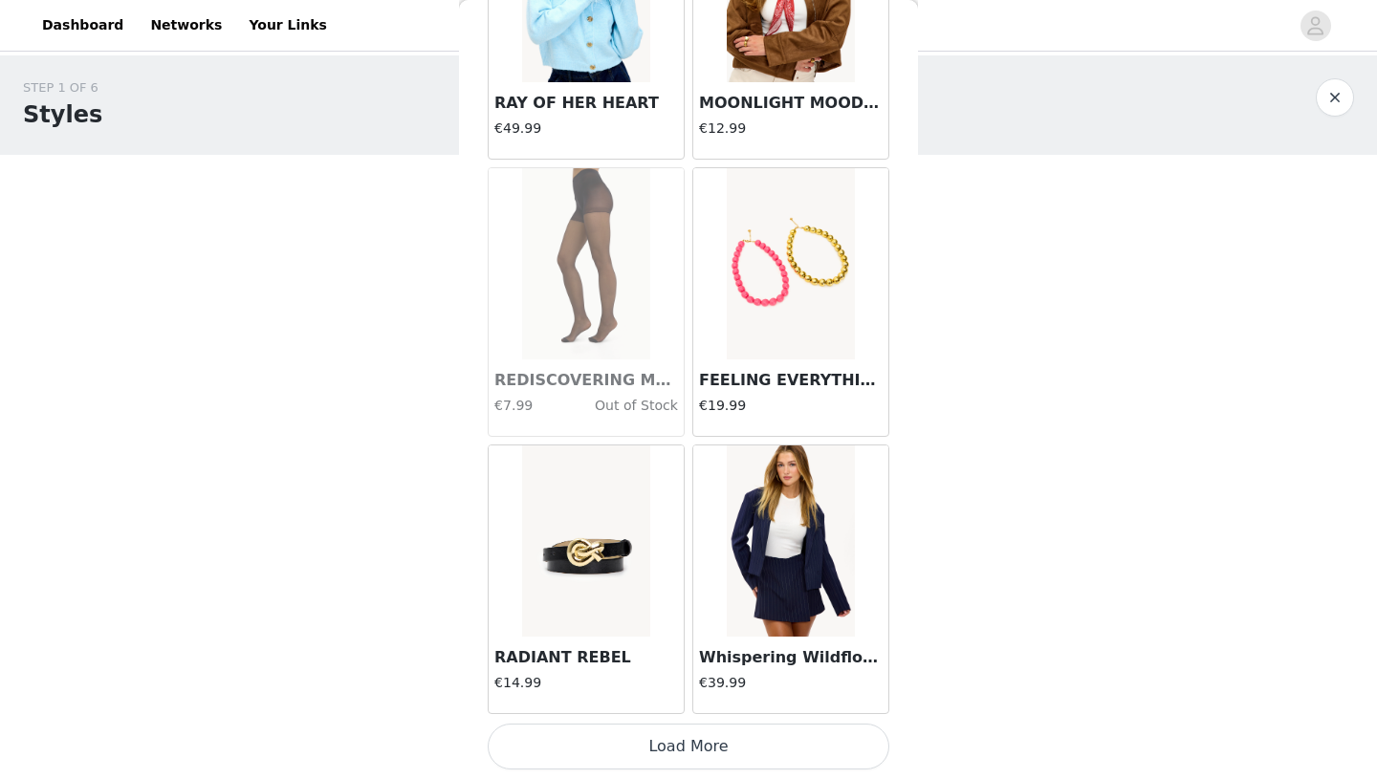
scroll to position [295, 0]
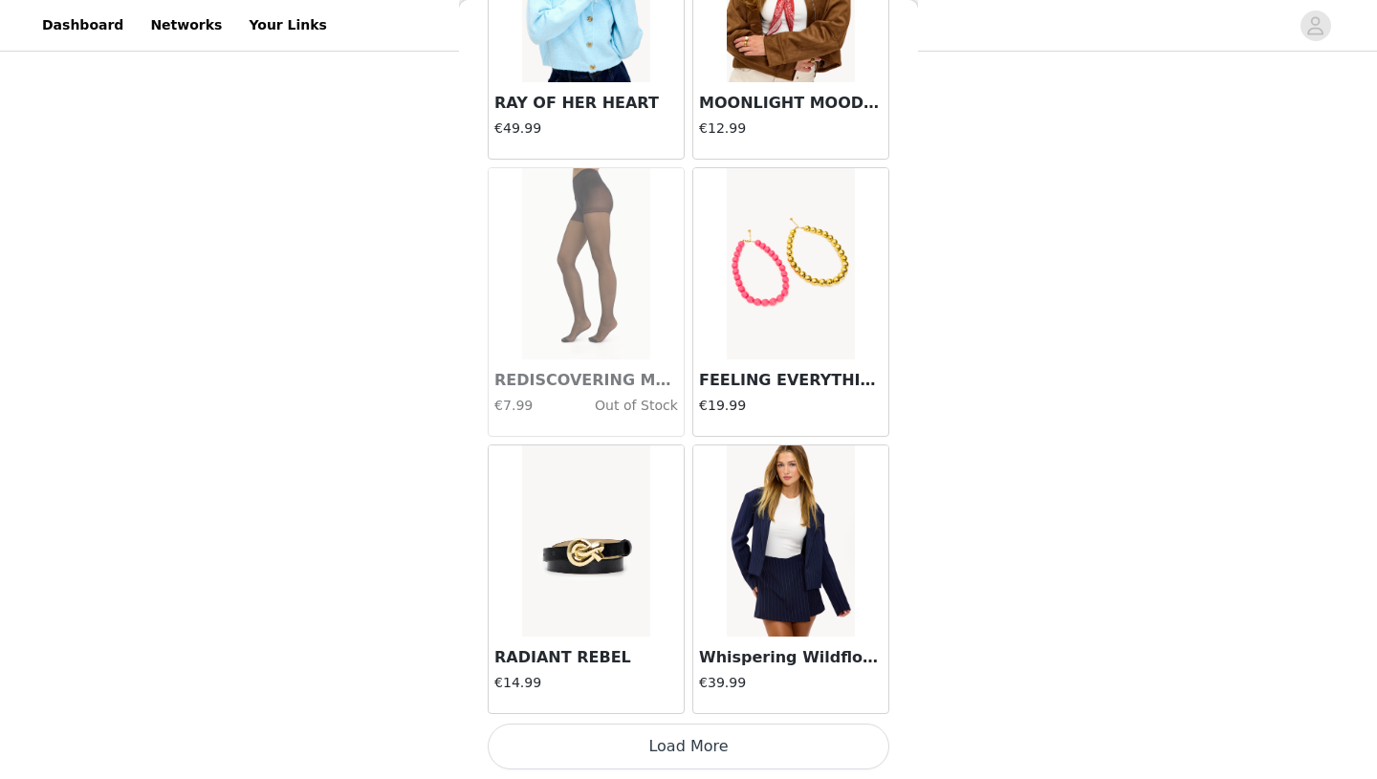
click at [646, 749] on button "Load More" at bounding box center [689, 747] width 402 height 46
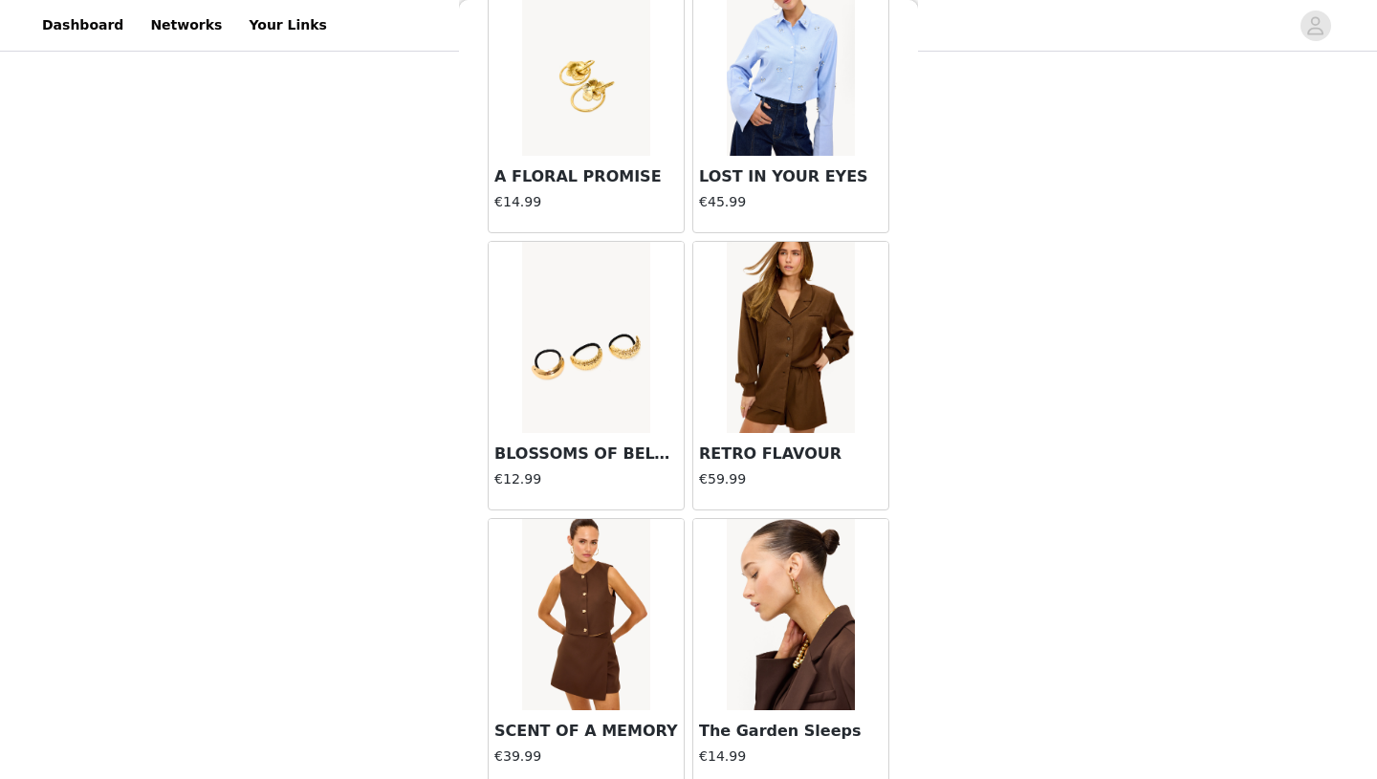
scroll to position [4919, 0]
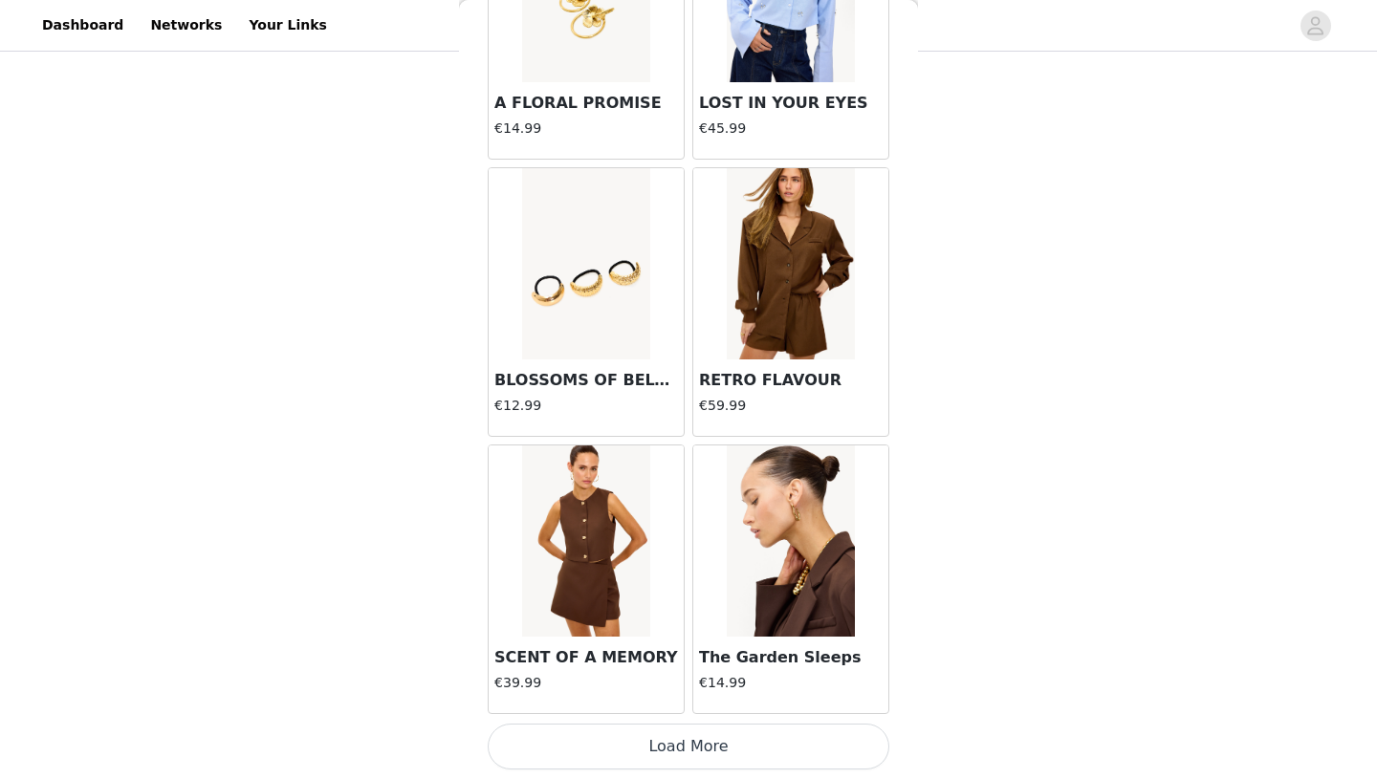
click at [684, 738] on button "Load More" at bounding box center [689, 747] width 402 height 46
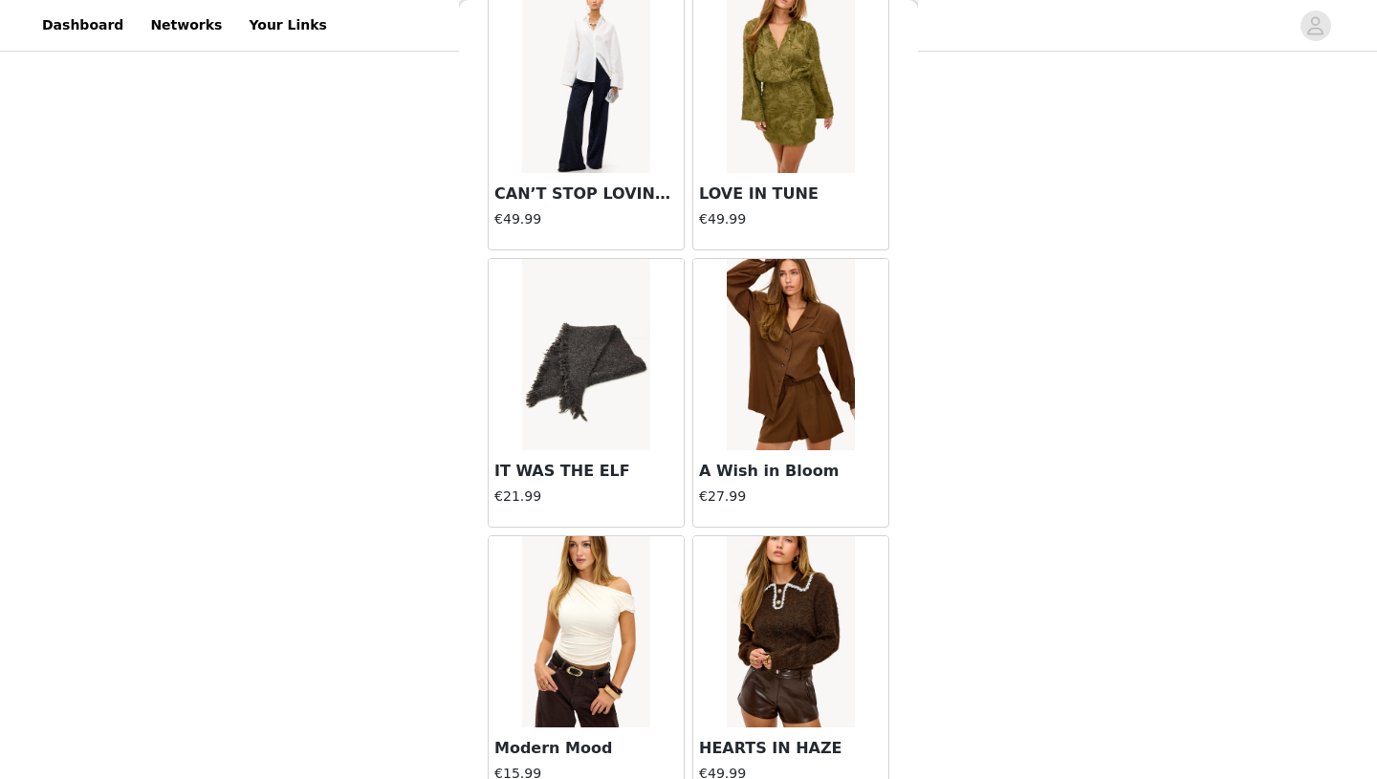
scroll to position [7691, 0]
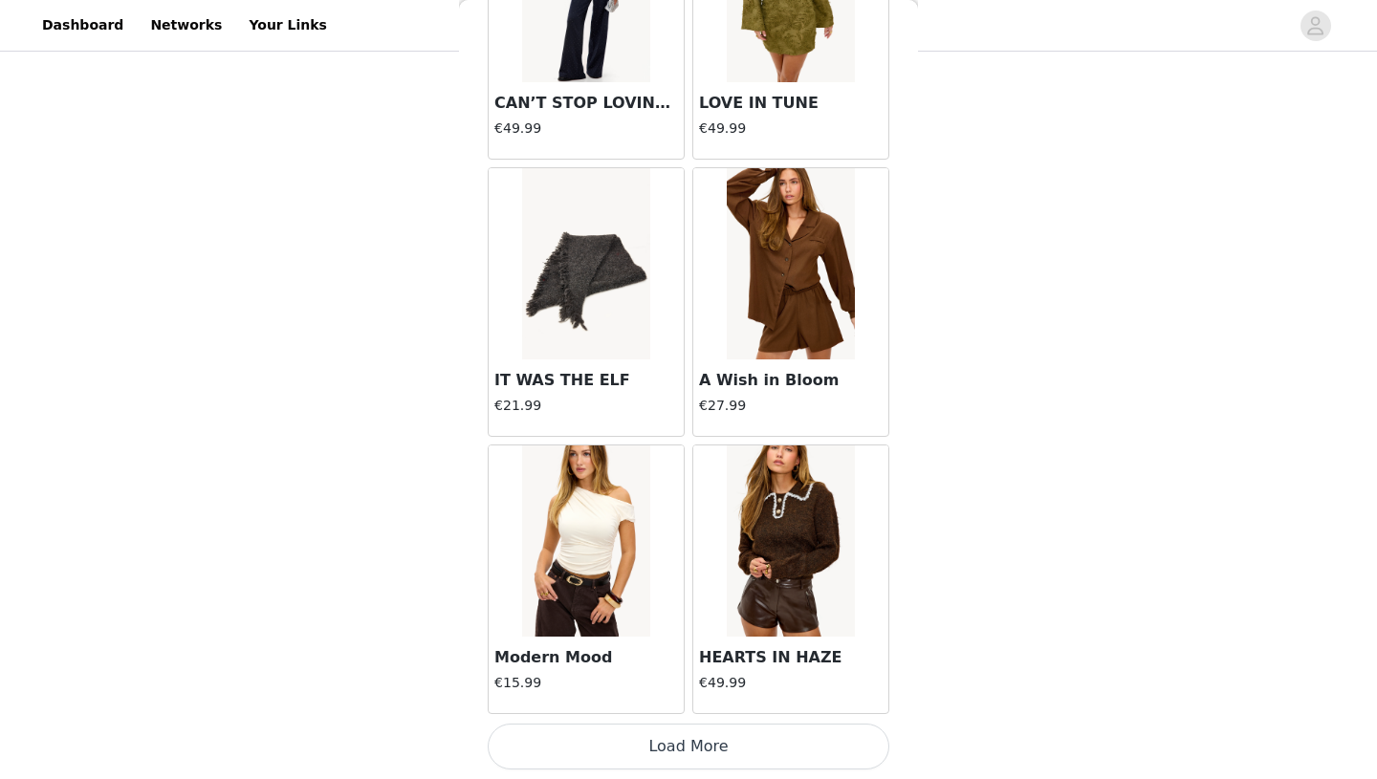
click at [664, 747] on button "Load More" at bounding box center [689, 747] width 402 height 46
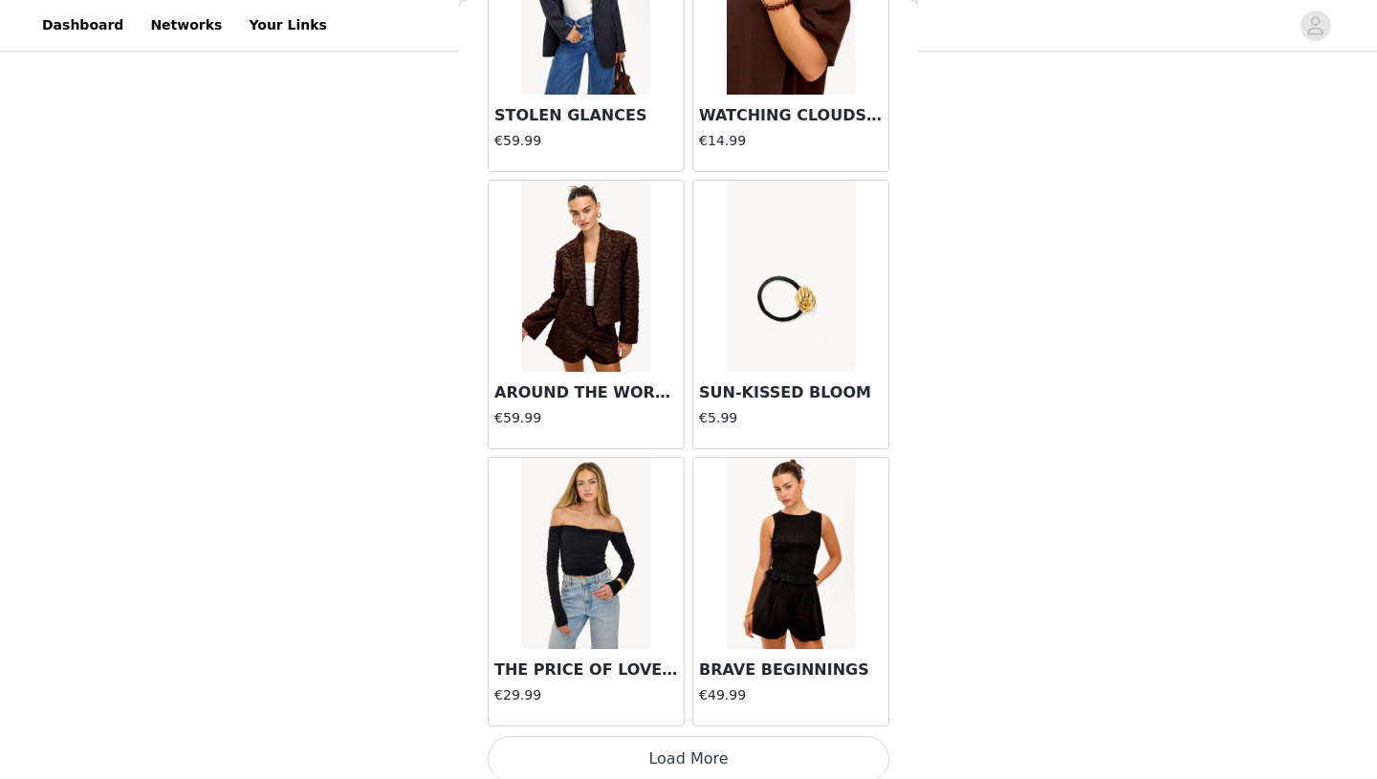
scroll to position [10463, 0]
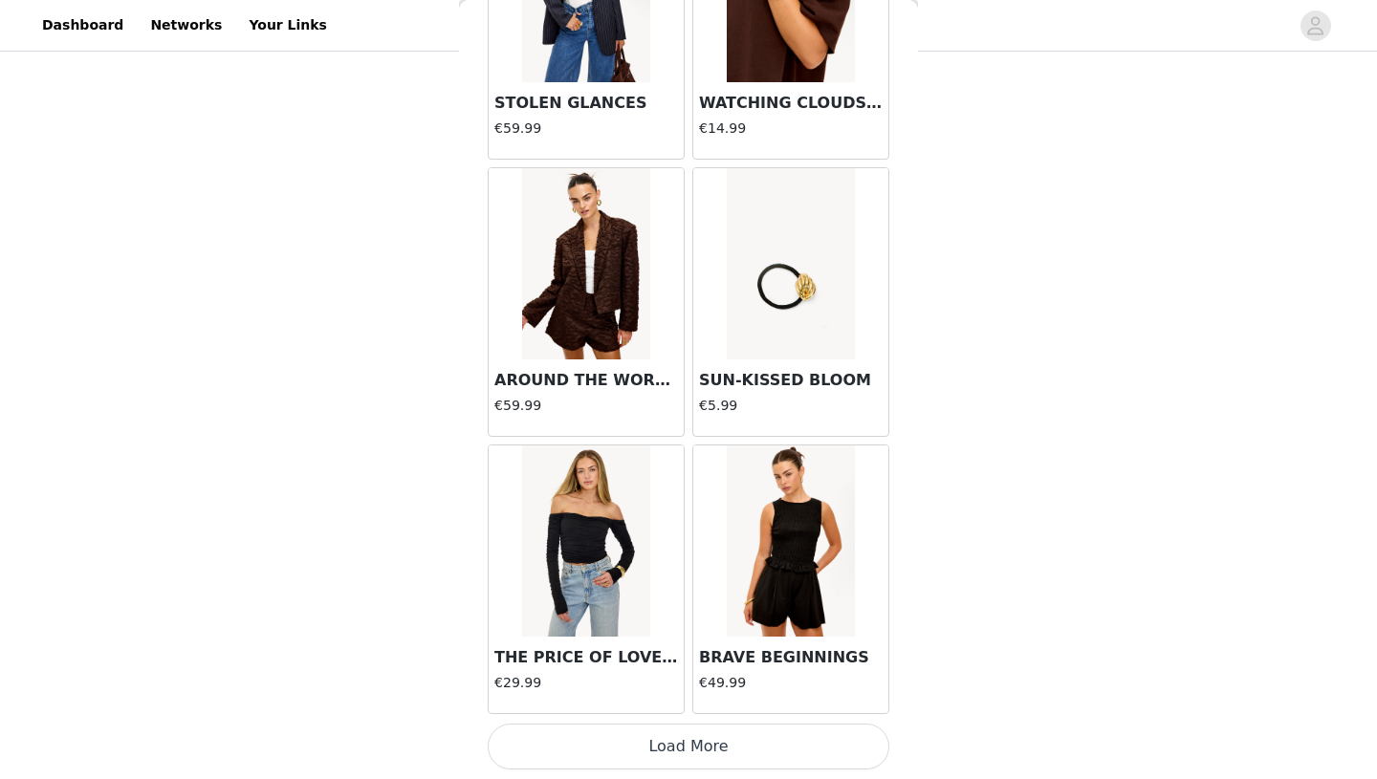
click at [710, 750] on button "Load More" at bounding box center [689, 747] width 402 height 46
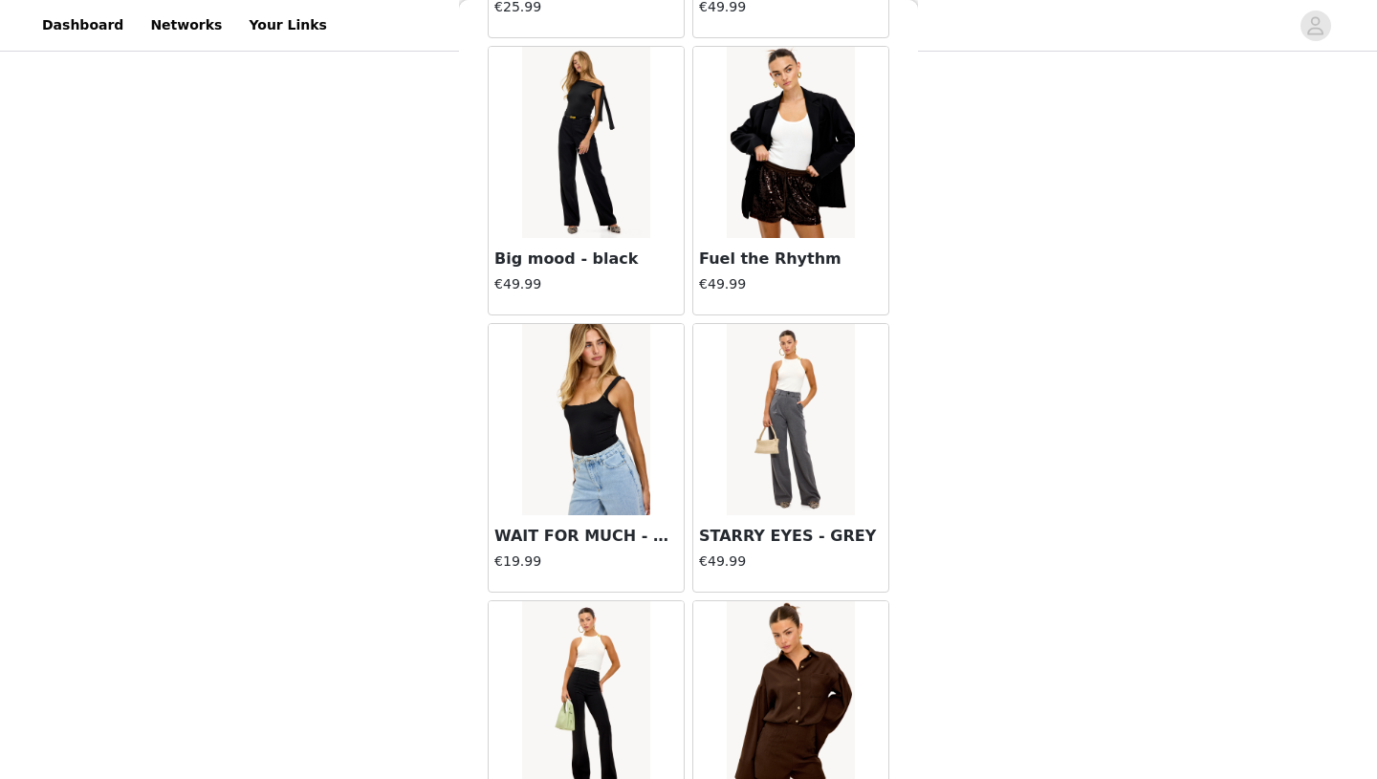
scroll to position [13236, 0]
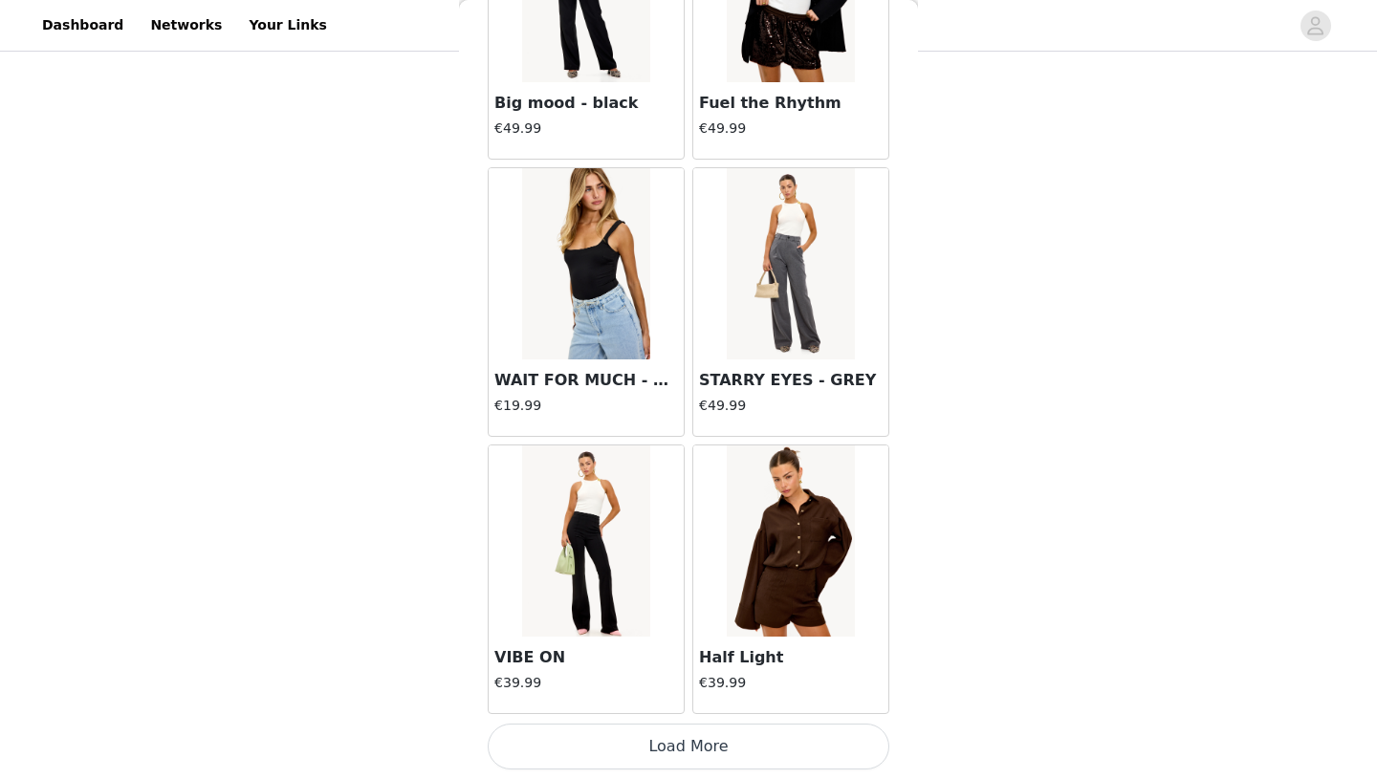
click at [728, 748] on button "Load More" at bounding box center [689, 747] width 402 height 46
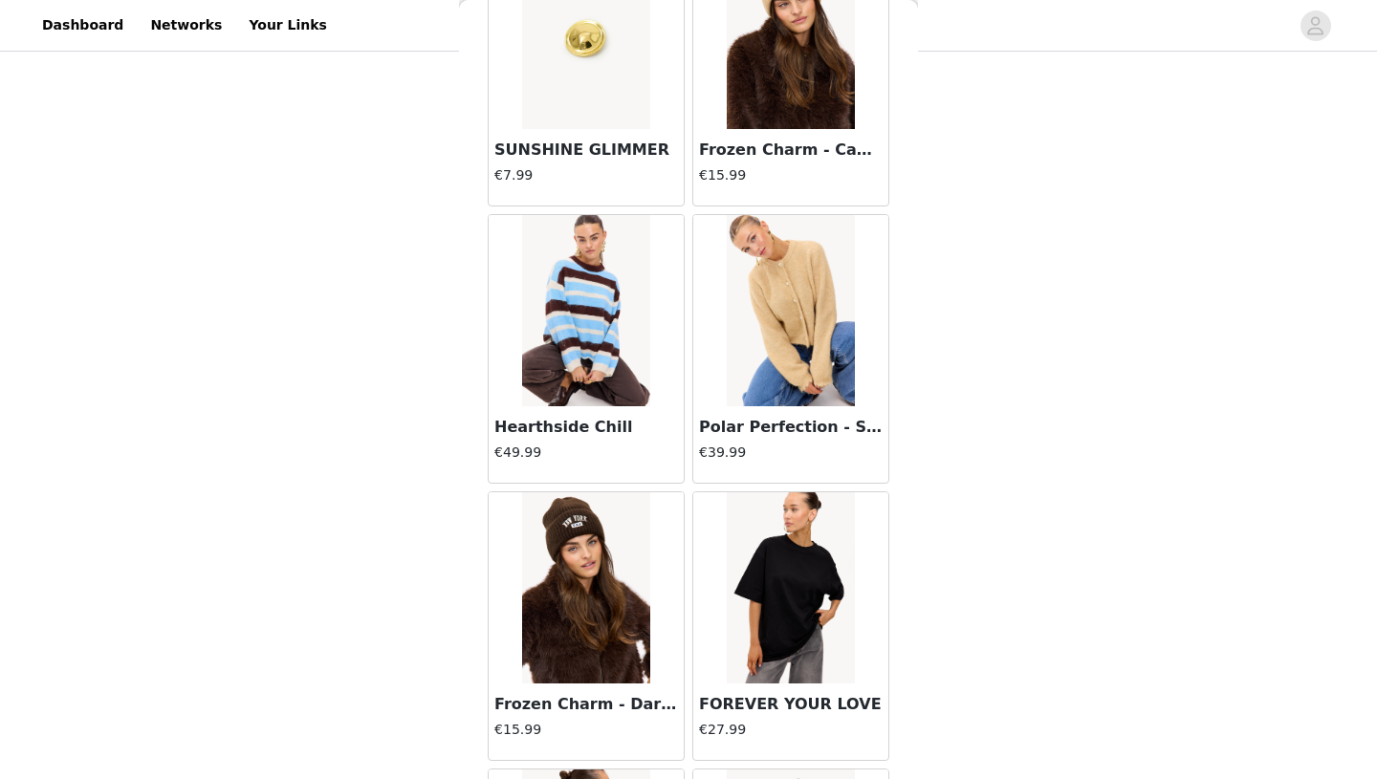
scroll to position [16008, 0]
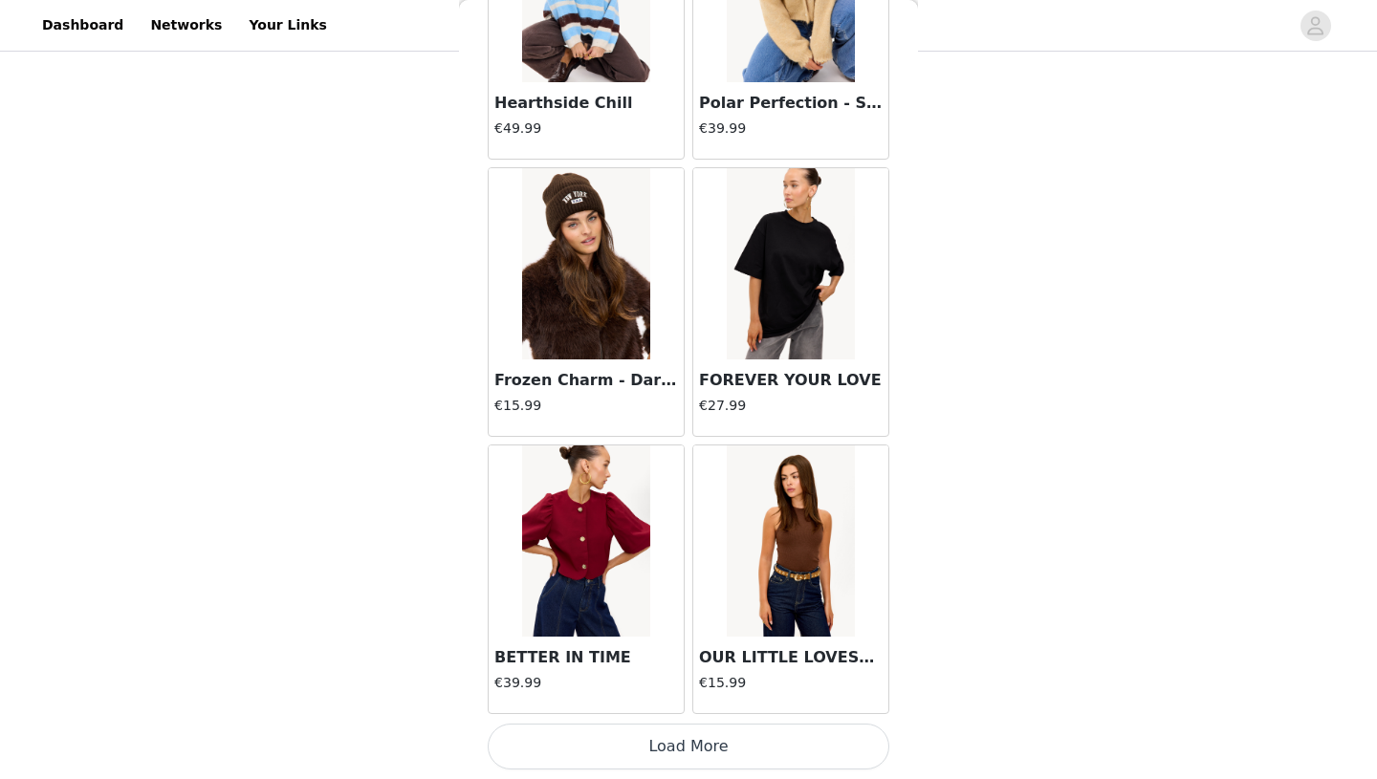
click at [774, 736] on button "Load More" at bounding box center [689, 747] width 402 height 46
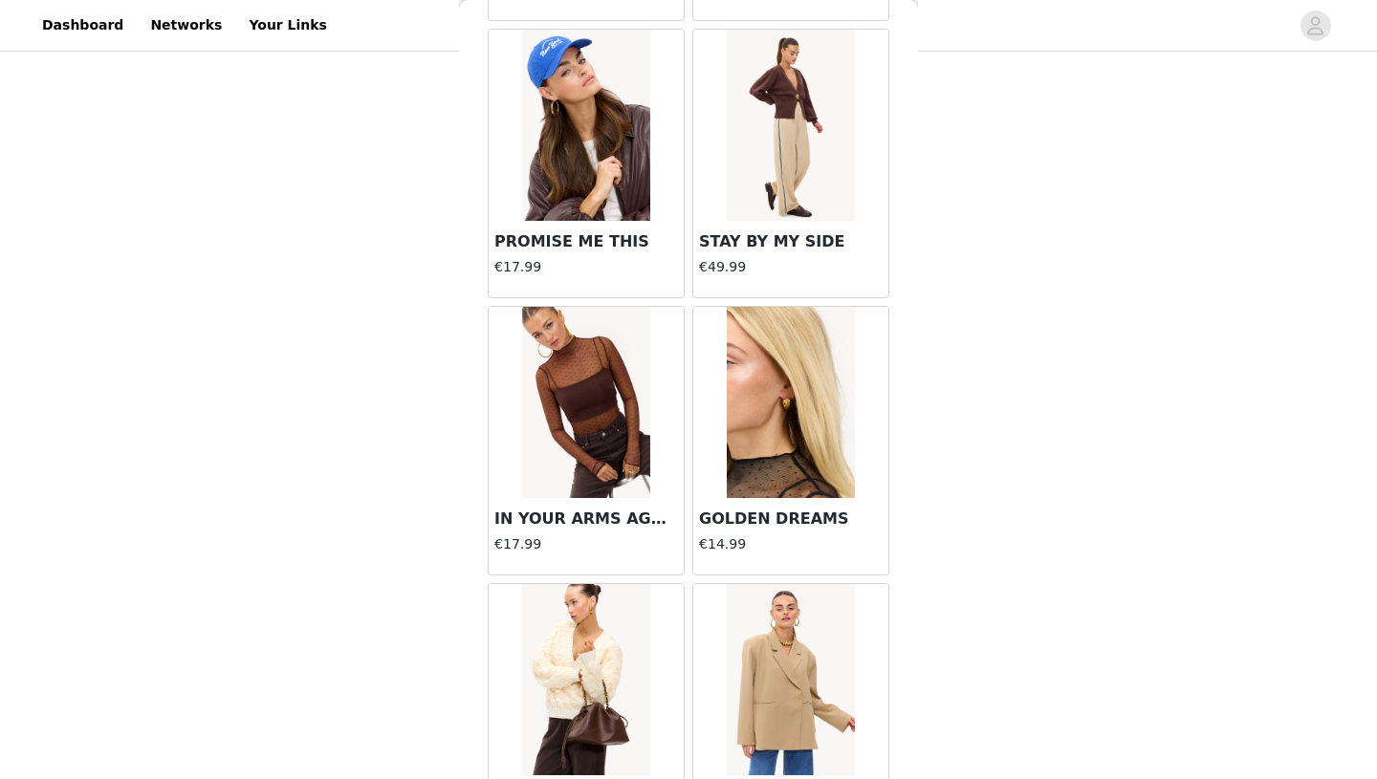
scroll to position [18780, 0]
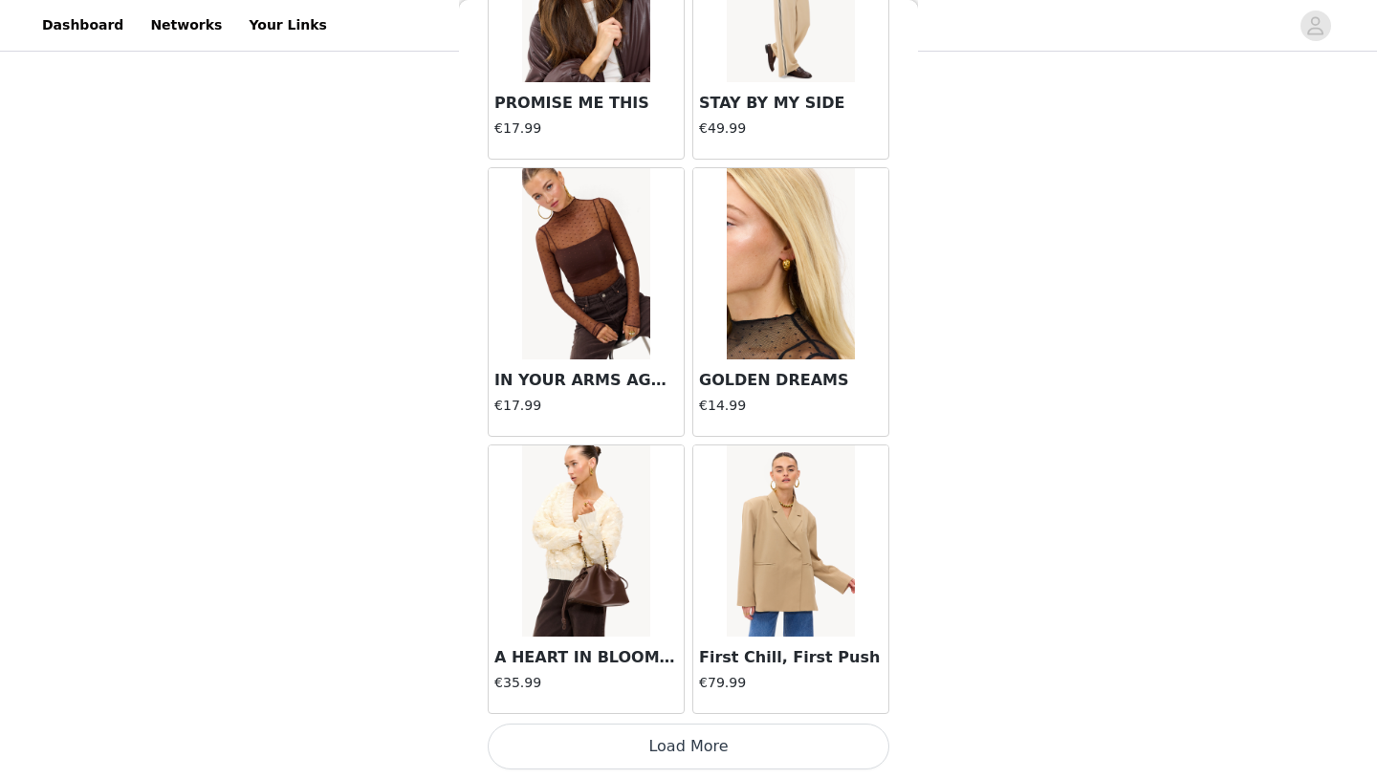
click at [767, 765] on button "Load More" at bounding box center [689, 747] width 402 height 46
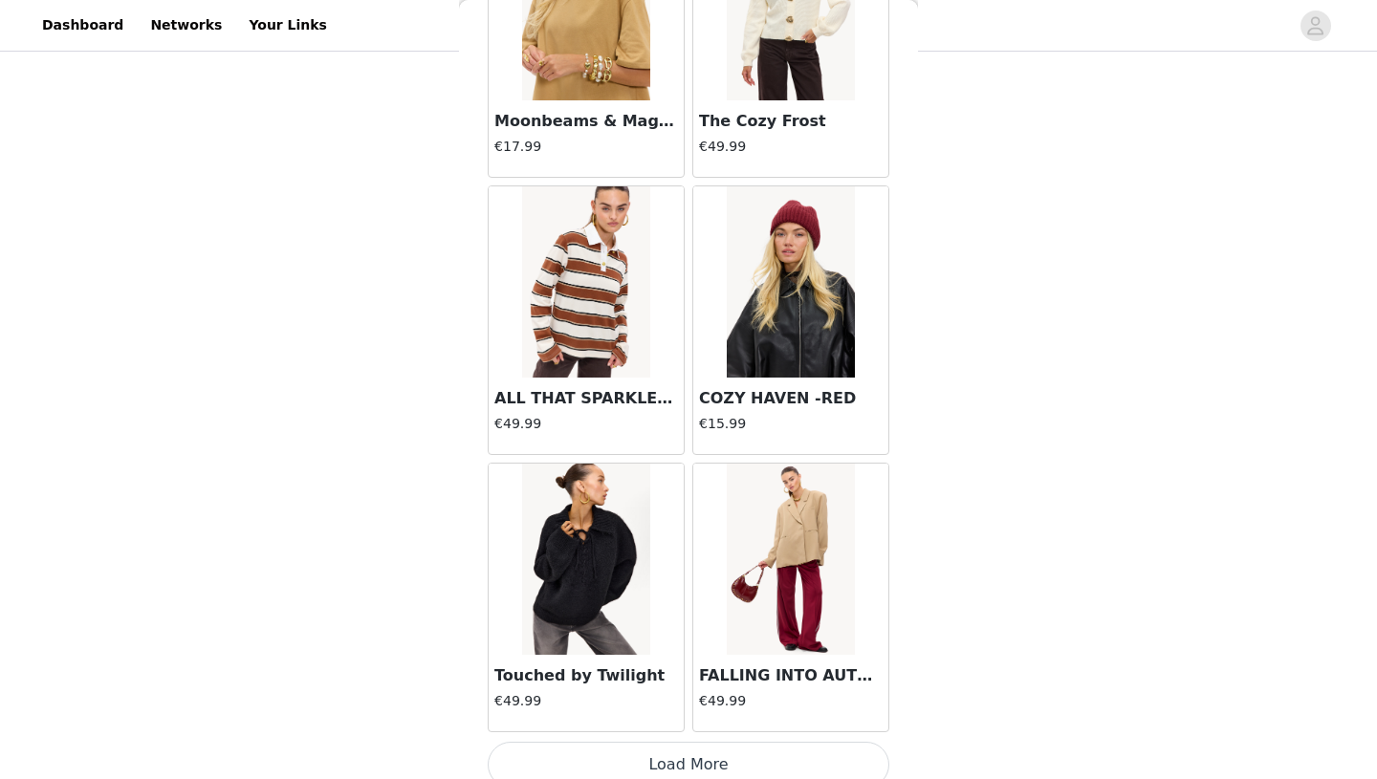
scroll to position [21553, 0]
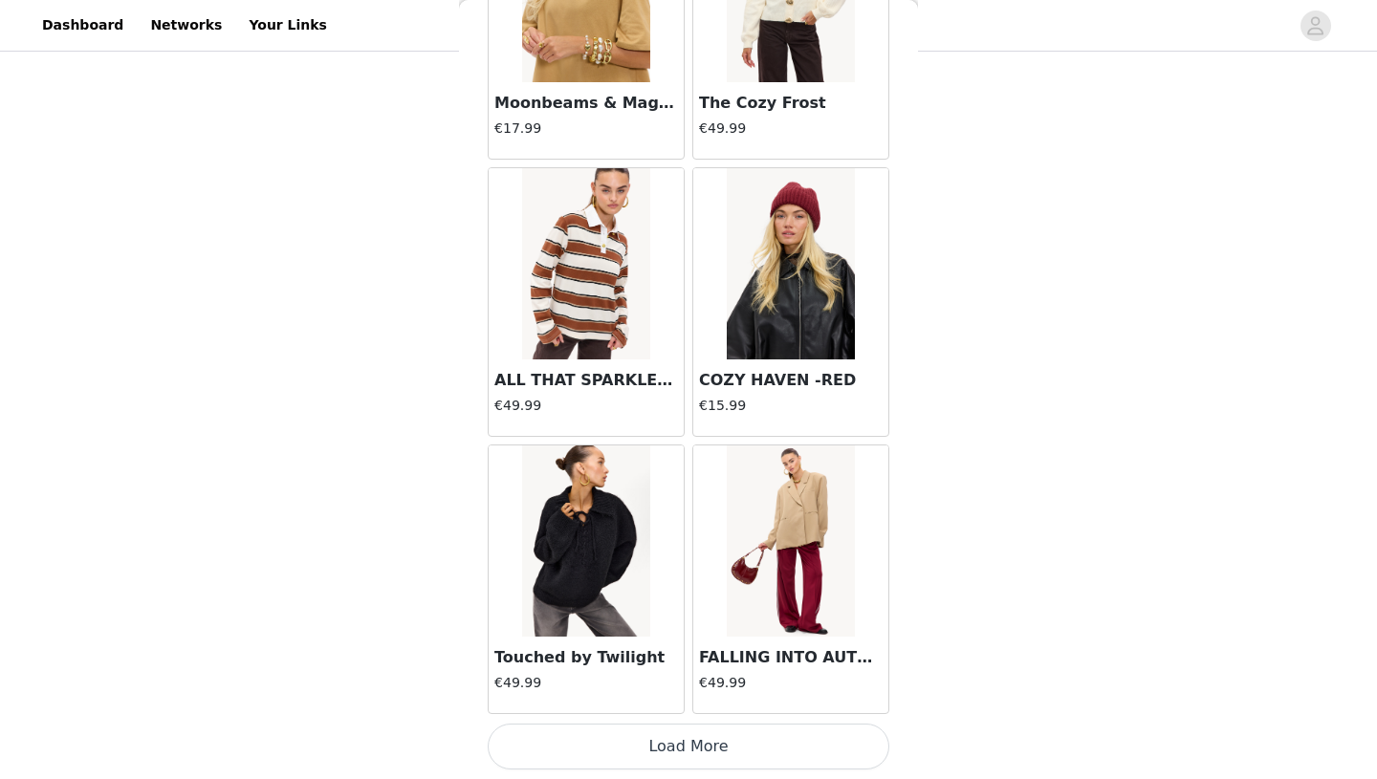
click at [745, 751] on button "Load More" at bounding box center [689, 747] width 402 height 46
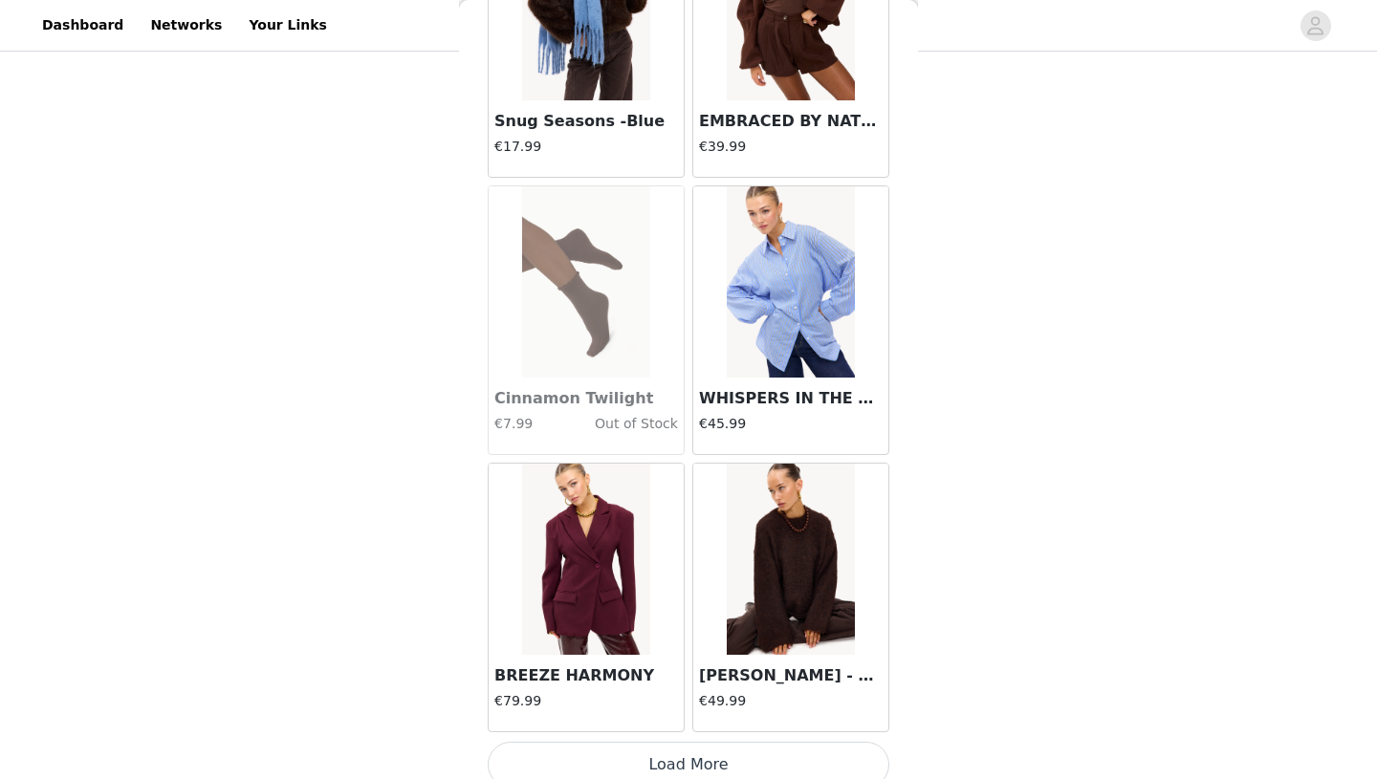
scroll to position [24325, 0]
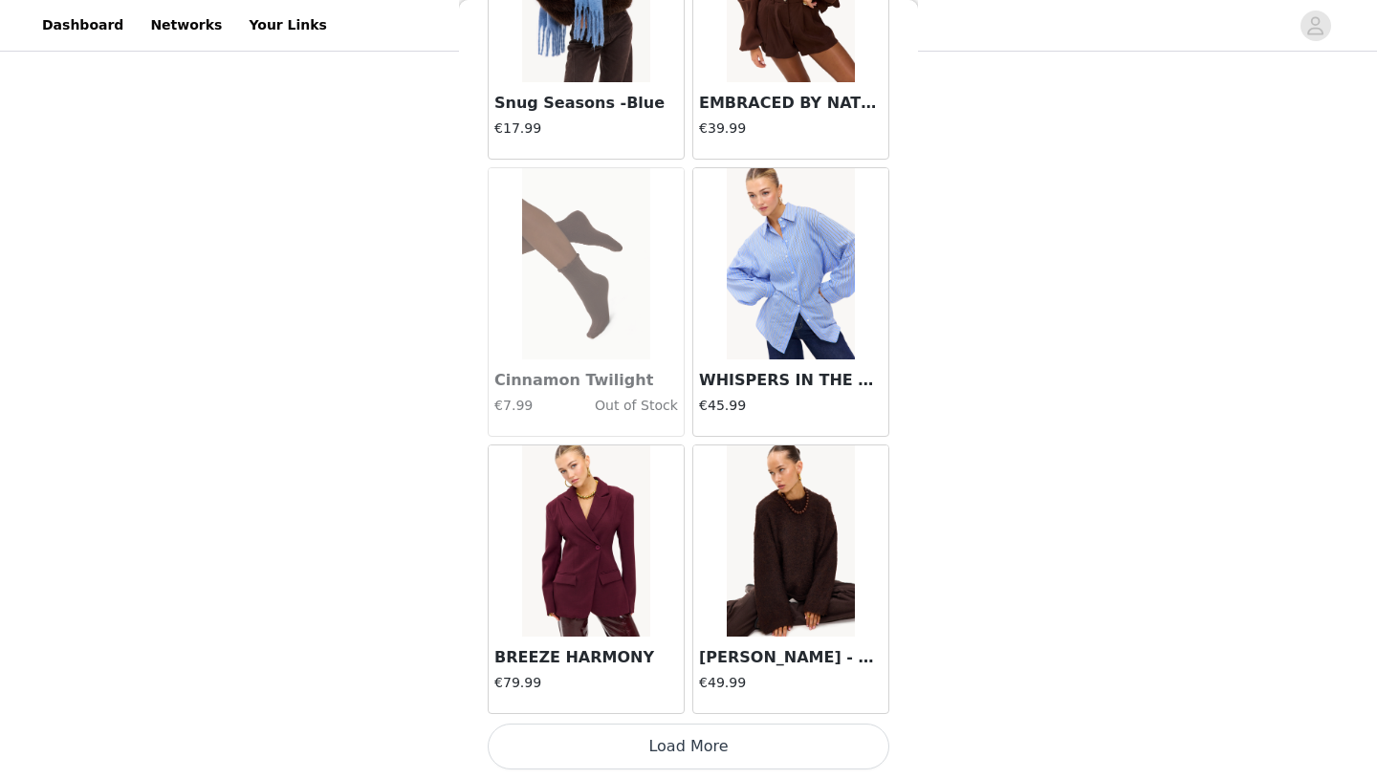
click at [660, 748] on button "Load More" at bounding box center [689, 747] width 402 height 46
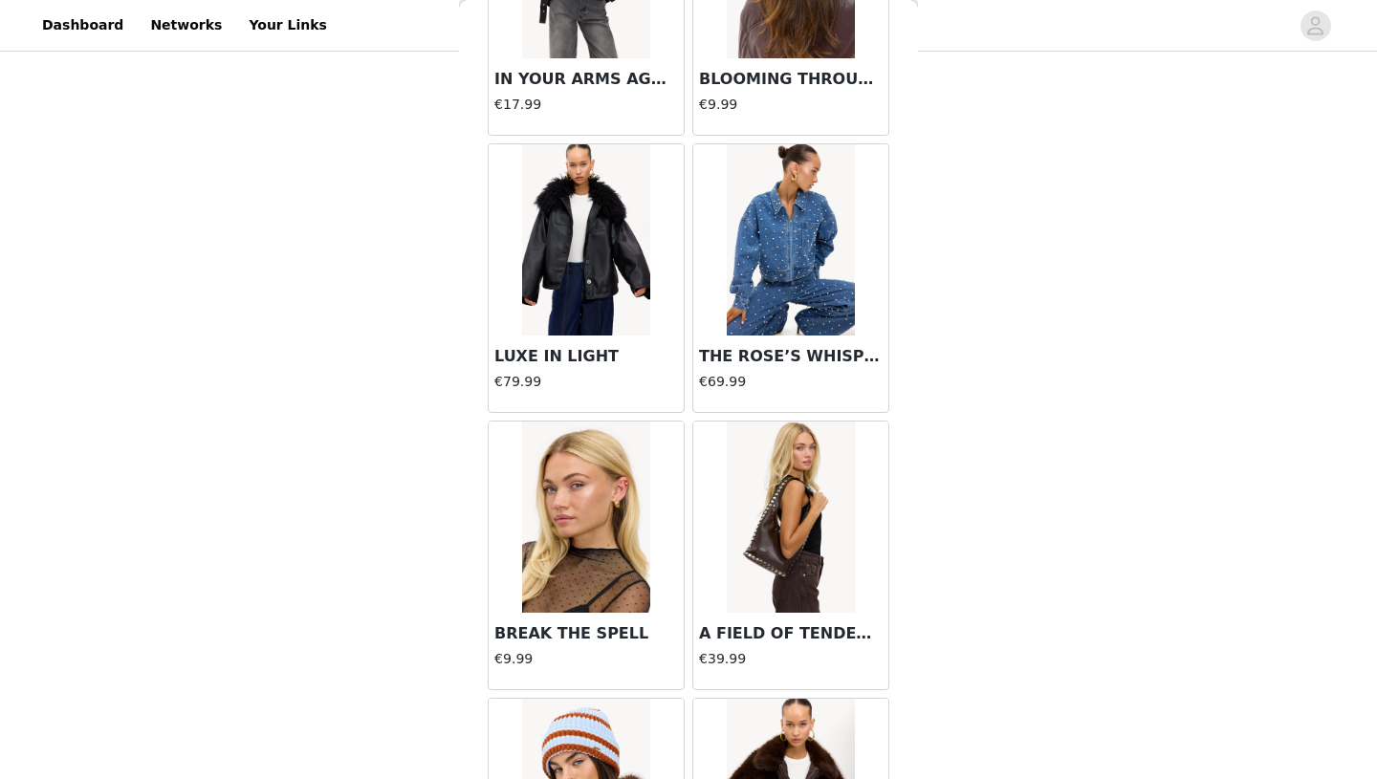
scroll to position [27098, 0]
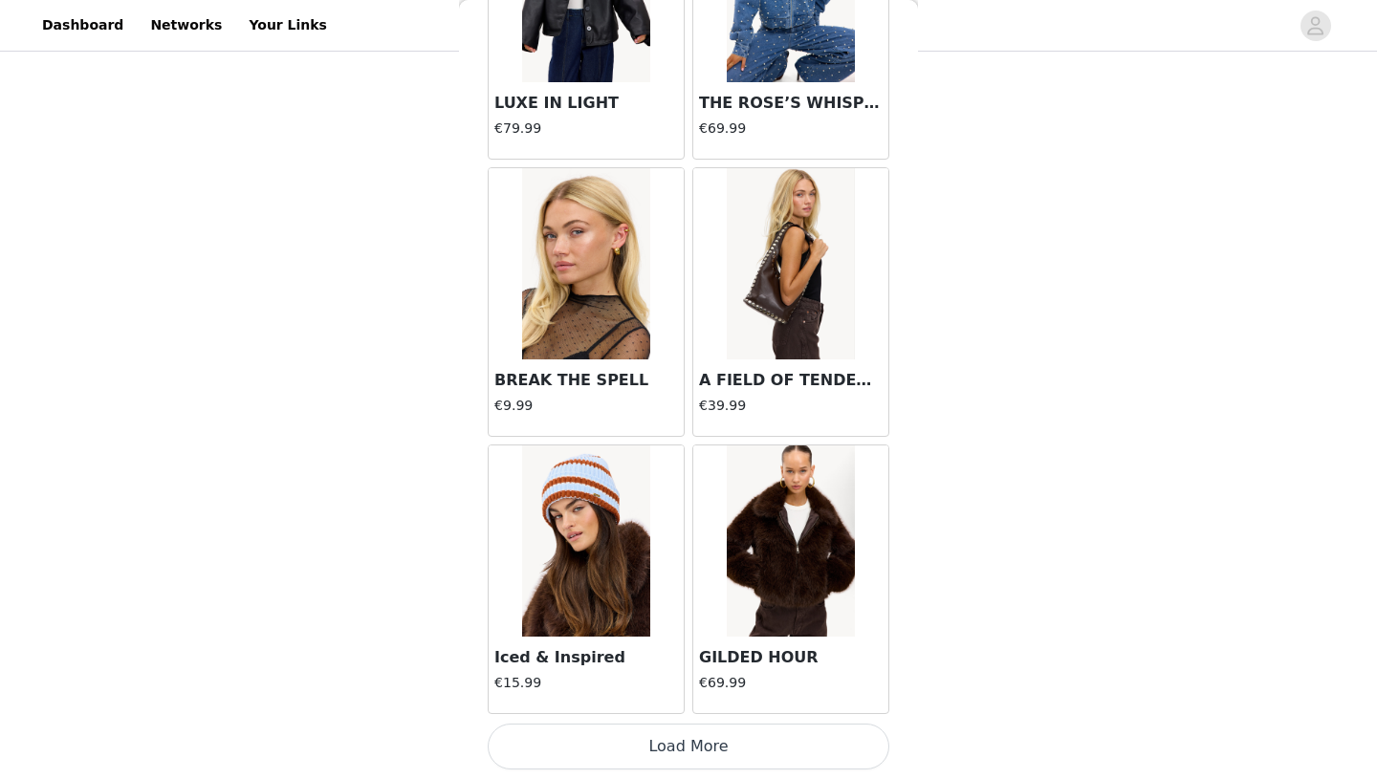
click at [691, 741] on button "Load More" at bounding box center [689, 747] width 402 height 46
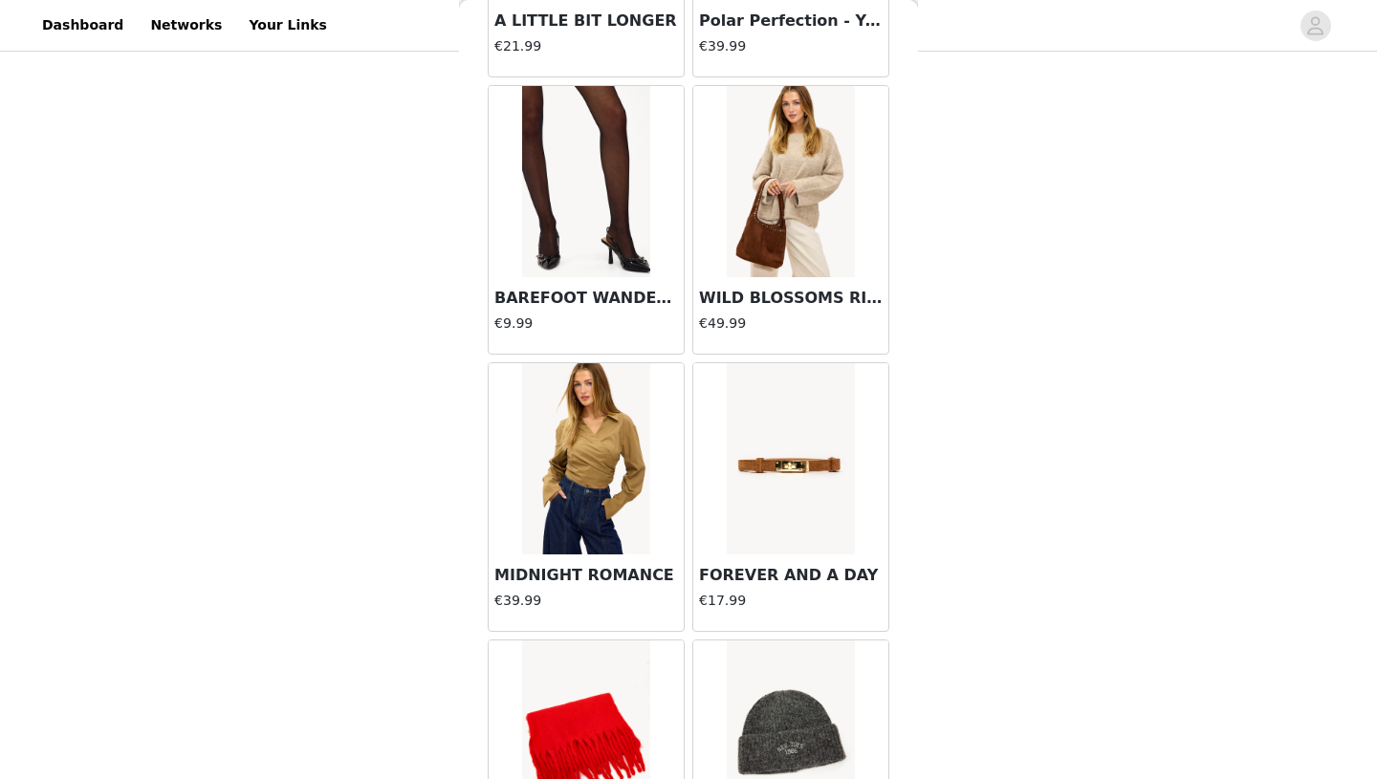
scroll to position [900, 0]
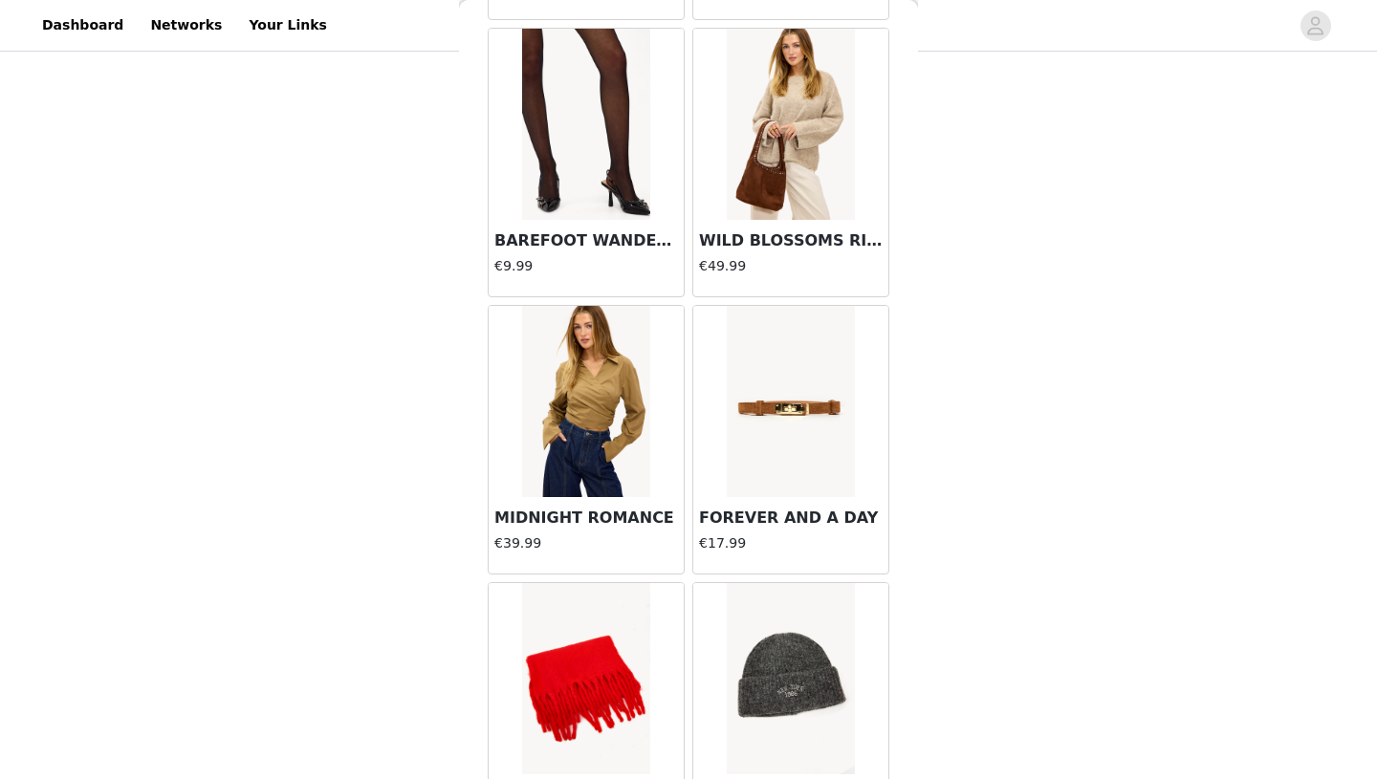
click at [596, 141] on img at bounding box center [585, 124] width 127 height 191
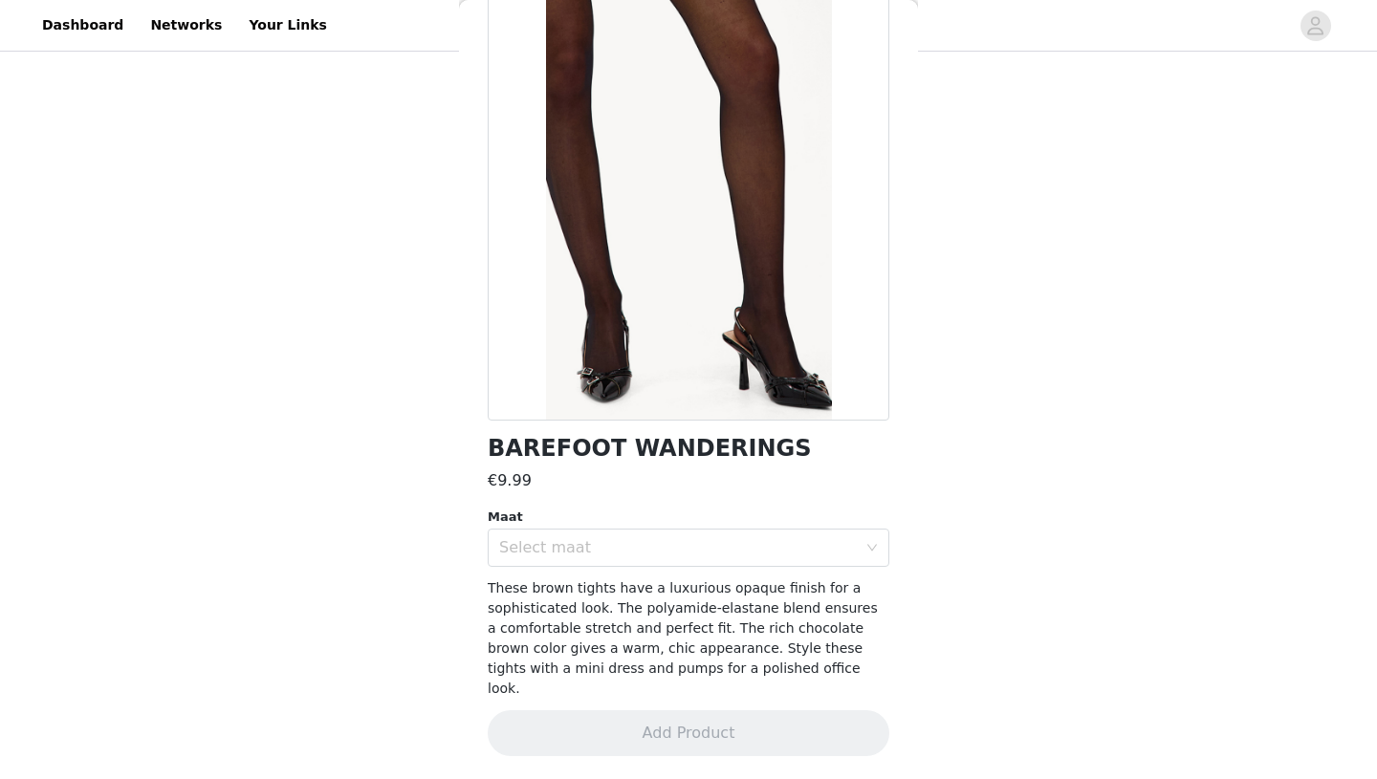
scroll to position [87, 0]
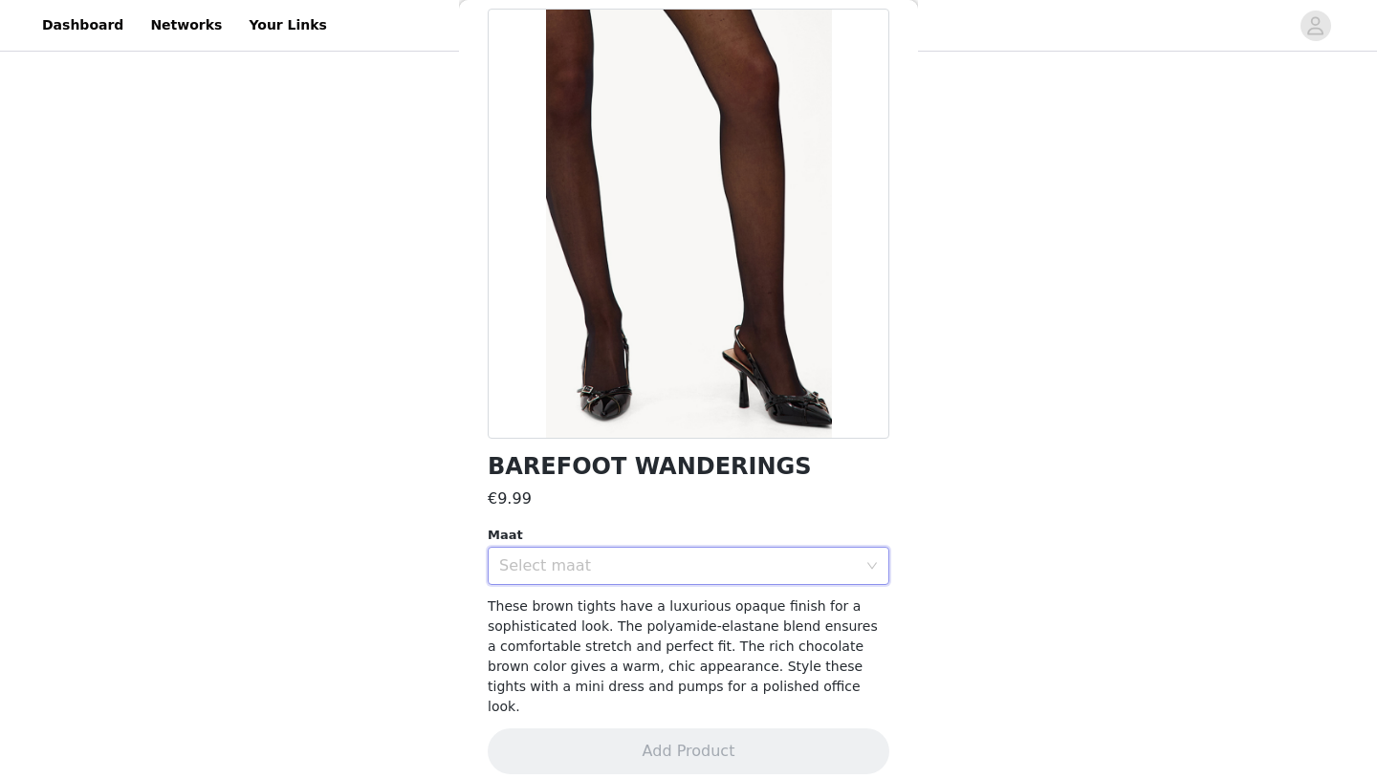
click at [589, 583] on div "Select maat" at bounding box center [682, 566] width 366 height 36
click at [576, 614] on li "ONESIZE" at bounding box center [689, 608] width 402 height 31
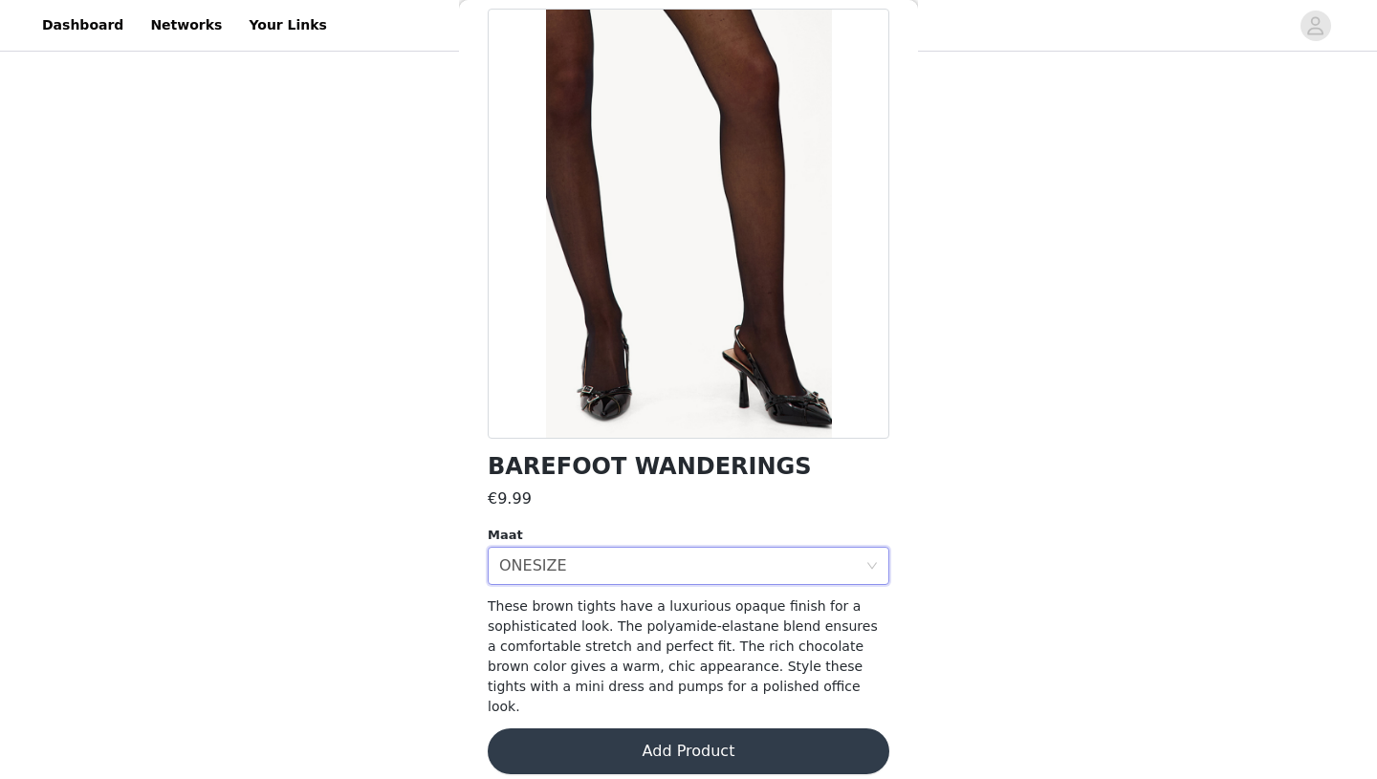
click at [605, 747] on button "Add Product" at bounding box center [689, 751] width 402 height 46
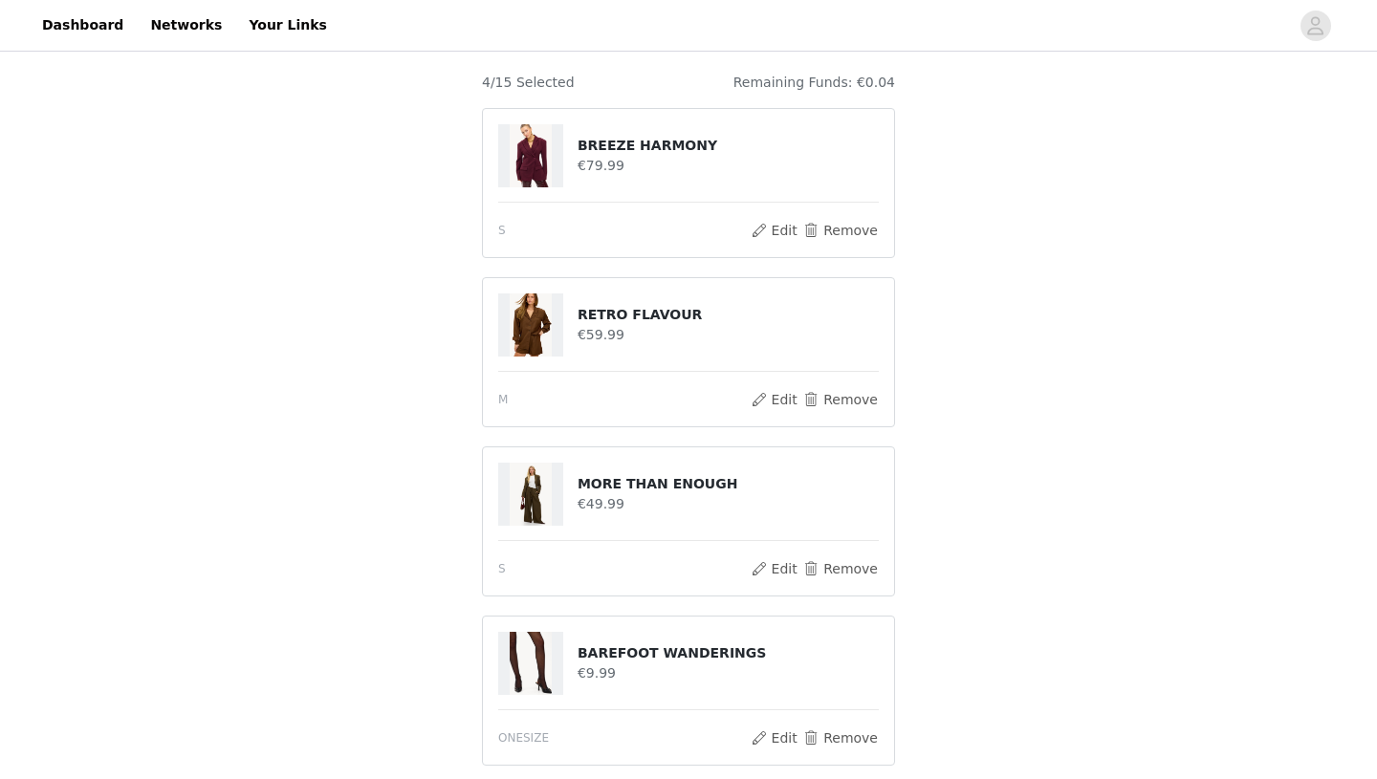
scroll to position [246, 0]
click at [784, 217] on button "Edit" at bounding box center [773, 228] width 49 height 23
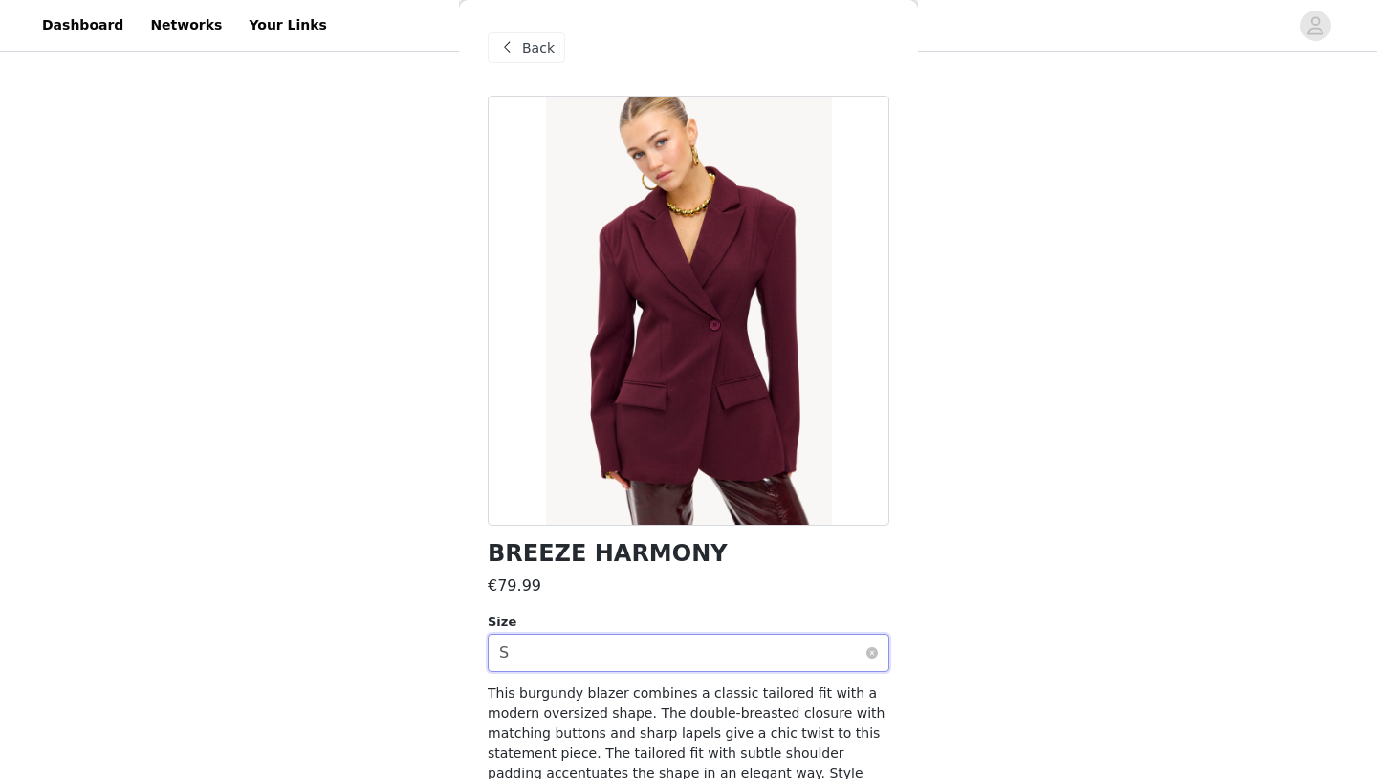
click at [587, 637] on div "Select size S" at bounding box center [682, 653] width 366 height 36
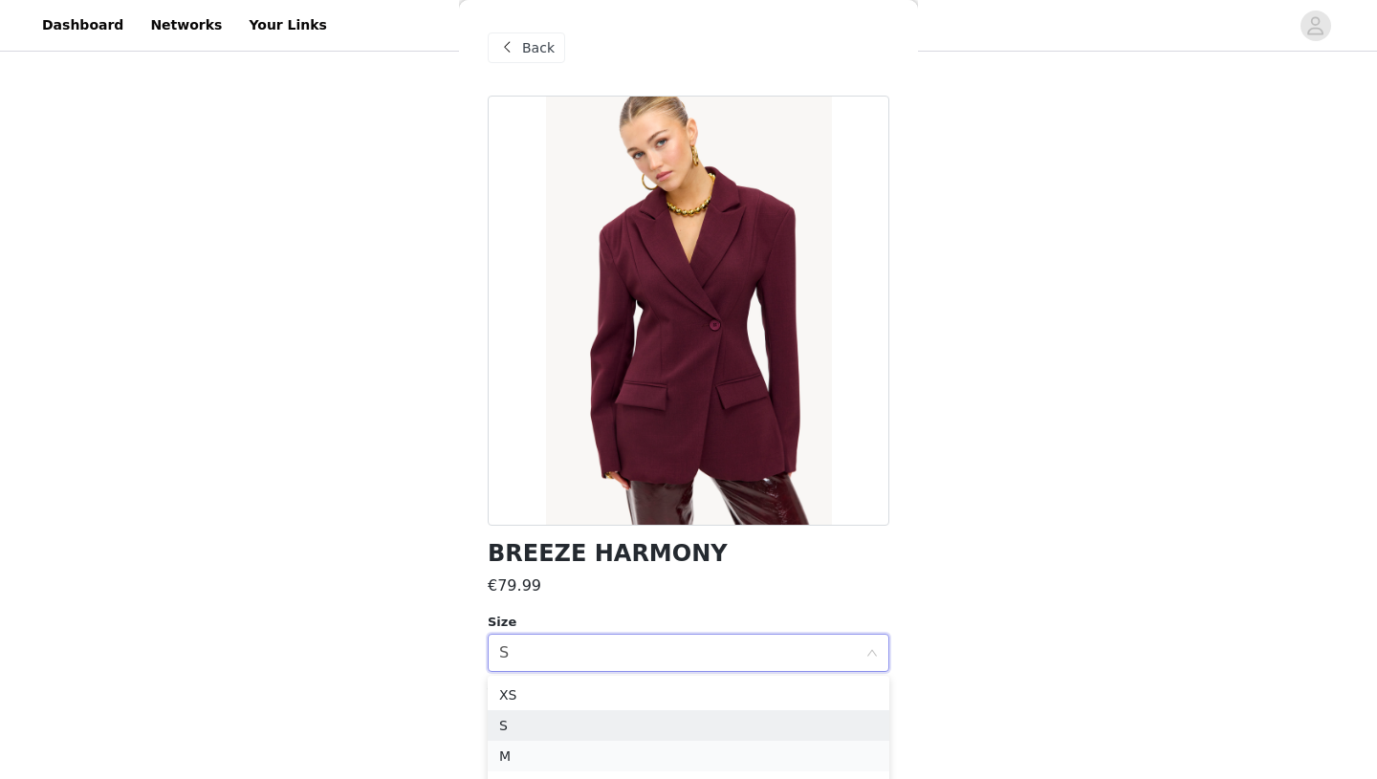
click at [560, 742] on li "M" at bounding box center [689, 756] width 402 height 31
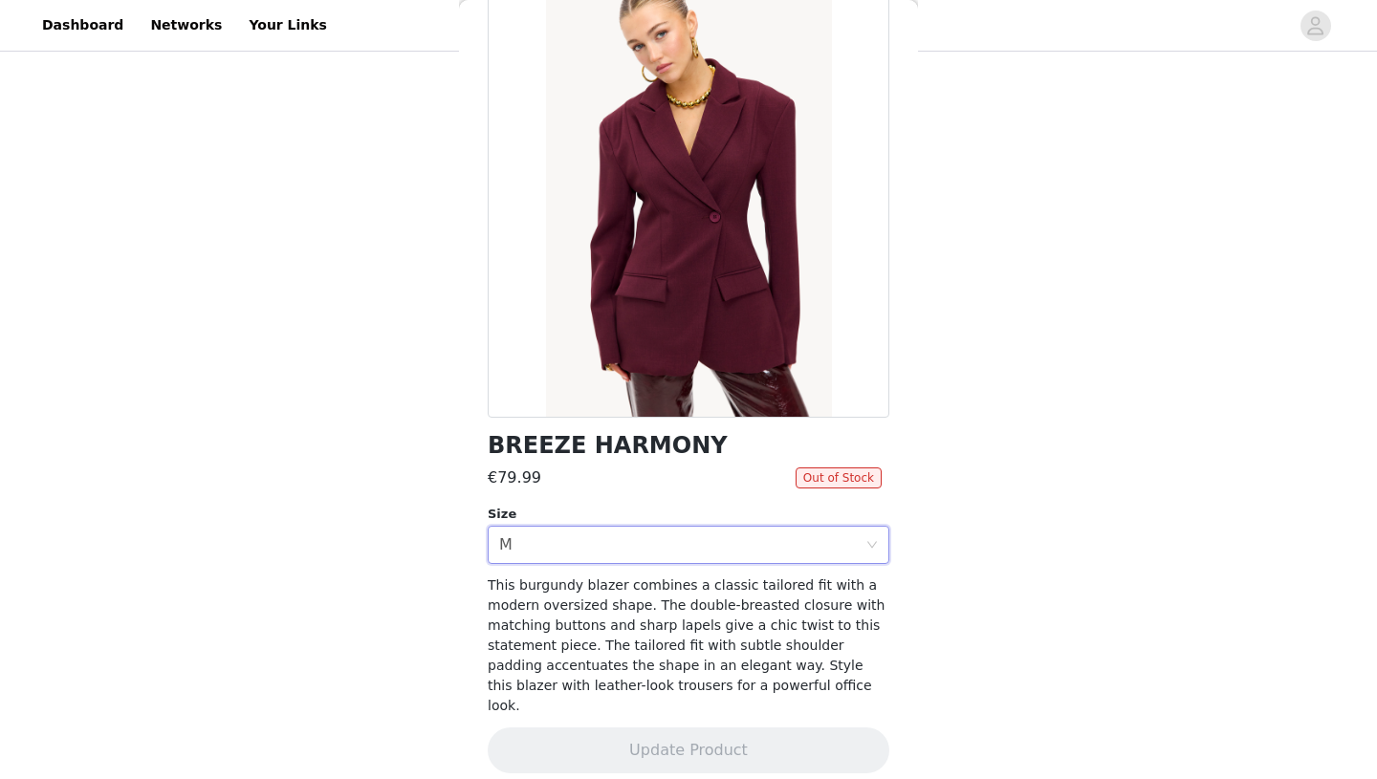
scroll to position [0, 0]
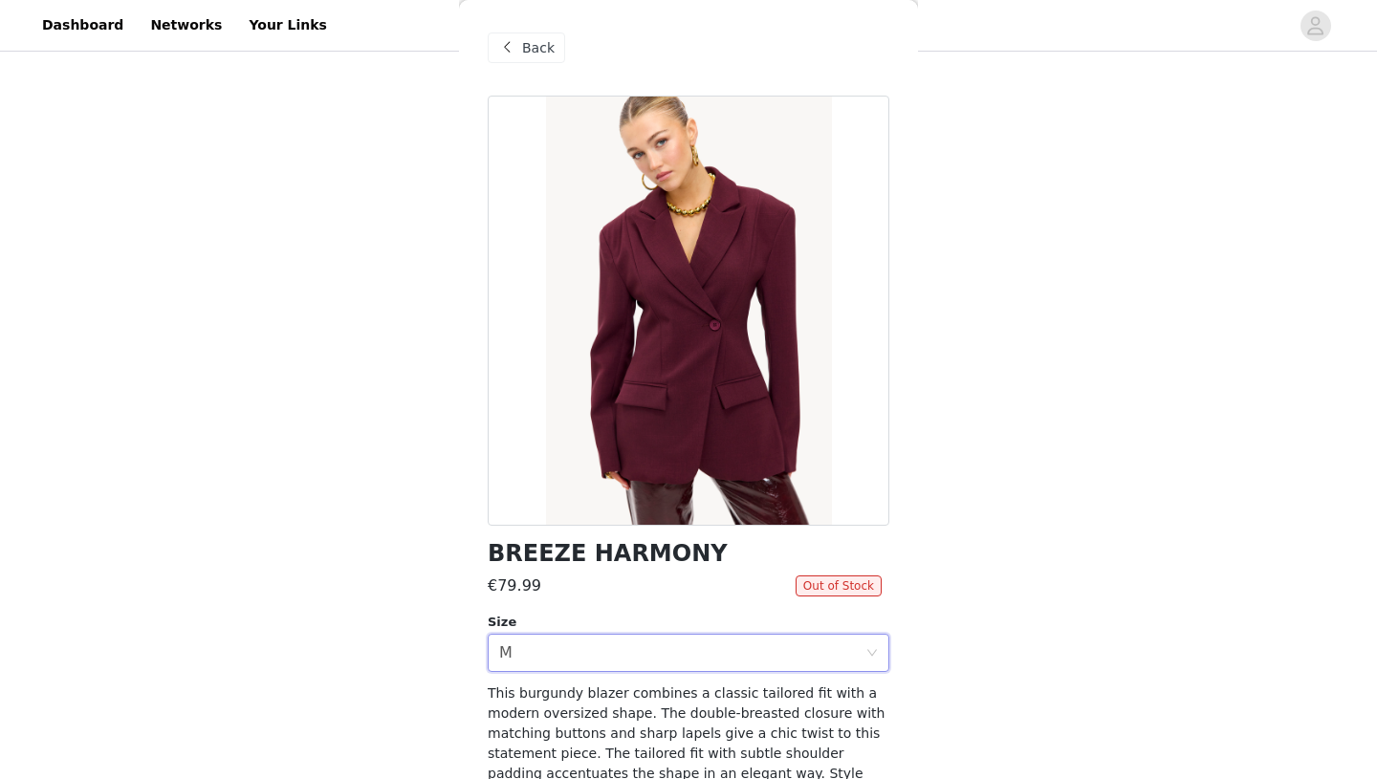
click at [519, 49] on div "Back" at bounding box center [526, 48] width 77 height 31
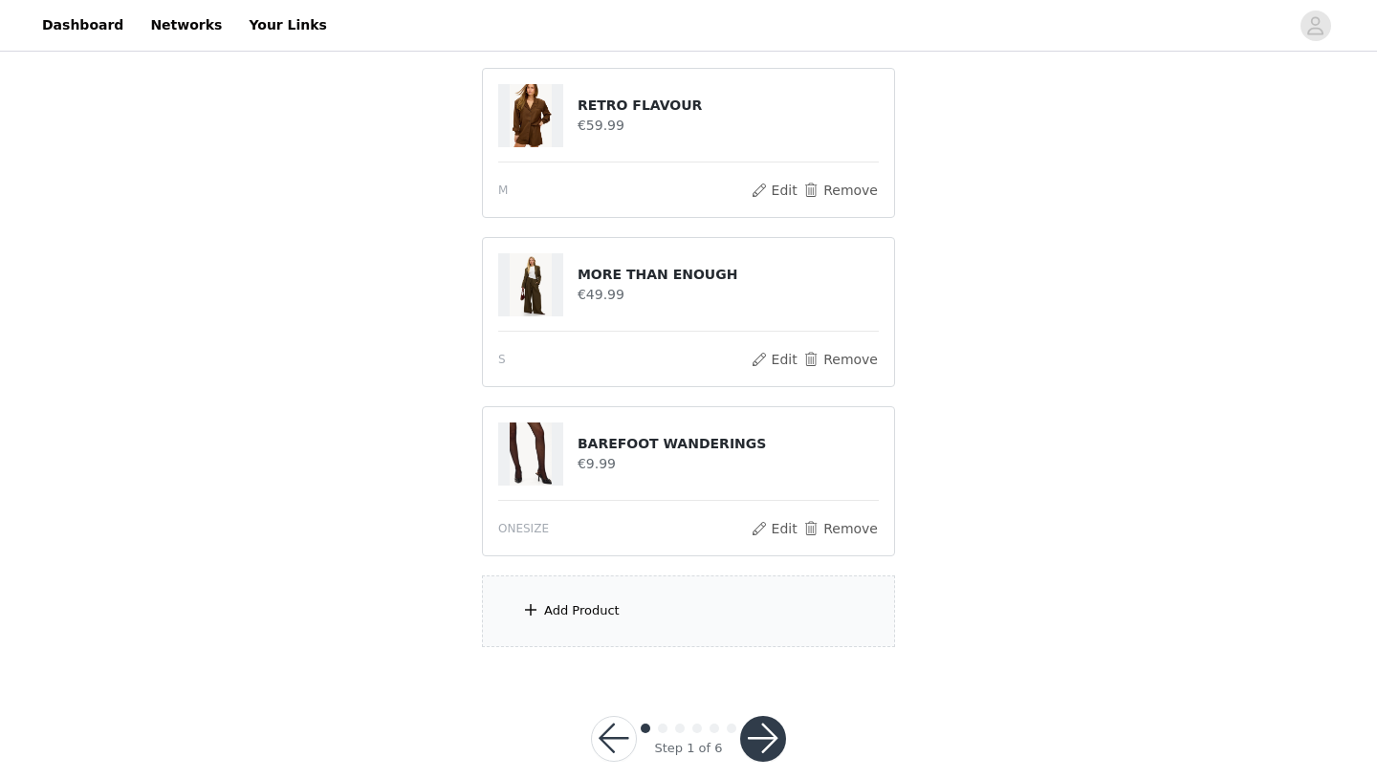
scroll to position [465, 0]
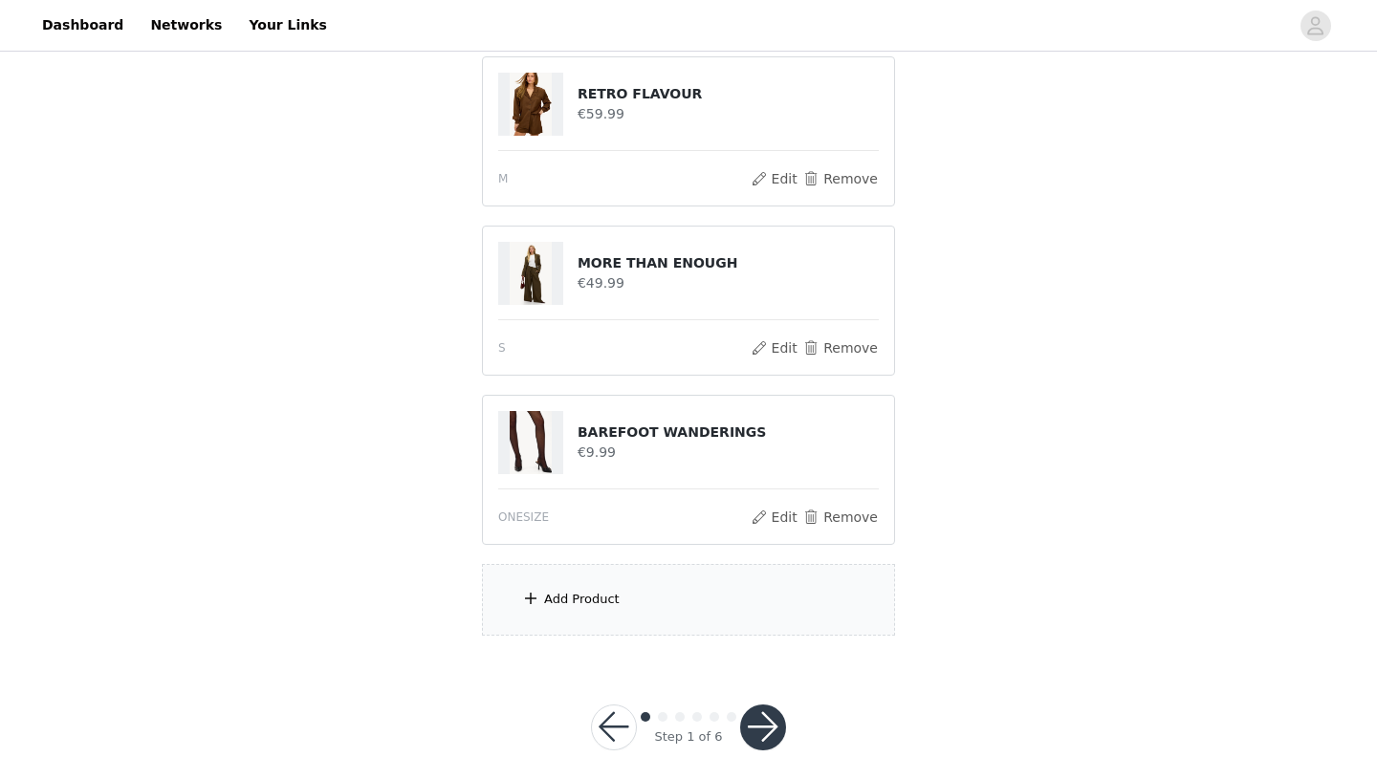
click at [595, 598] on div "Add Product" at bounding box center [688, 600] width 413 height 72
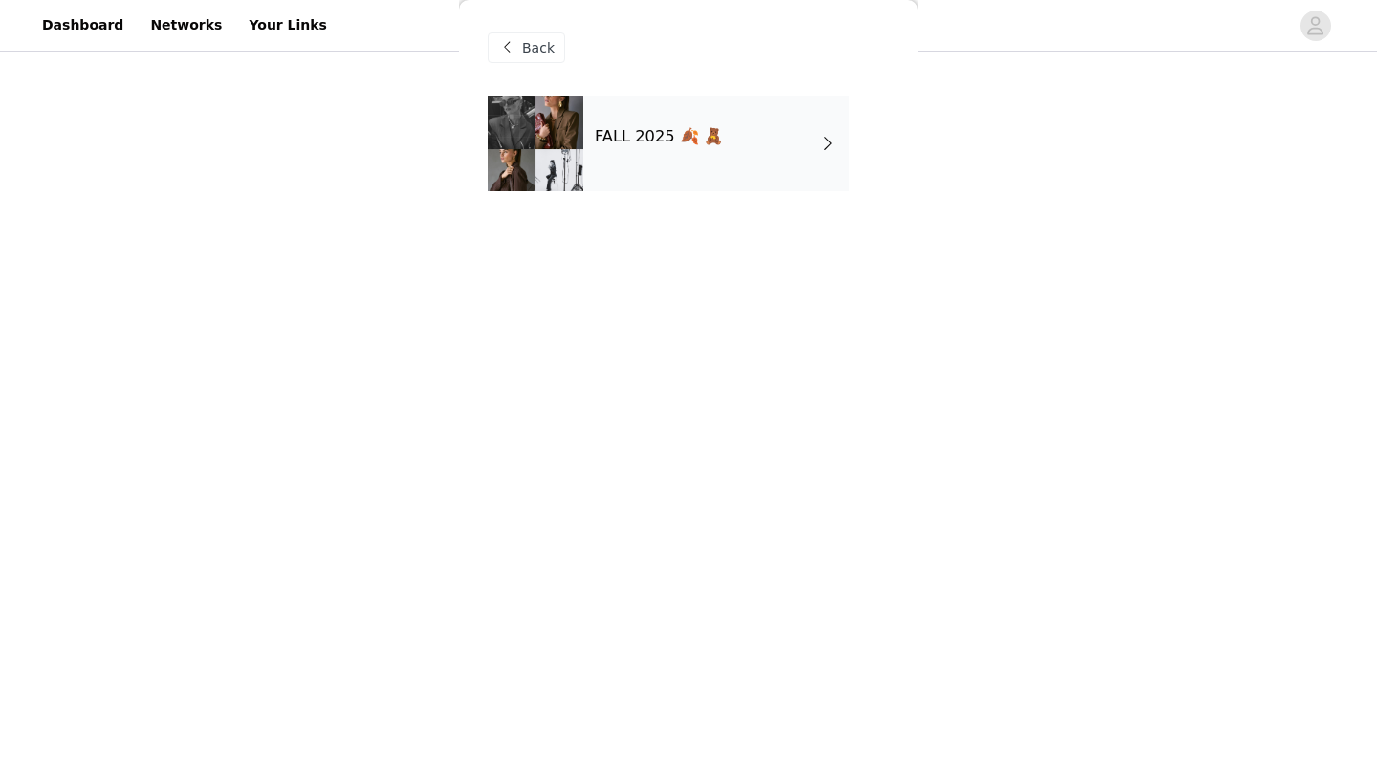
click at [738, 111] on div "FALL 2025 🍂 🧸" at bounding box center [716, 144] width 266 height 96
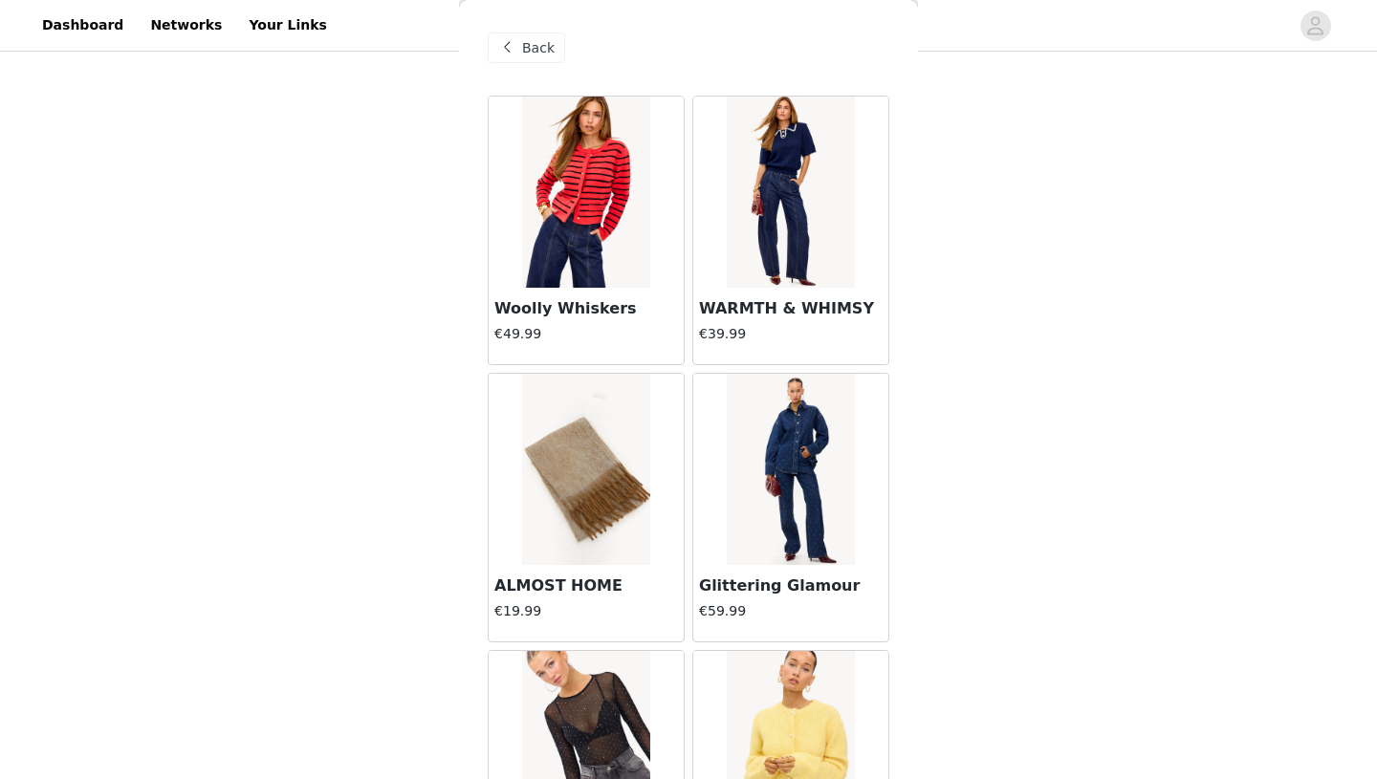
click at [977, 374] on div "STEP 1 OF 6 Styles The selected products exceed the total allowed price. Kies j…" at bounding box center [688, 125] width 1377 height 1068
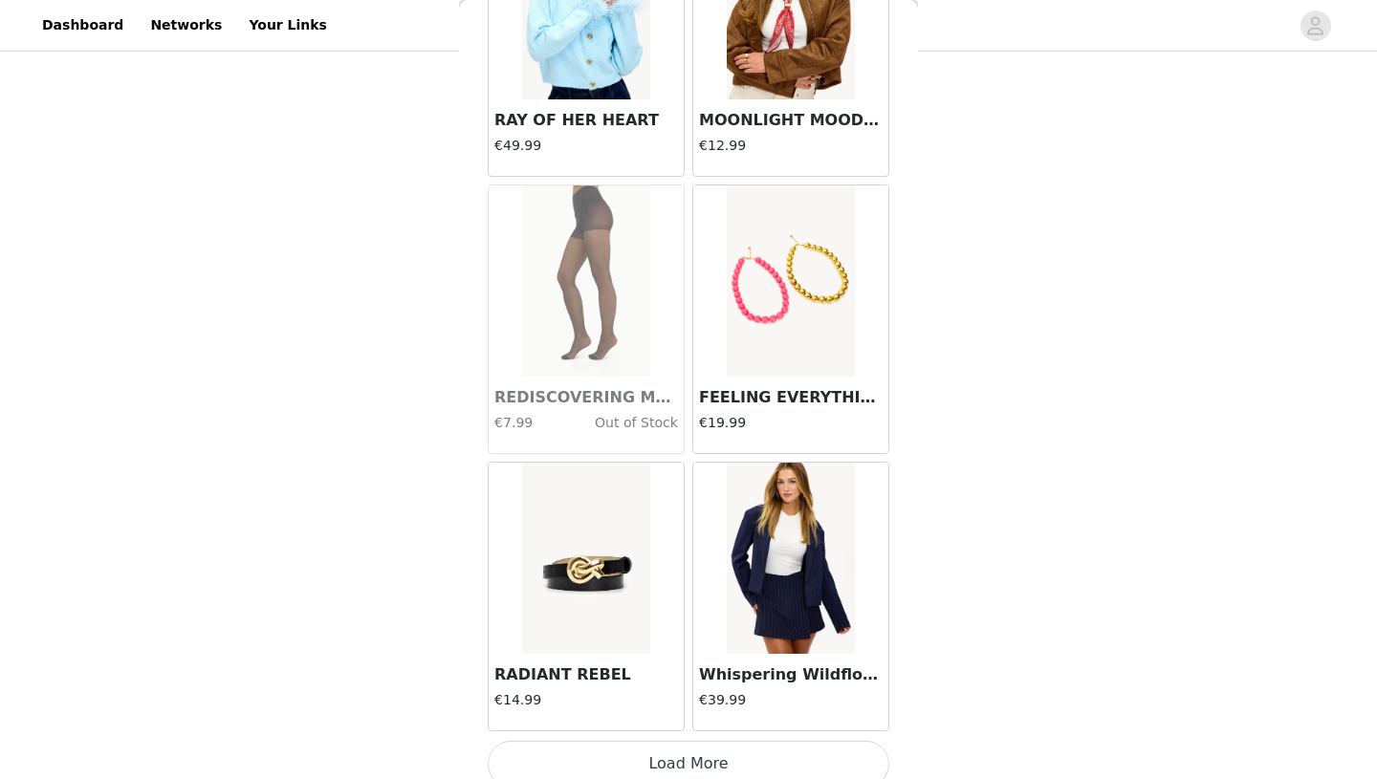
scroll to position [2146, 0]
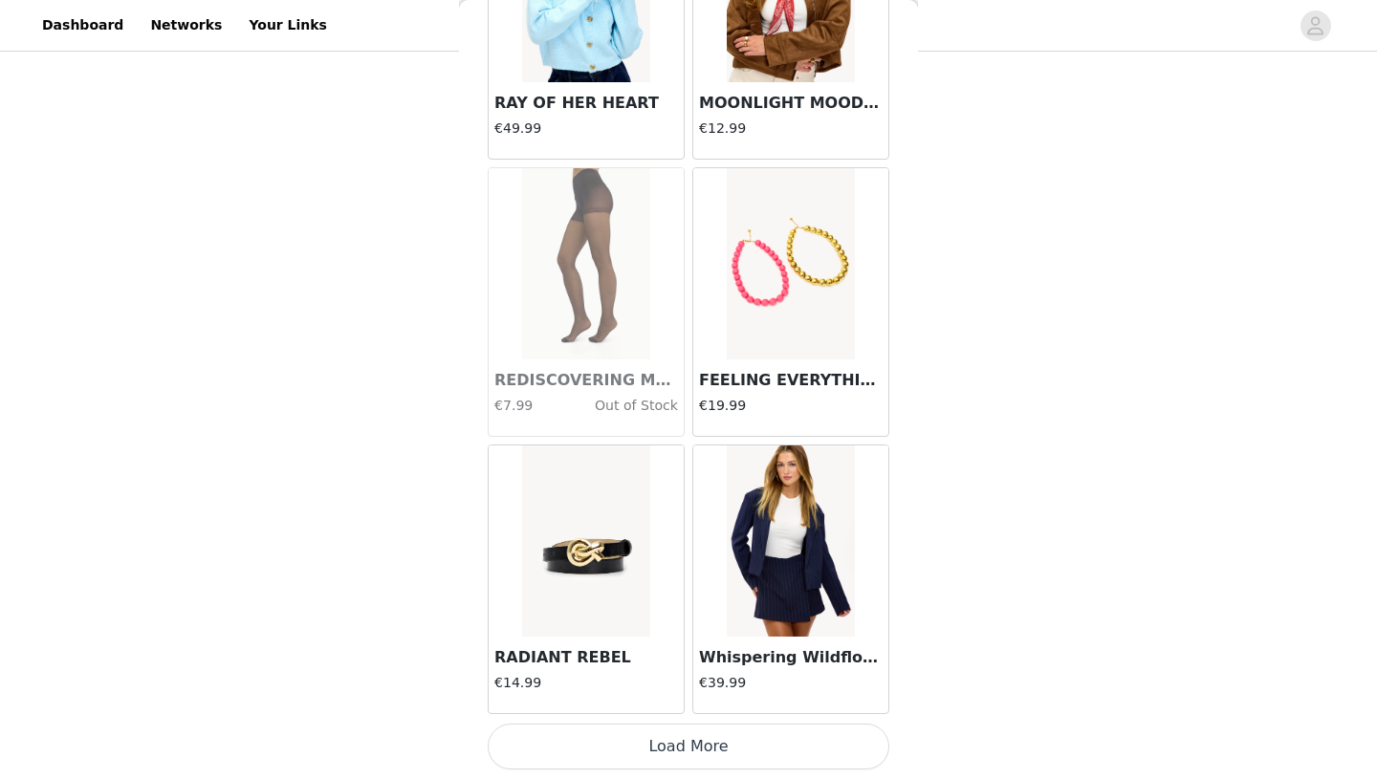
click at [733, 735] on button "Load More" at bounding box center [689, 747] width 402 height 46
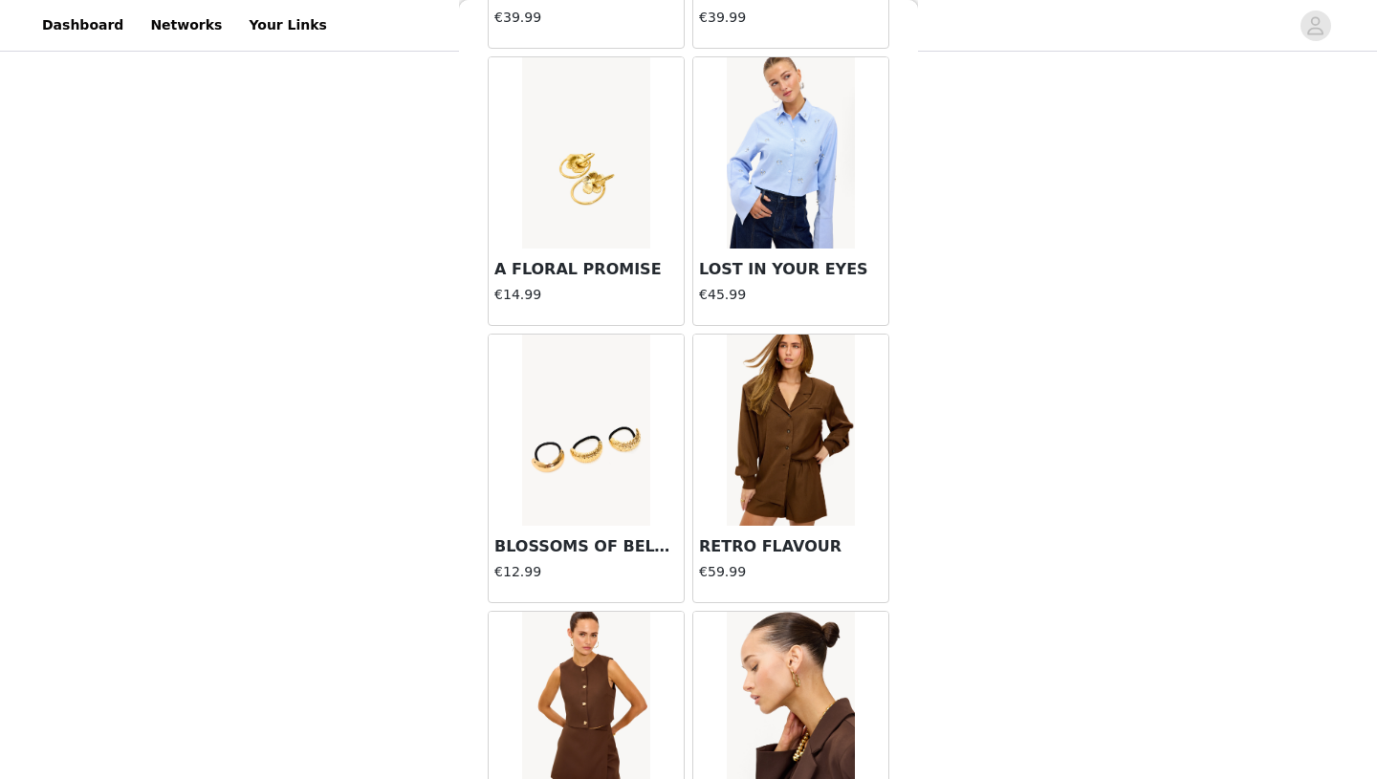
scroll to position [4919, 0]
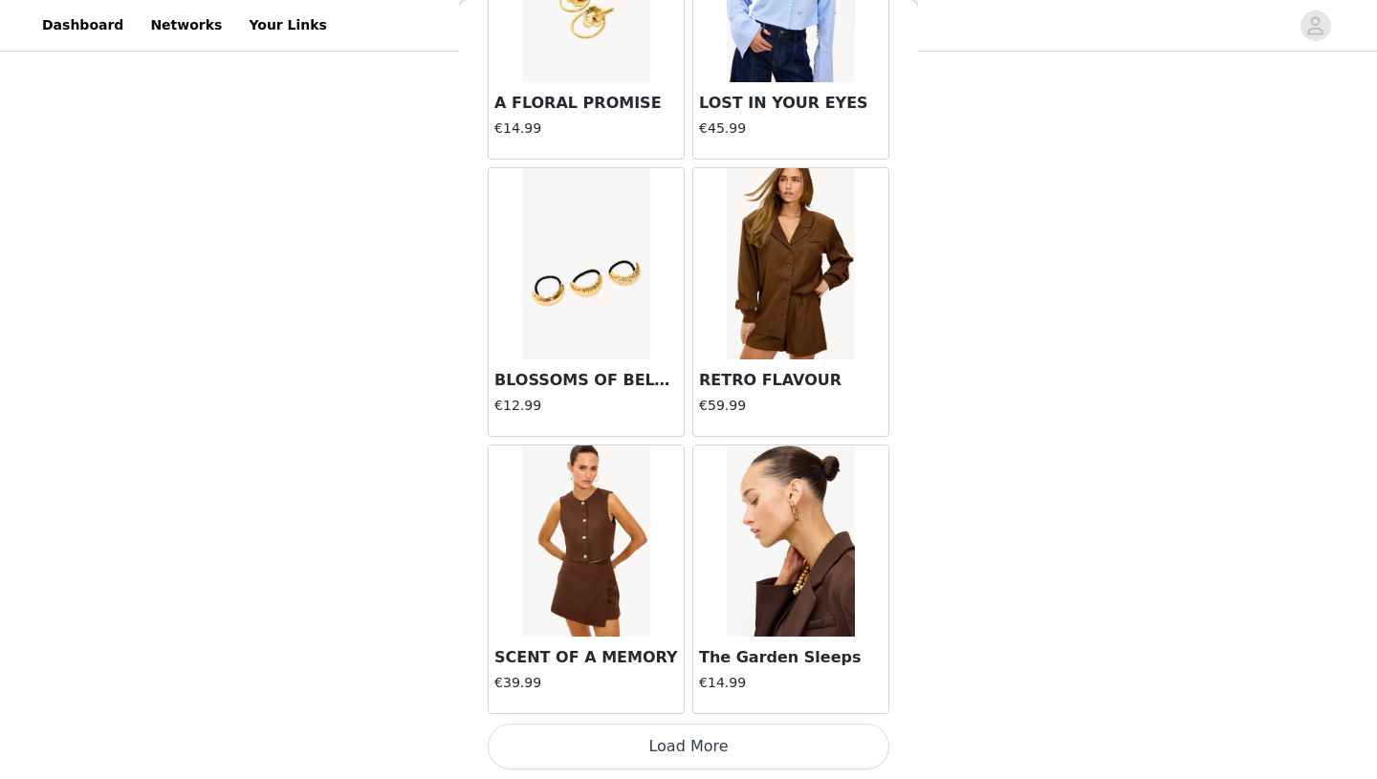
click at [704, 740] on button "Load More" at bounding box center [689, 747] width 402 height 46
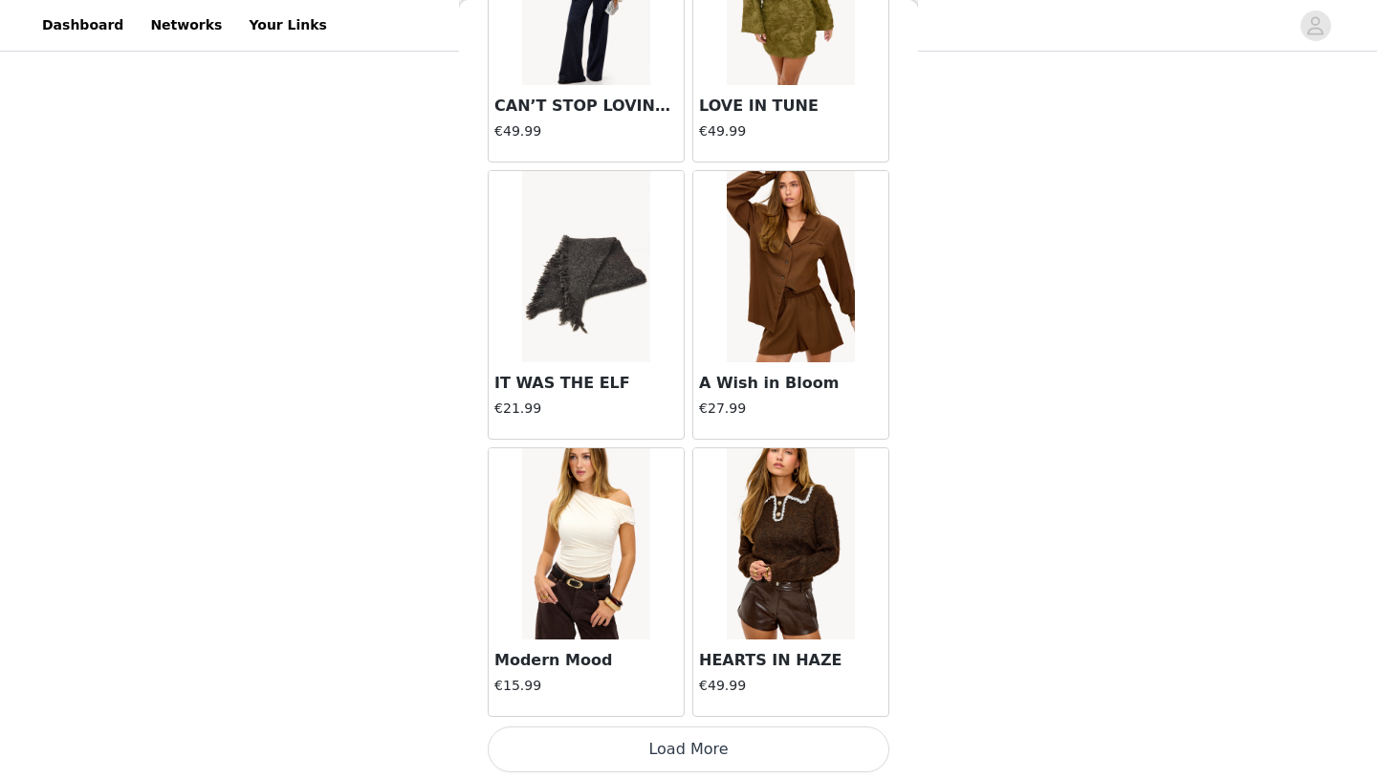
scroll to position [7691, 0]
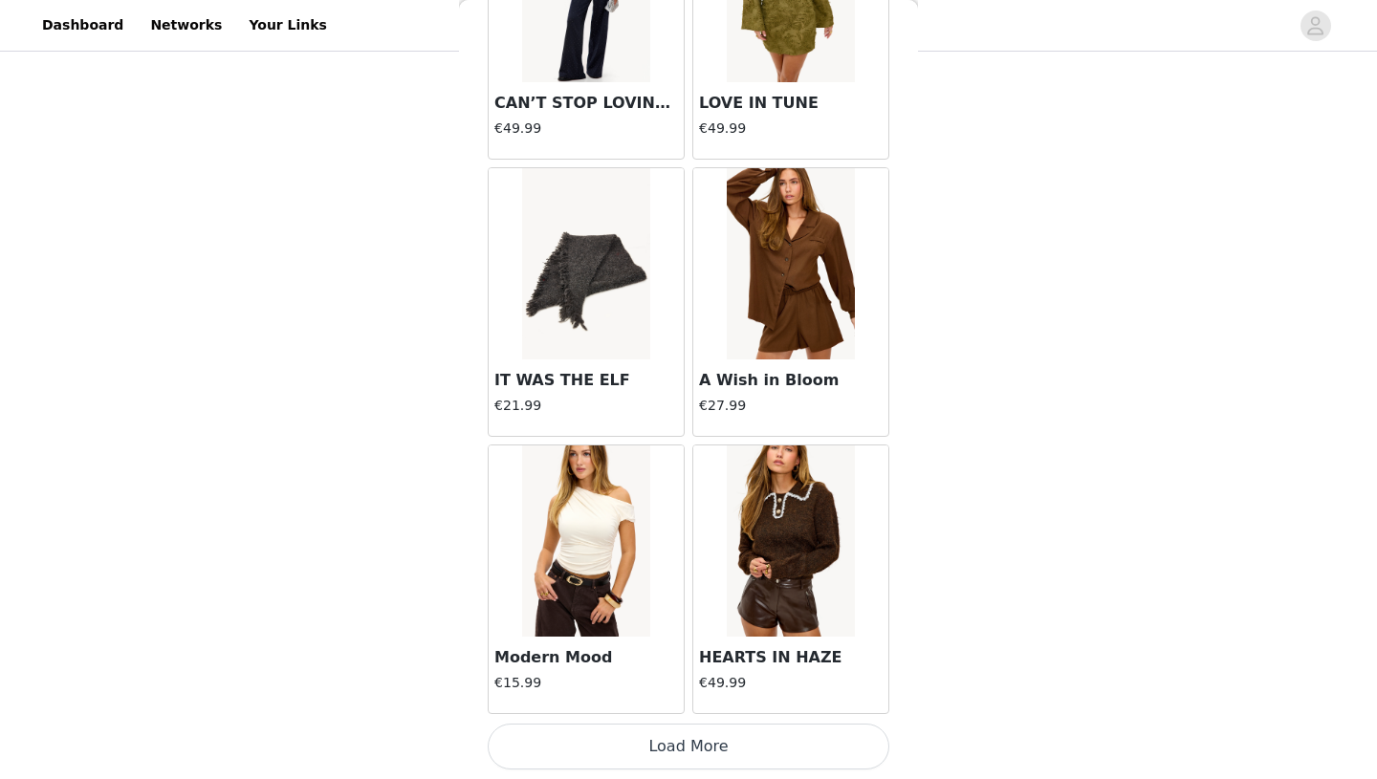
click at [675, 757] on button "Load More" at bounding box center [689, 747] width 402 height 46
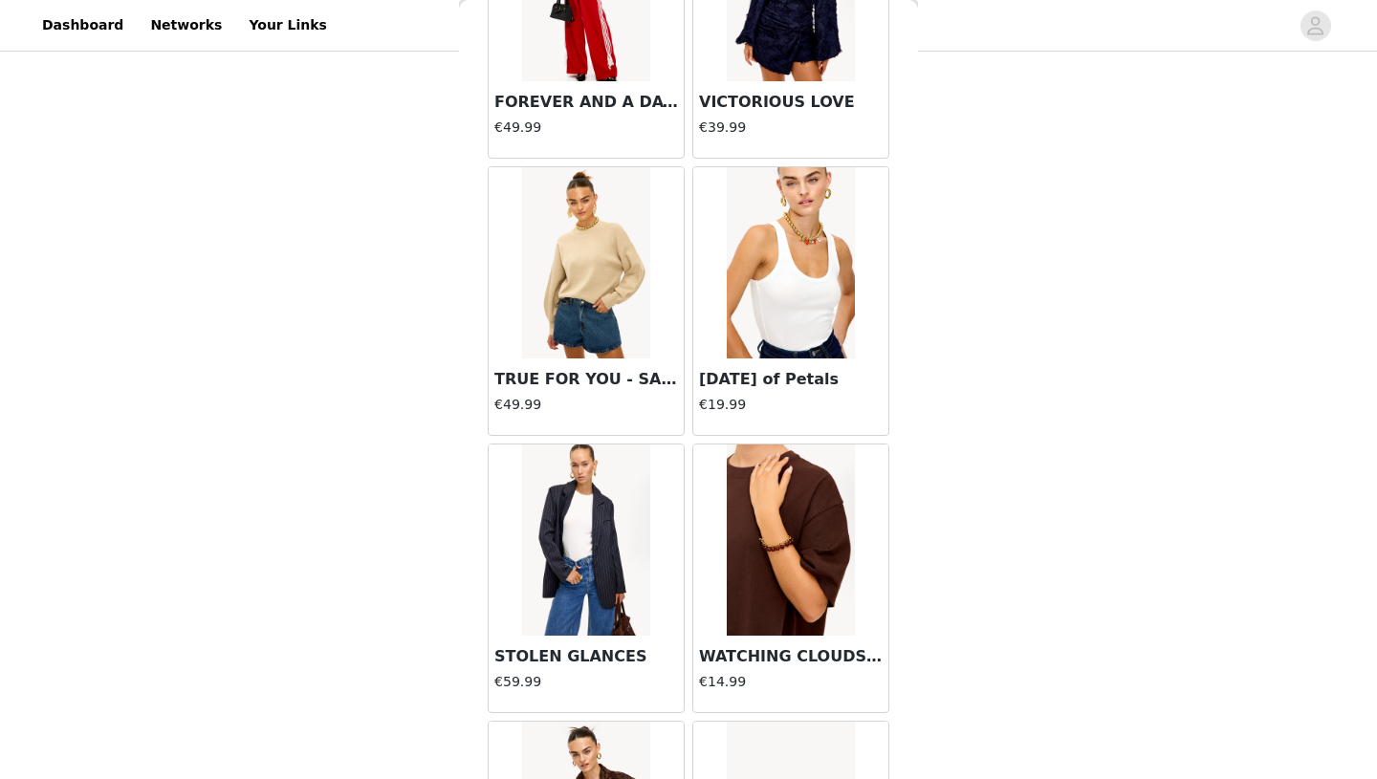
scroll to position [10463, 0]
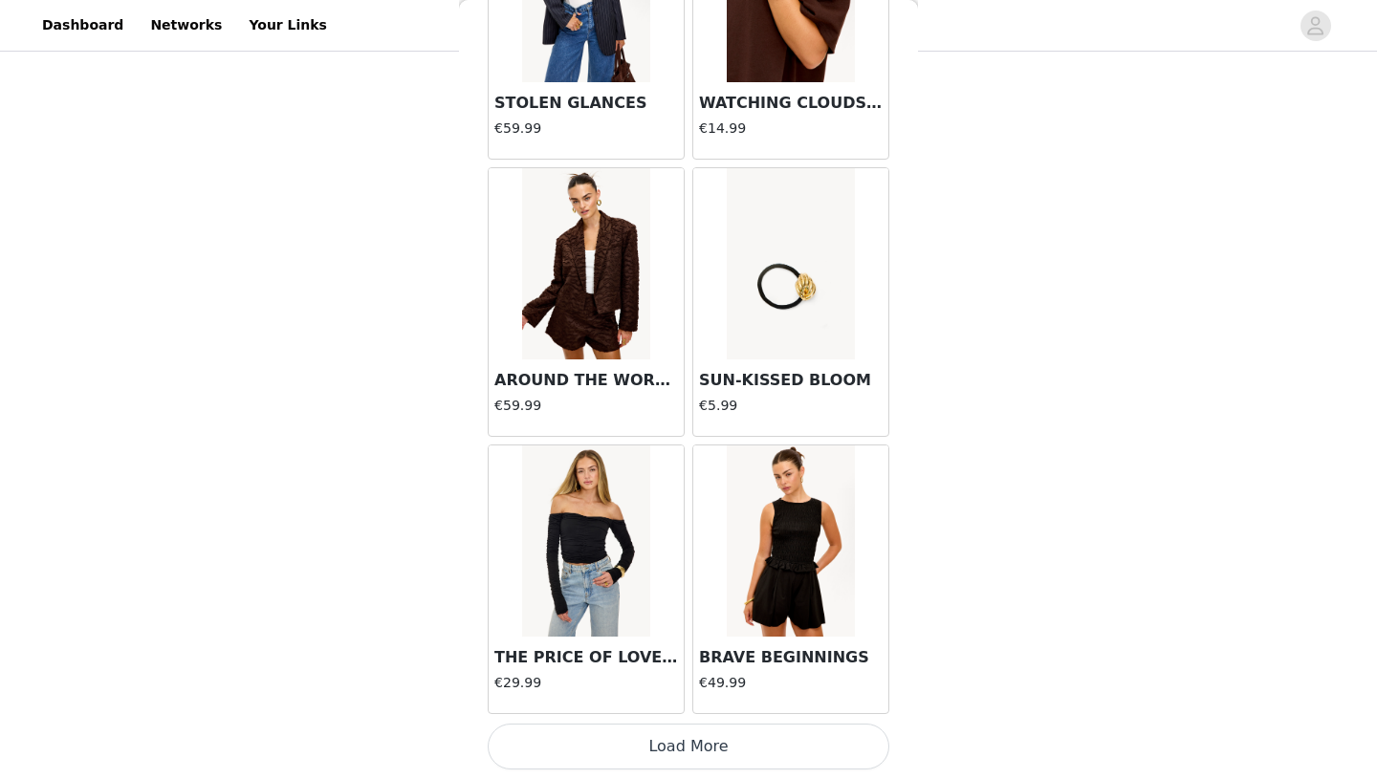
click at [780, 751] on button "Load More" at bounding box center [689, 747] width 402 height 46
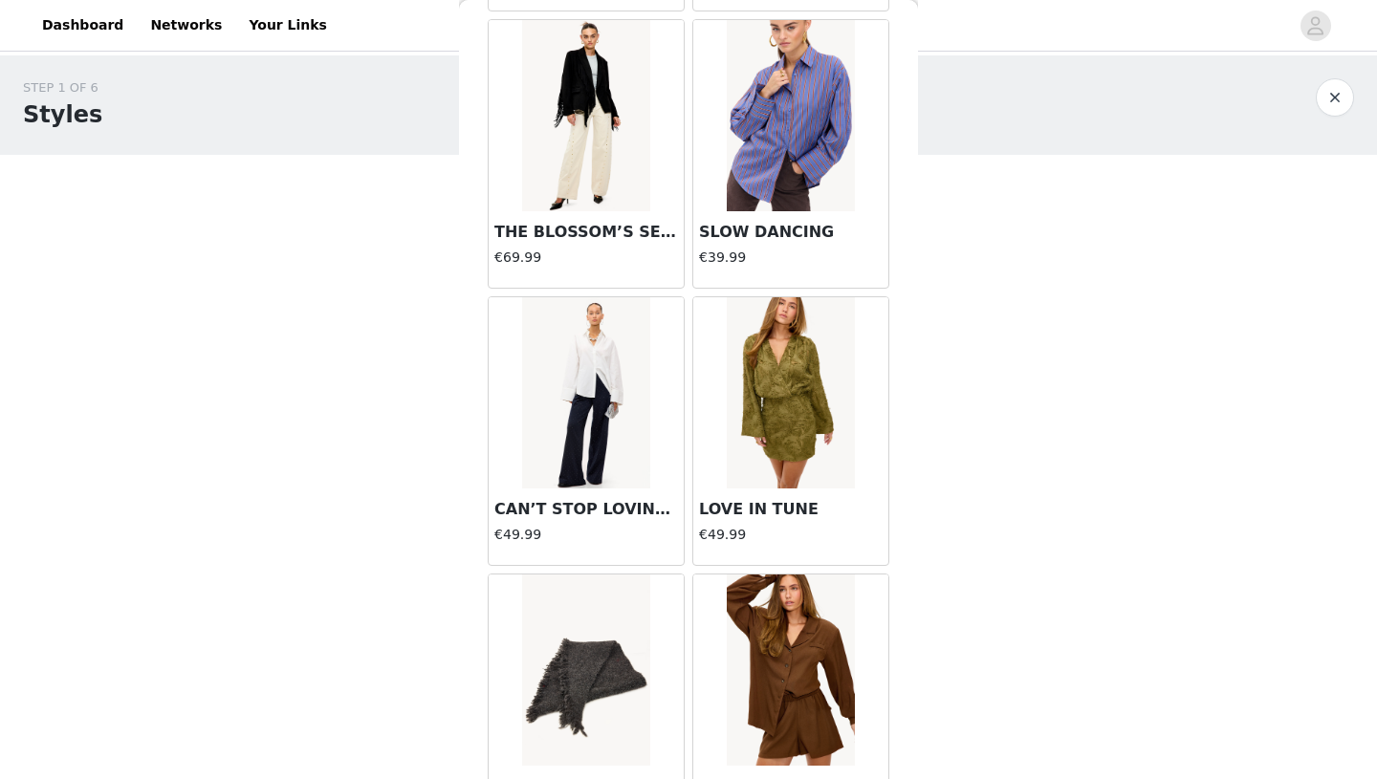
scroll to position [0, 0]
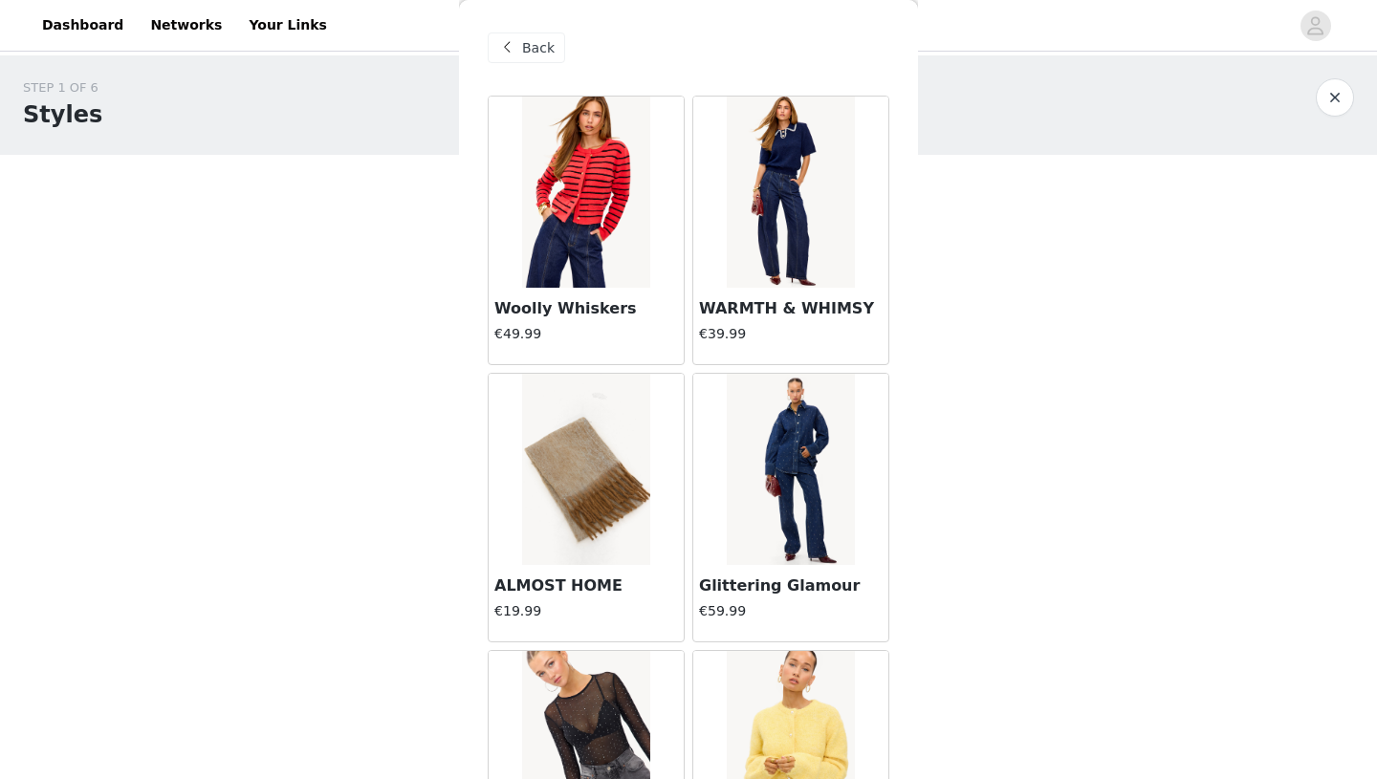
click at [509, 48] on span at bounding box center [506, 47] width 23 height 23
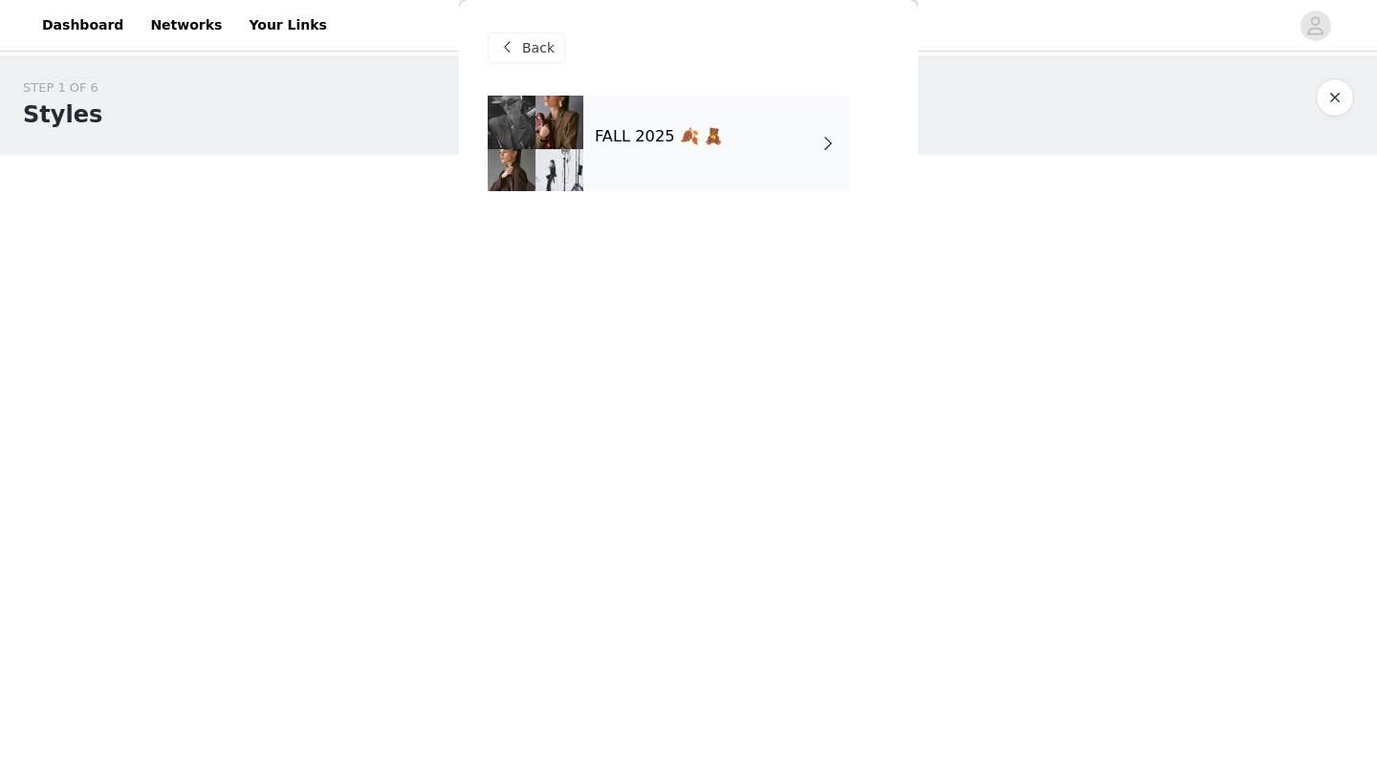
click at [689, 176] on div "FALL 2025 🍂 🧸" at bounding box center [716, 144] width 266 height 96
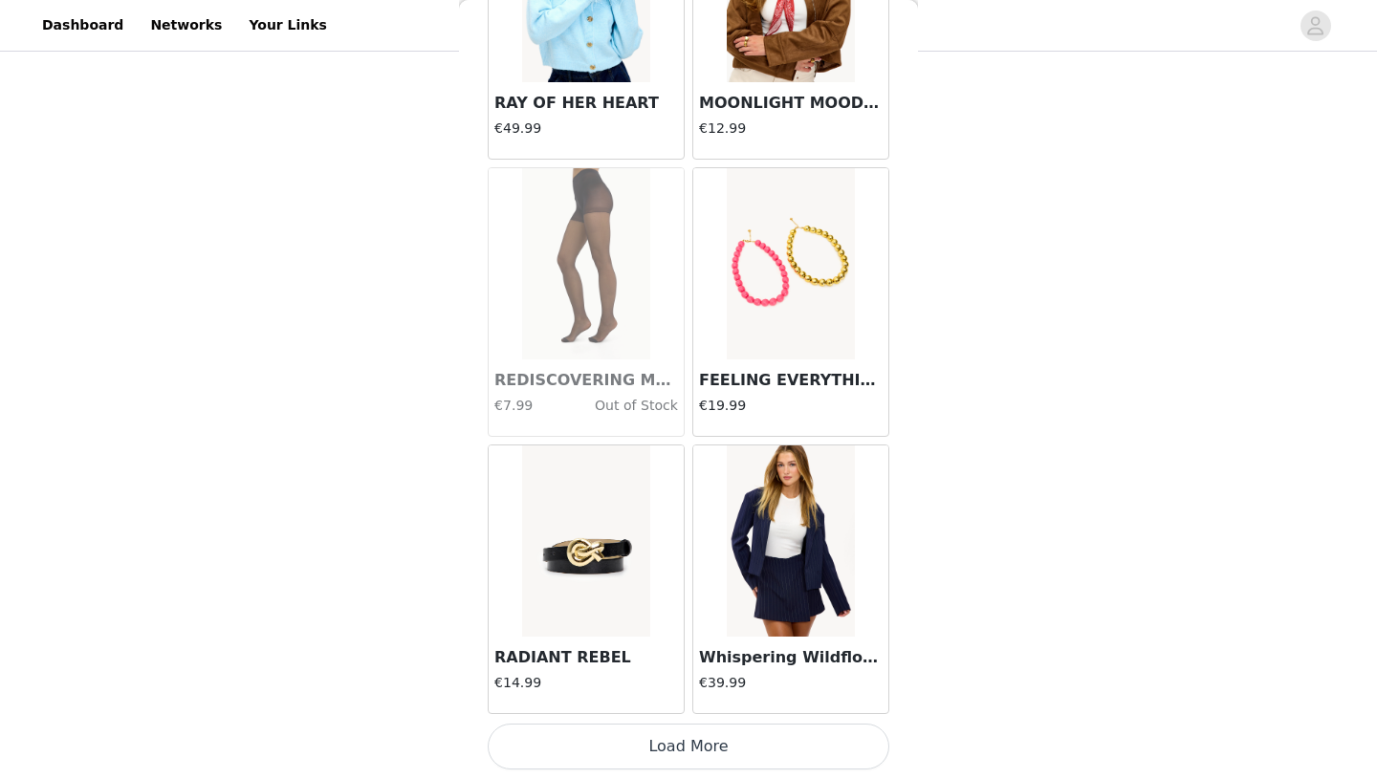
scroll to position [465, 0]
click at [709, 749] on button "Load More" at bounding box center [689, 747] width 402 height 46
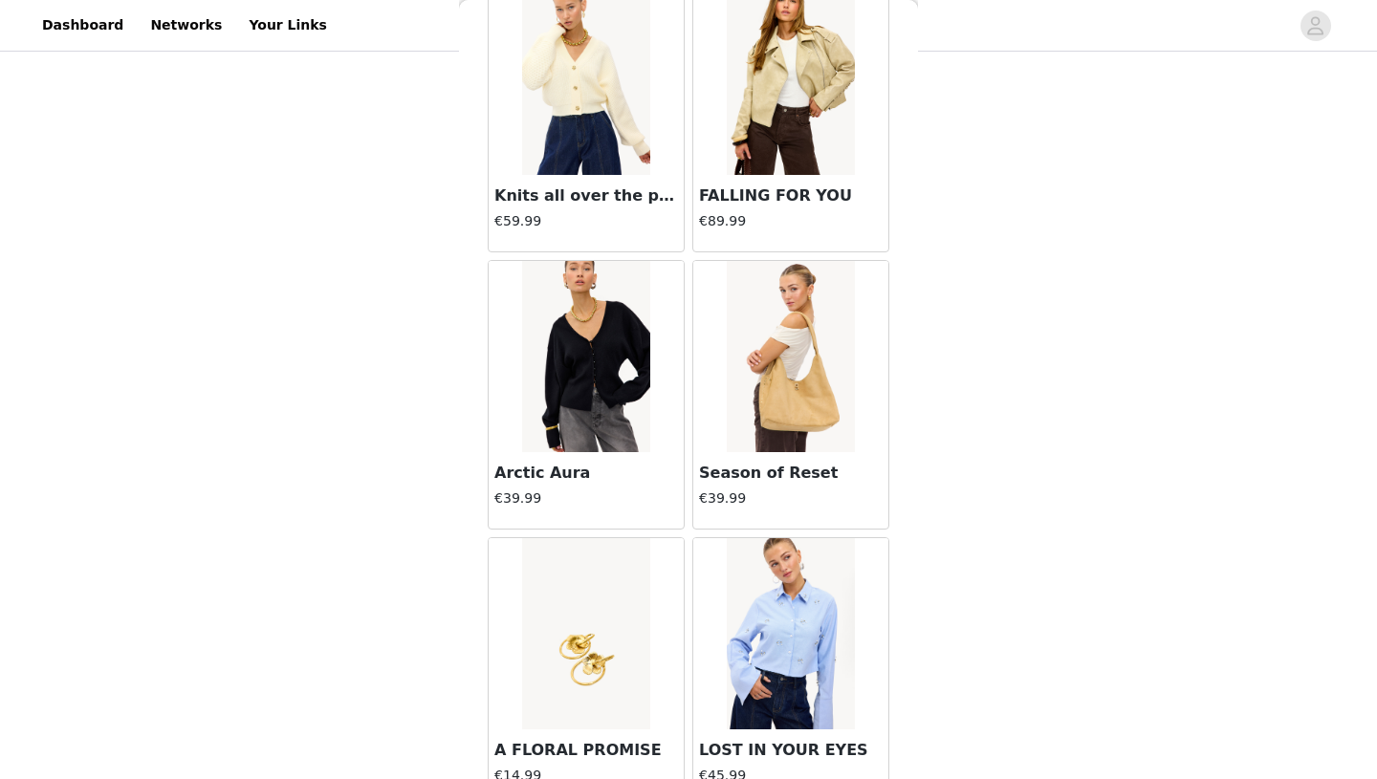
scroll to position [4919, 0]
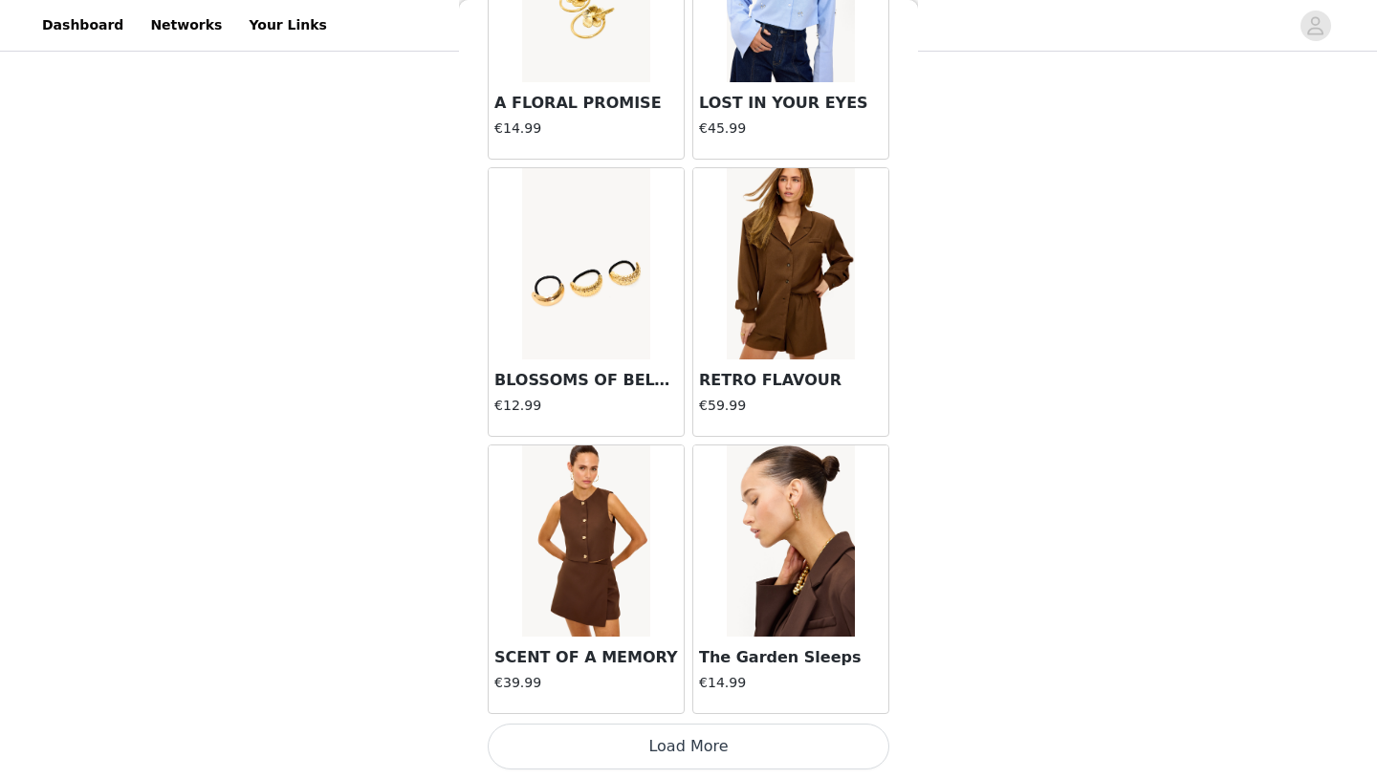
click at [697, 752] on button "Load More" at bounding box center [689, 747] width 402 height 46
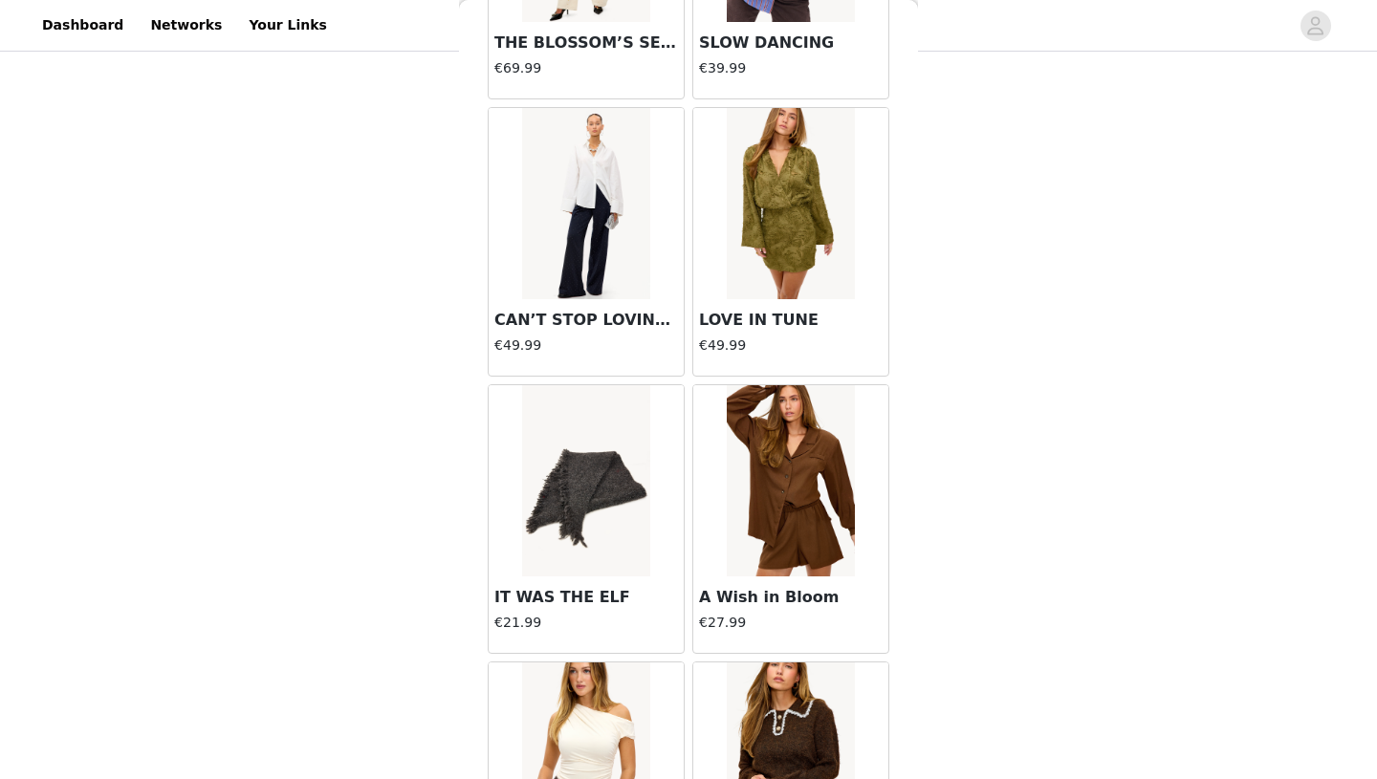
scroll to position [7691, 0]
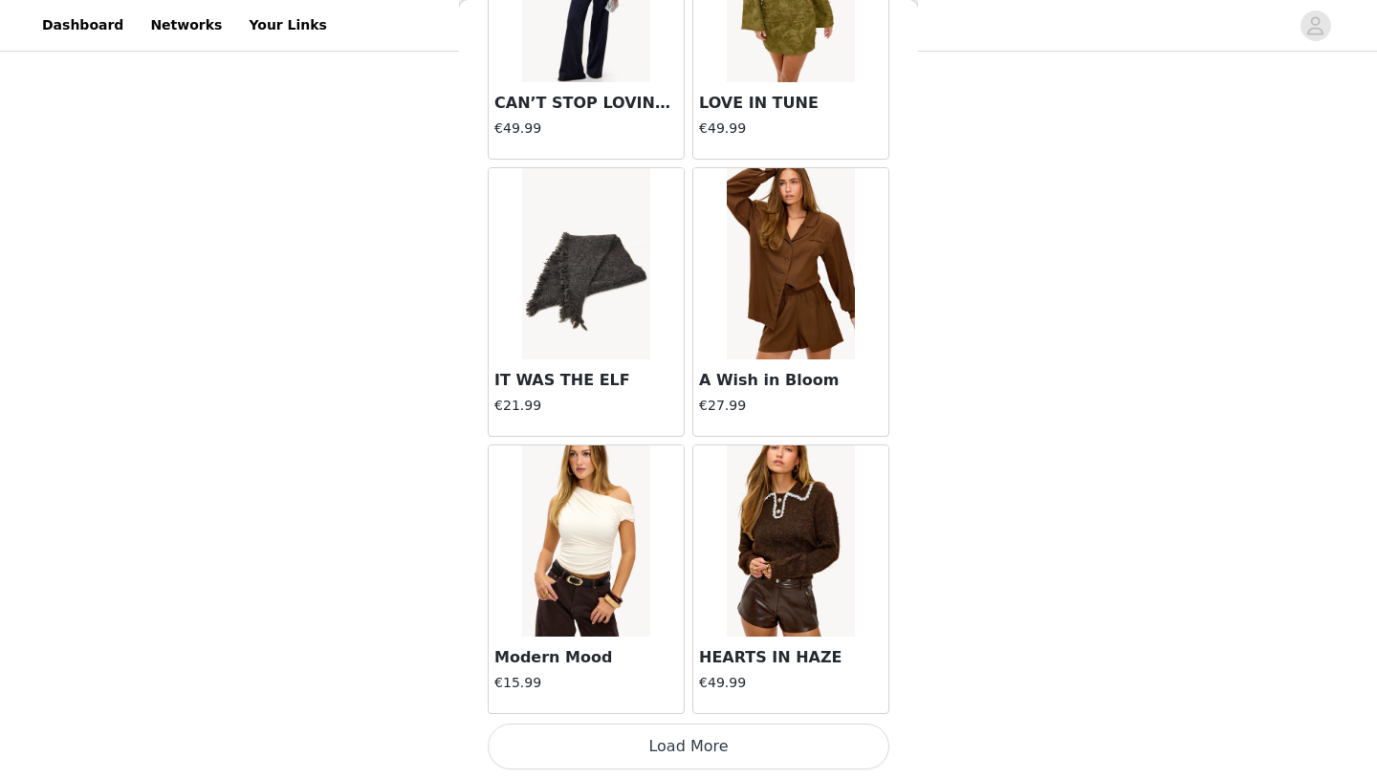
click at [707, 756] on button "Load More" at bounding box center [689, 747] width 402 height 46
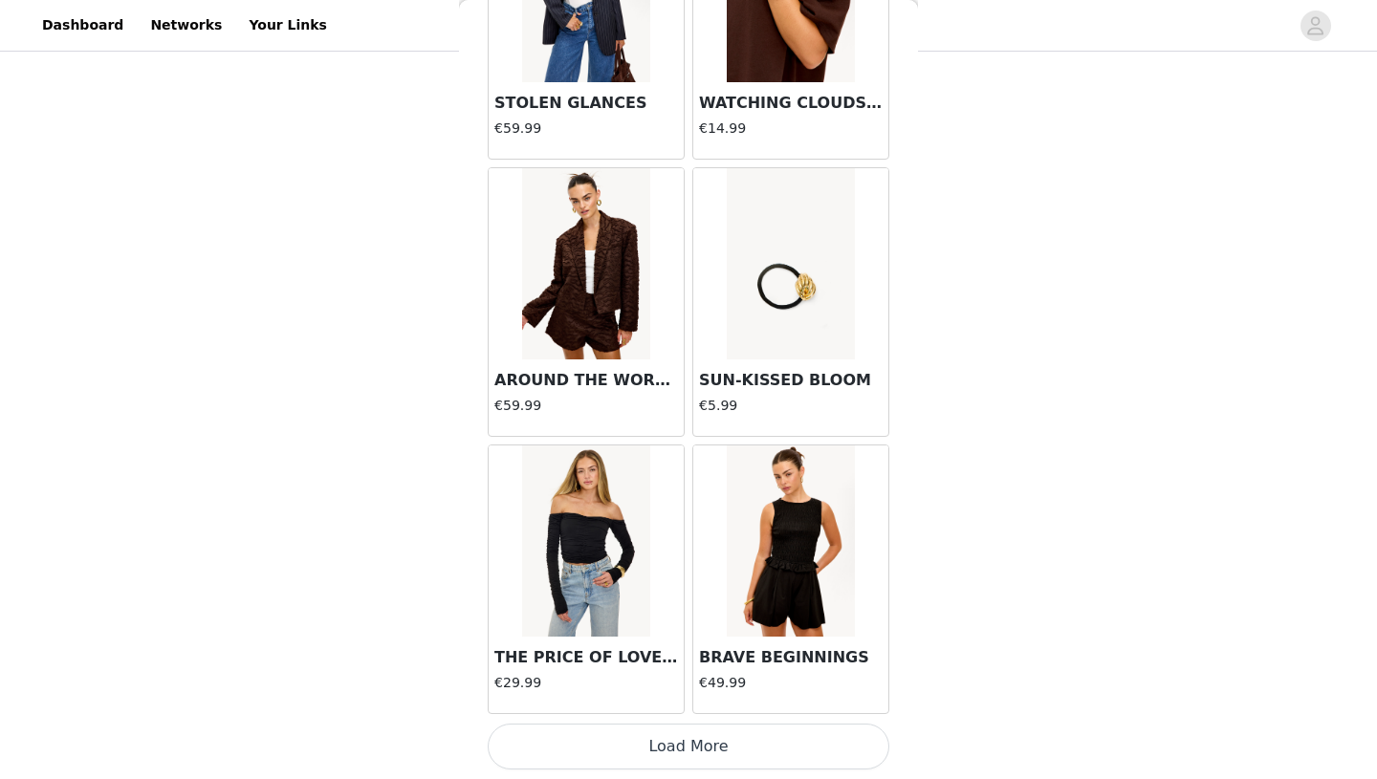
click at [739, 751] on button "Load More" at bounding box center [689, 747] width 402 height 46
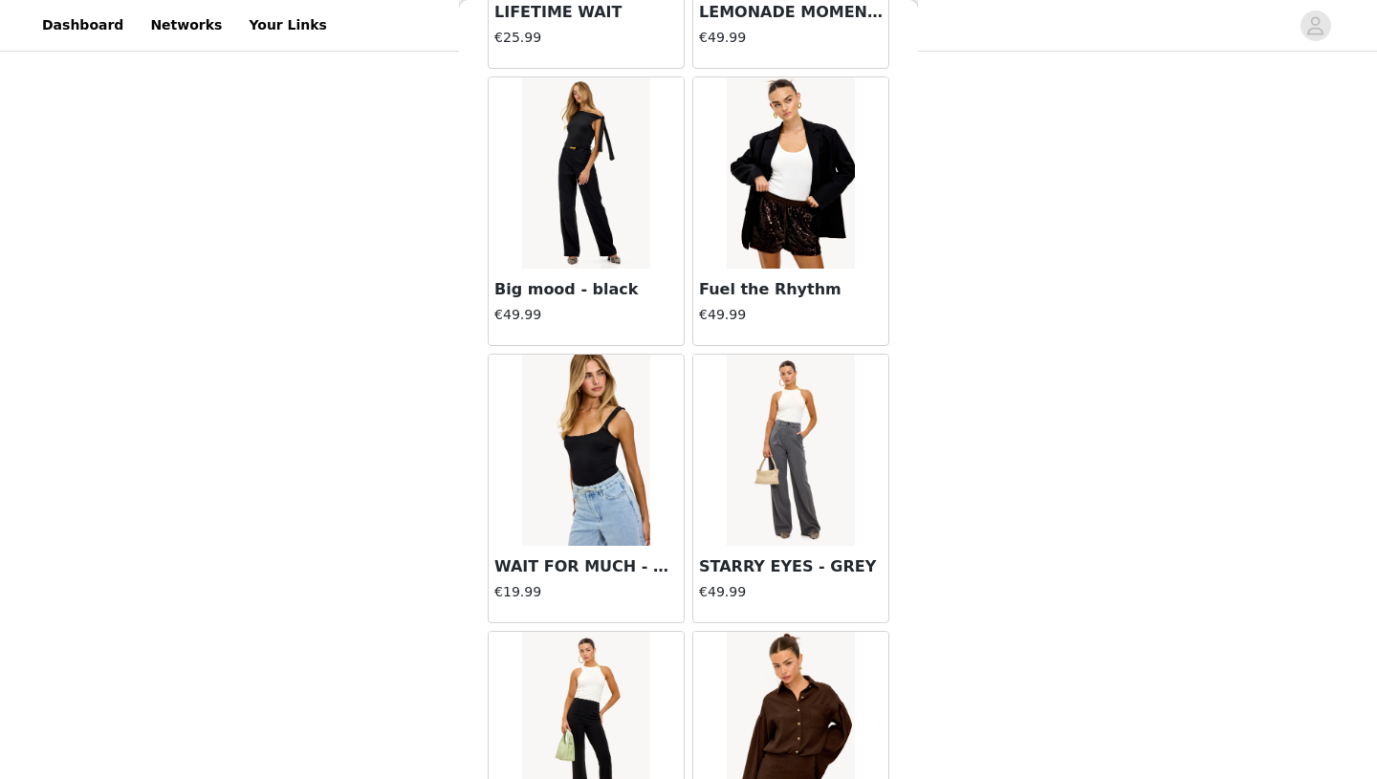
scroll to position [13236, 0]
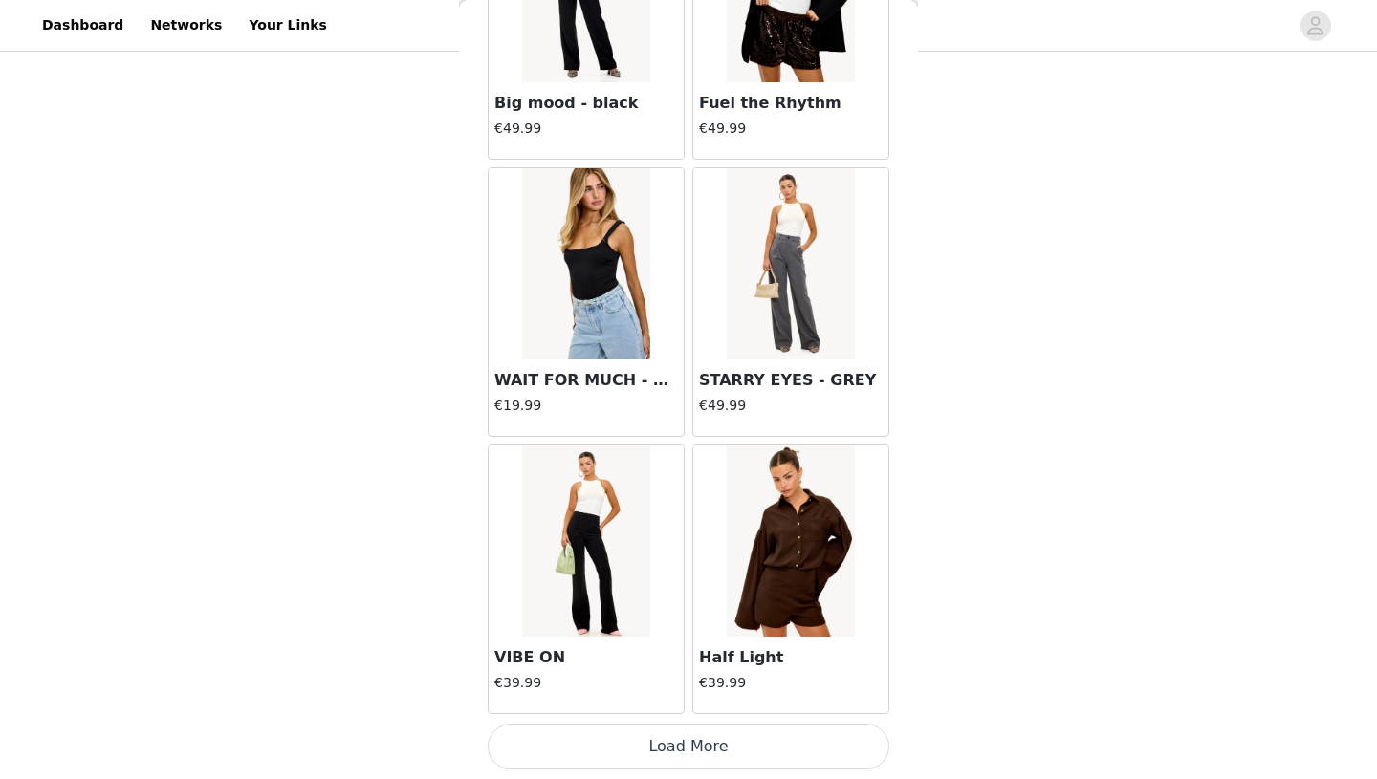
click at [749, 757] on button "Load More" at bounding box center [689, 747] width 402 height 46
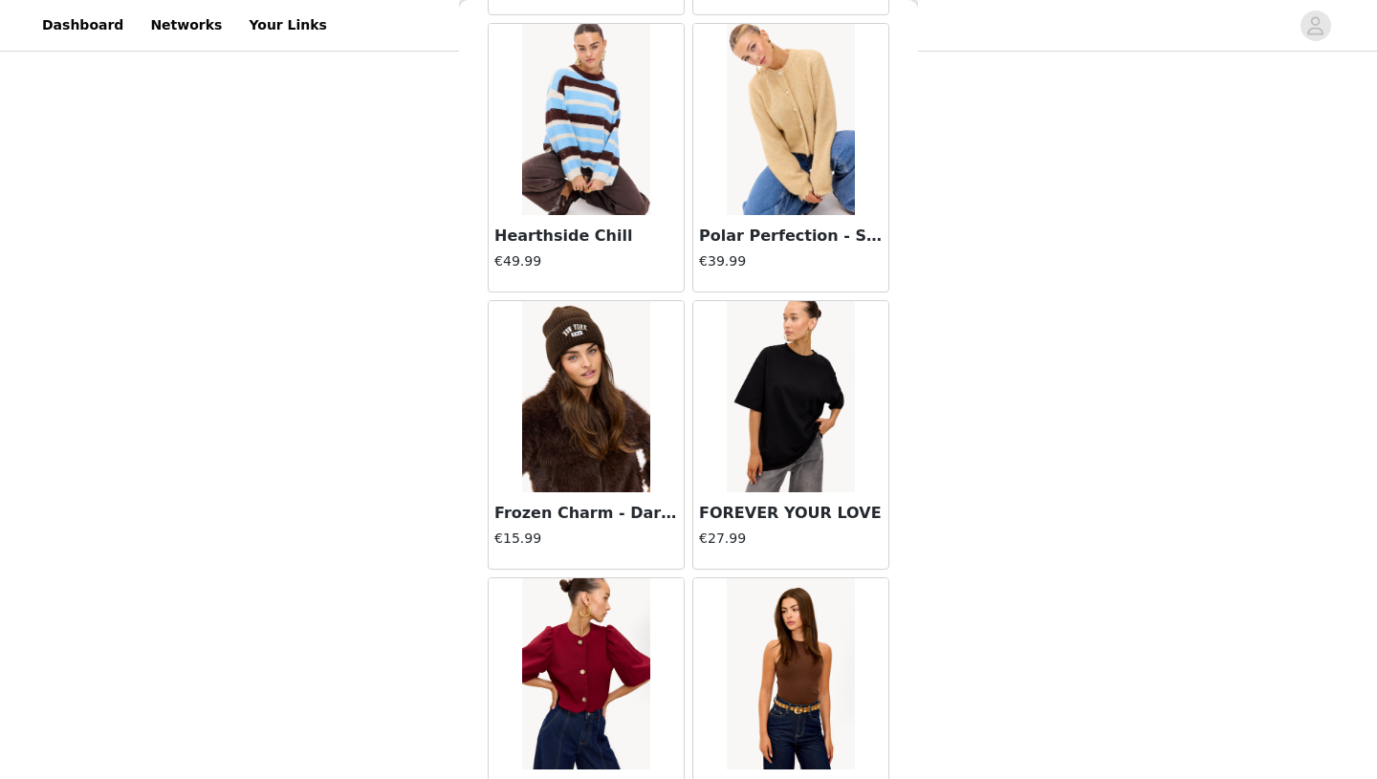
scroll to position [16008, 0]
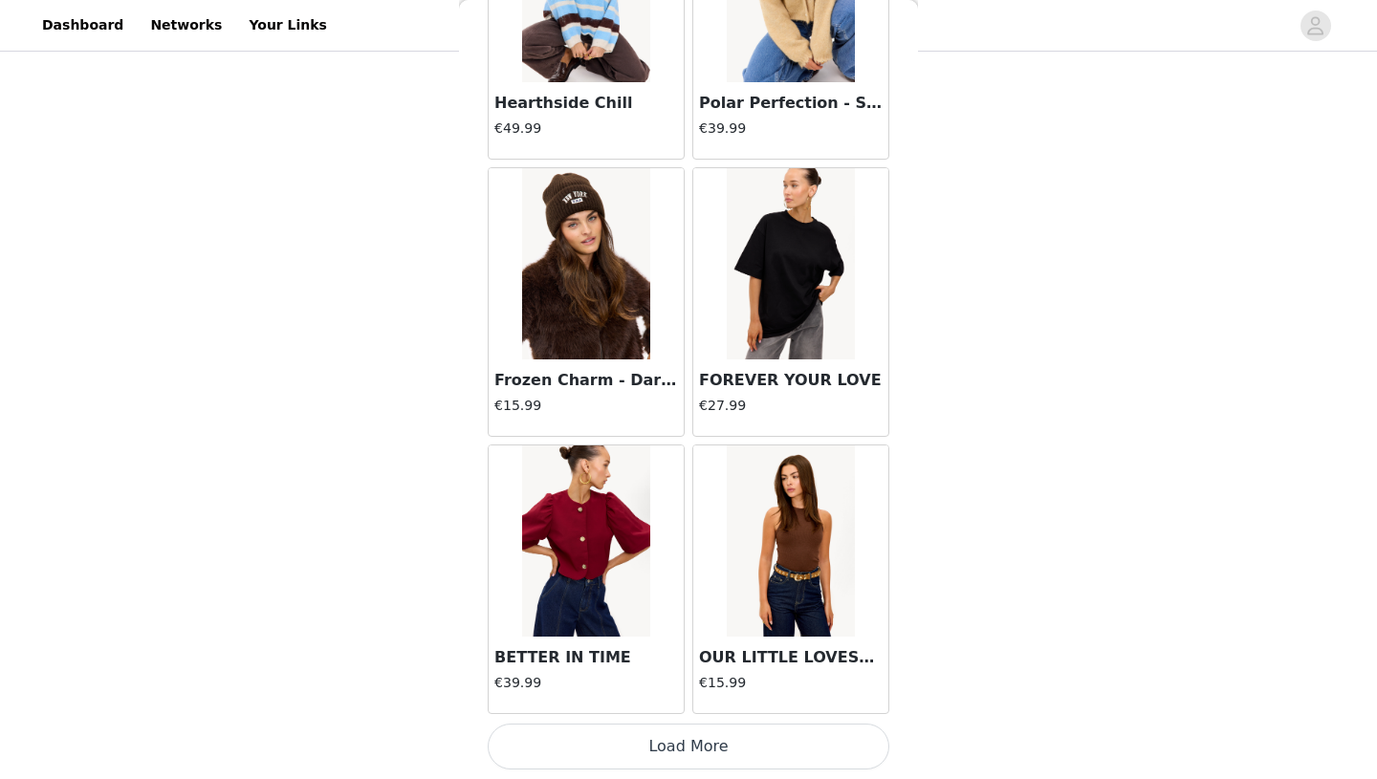
click at [703, 750] on button "Load More" at bounding box center [689, 747] width 402 height 46
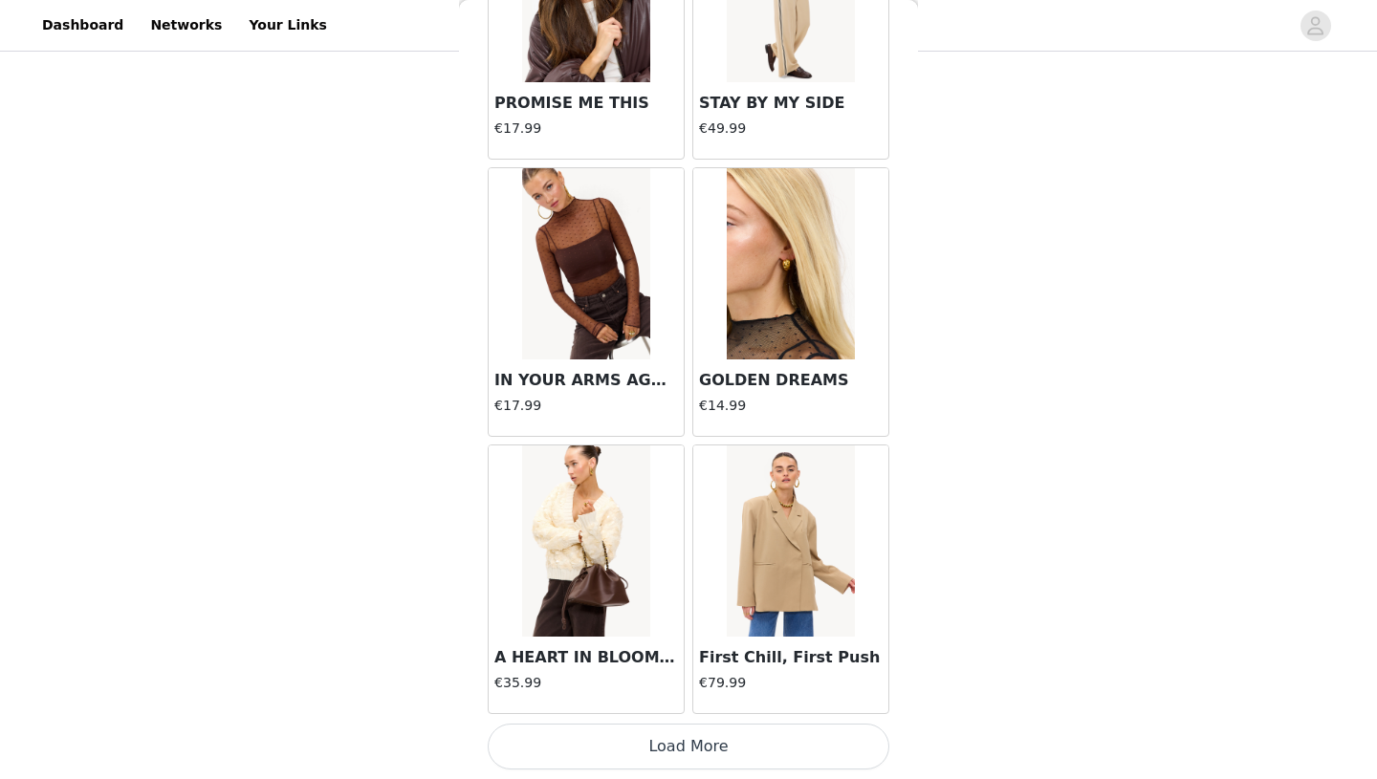
click at [728, 737] on button "Load More" at bounding box center [689, 747] width 402 height 46
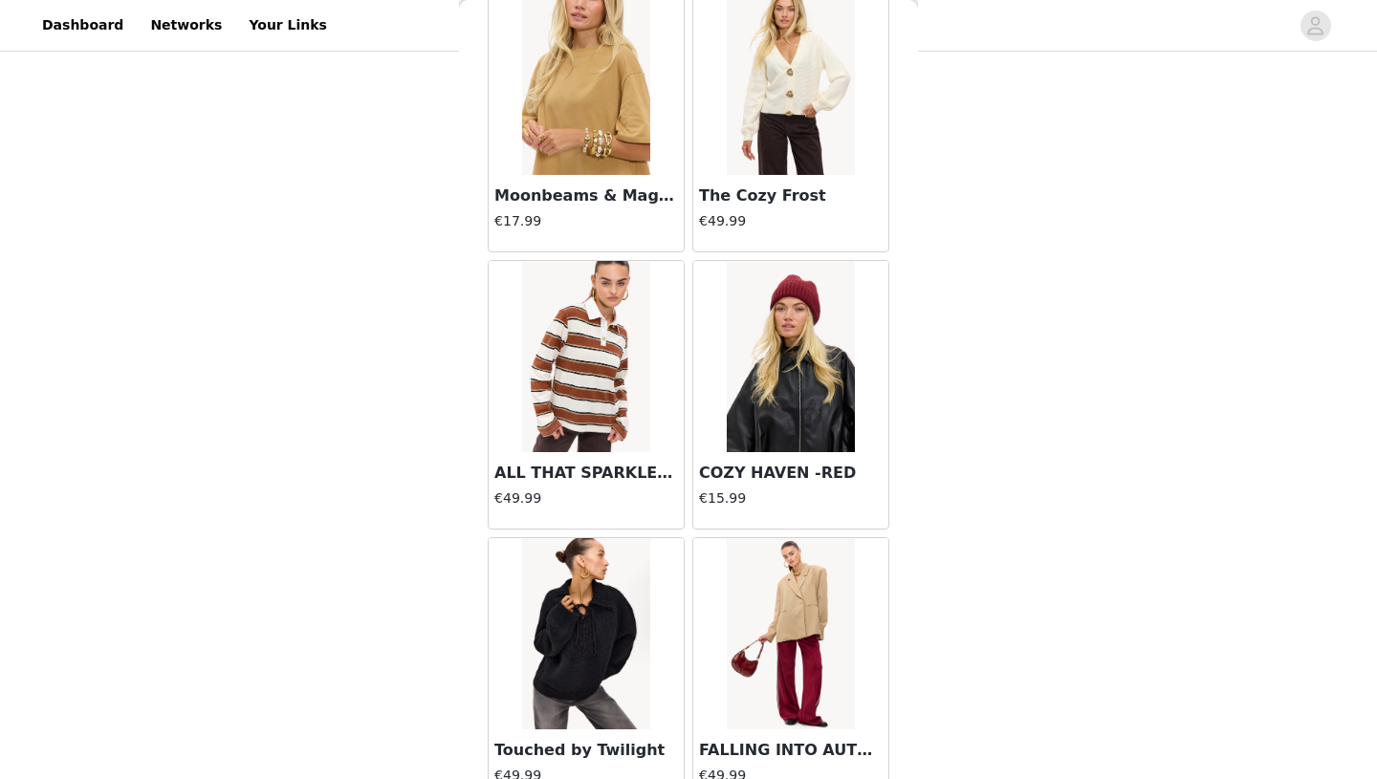
scroll to position [21553, 0]
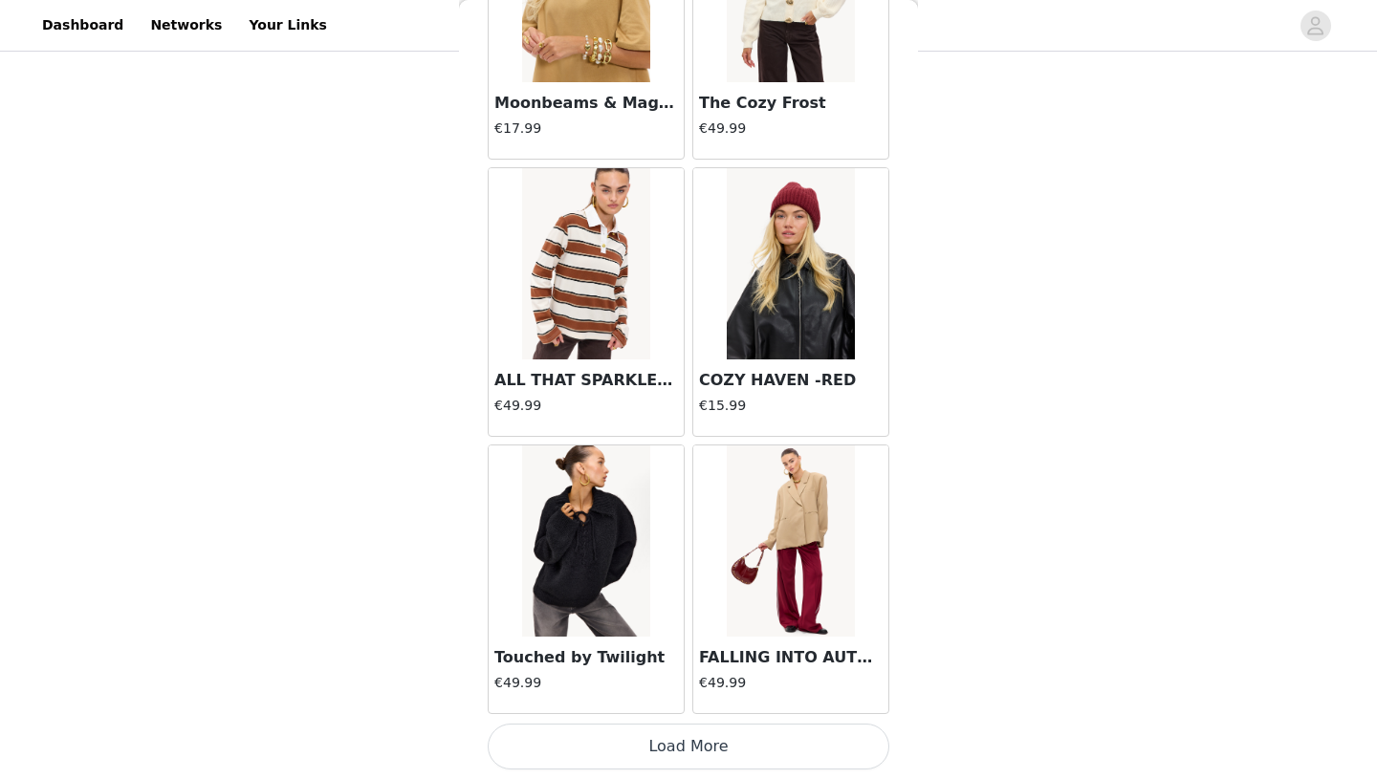
click at [731, 743] on button "Load More" at bounding box center [689, 747] width 402 height 46
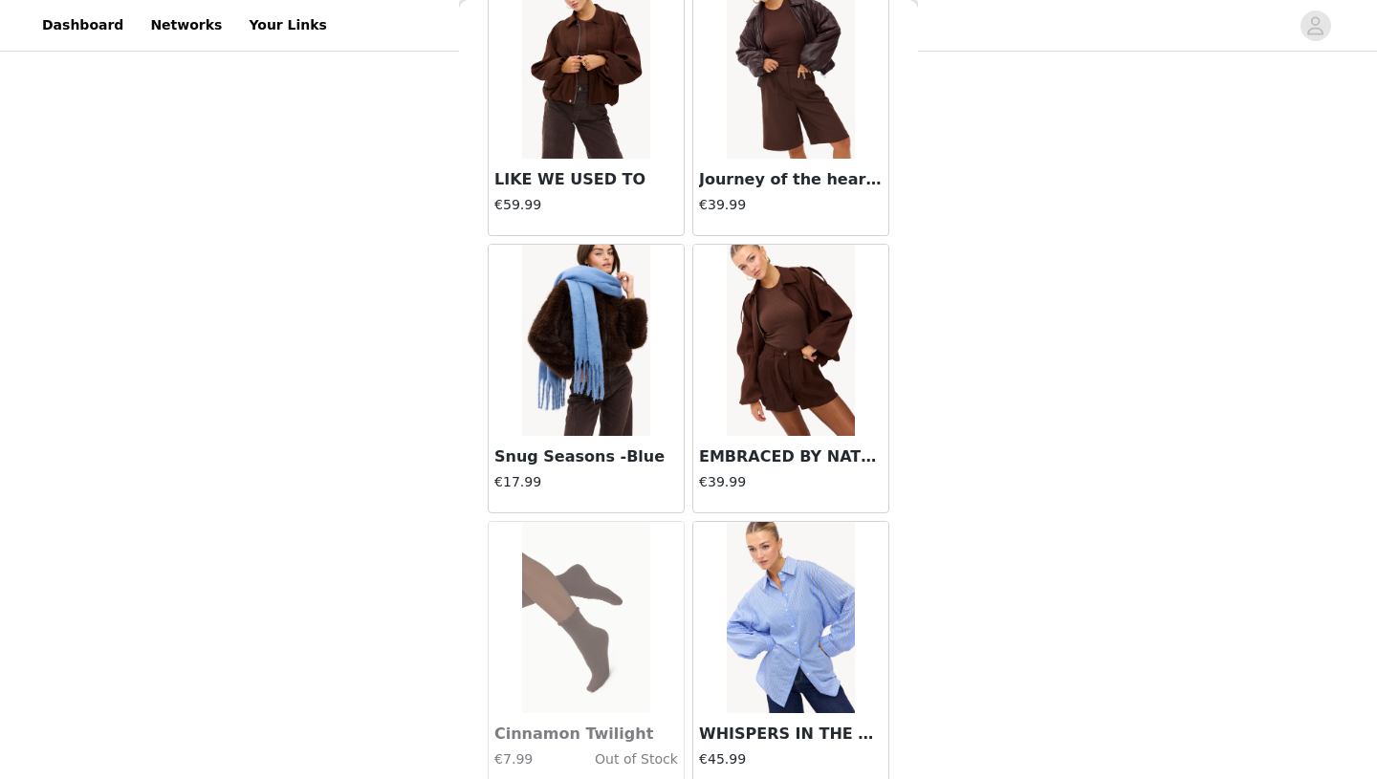
scroll to position [24325, 0]
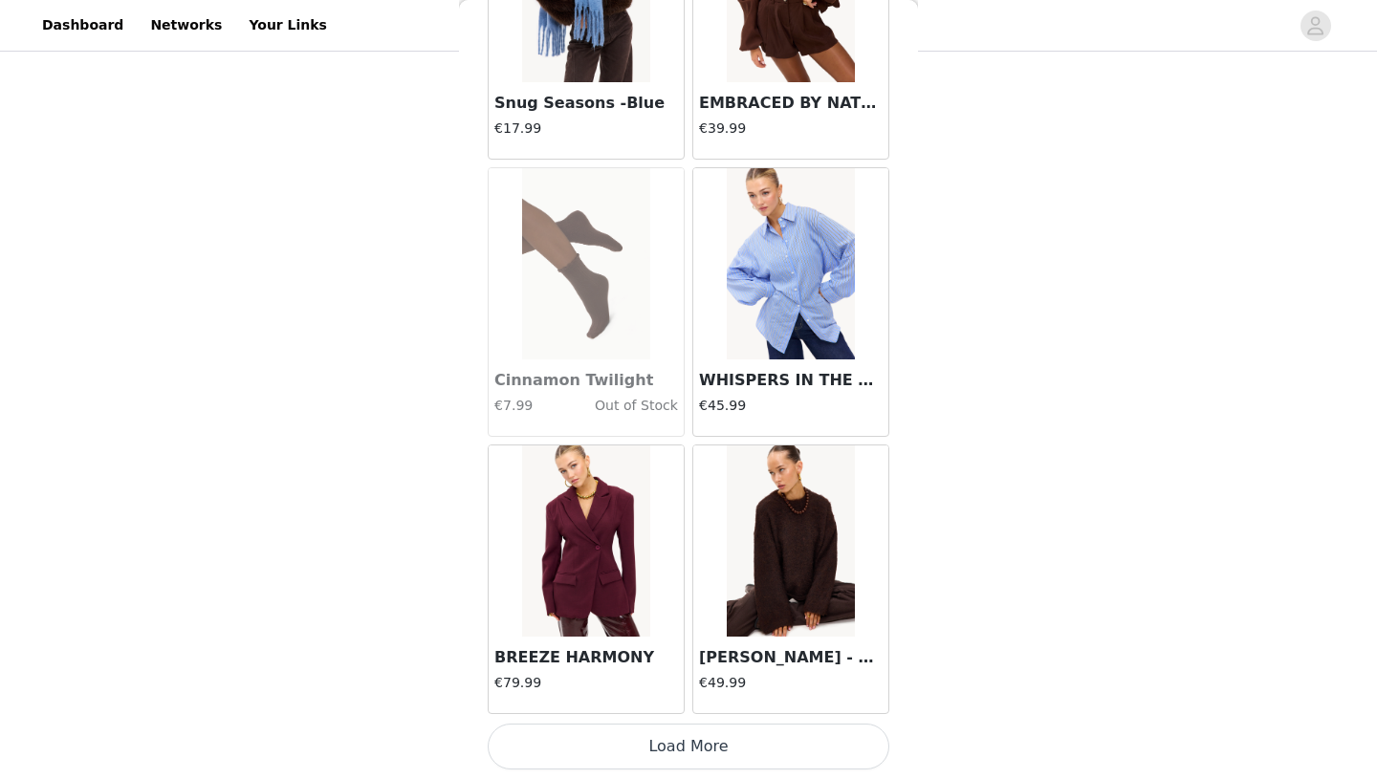
click at [619, 551] on img at bounding box center [585, 540] width 127 height 191
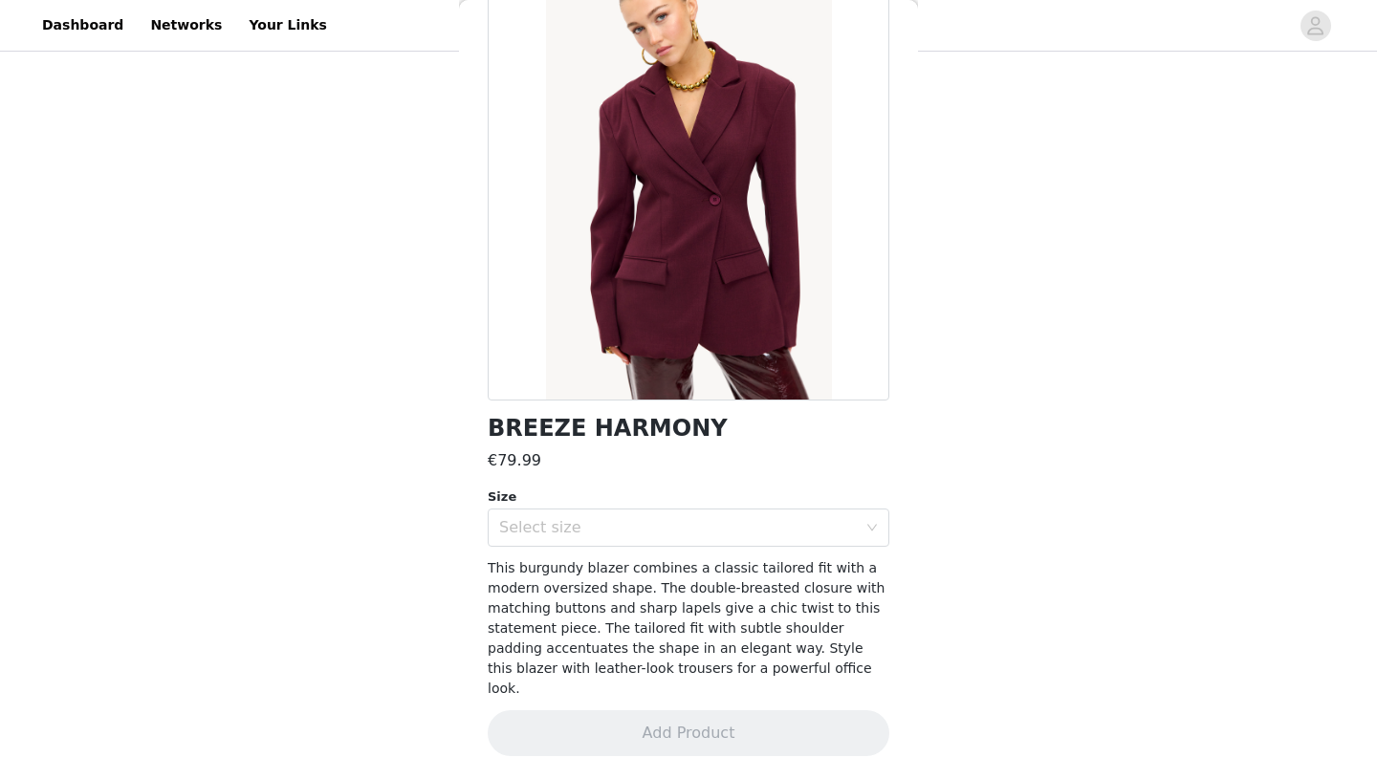
scroll to position [108, 0]
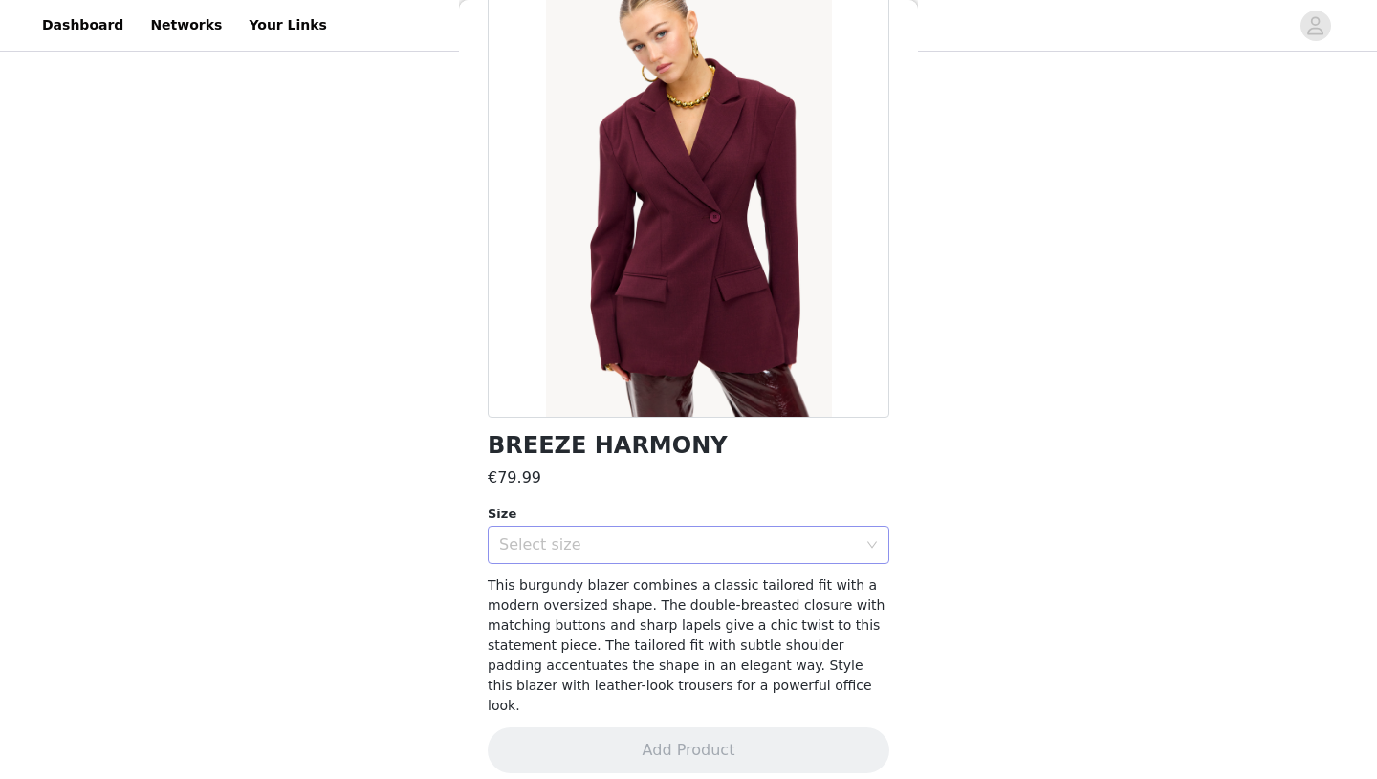
click at [706, 535] on div "Select size" at bounding box center [678, 544] width 358 height 19
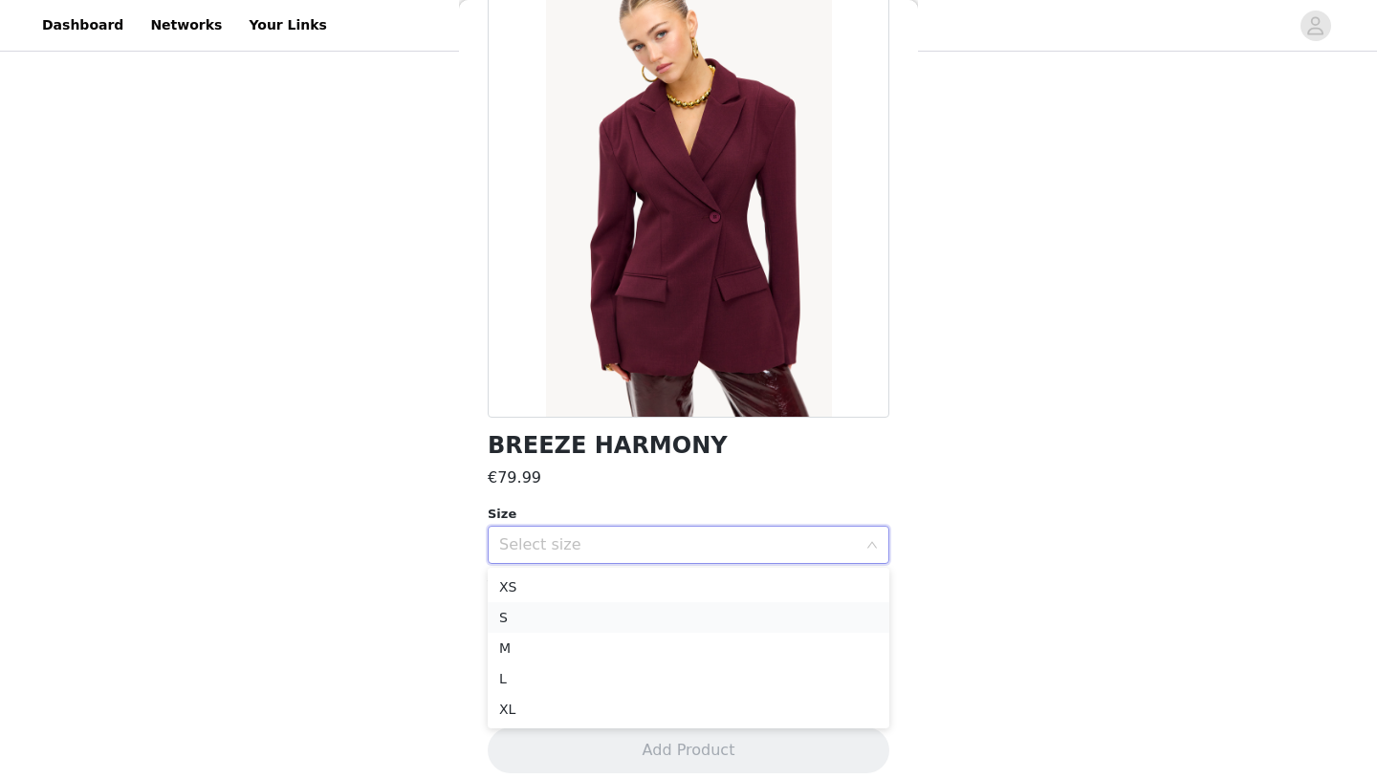
click at [687, 631] on li "S" at bounding box center [689, 617] width 402 height 31
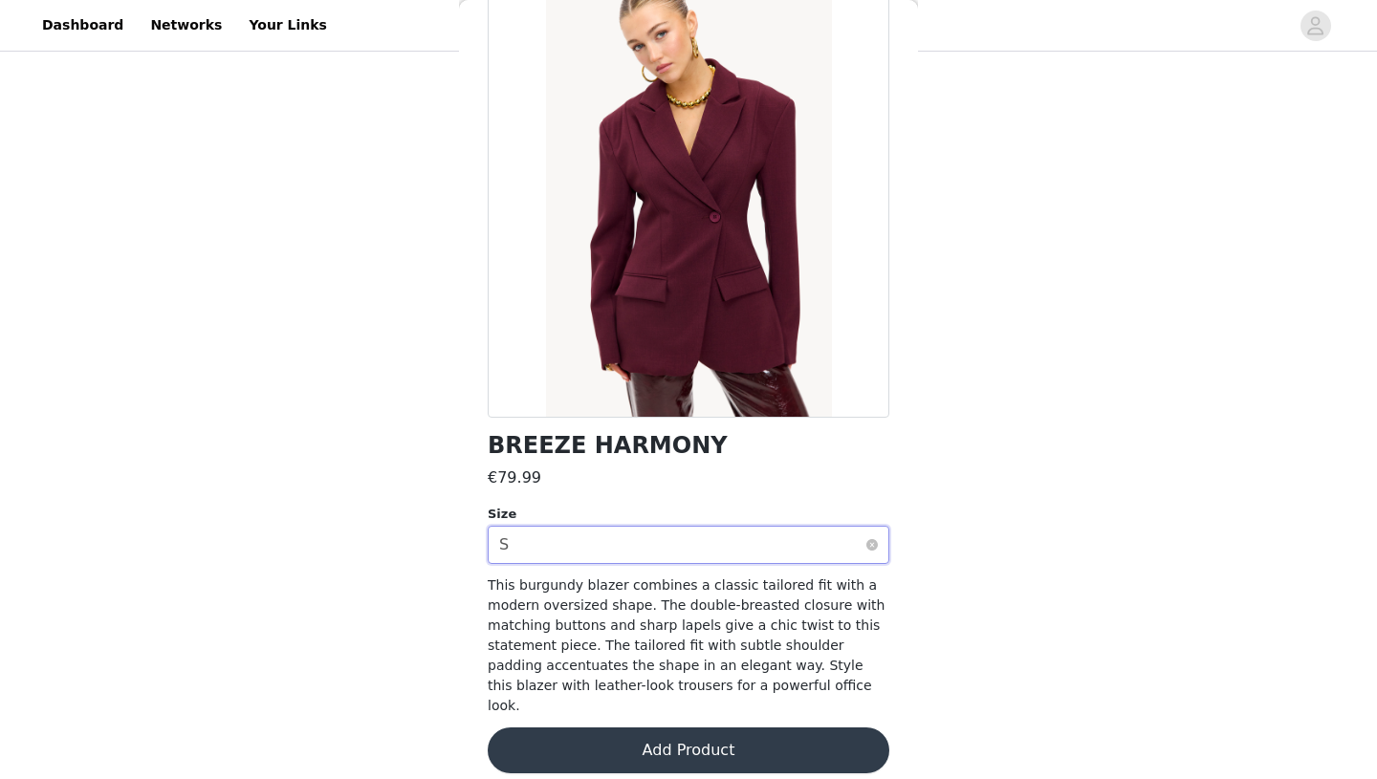
click at [681, 548] on div "Select size S" at bounding box center [682, 545] width 366 height 36
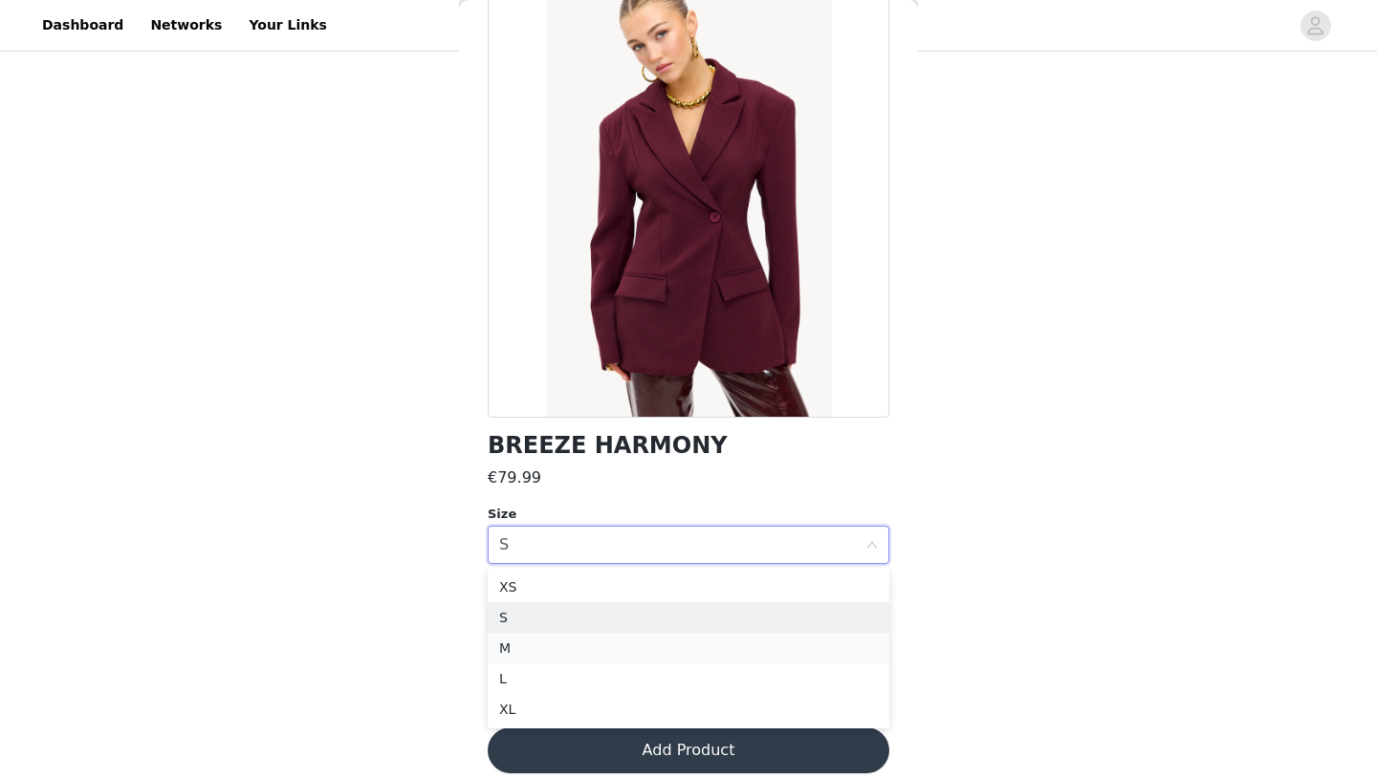
click at [668, 639] on li "M" at bounding box center [689, 648] width 402 height 31
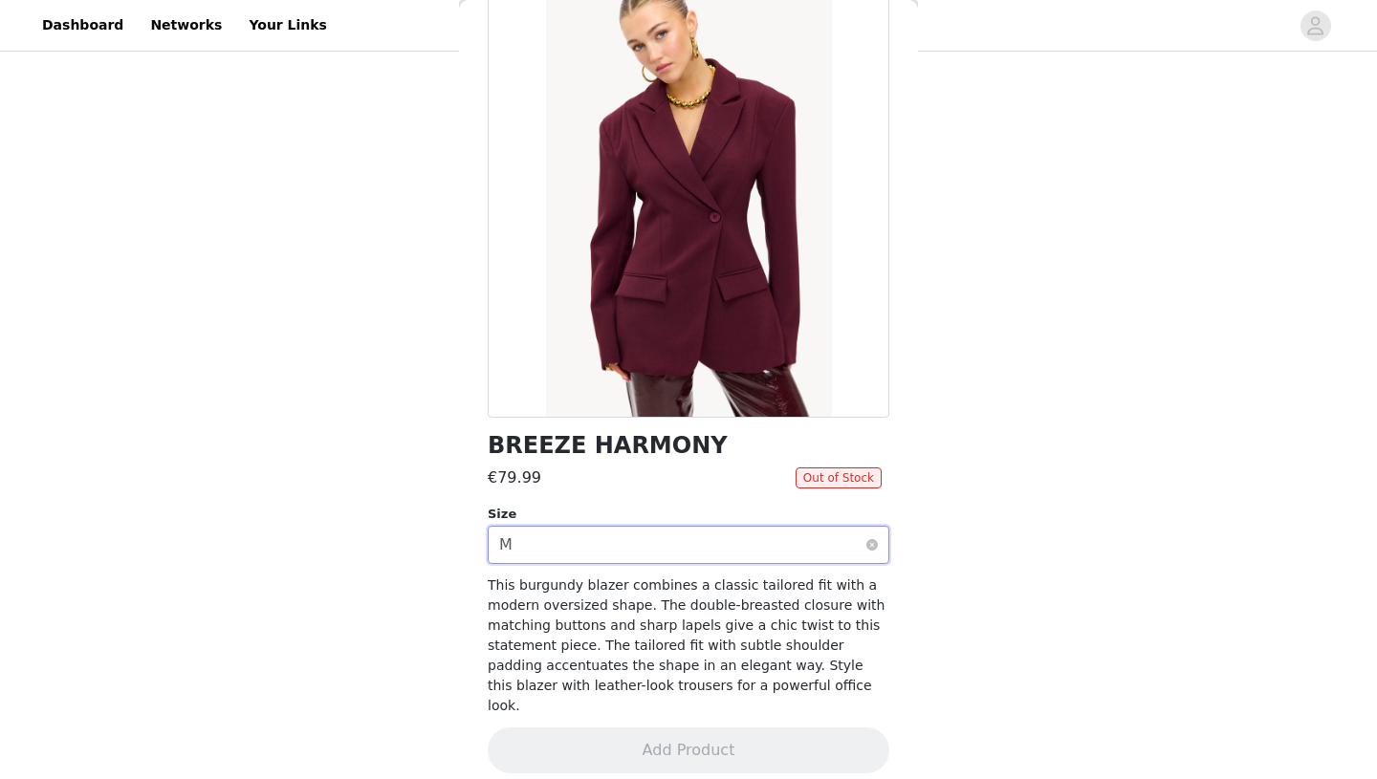
click at [679, 560] on div "Select size M" at bounding box center [682, 545] width 366 height 36
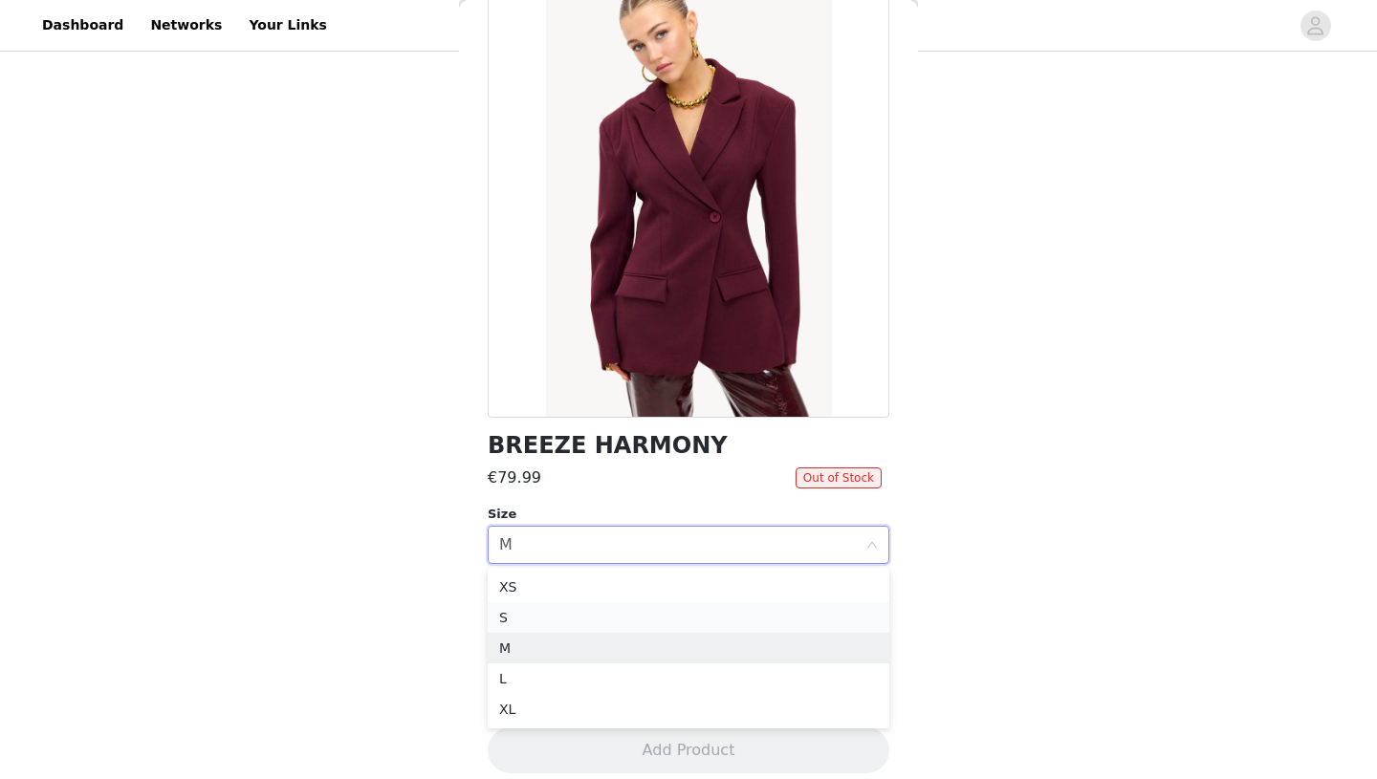
click at [672, 621] on li "S" at bounding box center [689, 617] width 402 height 31
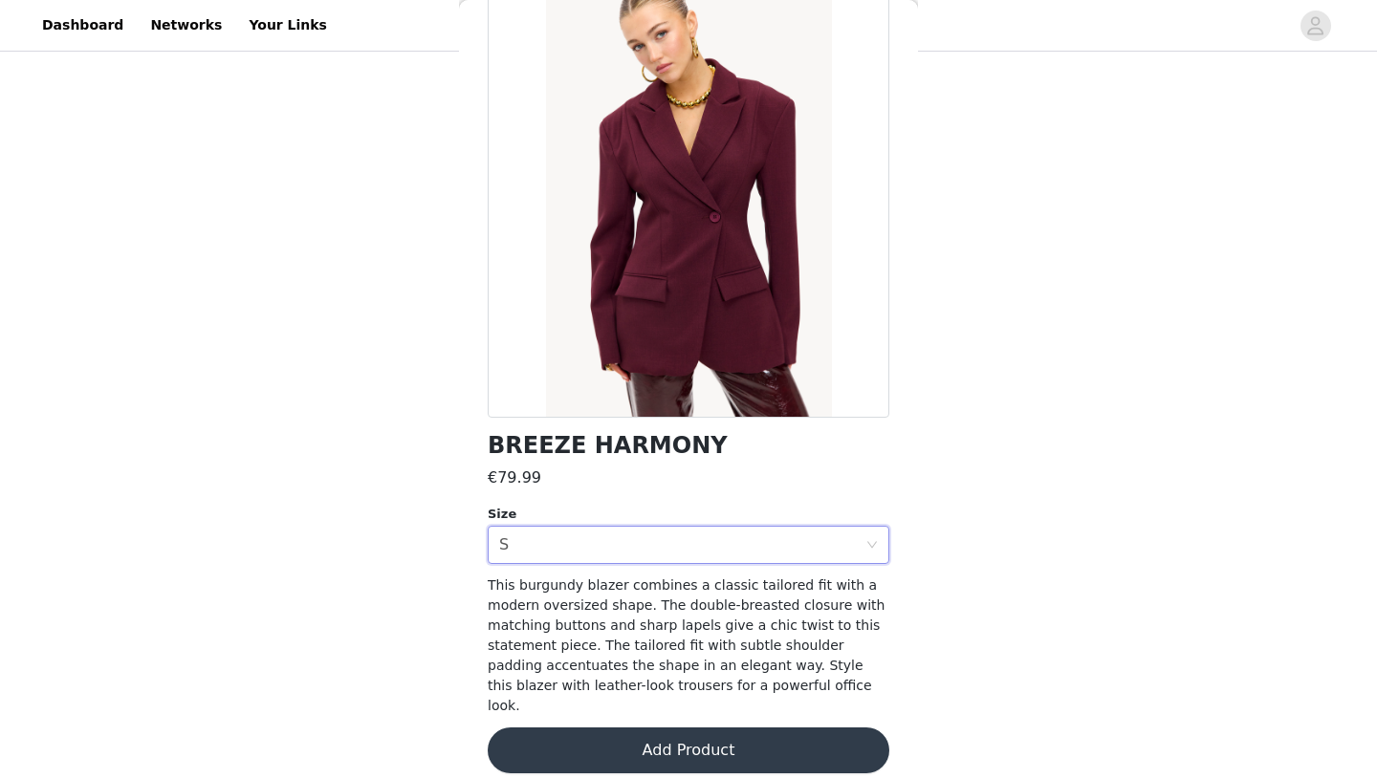
click at [671, 741] on button "Add Product" at bounding box center [689, 751] width 402 height 46
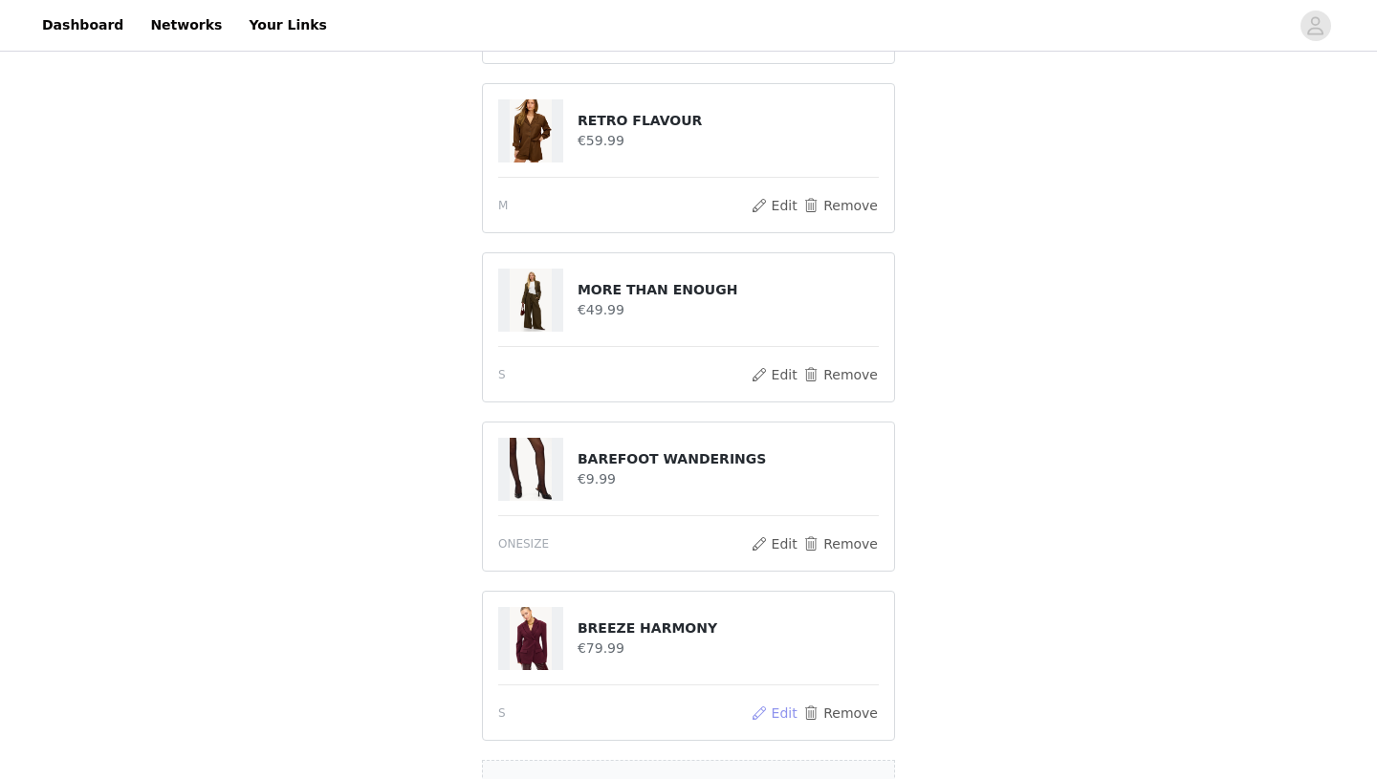
scroll to position [634, 0]
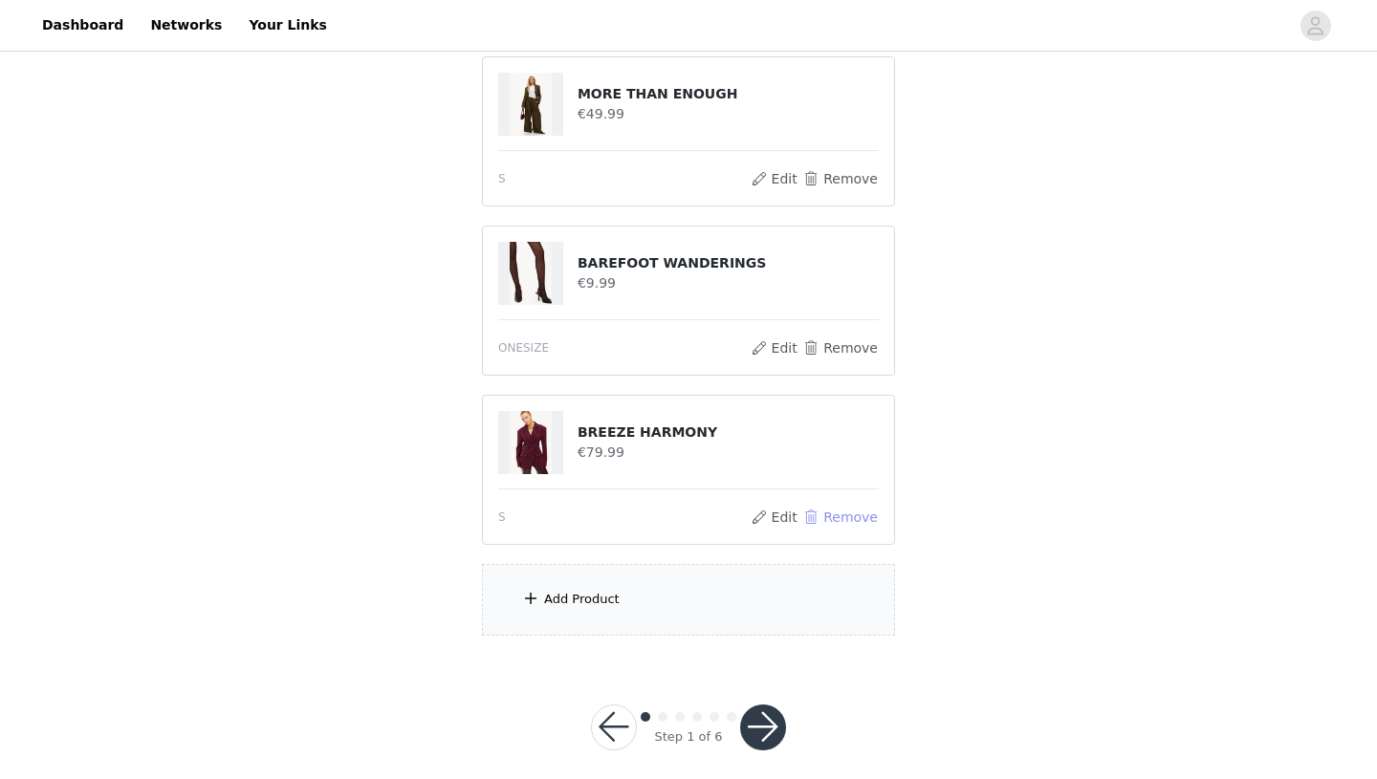
click at [840, 506] on button "Remove" at bounding box center [840, 517] width 76 height 23
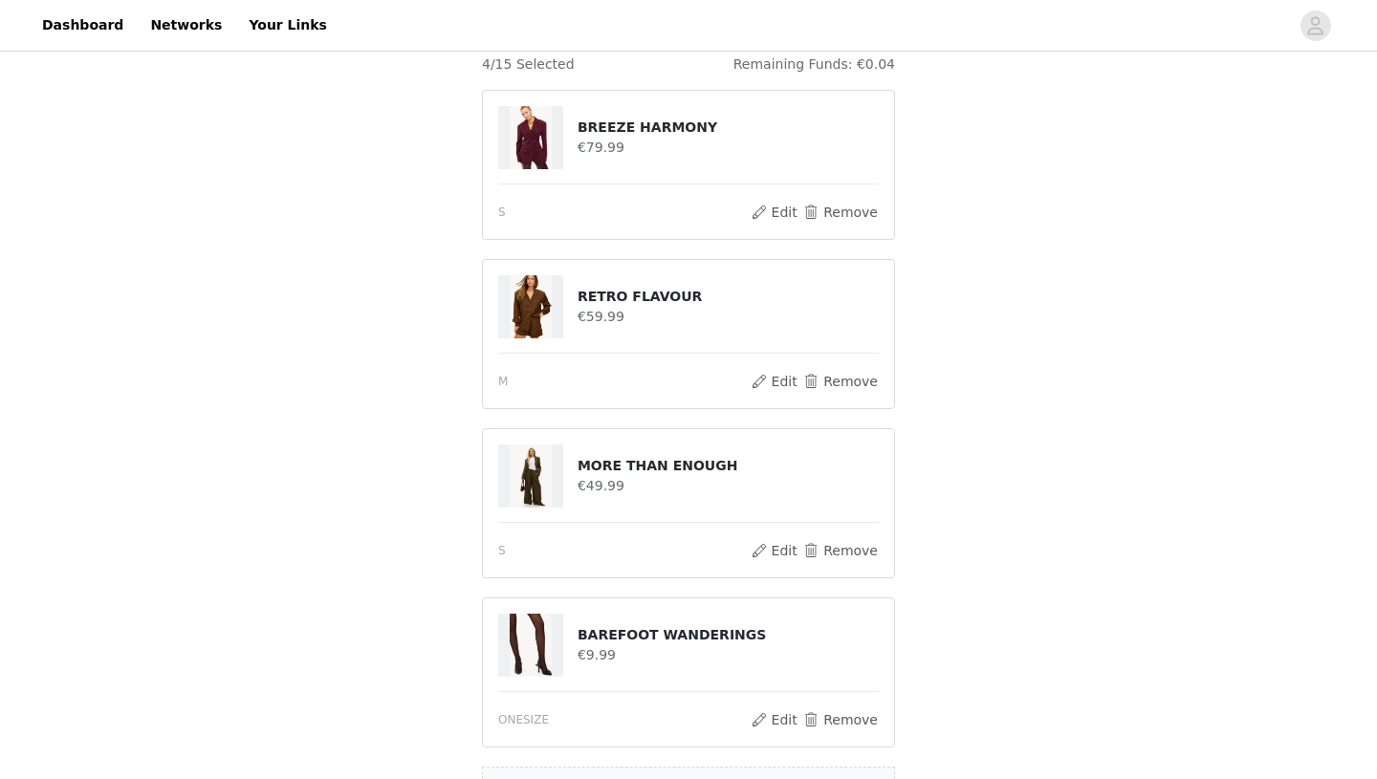
scroll to position [465, 0]
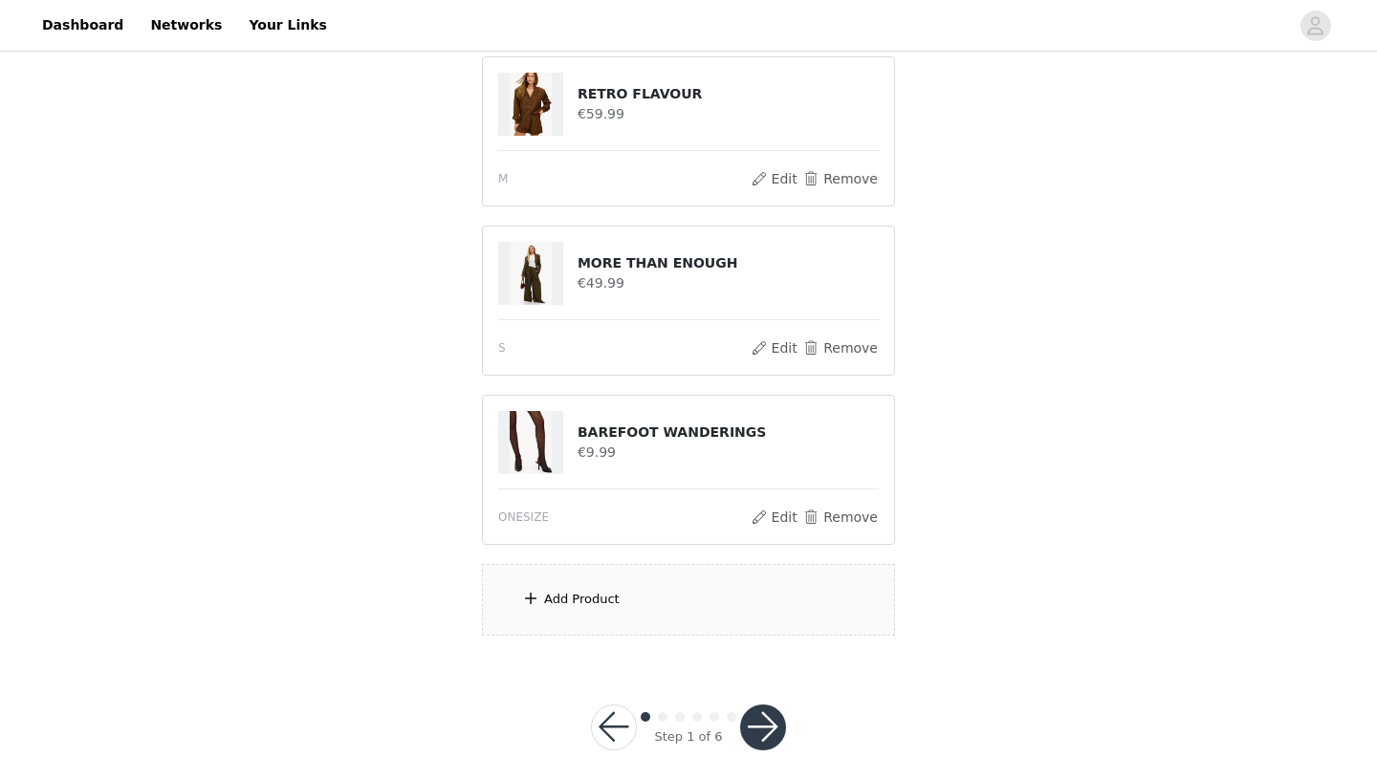
click at [775, 709] on button "button" at bounding box center [763, 728] width 46 height 46
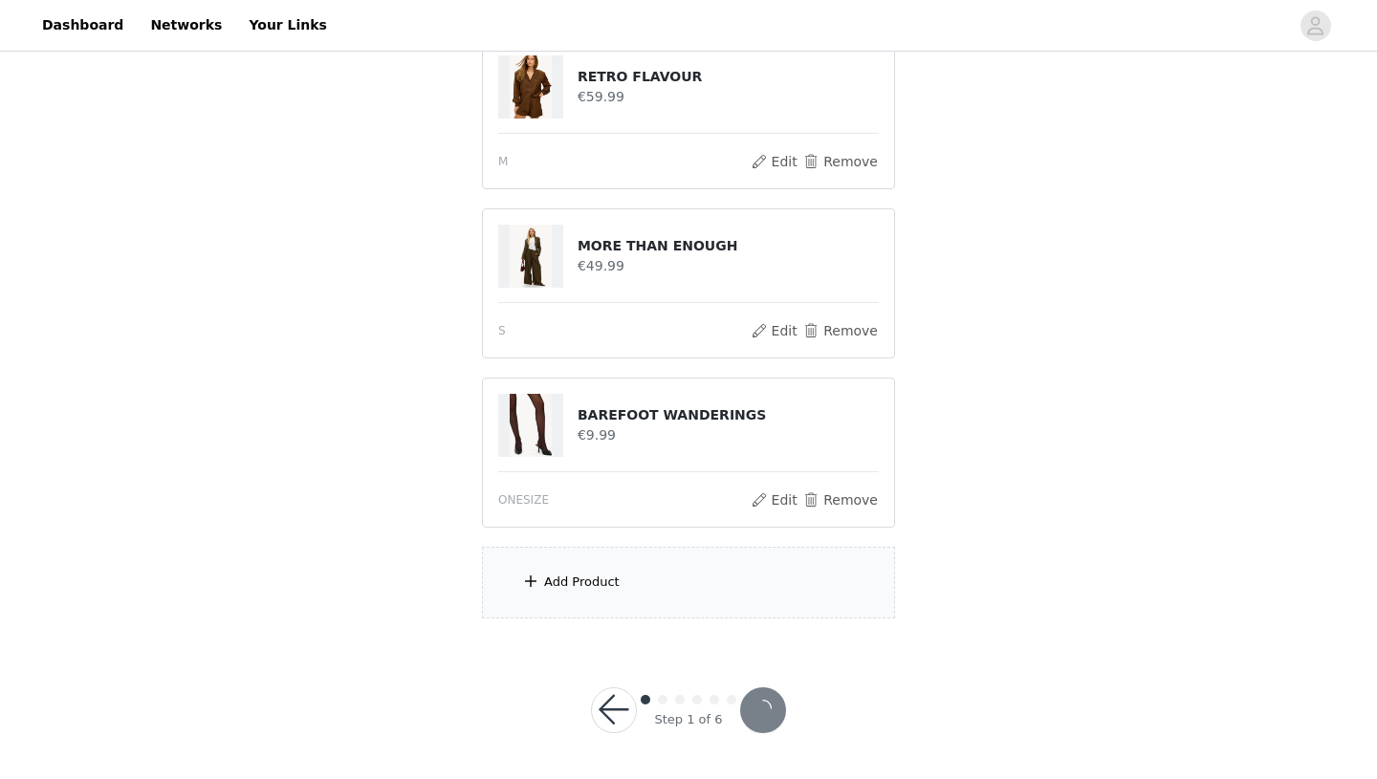
scroll to position [394, 0]
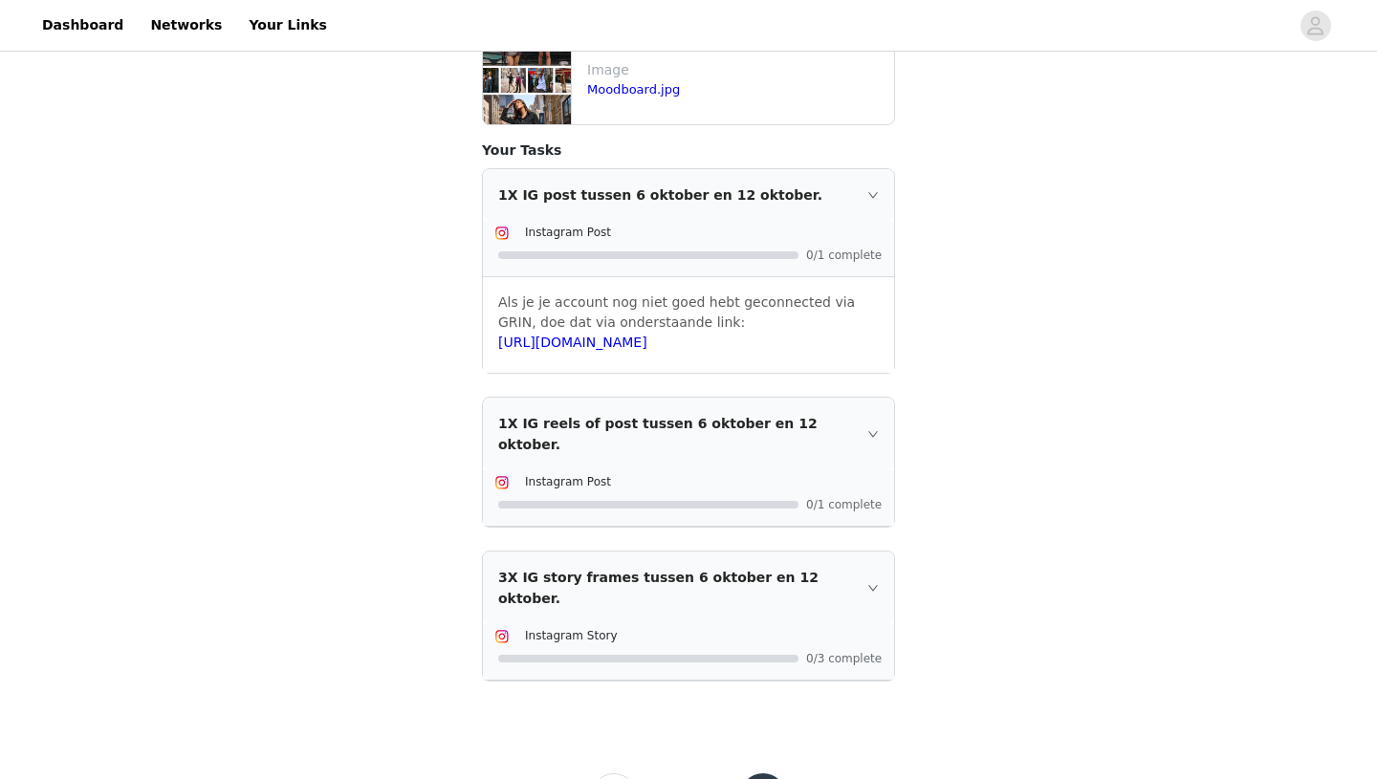
scroll to position [457, 0]
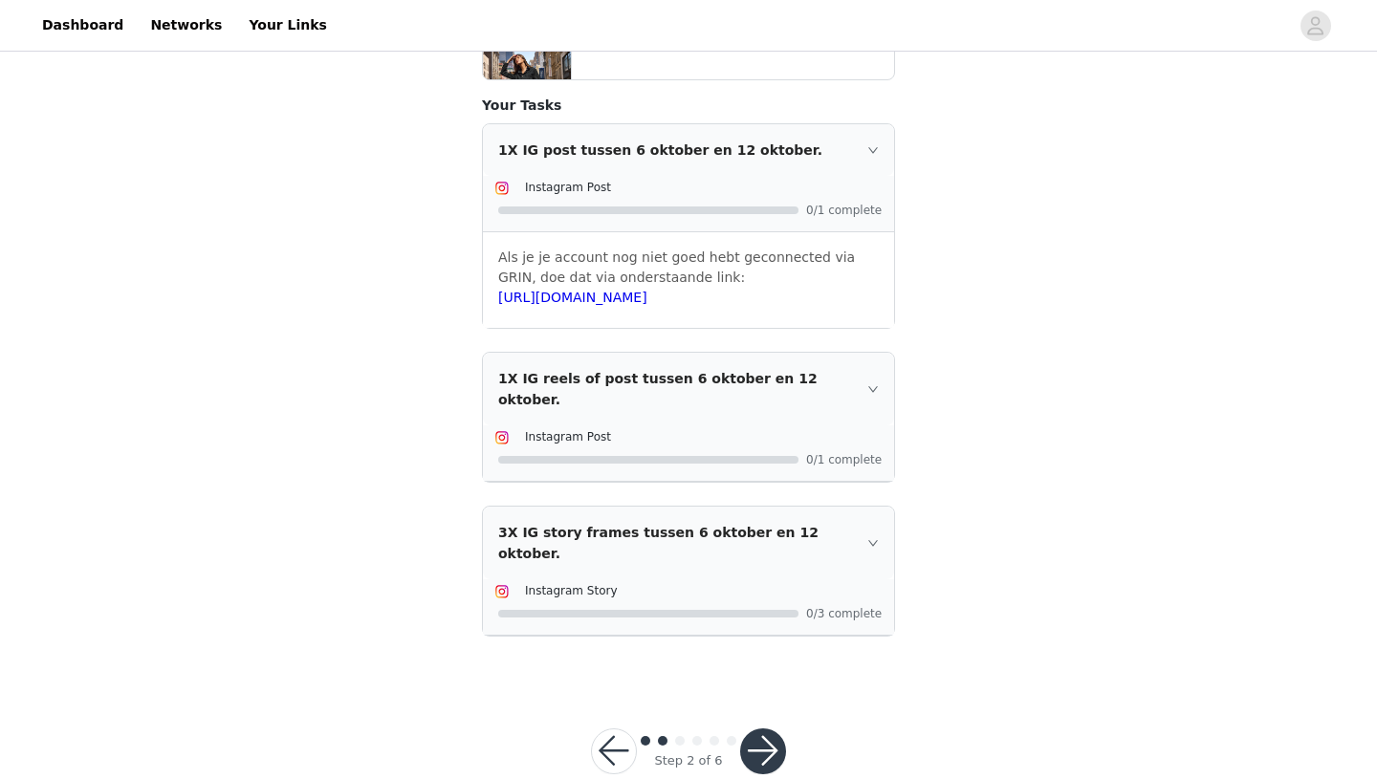
click at [768, 728] on button "button" at bounding box center [763, 751] width 46 height 46
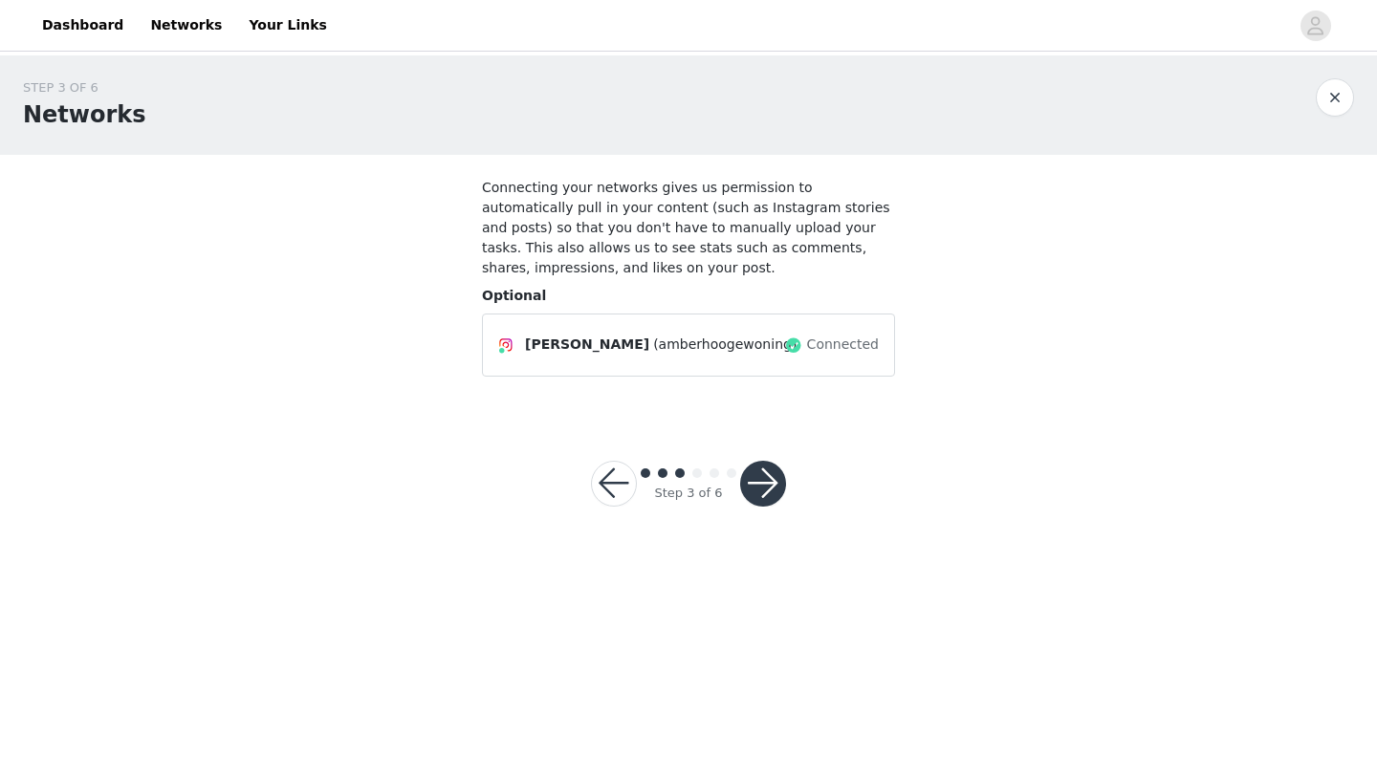
click at [763, 507] on button "button" at bounding box center [763, 484] width 46 height 46
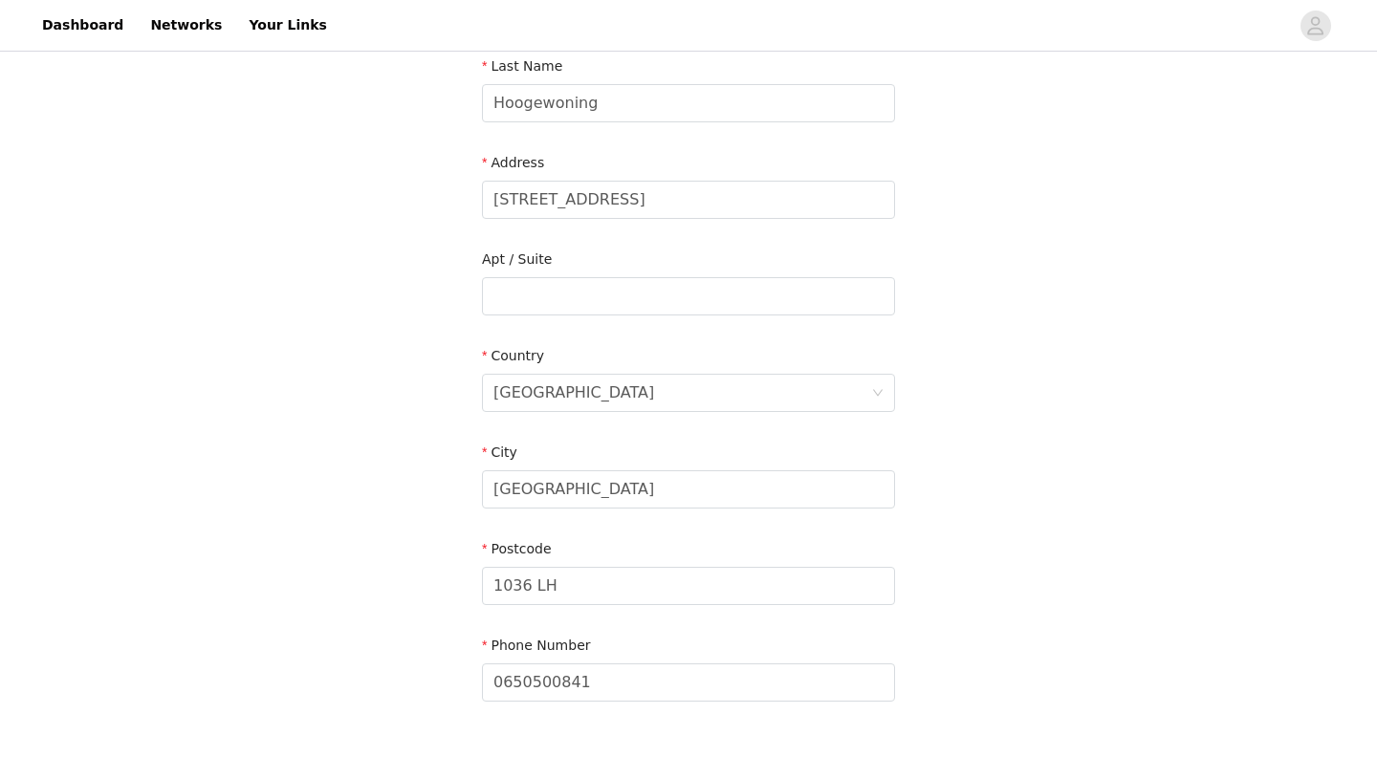
scroll to position [448, 0]
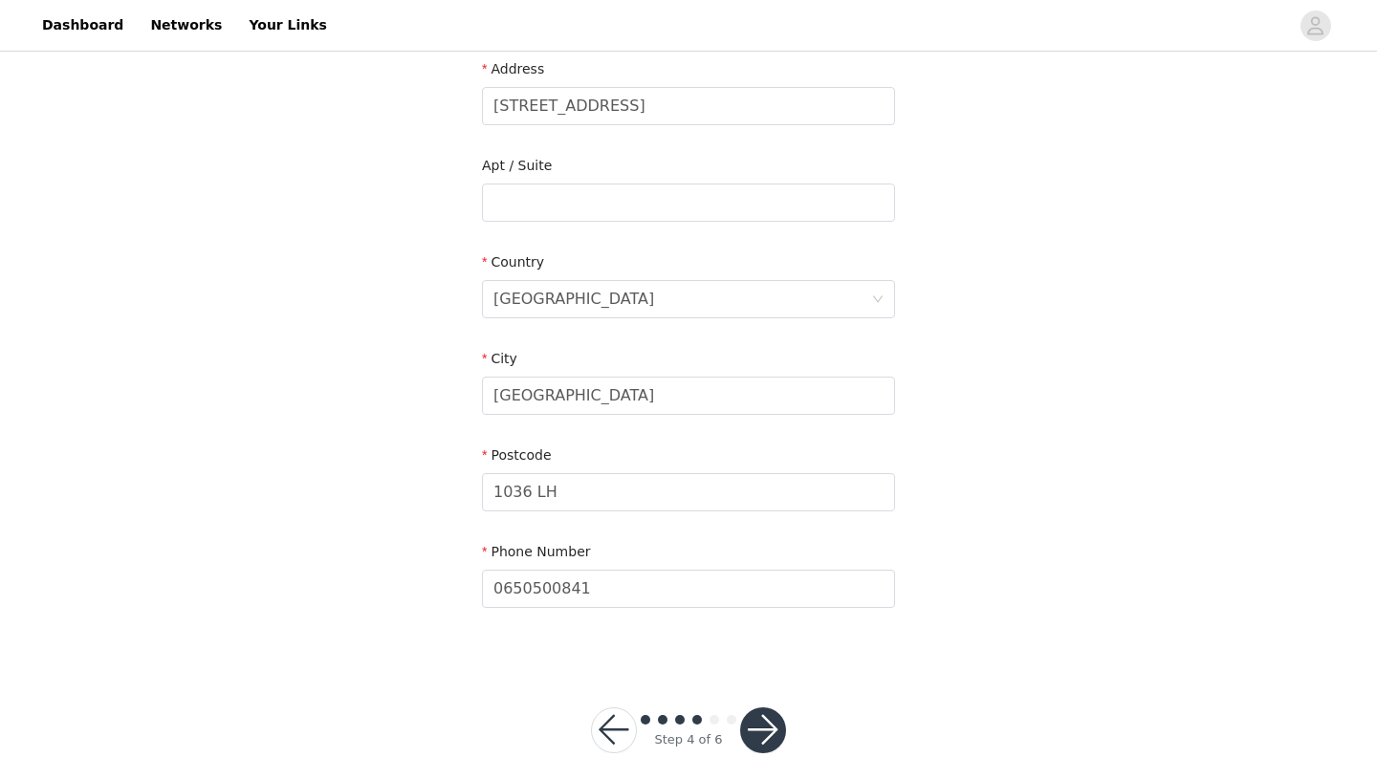
click at [768, 722] on button "button" at bounding box center [763, 730] width 46 height 46
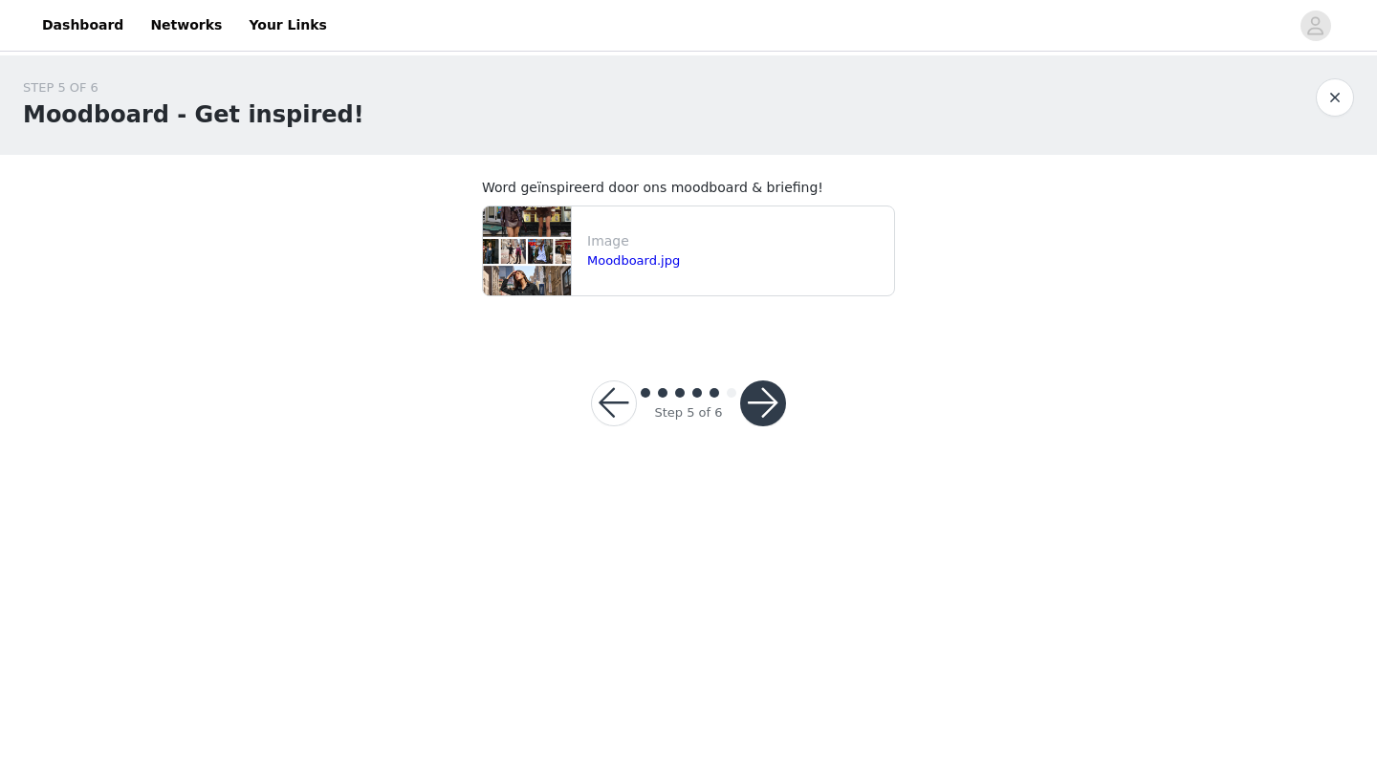
click at [769, 405] on button "button" at bounding box center [763, 403] width 46 height 46
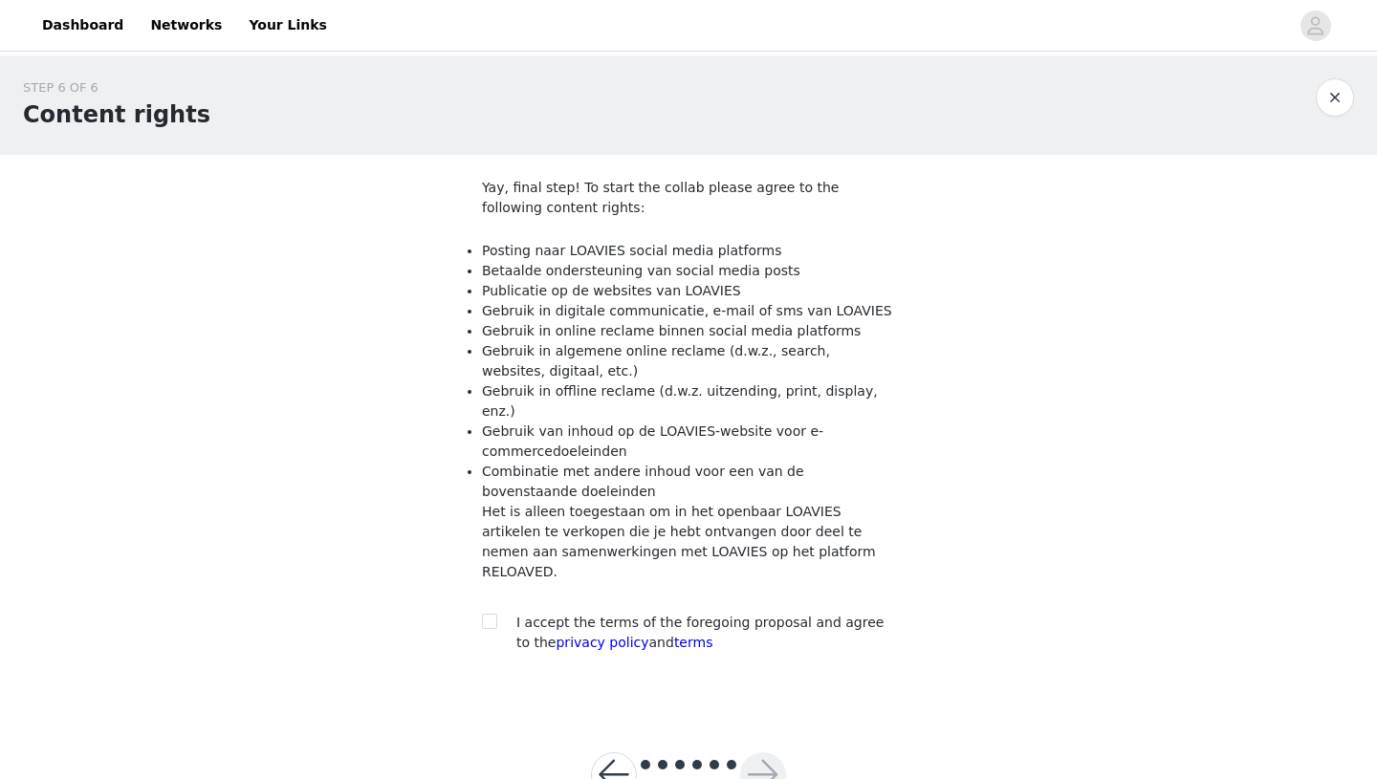
scroll to position [25, 0]
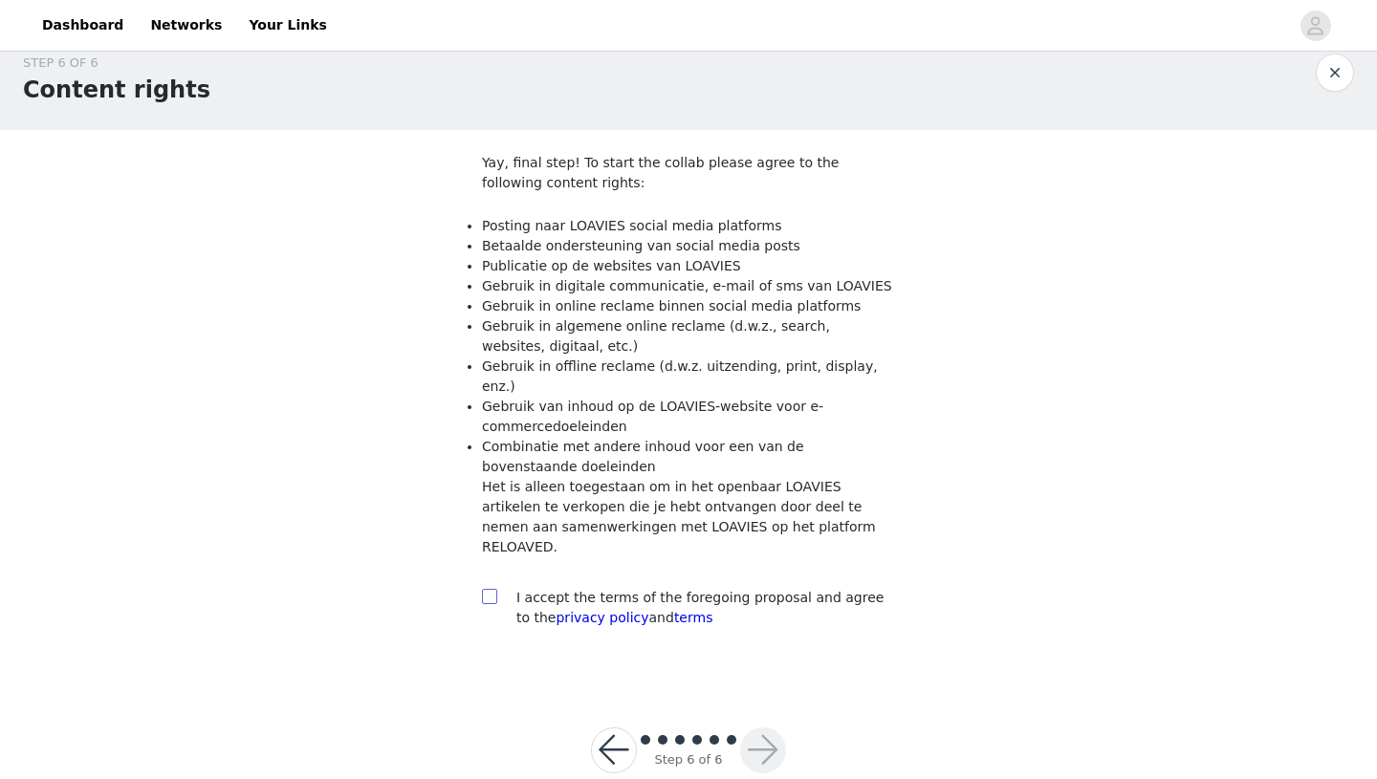
click at [489, 589] on input "checkbox" at bounding box center [488, 595] width 13 height 13
checkbox input "true"
click at [750, 728] on button "button" at bounding box center [763, 751] width 46 height 46
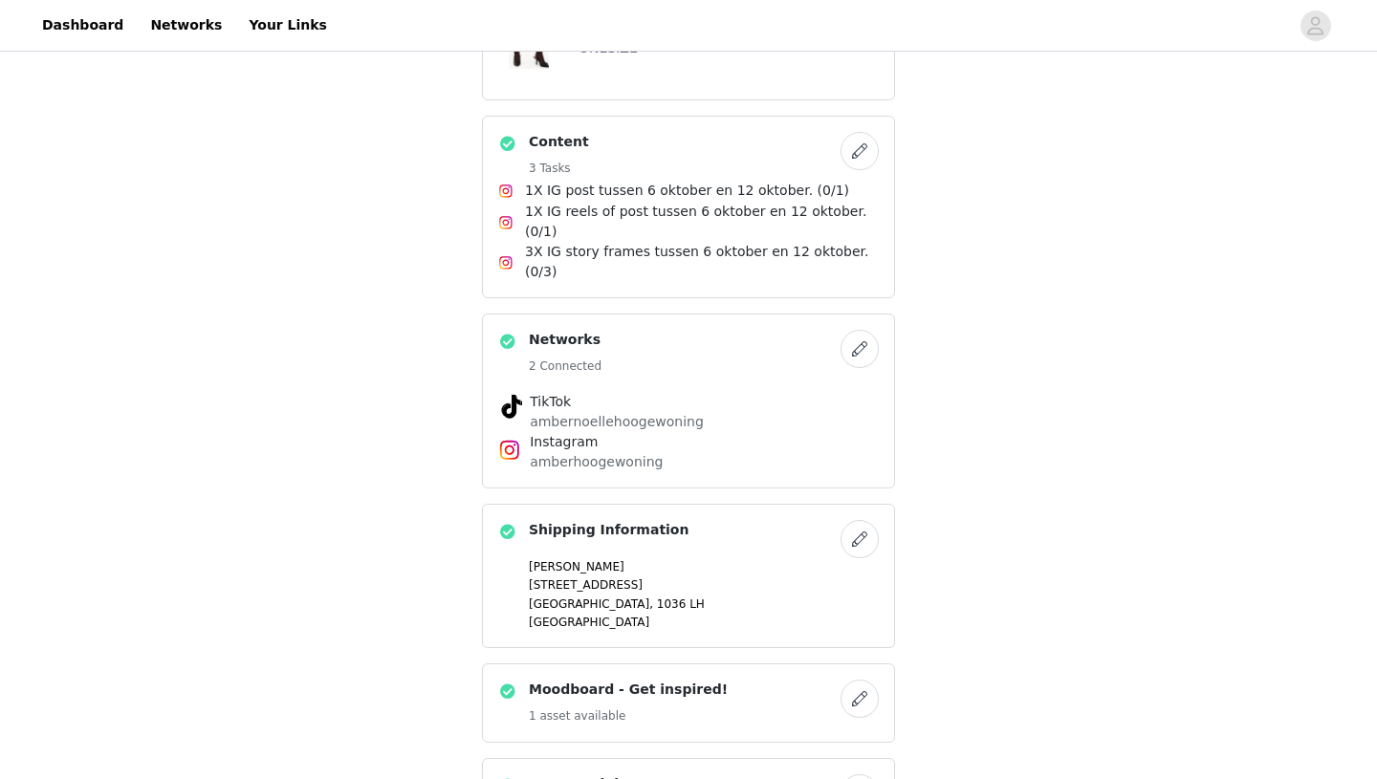
scroll to position [1261, 0]
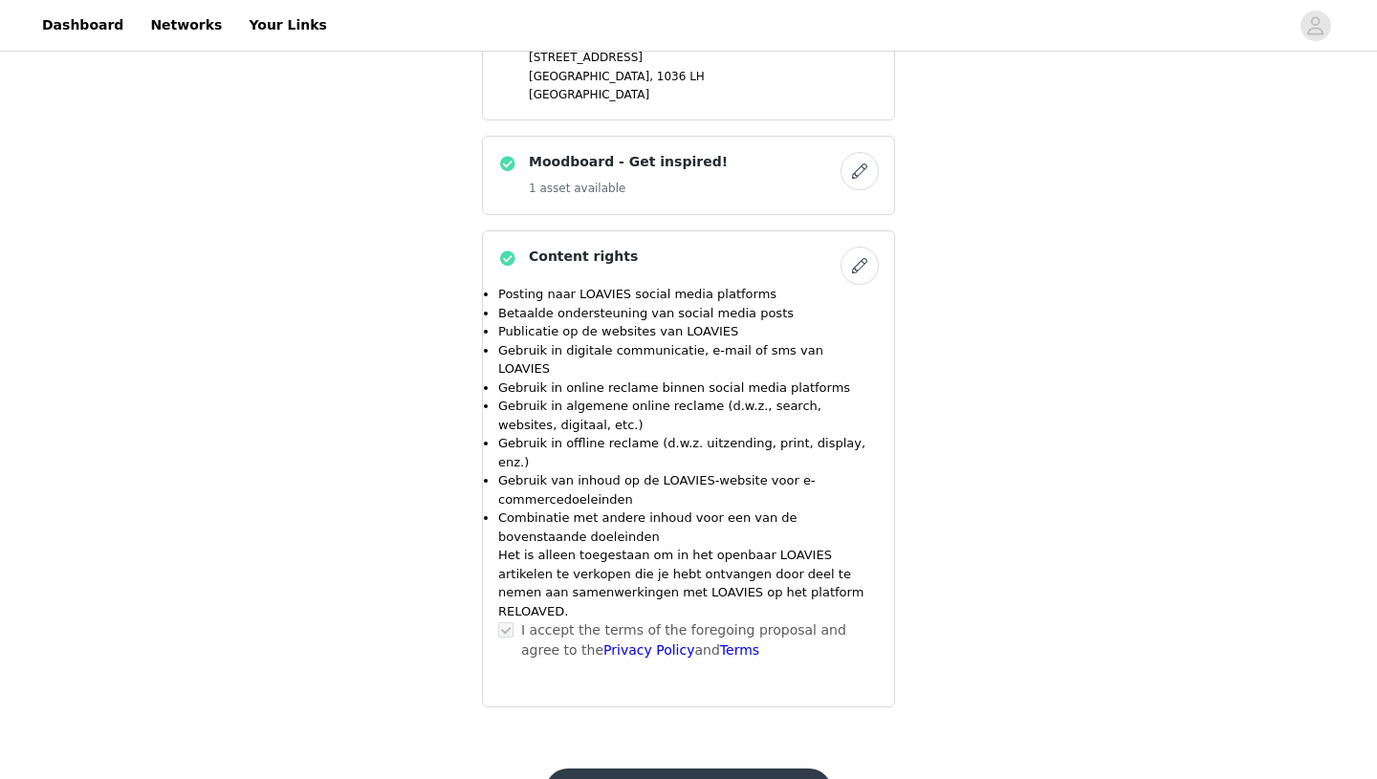
click at [712, 769] on button "Submit Proposal" at bounding box center [688, 792] width 286 height 46
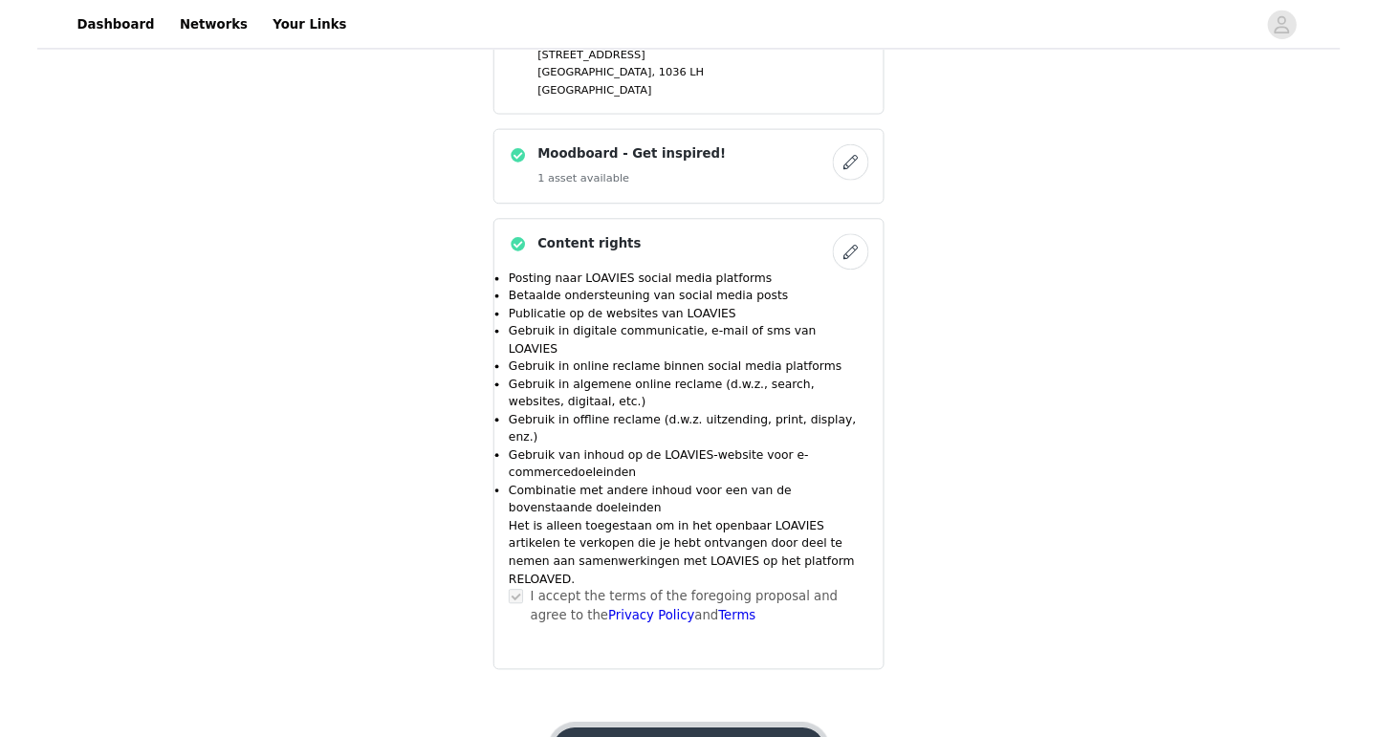
scroll to position [0, 0]
